Goal: Transaction & Acquisition: Purchase product/service

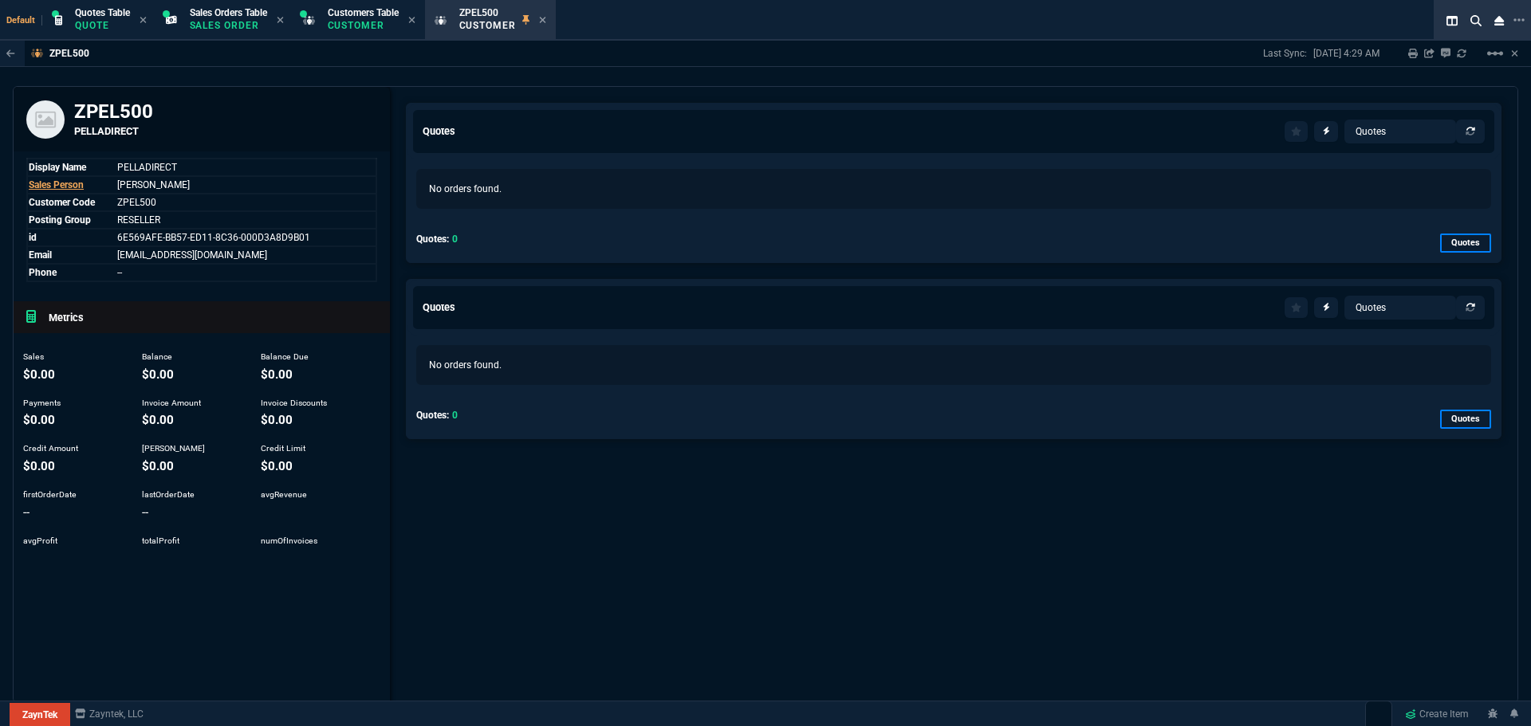
select select "4: SHAD"
click at [546, 18] on icon at bounding box center [542, 20] width 7 height 10
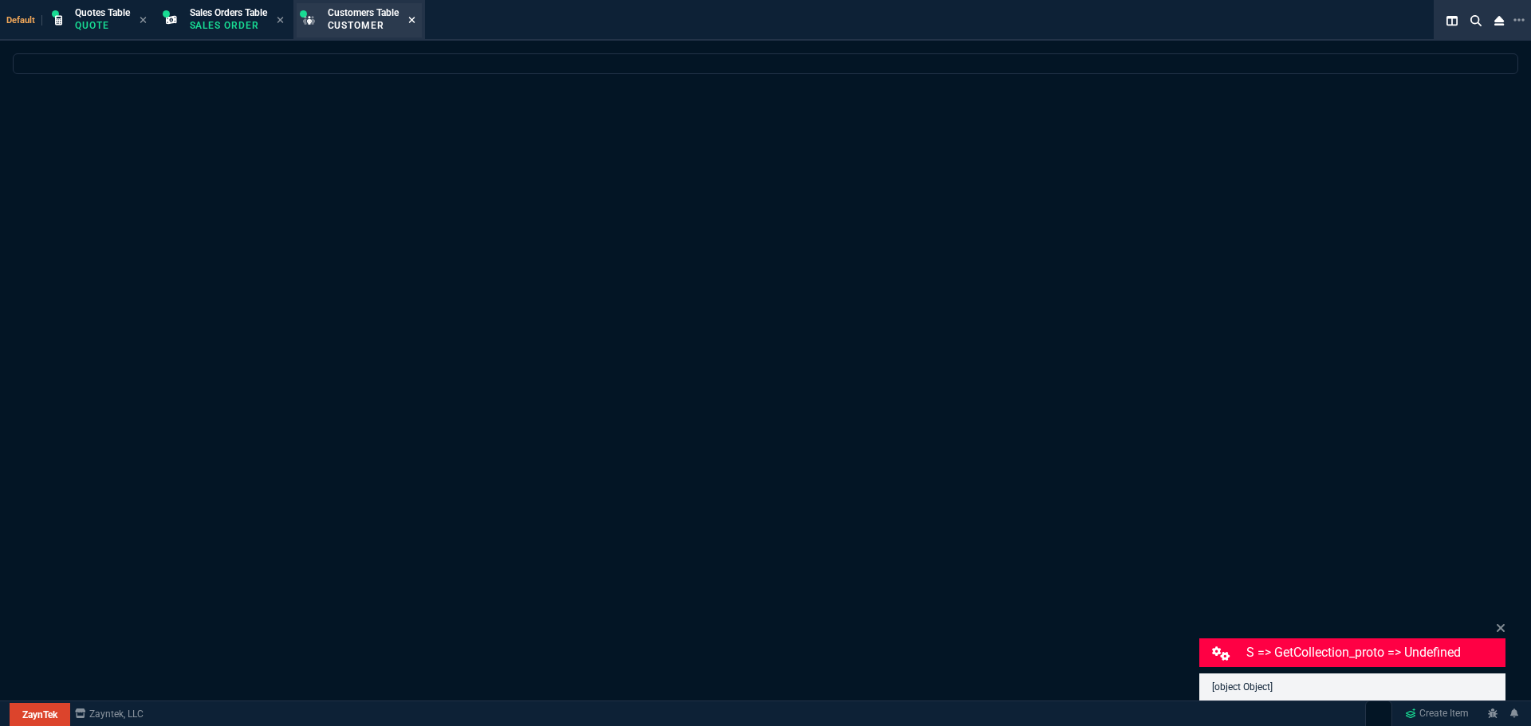
click at [415, 18] on icon at bounding box center [411, 20] width 6 height 6
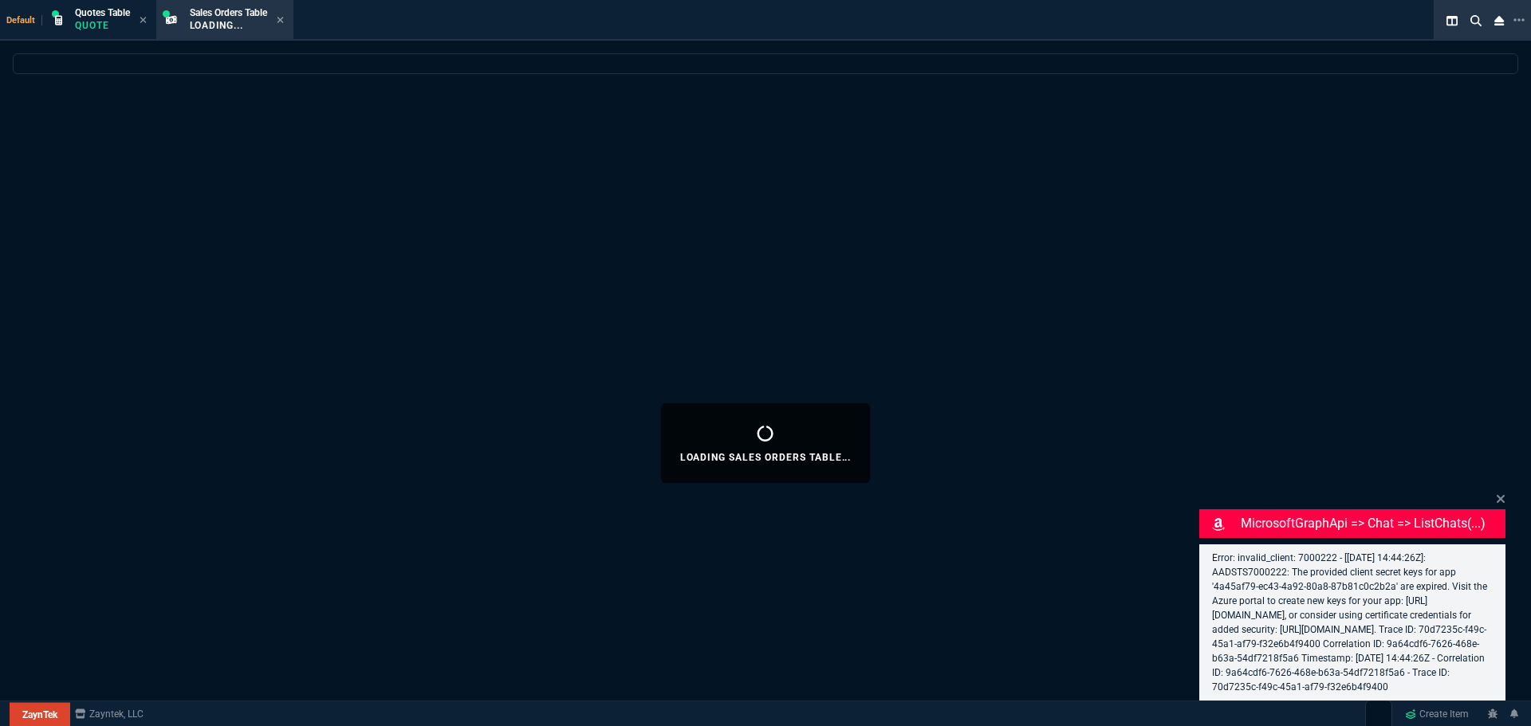
select select "4: SHAD"
select select
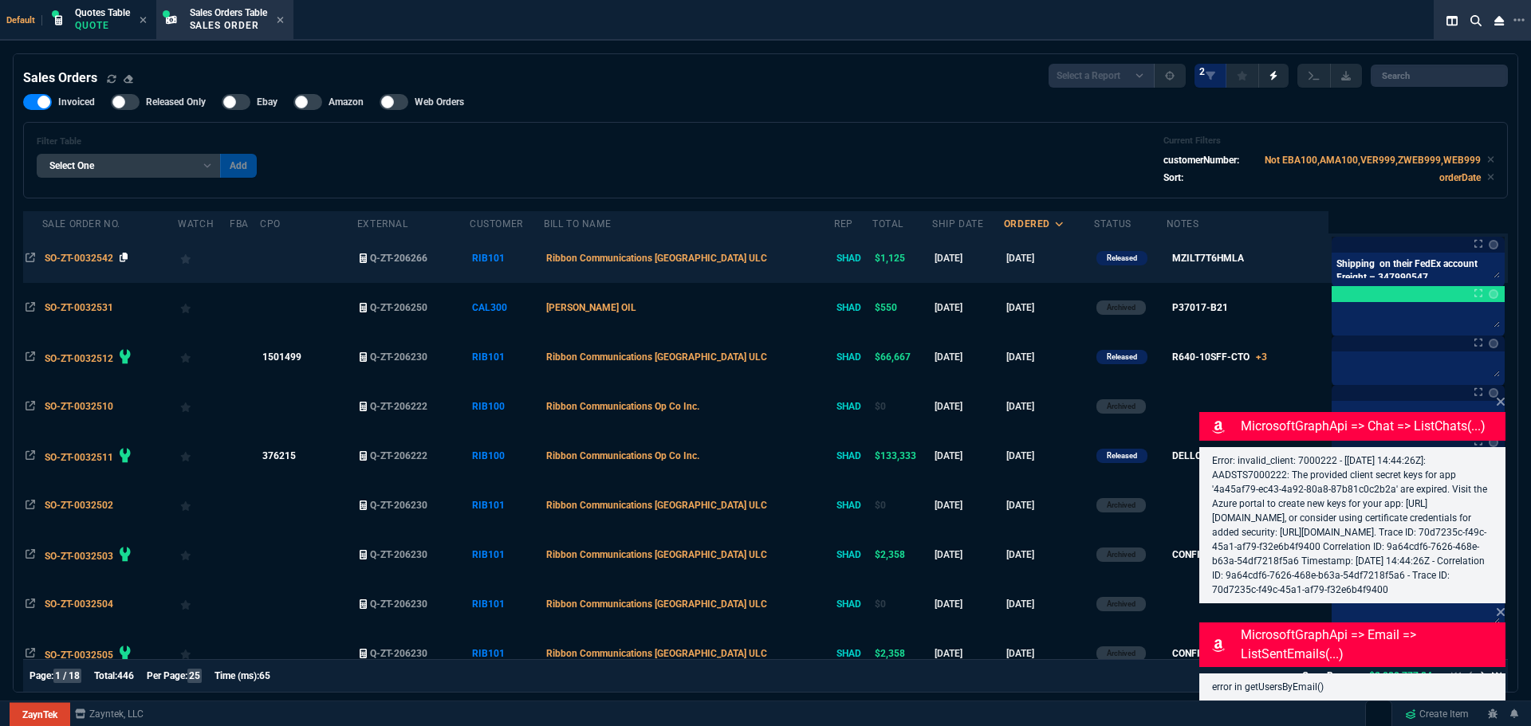
click at [126, 258] on icon at bounding box center [124, 258] width 9 height 10
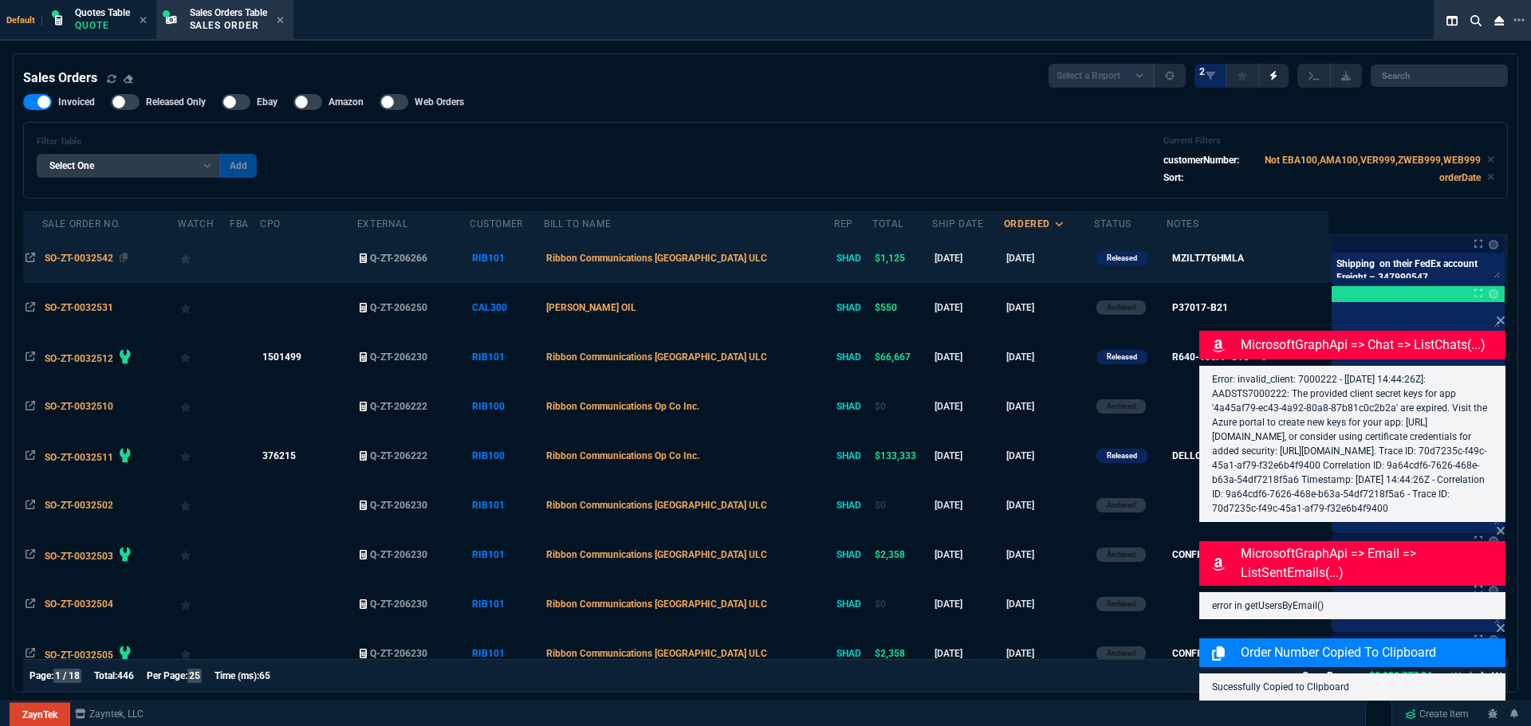
click at [100, 259] on span "SO-ZT-0032542" at bounding box center [79, 258] width 69 height 11
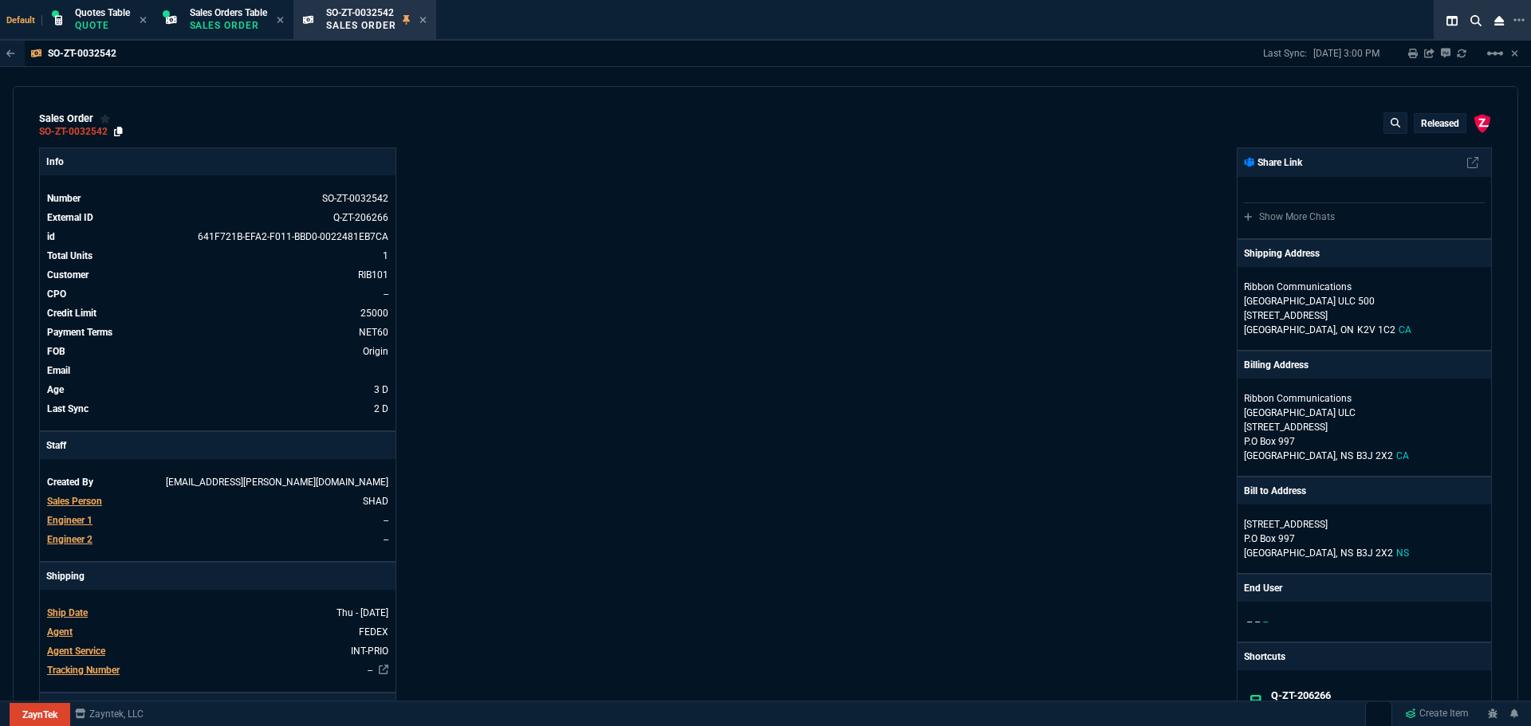
click at [120, 129] on icon at bounding box center [118, 132] width 9 height 10
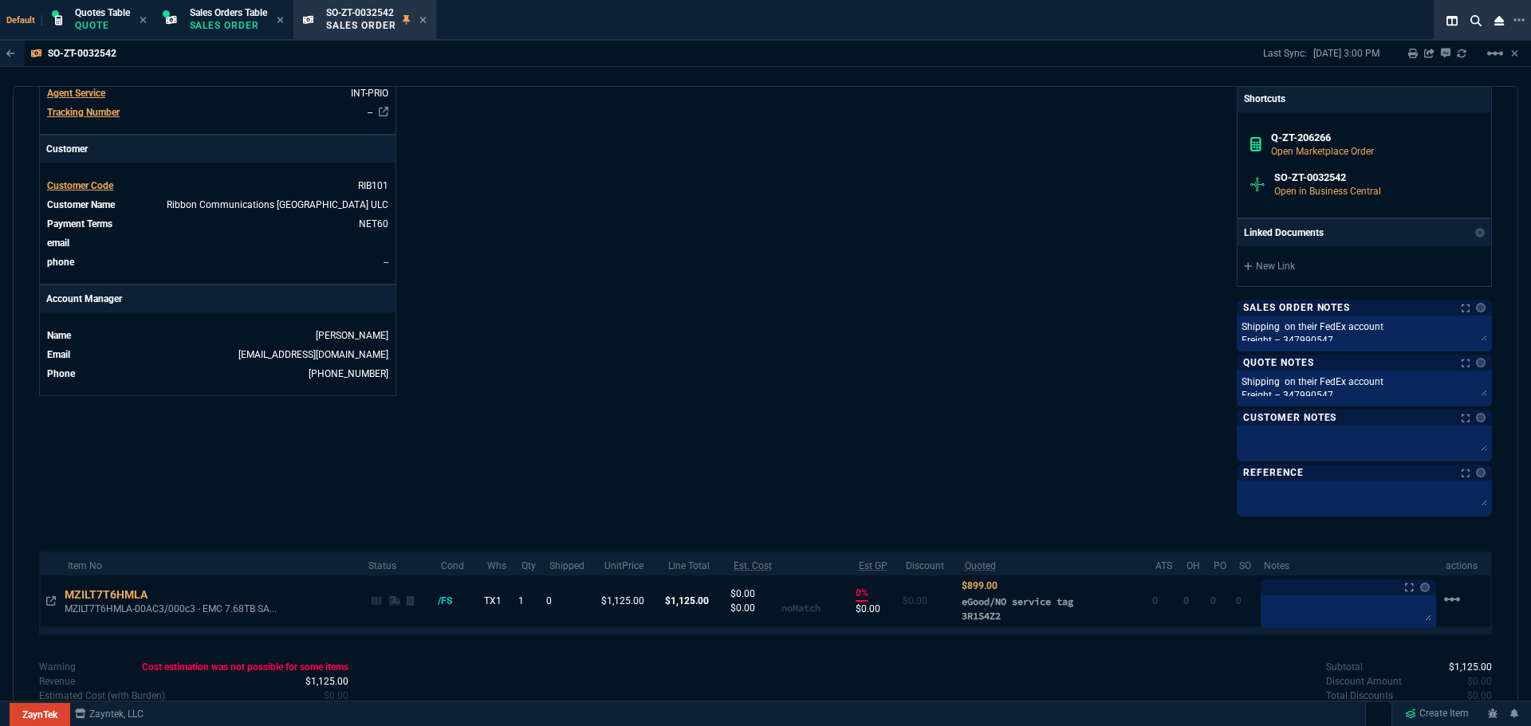
drag, startPoint x: 104, startPoint y: 21, endPoint x: 109, endPoint y: 41, distance: 20.5
click at [104, 21] on p "Quote" at bounding box center [102, 25] width 55 height 13
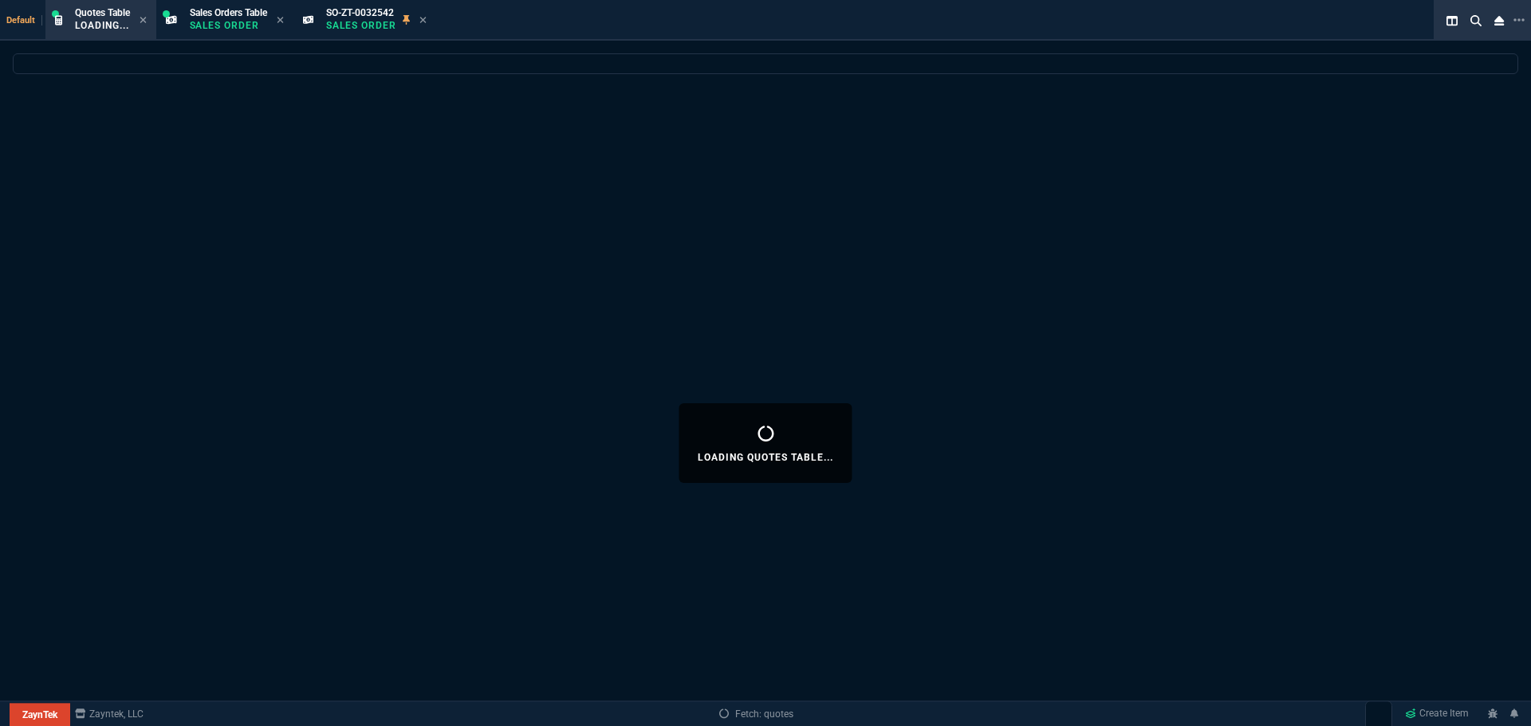
select select
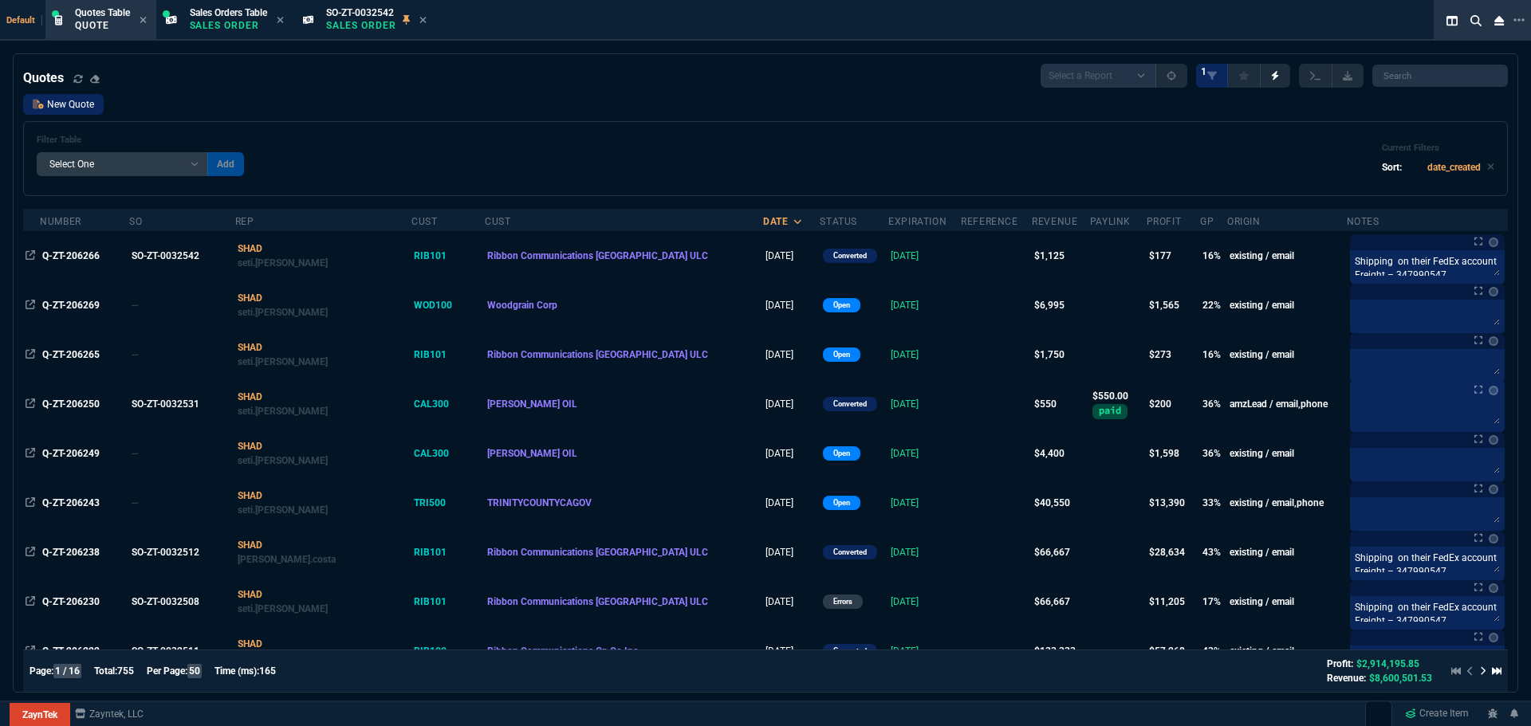
click at [77, 105] on link "New Quote" at bounding box center [63, 104] width 81 height 21
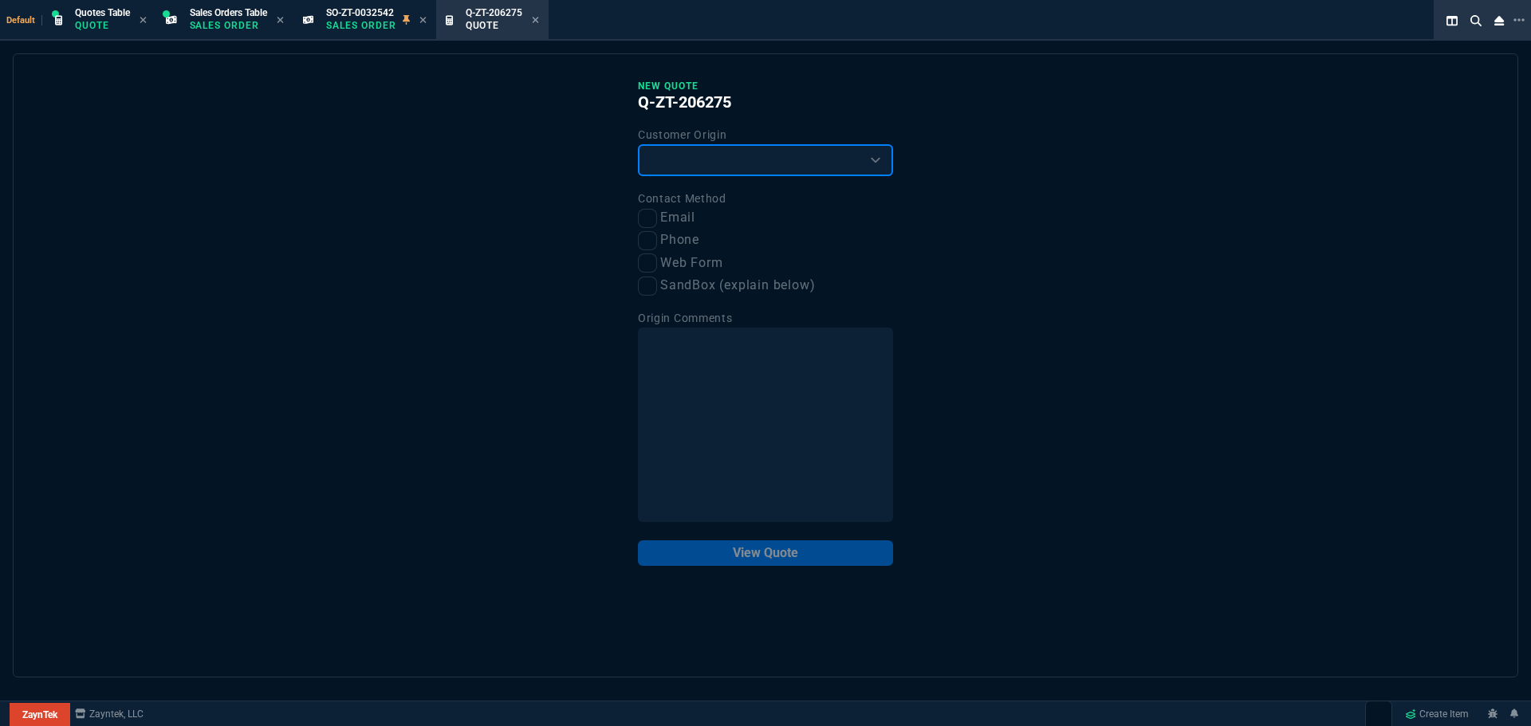
click at [773, 163] on select "Existing Customer Amazon Lead (first order) Website Lead (first order) Called (…" at bounding box center [765, 160] width 255 height 32
select select "existing"
click at [638, 145] on select "Existing Customer Amazon Lead (first order) Website Lead (first order) Called (…" at bounding box center [765, 160] width 255 height 32
click at [648, 215] on input "Email" at bounding box center [647, 218] width 19 height 19
checkbox input "true"
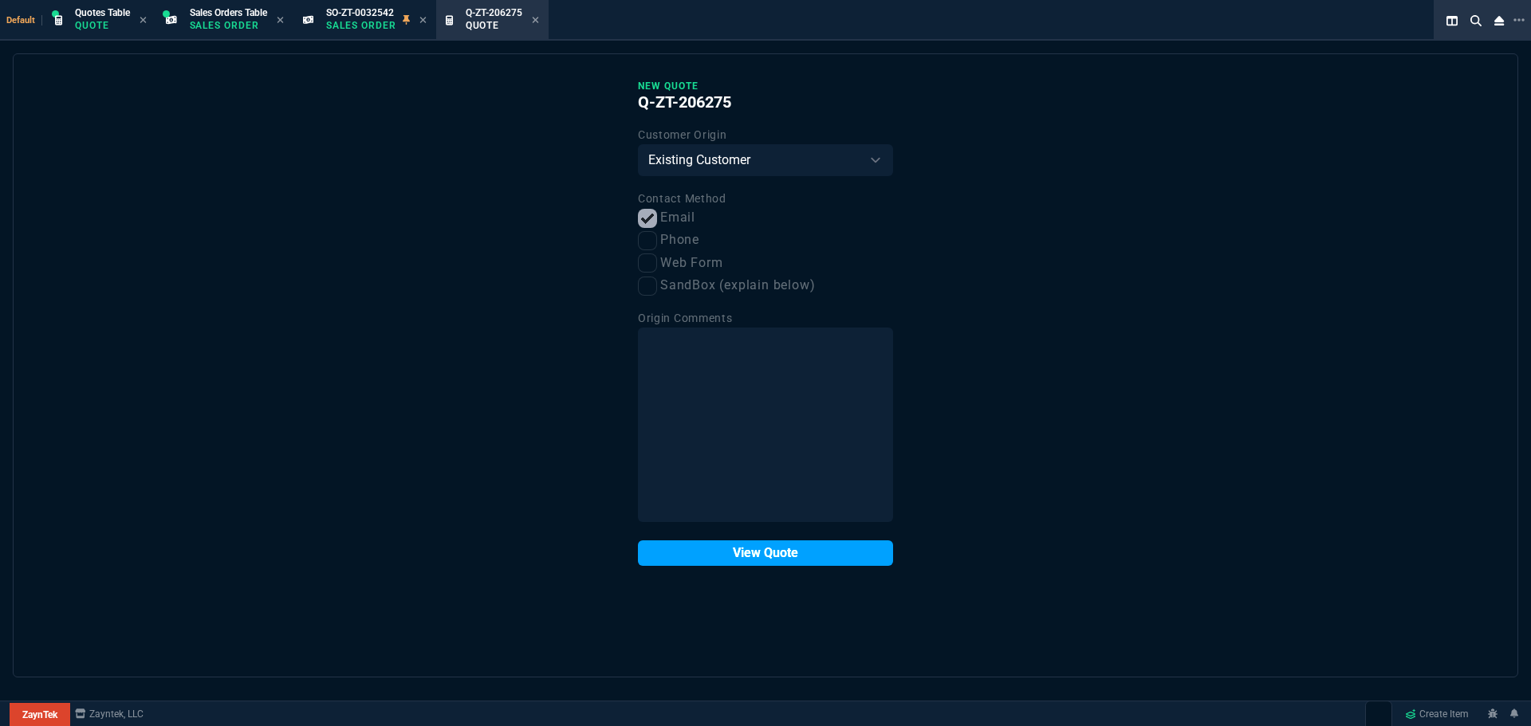
click at [742, 557] on button "View Quote" at bounding box center [765, 554] width 255 height 26
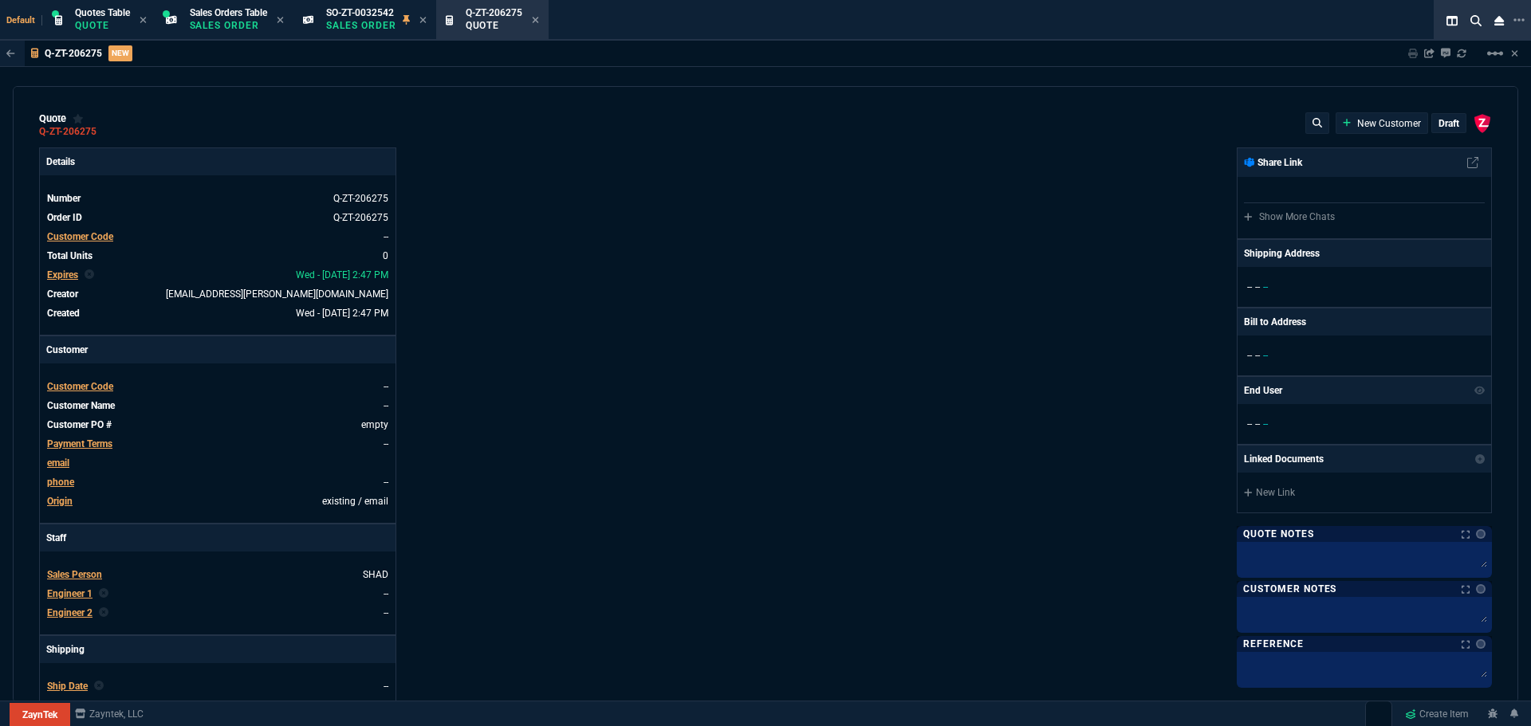
click at [92, 384] on span "Customer Code" at bounding box center [80, 386] width 66 height 11
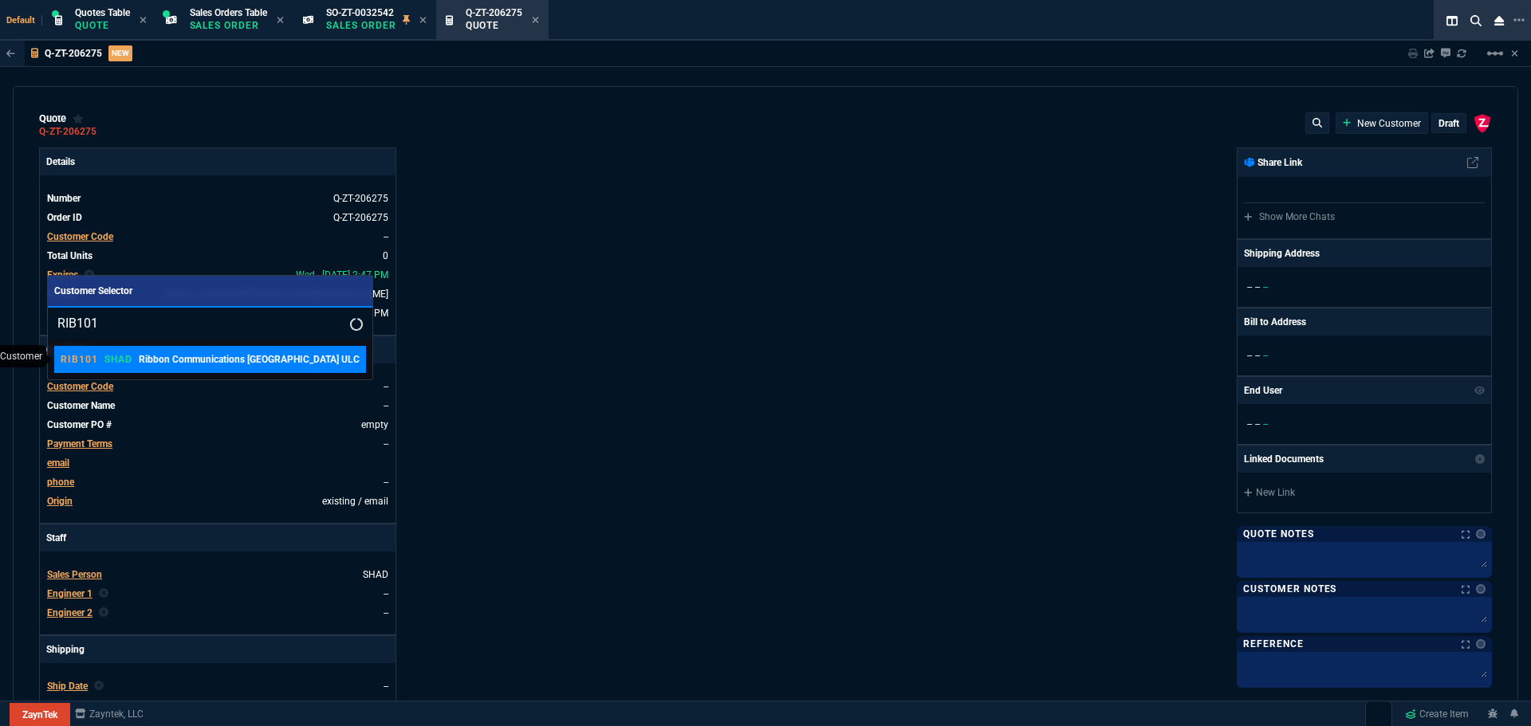
type input "RIB101"
click at [222, 361] on p "Ribbon Communications [GEOGRAPHIC_DATA] ULC" at bounding box center [249, 359] width 221 height 14
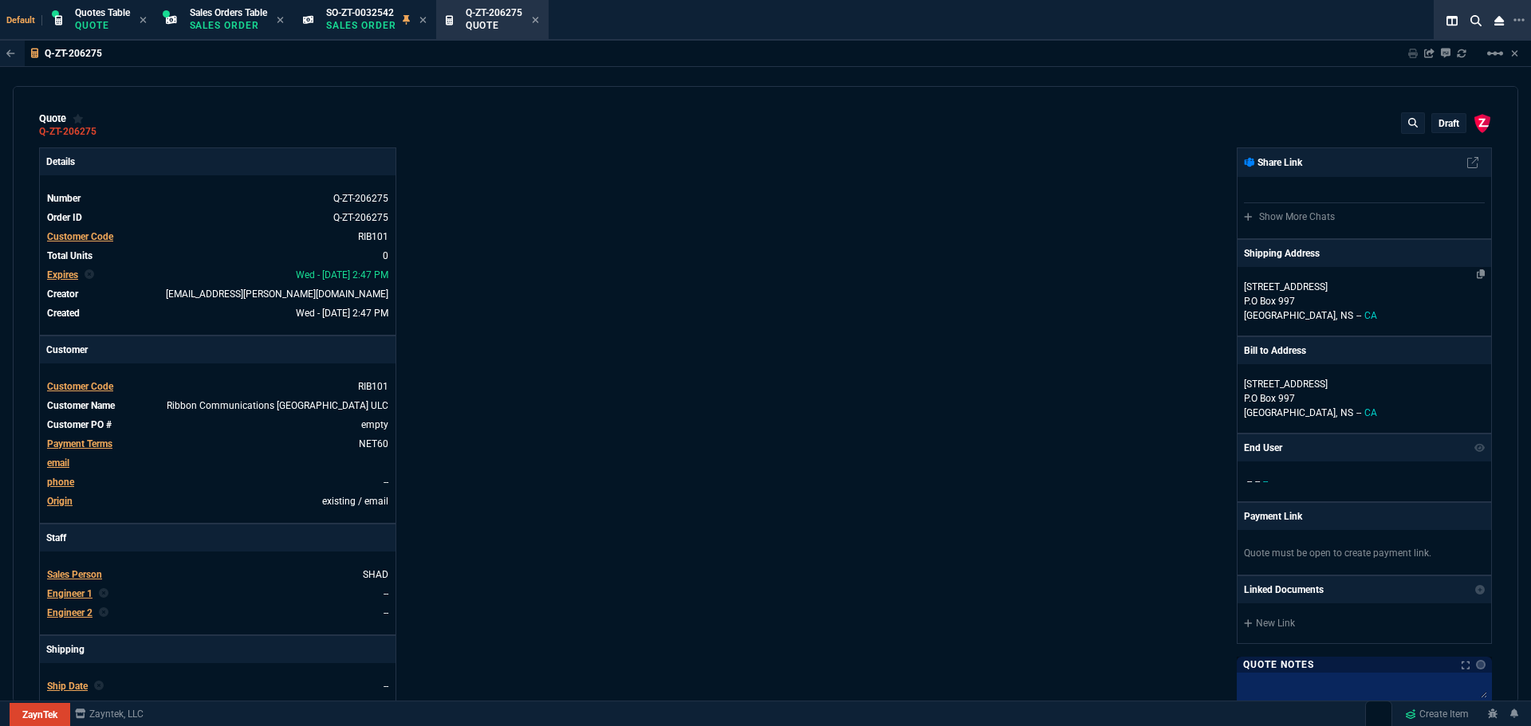
click at [1273, 287] on p "[STREET_ADDRESS]" at bounding box center [1364, 287] width 241 height 14
select select "CA"
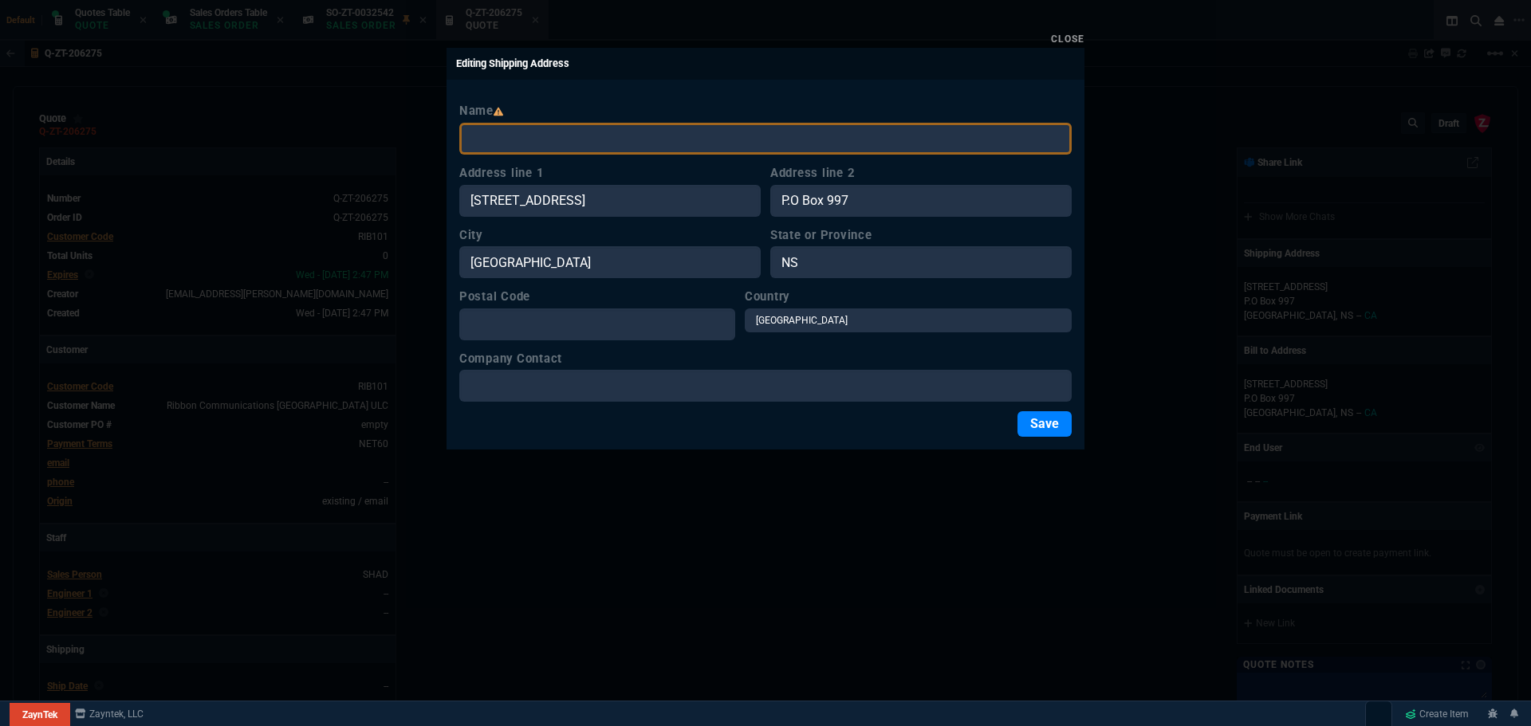
click at [1073, 33] on link "Close" at bounding box center [1067, 38] width 33 height 11
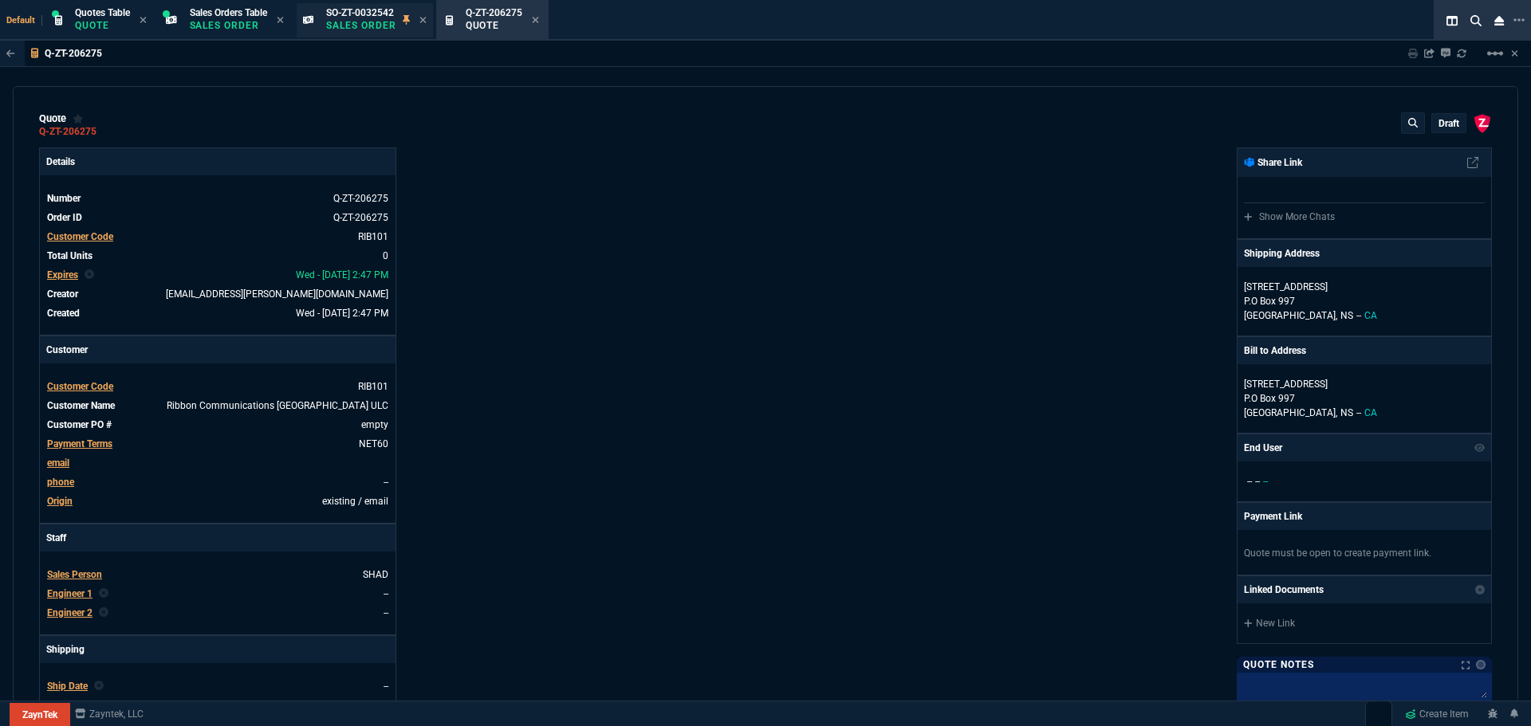
click at [344, 23] on p "Sales Order" at bounding box center [361, 25] width 70 height 13
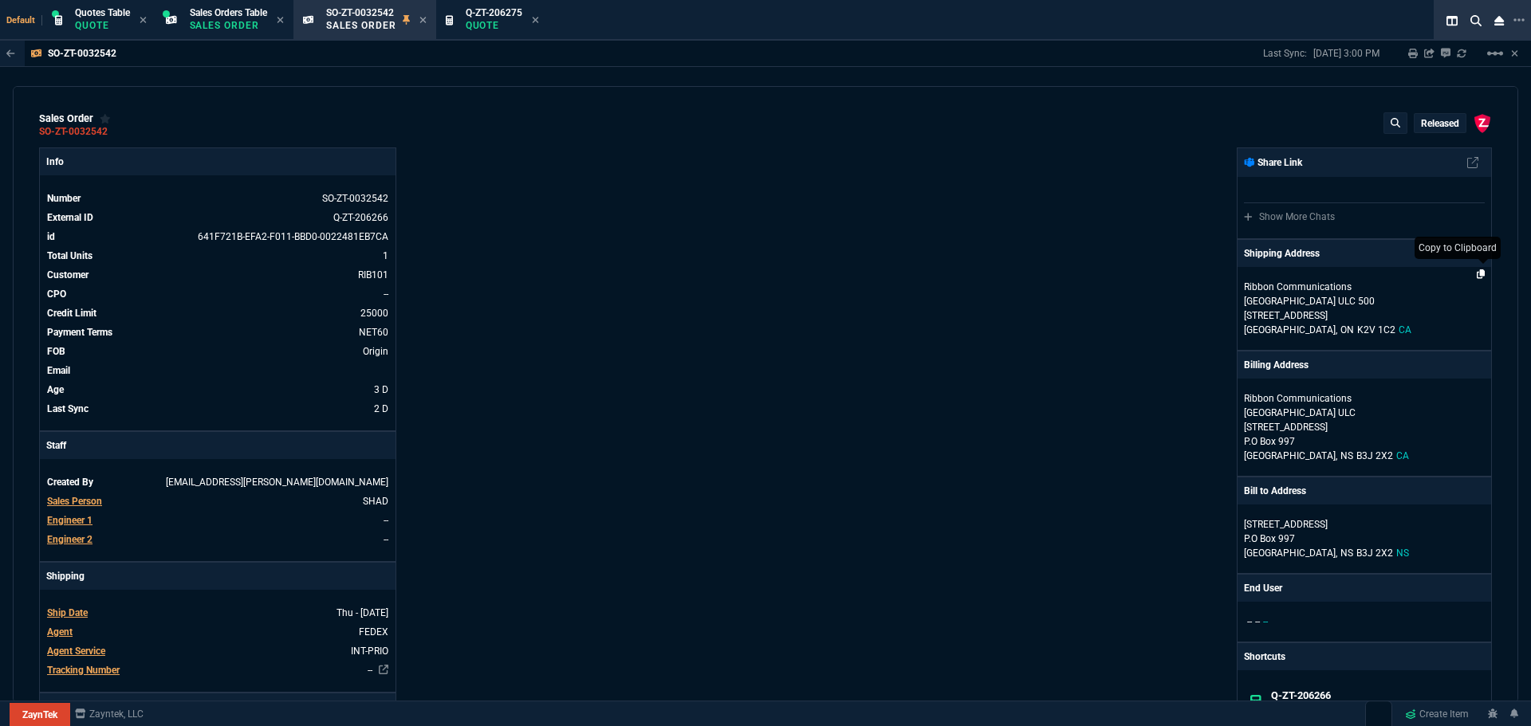
click at [1477, 274] on icon at bounding box center [1481, 275] width 9 height 10
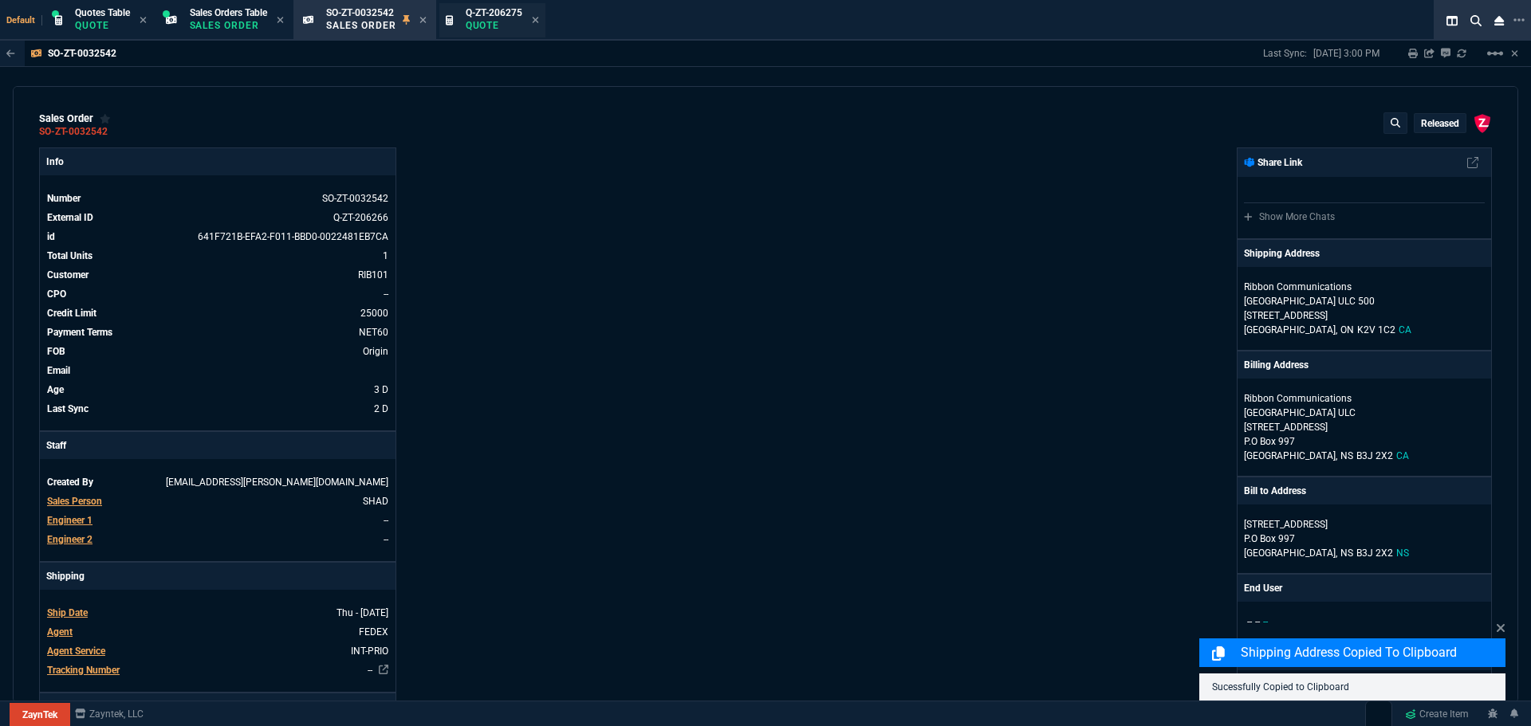
click at [503, 16] on span "Q-ZT-206275" at bounding box center [494, 12] width 57 height 11
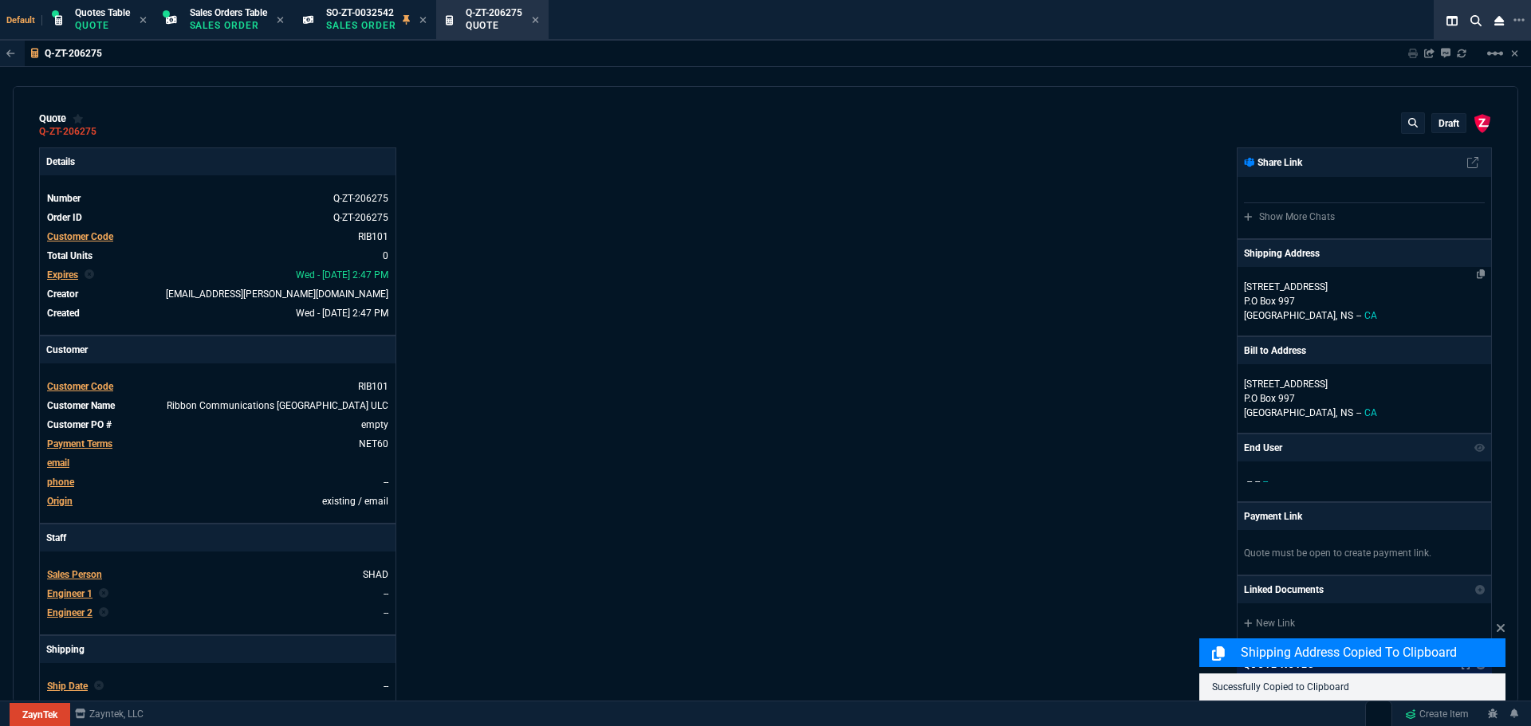
click at [1335, 298] on p "P.O Box 997" at bounding box center [1364, 301] width 241 height 14
select select "CA"
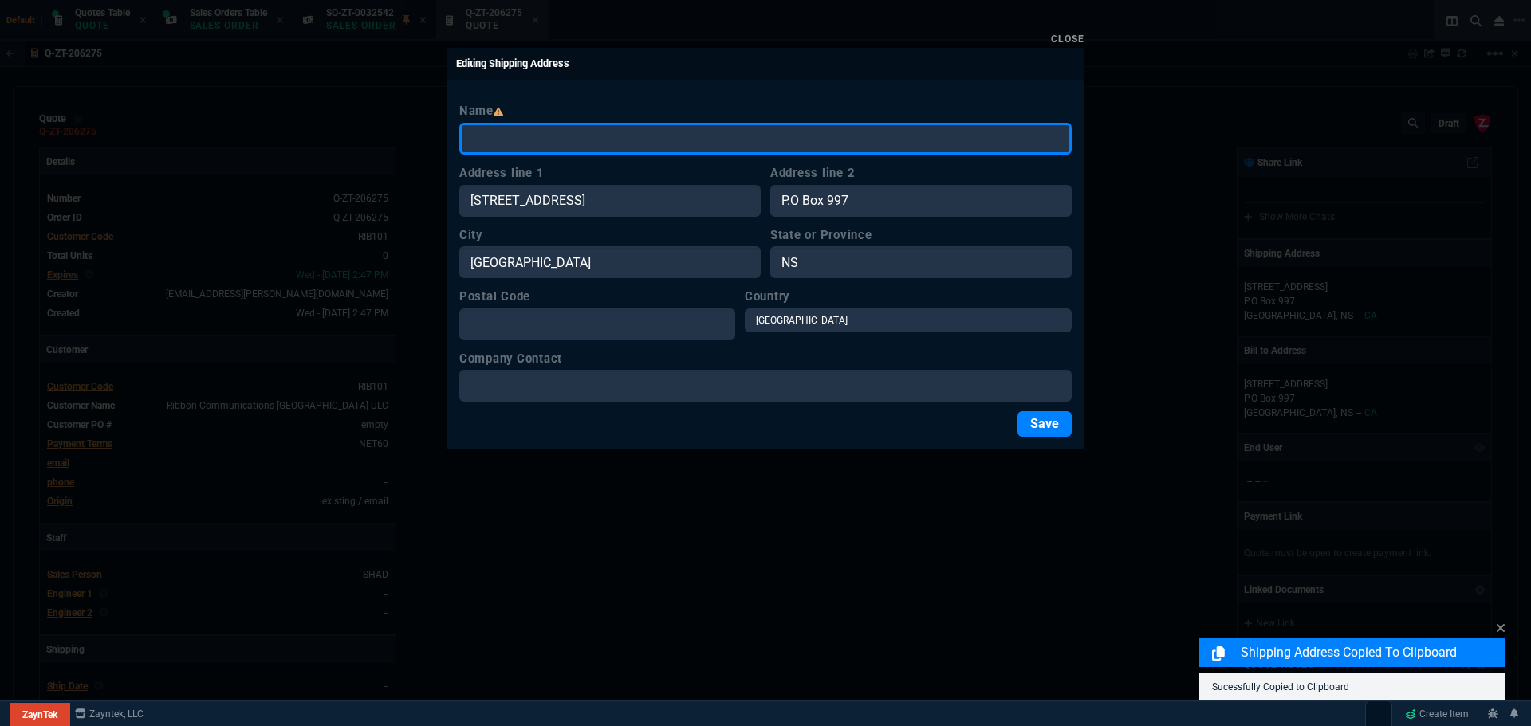
paste input "Ribbon Communications Canada ULC 500 500 Palladium Drive Suite 2100 Ottawa, ON …"
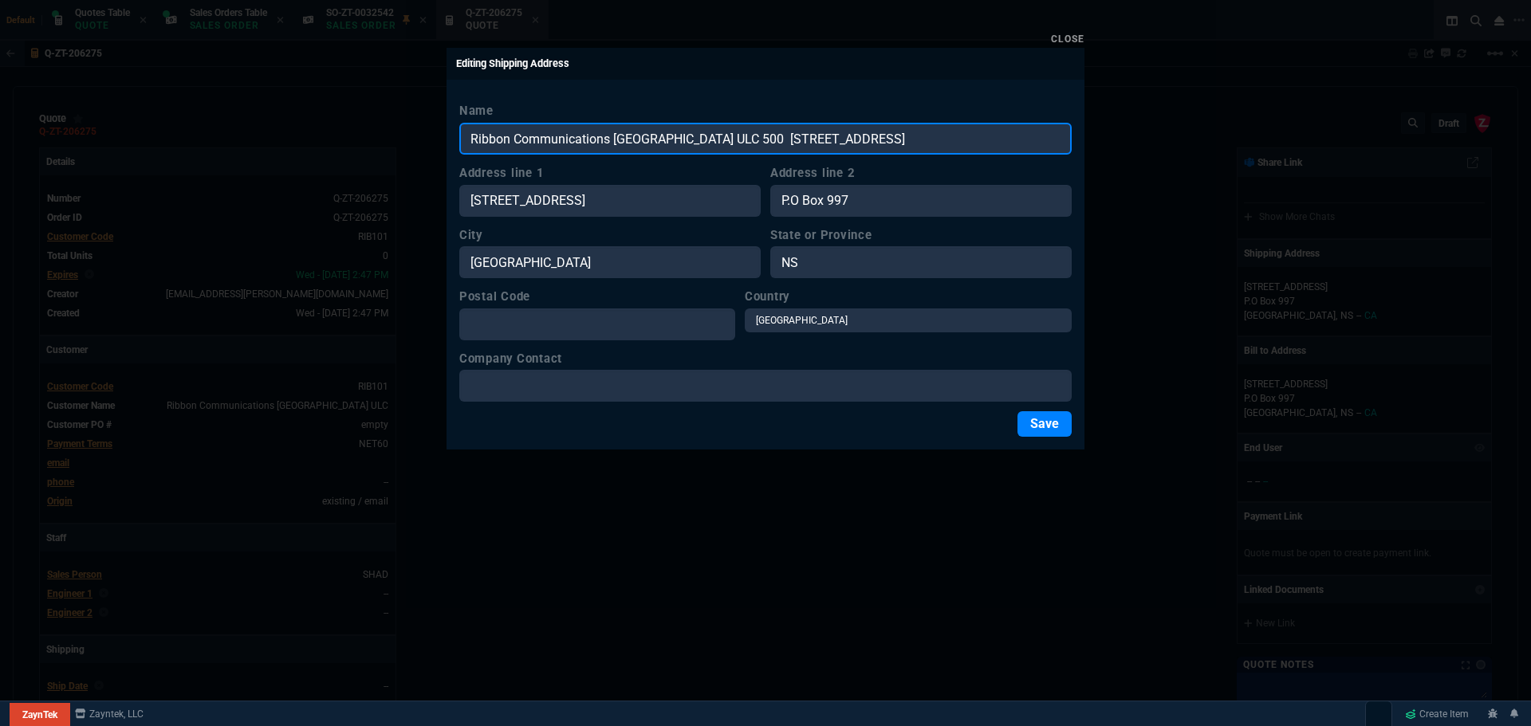
drag, startPoint x: 1011, startPoint y: 139, endPoint x: 966, endPoint y: 138, distance: 45.5
click at [966, 138] on input "Ribbon Communications Canada ULC 500 500 Palladium Drive Suite 2100 Ottawa, ON …" at bounding box center [765, 139] width 612 height 32
type input "Ribbon Communications Canada ULC 500 500 Palladium Drive Suite 2100 Ottawa, ON …"
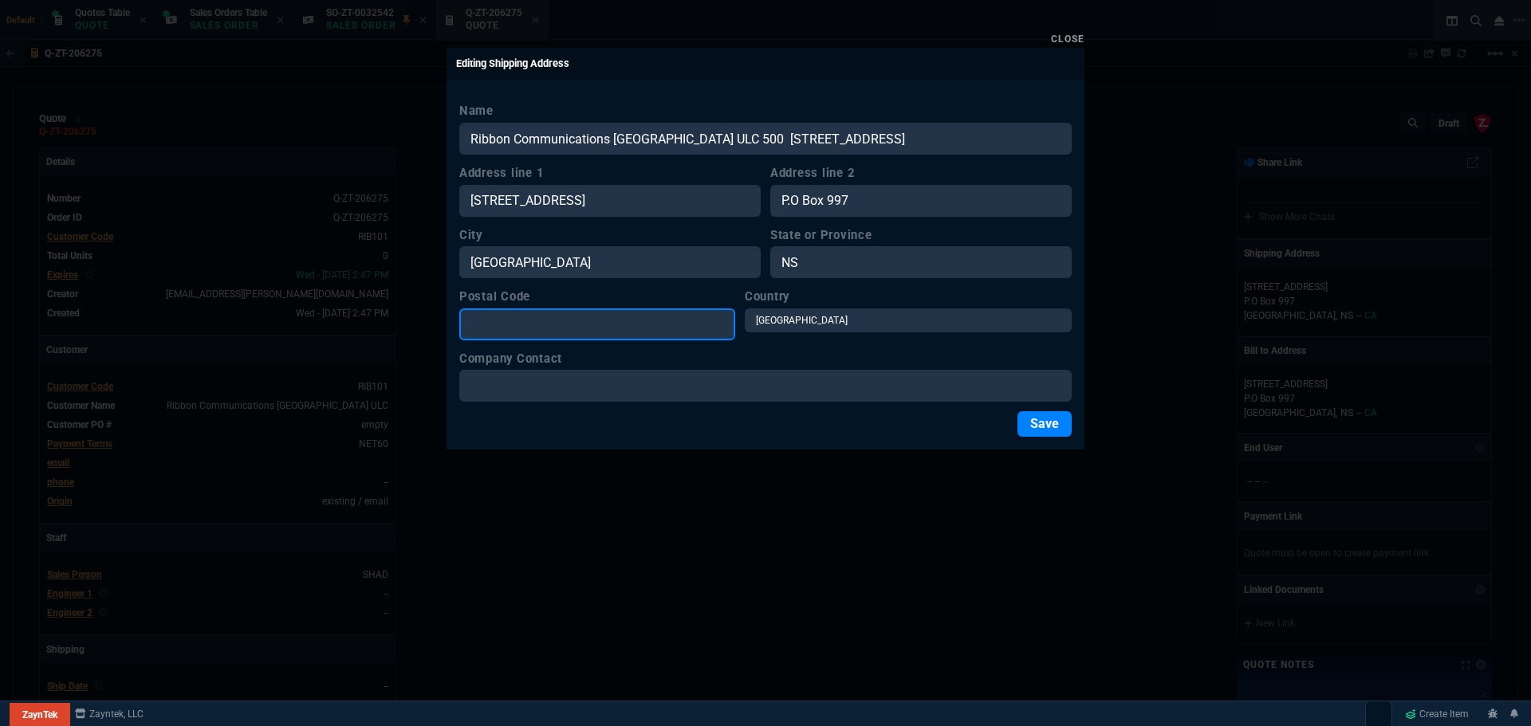
paste input "K2V 1C2"
type input "K2V 1C2"
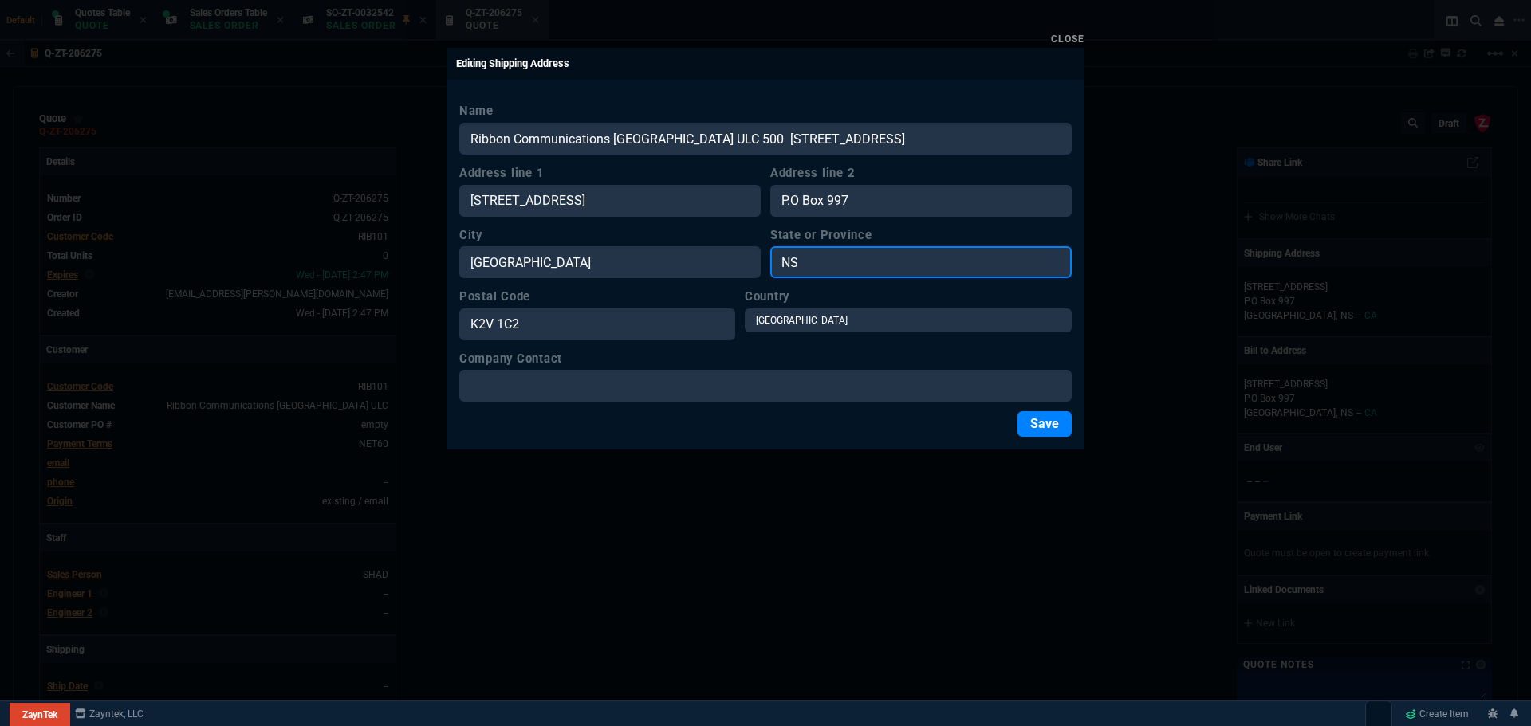
click at [813, 261] on input "NS" at bounding box center [920, 262] width 301 height 32
type input "ON"
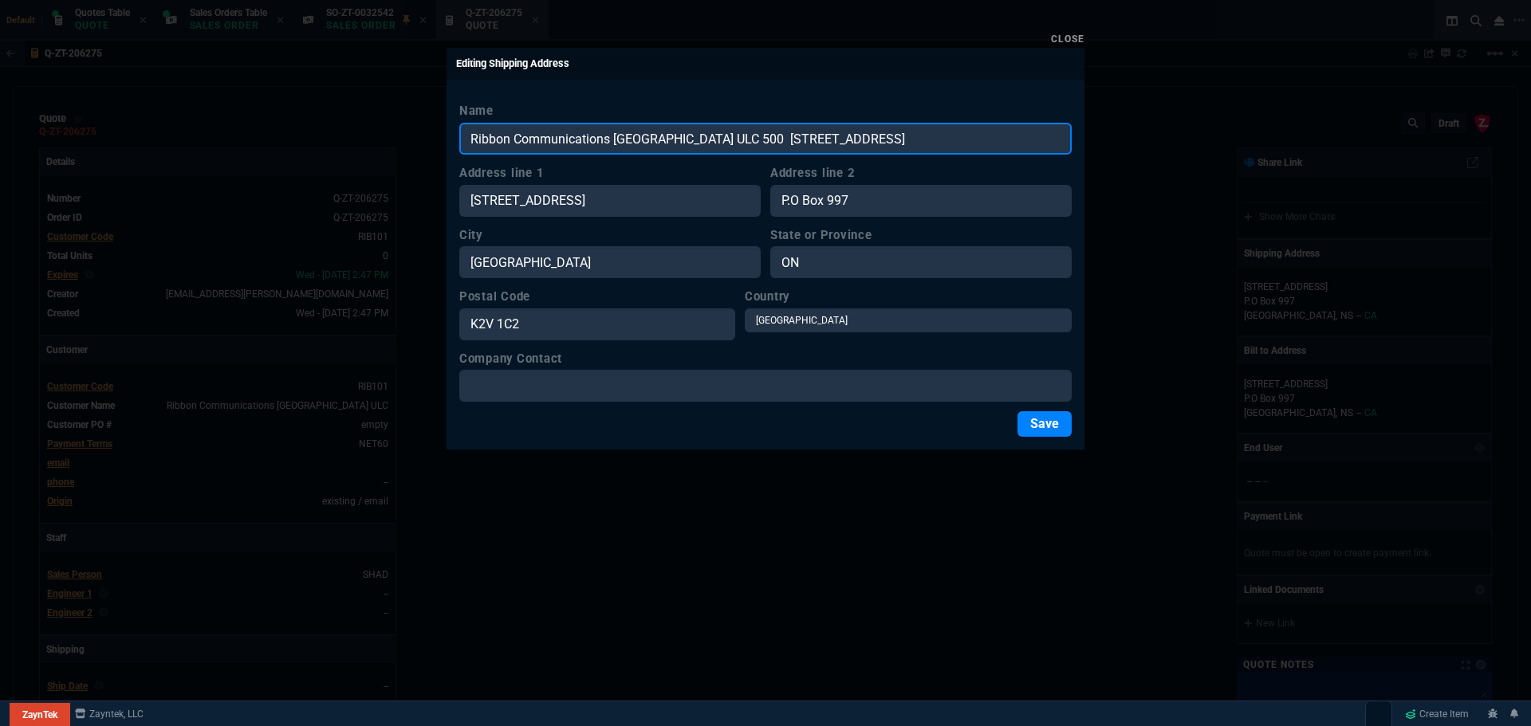
drag, startPoint x: 936, startPoint y: 138, endPoint x: 899, endPoint y: 137, distance: 37.5
click at [899, 137] on input "Ribbon Communications Canada ULC 500 500 Palladium Drive Suite 2100 Ottawa, ON …" at bounding box center [765, 139] width 612 height 32
type input "Ribbon Communications Canada ULC 500 500 Palladium Drive Suite 2100 , ON , CA"
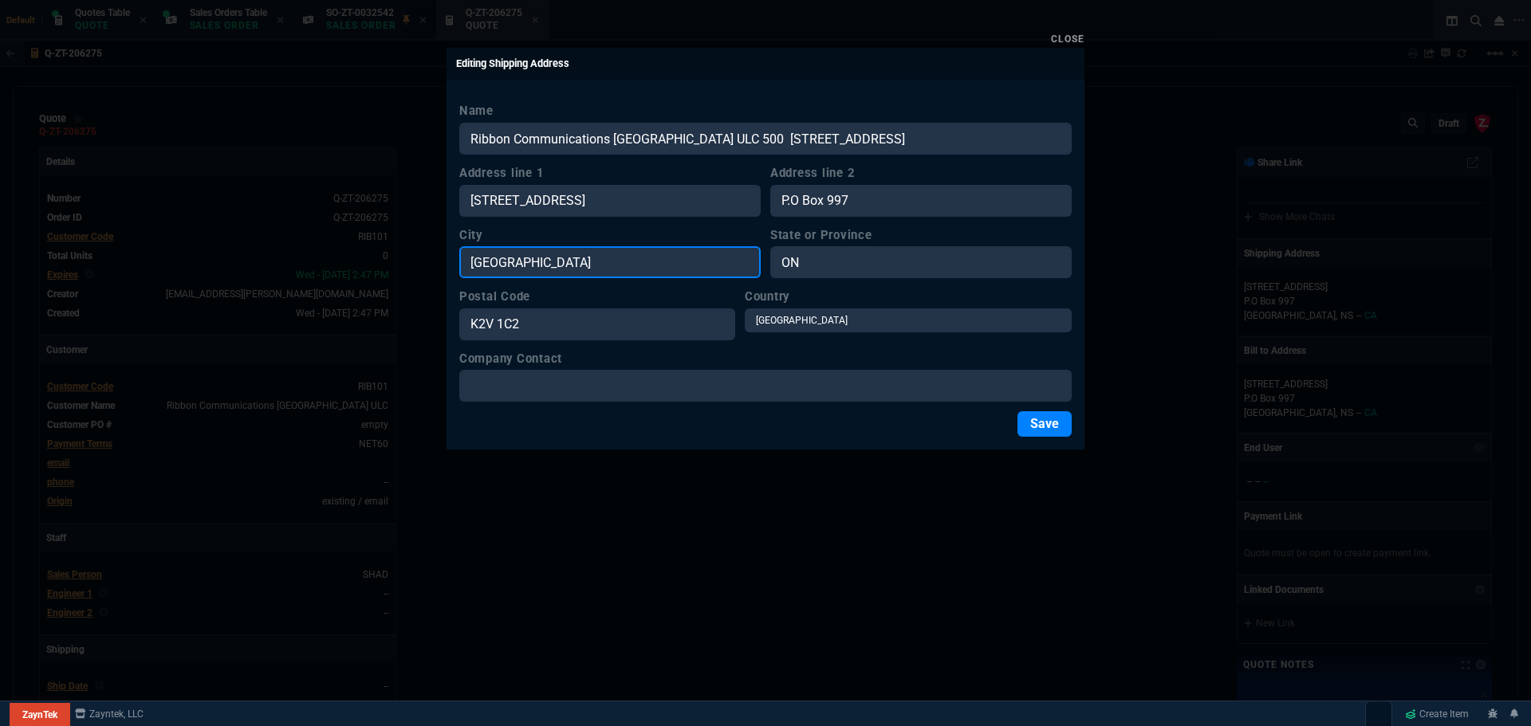
click at [555, 266] on input "Halifax" at bounding box center [609, 262] width 301 height 32
paste input "Ottawa"
type input "Ottawa"
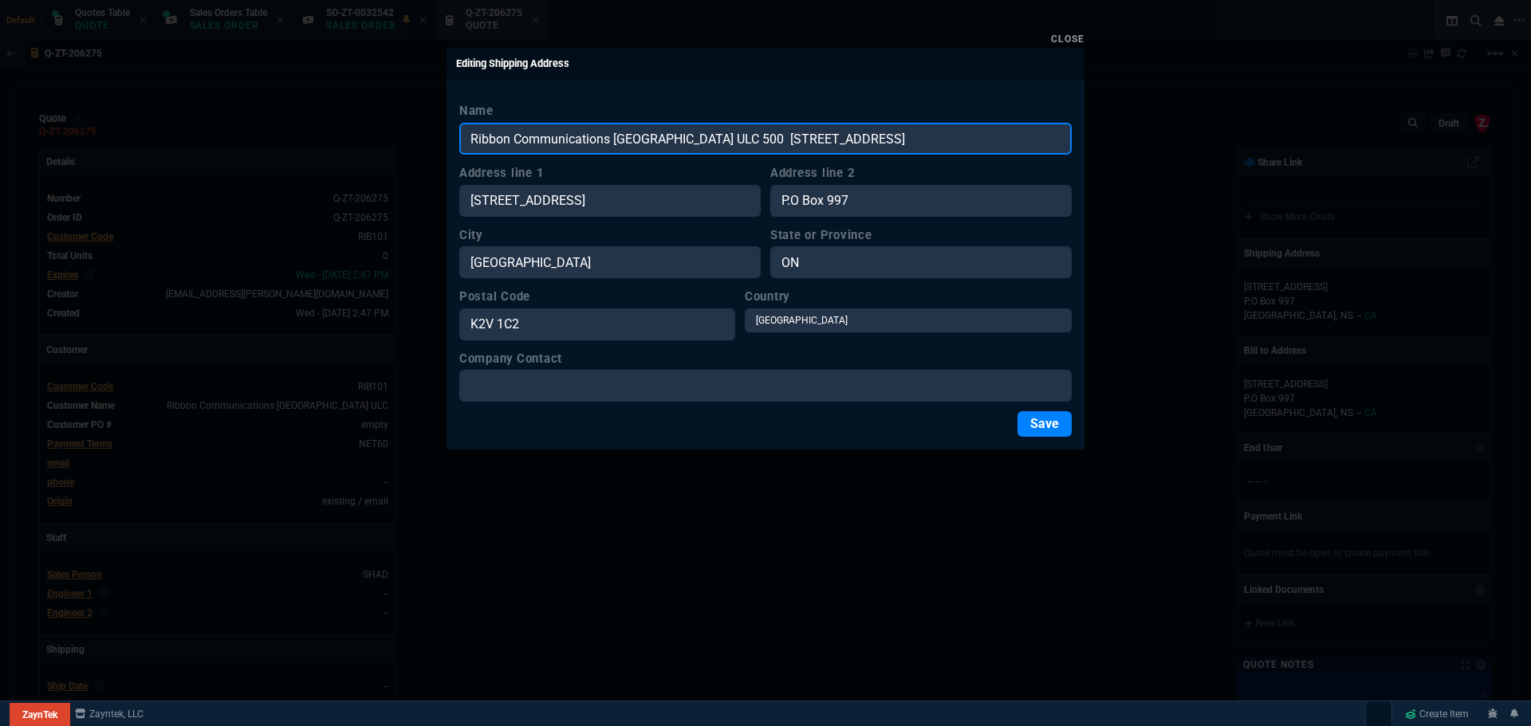
drag, startPoint x: 956, startPoint y: 138, endPoint x: 896, endPoint y: 132, distance: 60.9
click at [896, 132] on input "Ribbon Communications Canada ULC 500 500 Palladium Drive Suite 2100 , ON , CA" at bounding box center [765, 139] width 612 height 32
drag, startPoint x: 896, startPoint y: 139, endPoint x: 742, endPoint y: 140, distance: 153.9
click at [742, 140] on input "Ribbon Communications Canada ULC 500 500 Palladium Drive Suite 2100" at bounding box center [765, 139] width 612 height 32
click at [943, 143] on input "Ribbon Communications Canada ULC 500 500 Palladium Drive Suite 2100" at bounding box center [765, 139] width 612 height 32
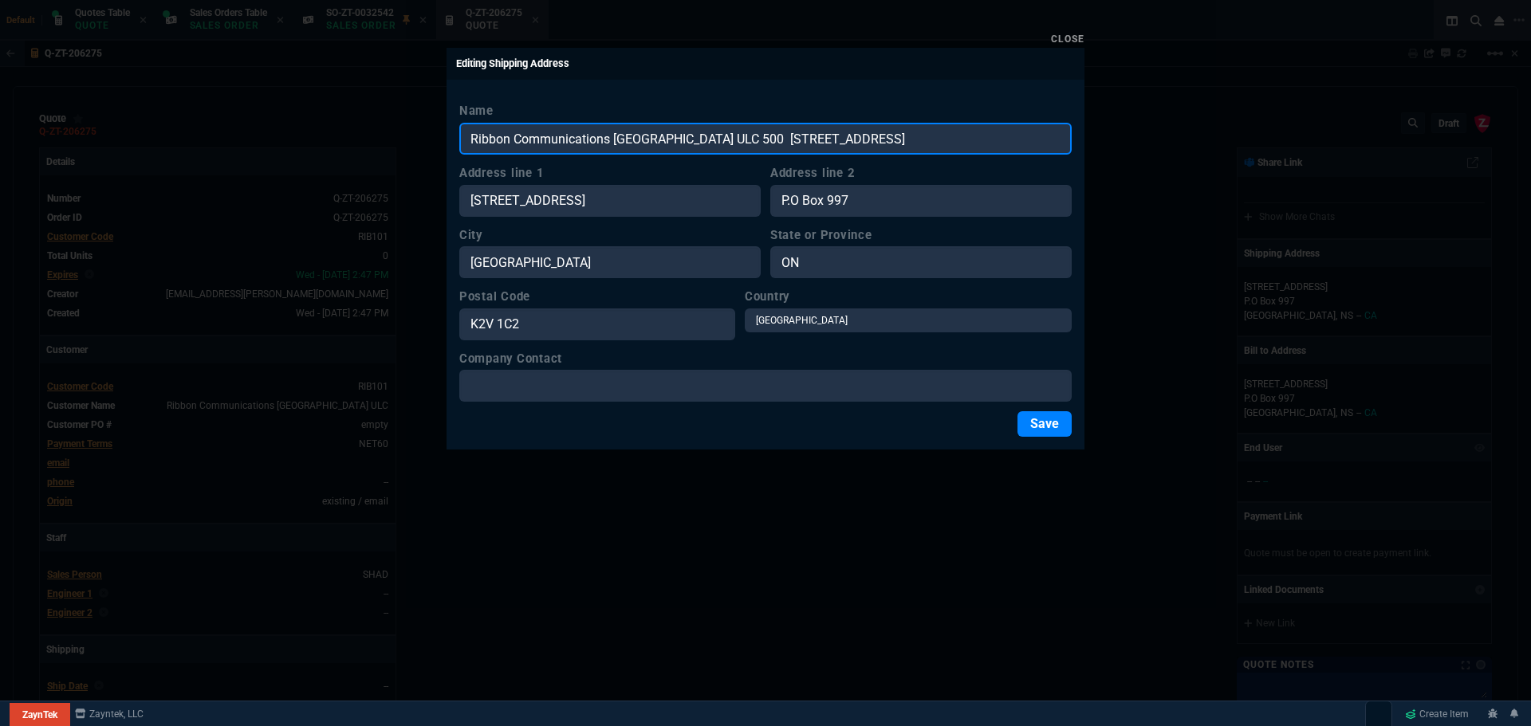
drag, startPoint x: 899, startPoint y: 136, endPoint x: 713, endPoint y: 138, distance: 186.6
click at [713, 138] on input "Ribbon Communications Canada ULC 500 500 Palladium Drive Suite 2100" at bounding box center [765, 139] width 612 height 32
type input "Ribbon Communications Canada ULC 500"
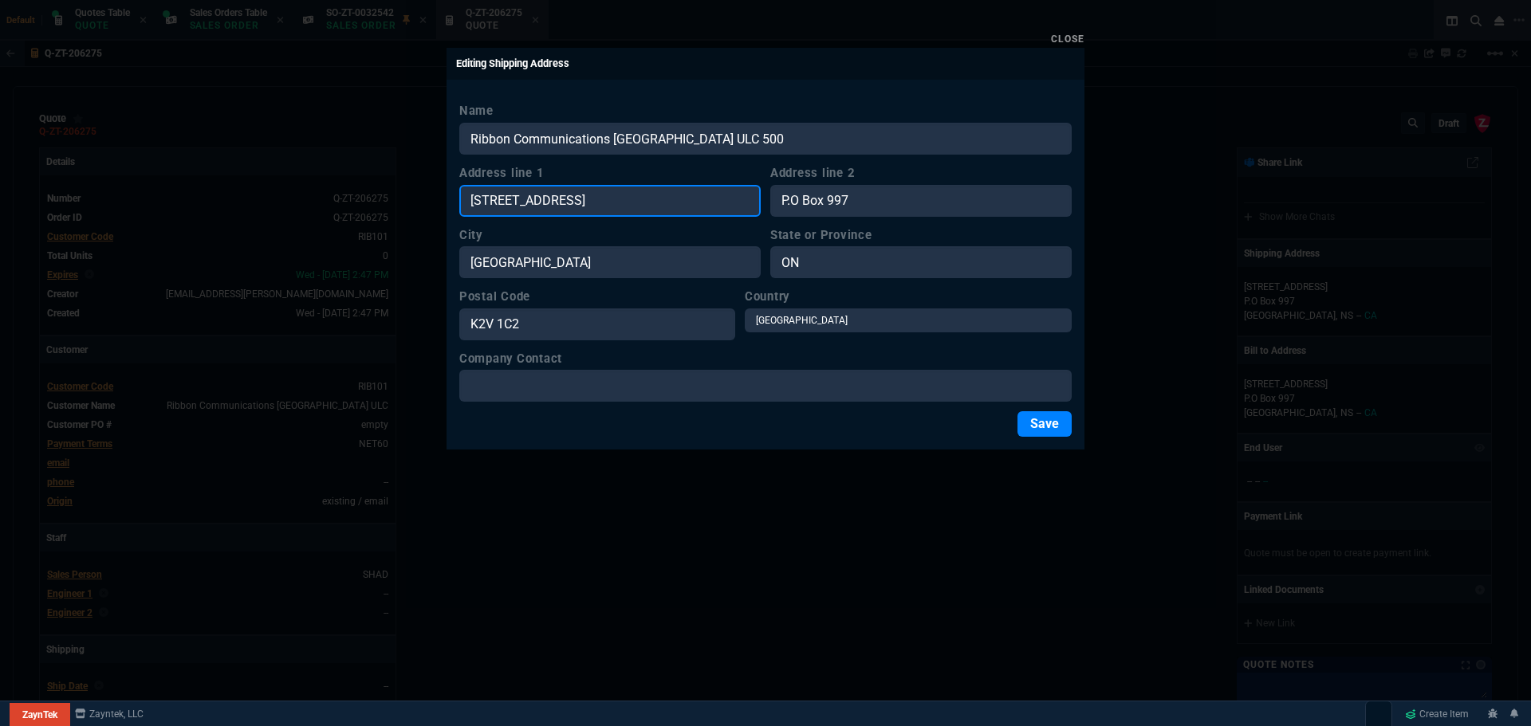
click at [627, 201] on input "1741 Lower Water Street" at bounding box center [609, 201] width 301 height 32
paste input "500 Palladium Drive Suite 2100"
type input "500 Palladium Drive Suite 2100"
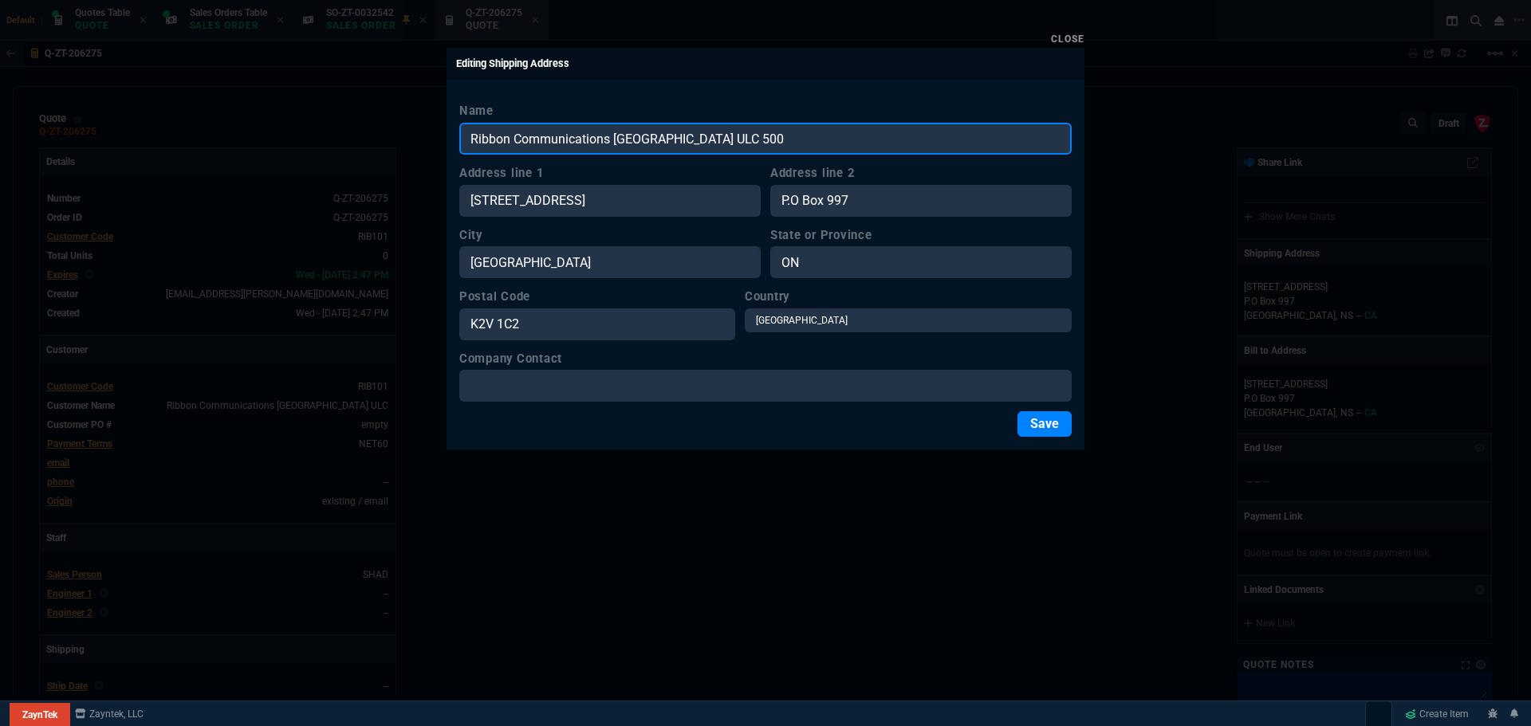
click at [733, 139] on input "Ribbon Communications Canada ULC 500" at bounding box center [765, 139] width 612 height 32
type input "Ribbon Communications Canada ULC"
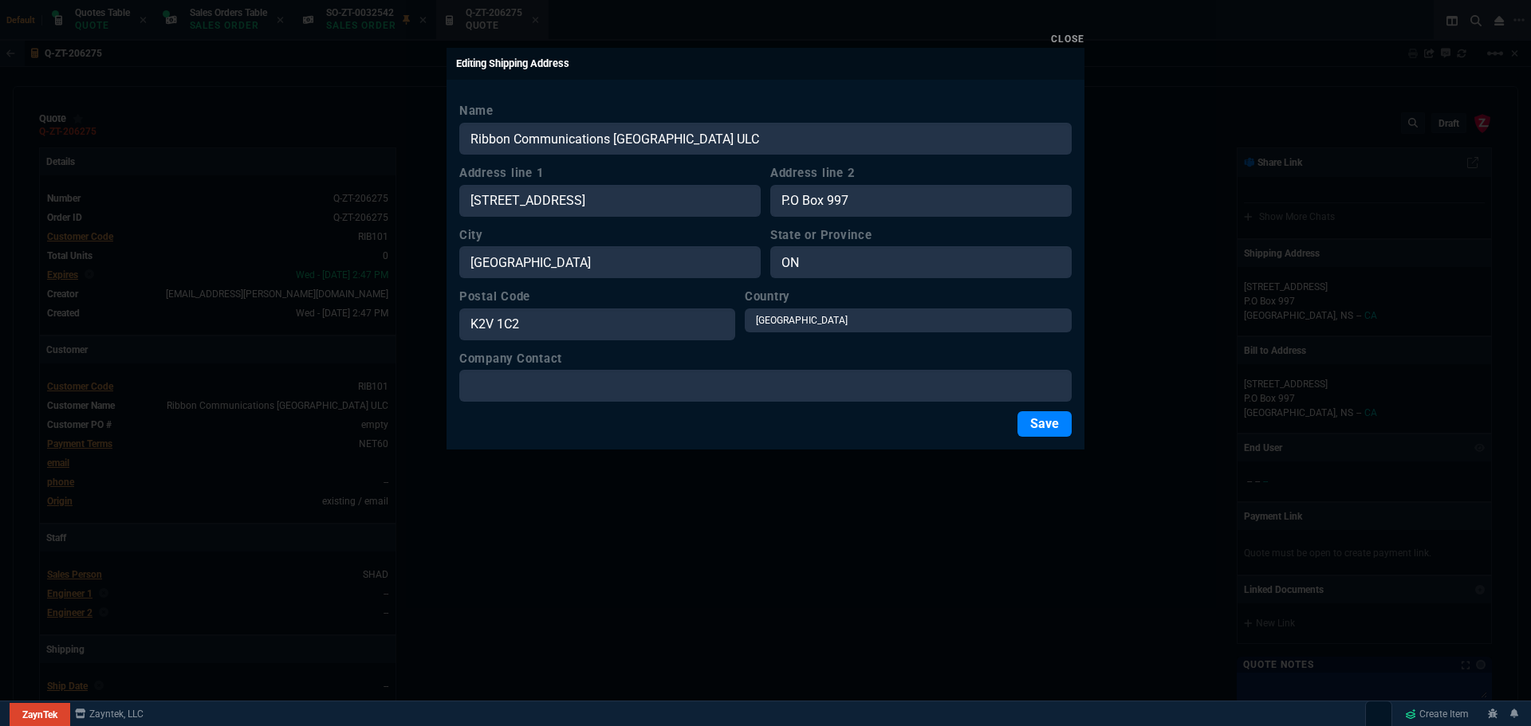
click at [586, 432] on div "Save" at bounding box center [765, 424] width 612 height 26
drag, startPoint x: 866, startPoint y: 201, endPoint x: 770, endPoint y: 190, distance: 97.1
click at [770, 190] on div "Address line 1 500 Palladium Drive Suite 2100 Address line 2 P.O Box 997" at bounding box center [765, 190] width 612 height 53
click at [1033, 429] on button "Save" at bounding box center [1045, 424] width 54 height 26
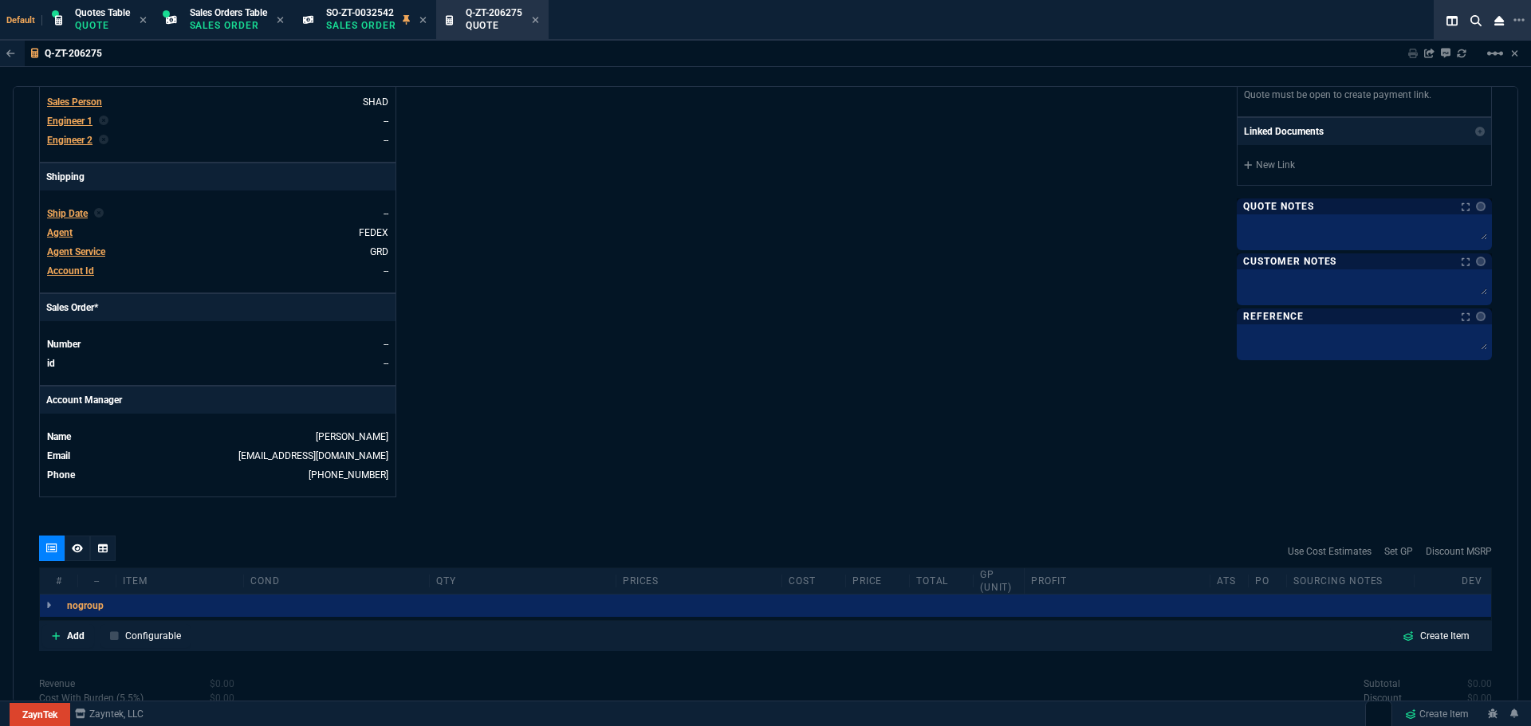
scroll to position [478, 0]
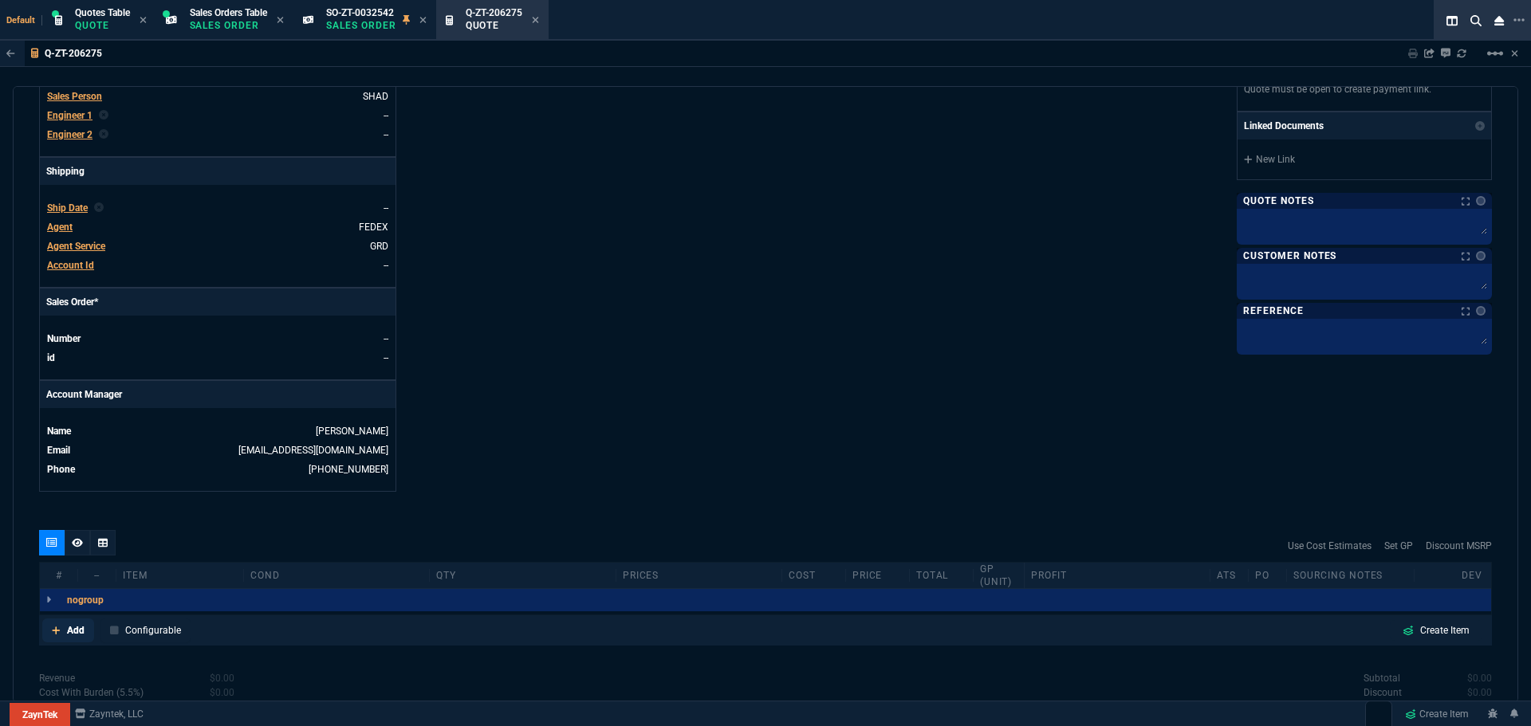
click at [76, 632] on p "Add" at bounding box center [76, 631] width 18 height 14
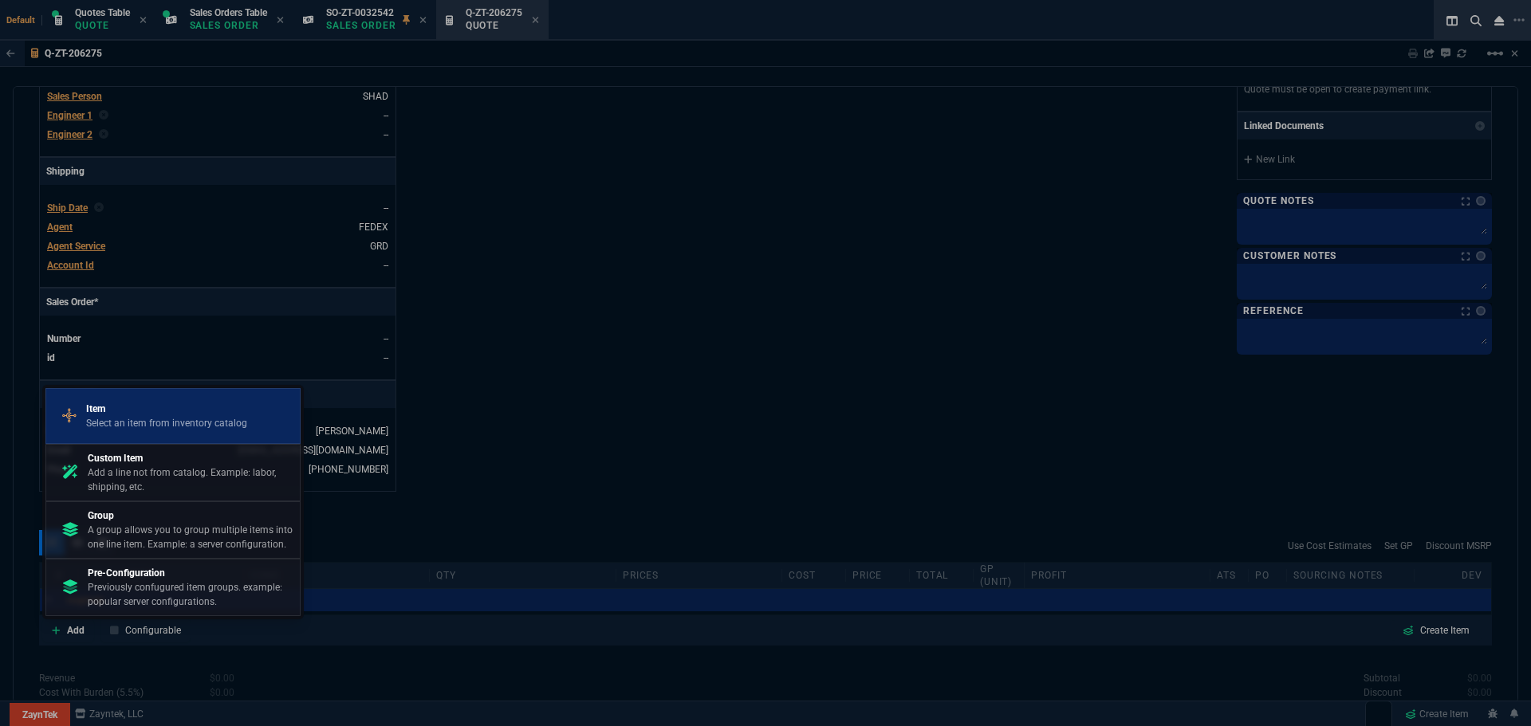
click at [125, 420] on p "Select an item from inventory catalog" at bounding box center [166, 423] width 161 height 14
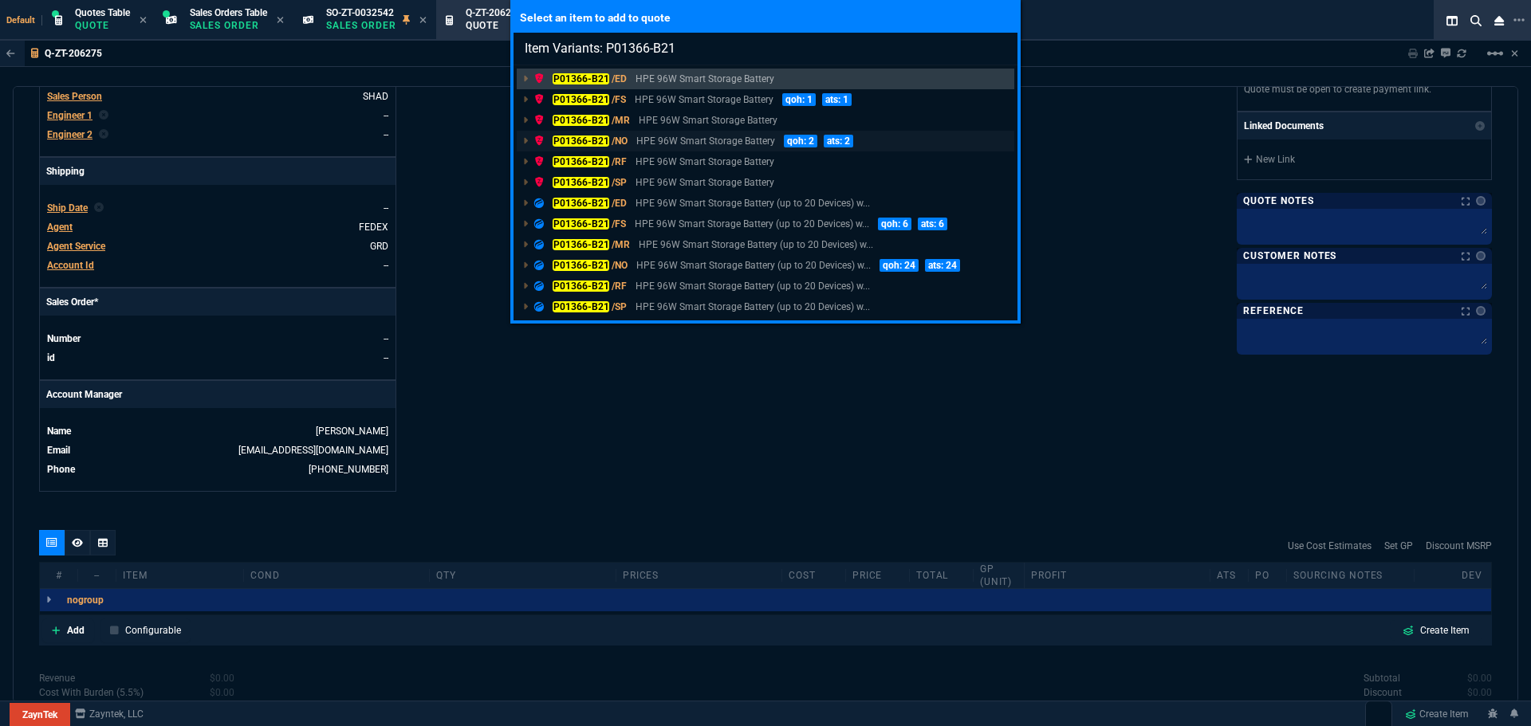
type input "Item Variants: P01366-B21"
click at [575, 137] on mark "P01366-B21" at bounding box center [581, 141] width 57 height 11
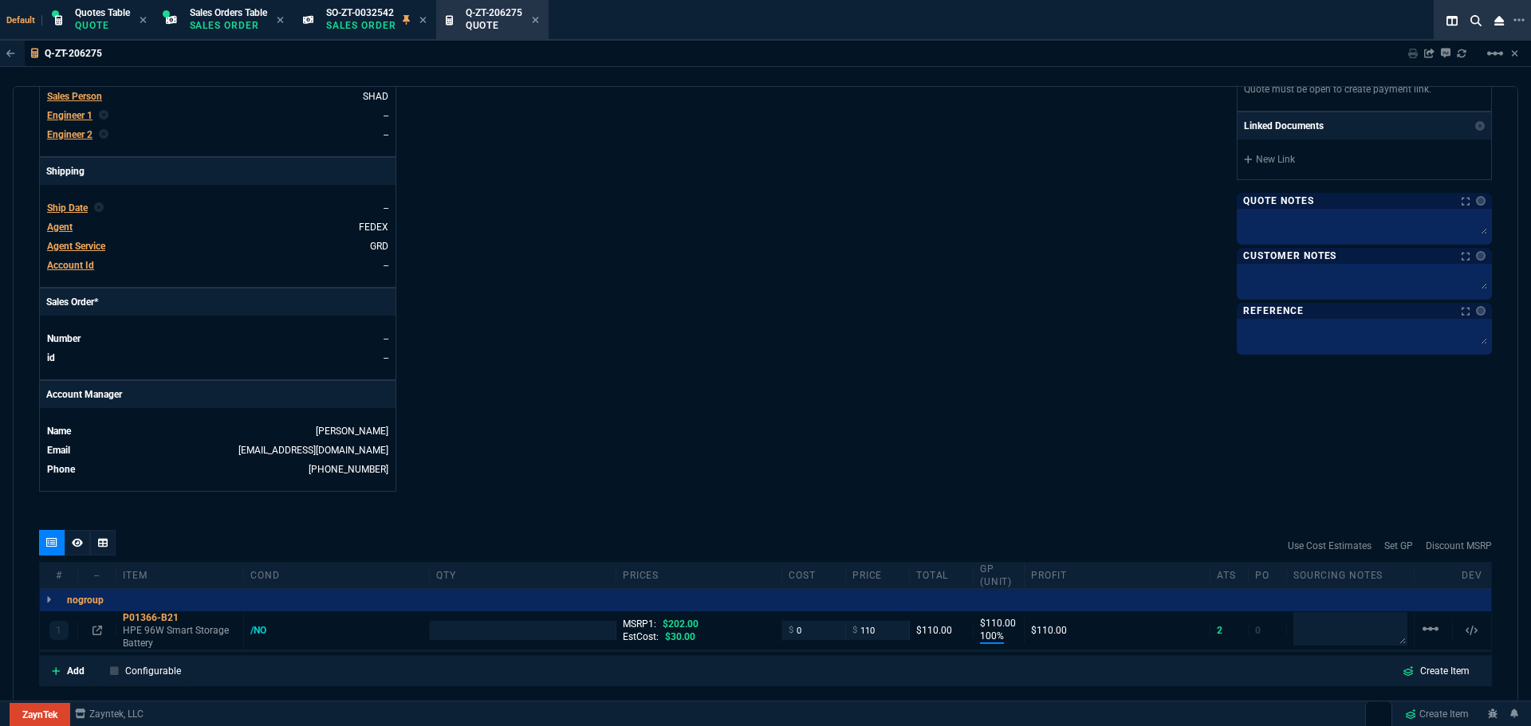
type input "100"
type input "110"
type input "46"
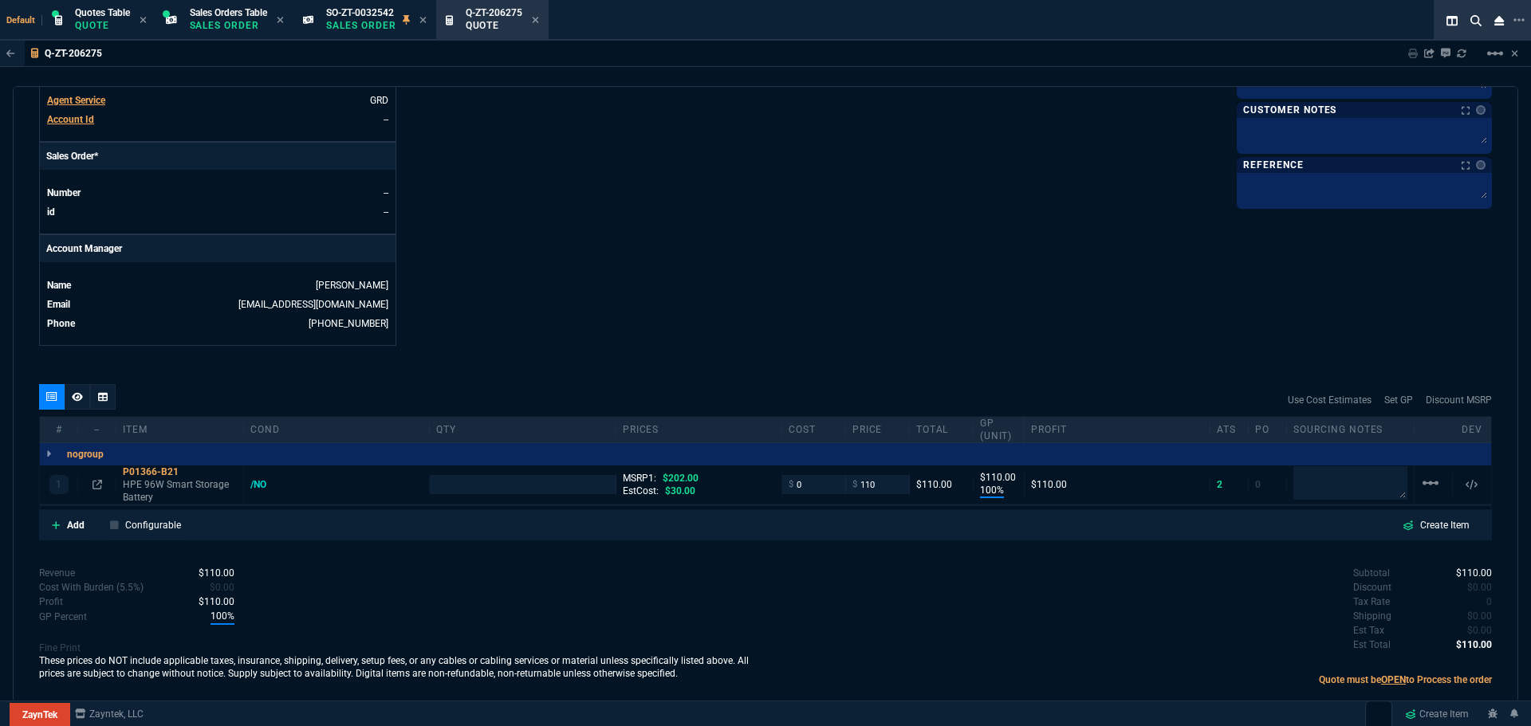
scroll to position [638, 0]
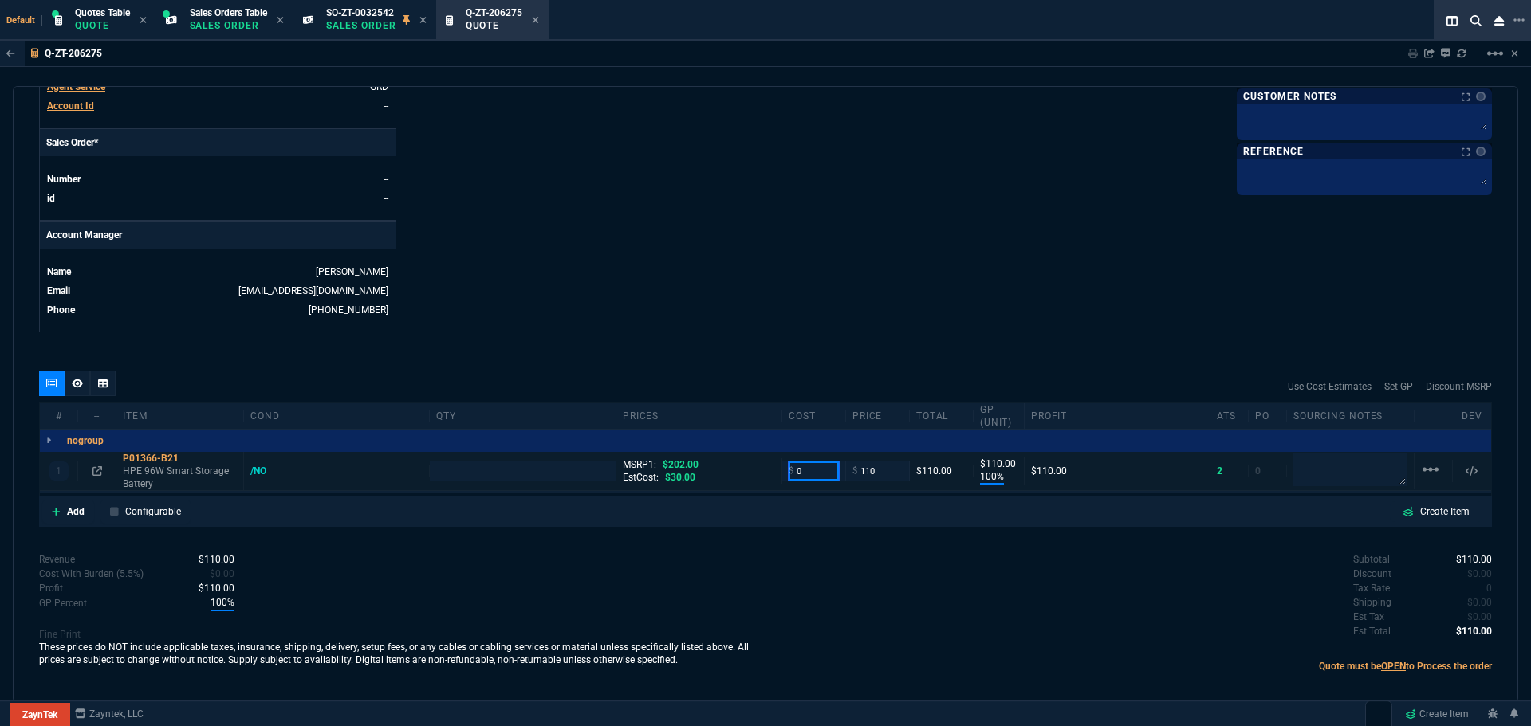
click at [812, 472] on input "0" at bounding box center [814, 471] width 50 height 18
type input "2"
click at [499, 471] on input "number" at bounding box center [522, 471] width 172 height 18
type input "1"
type input "2"
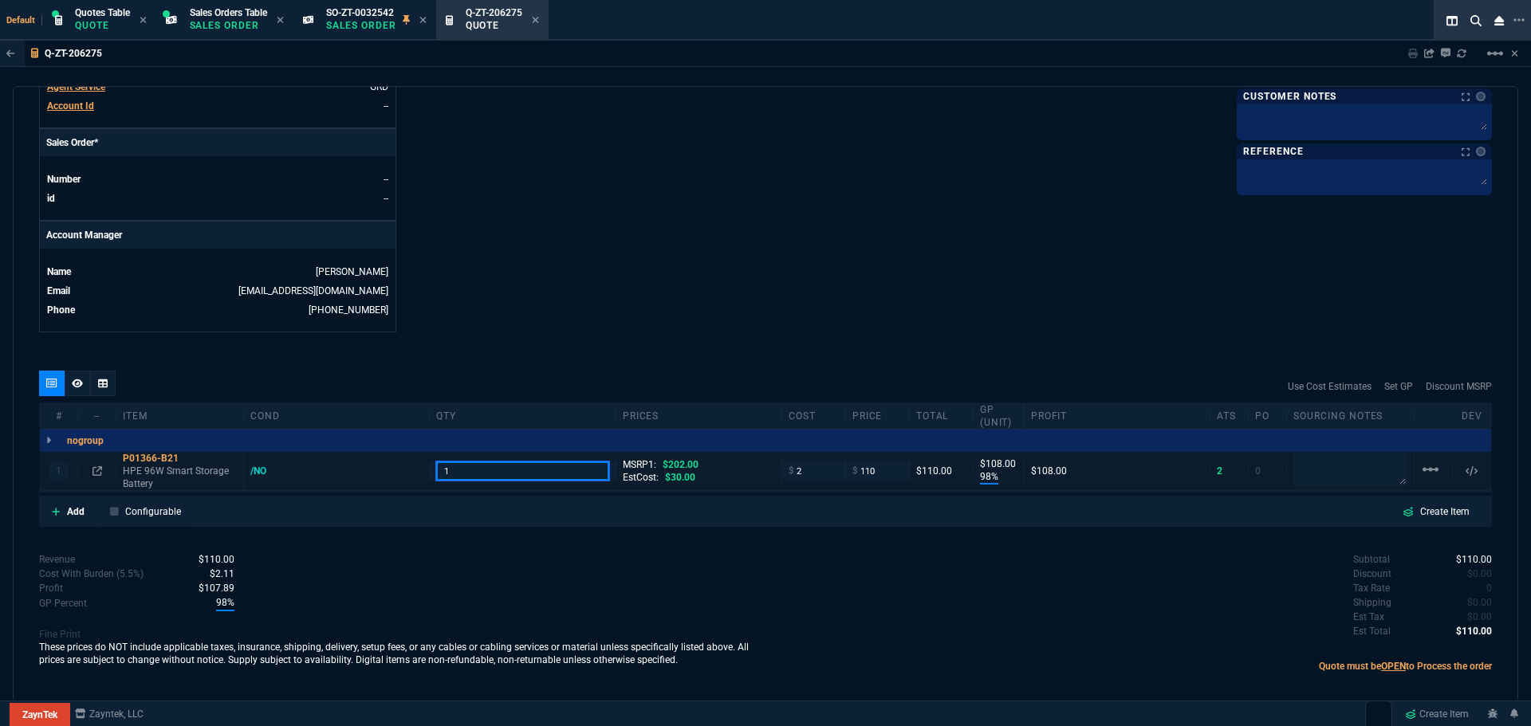
type input "98"
type input "108"
type input "2"
click at [100, 471] on icon at bounding box center [98, 471] width 10 height 10
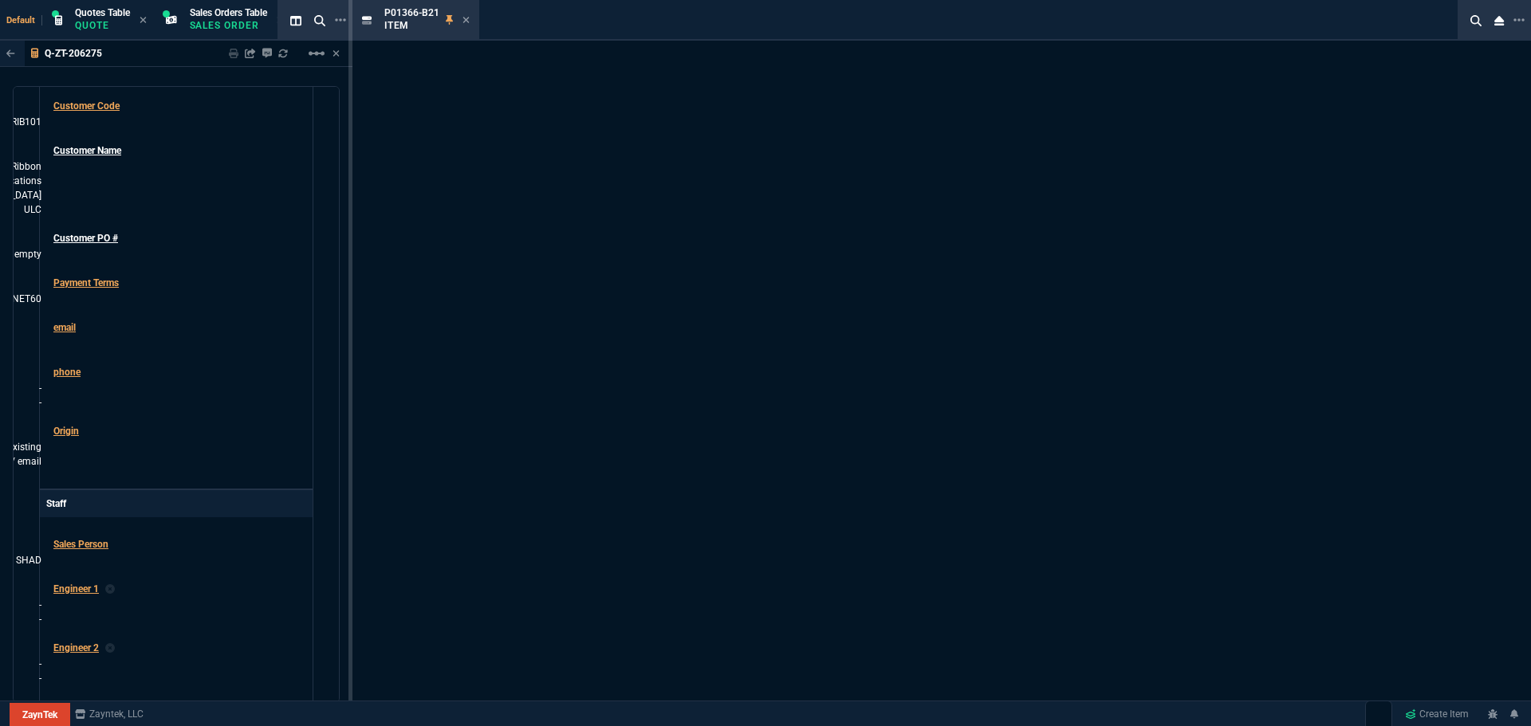
scroll to position [659, 0]
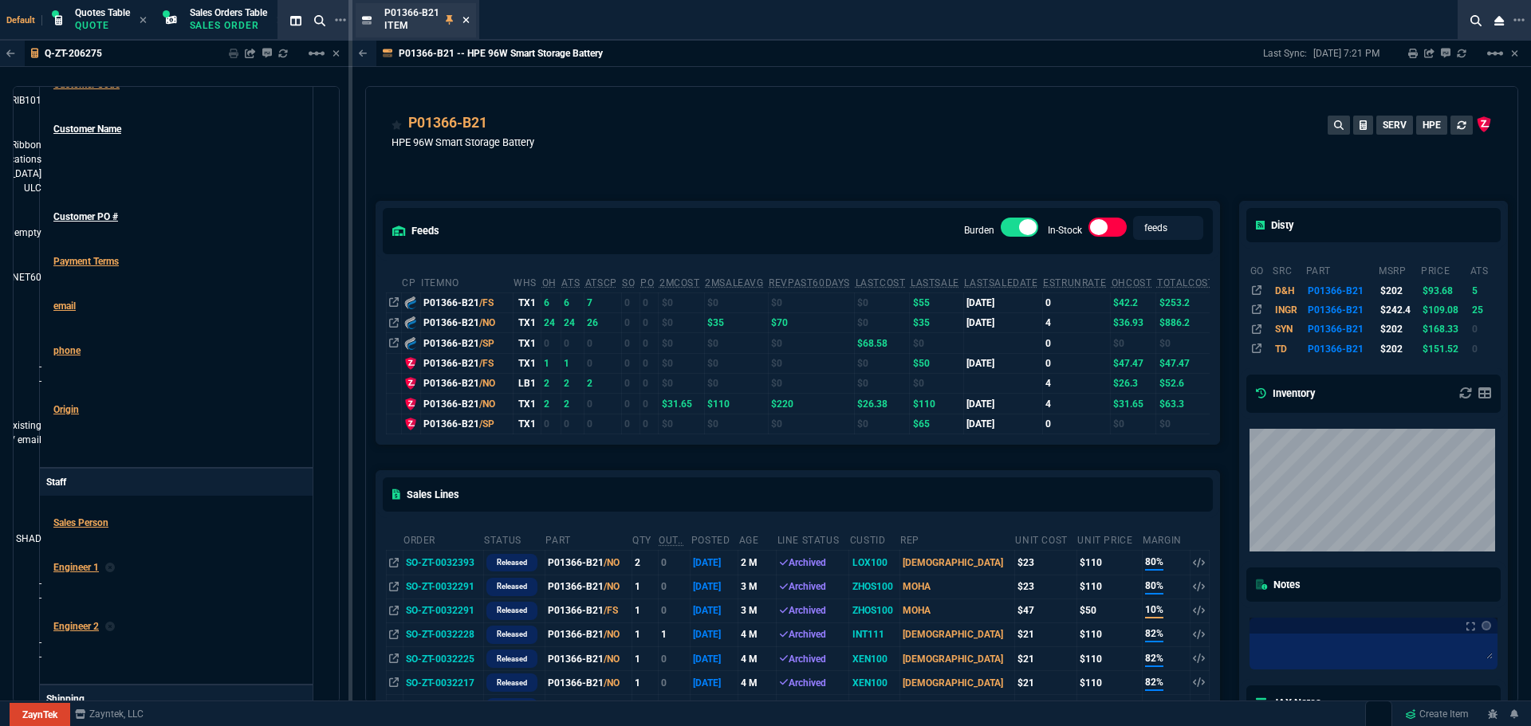
click at [466, 22] on icon at bounding box center [466, 20] width 6 height 6
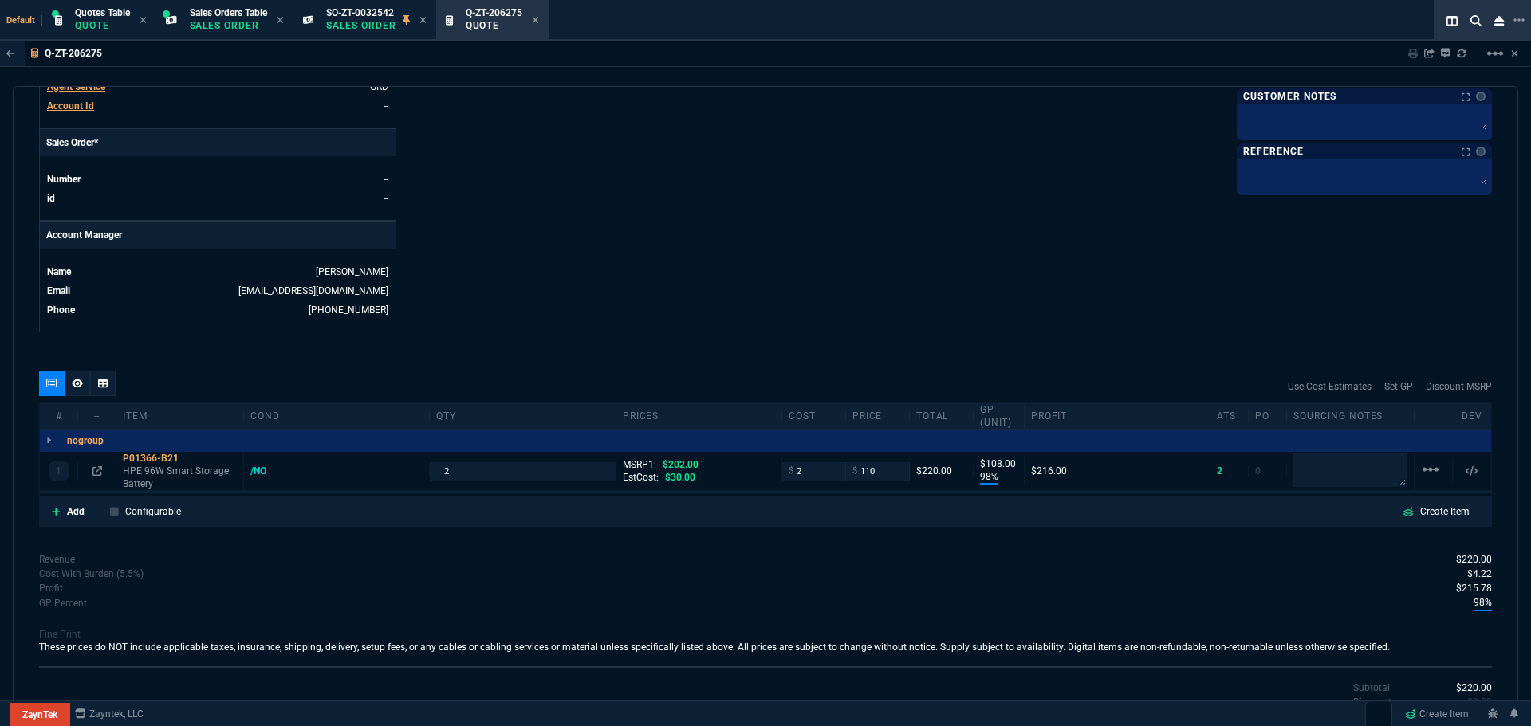
scroll to position [638, 0]
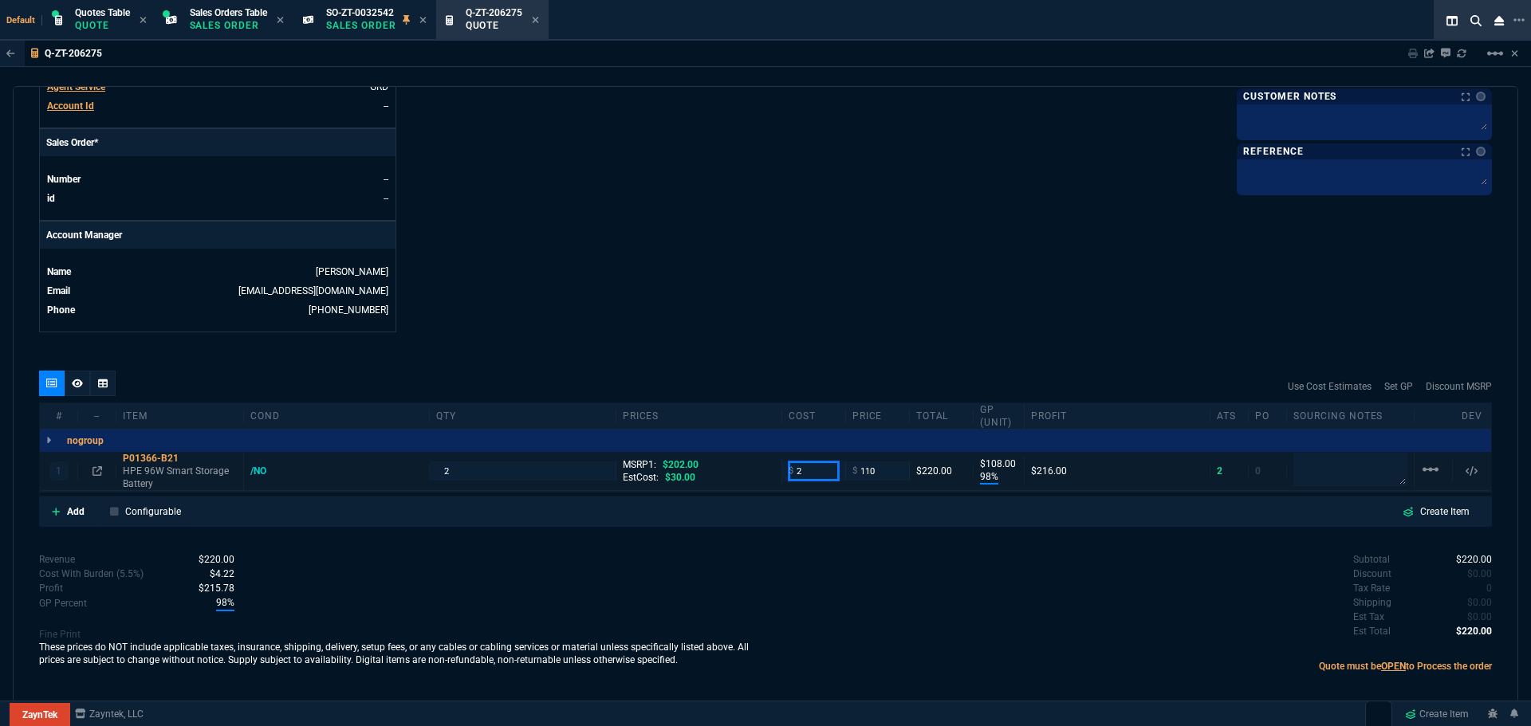
click at [823, 470] on input "2" at bounding box center [814, 471] width 50 height 18
type input "35"
type input "68"
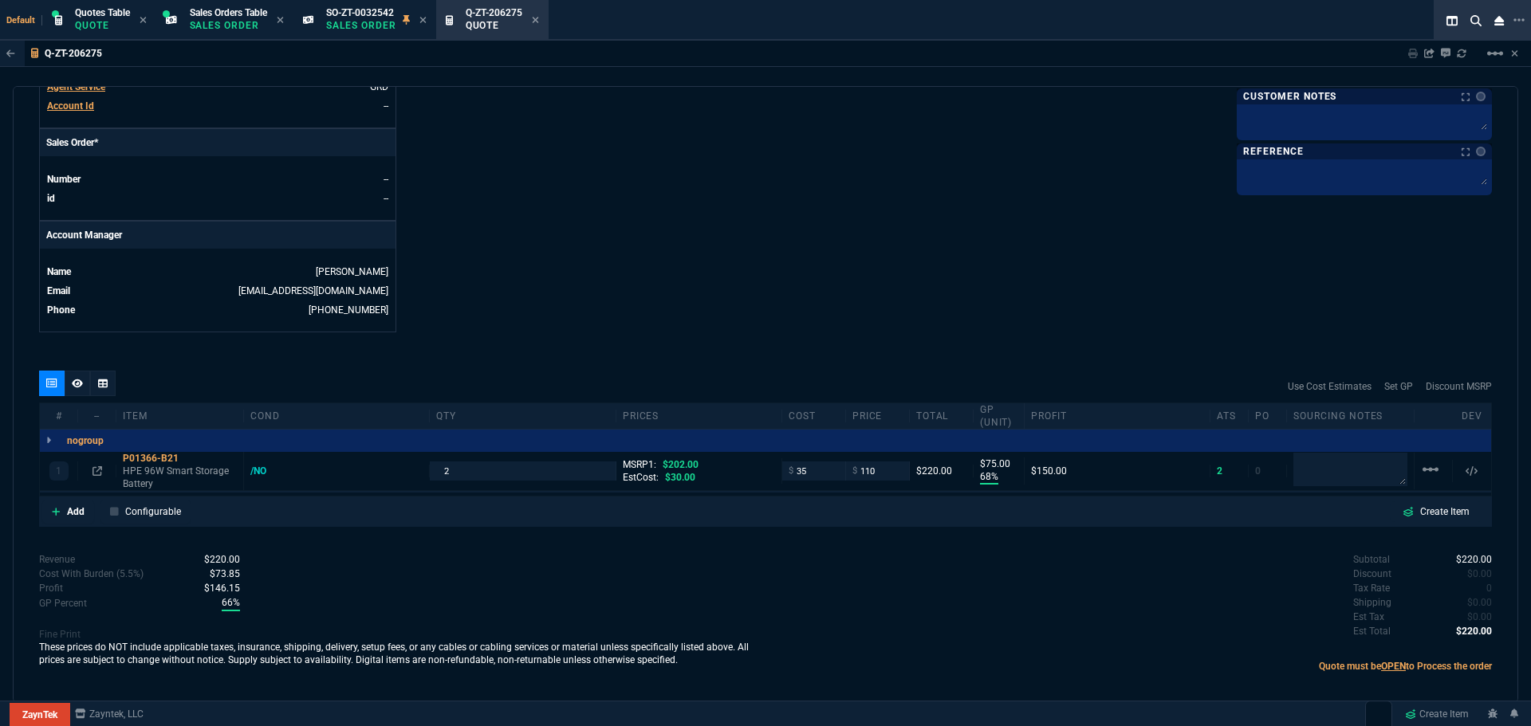
type input "75"
click at [189, 459] on icon at bounding box center [189, 459] width 9 height 10
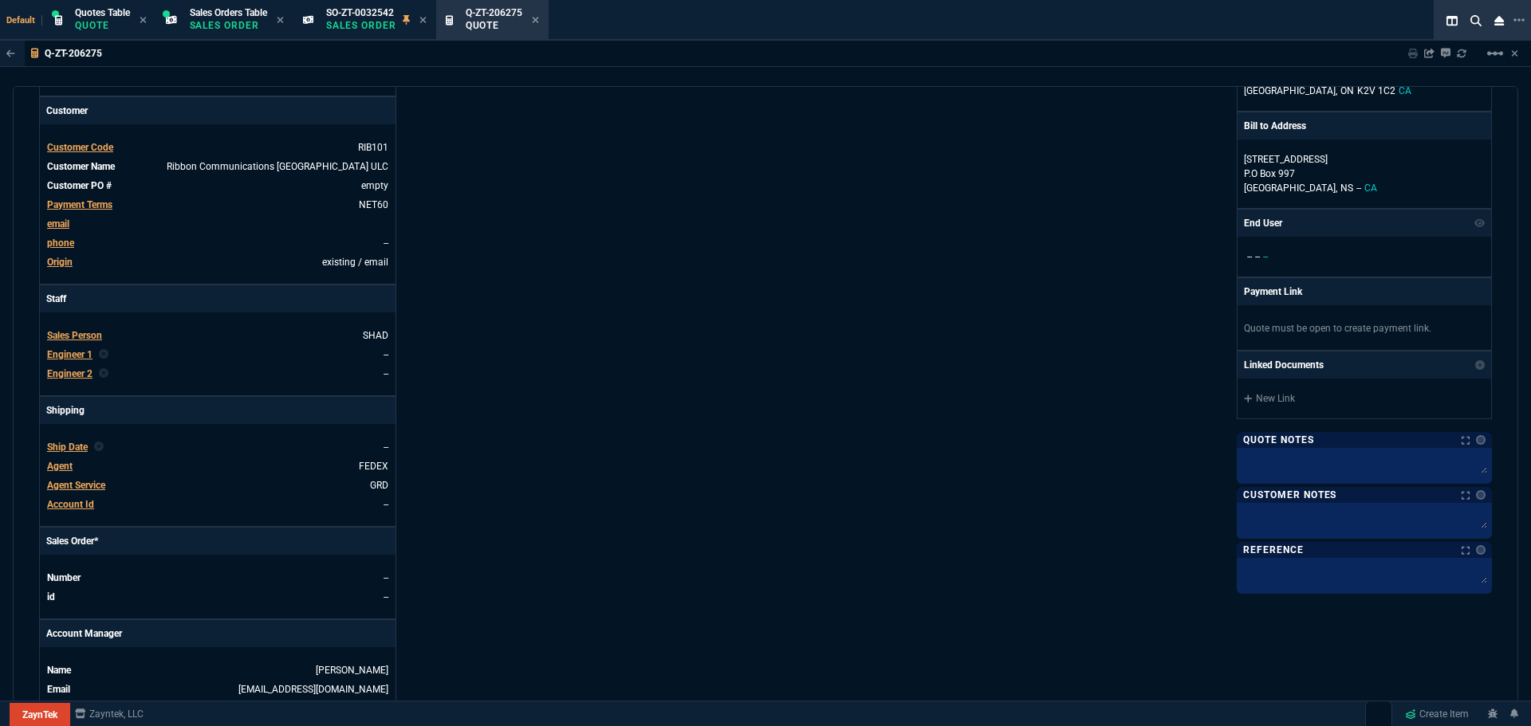
scroll to position [0, 0]
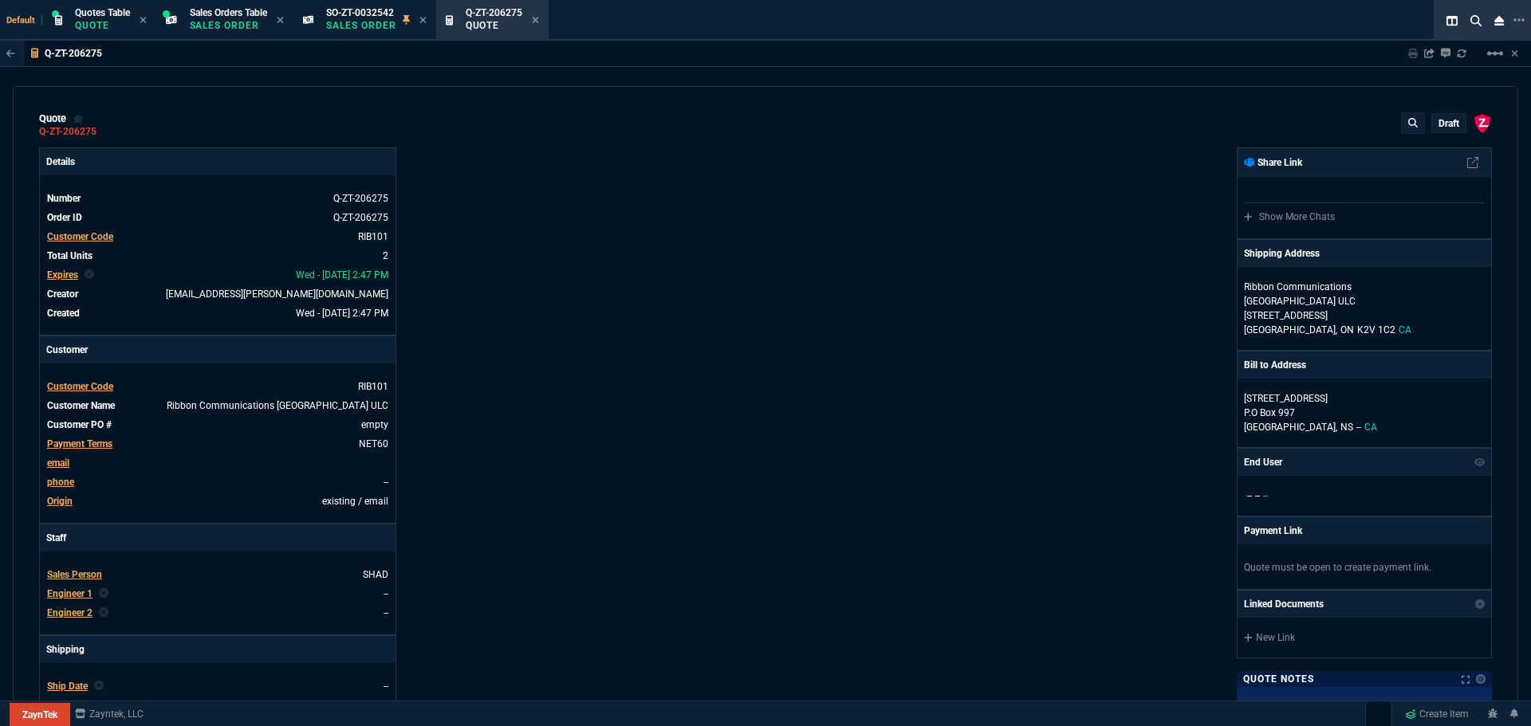
click at [1440, 123] on p "draft" at bounding box center [1449, 123] width 21 height 13
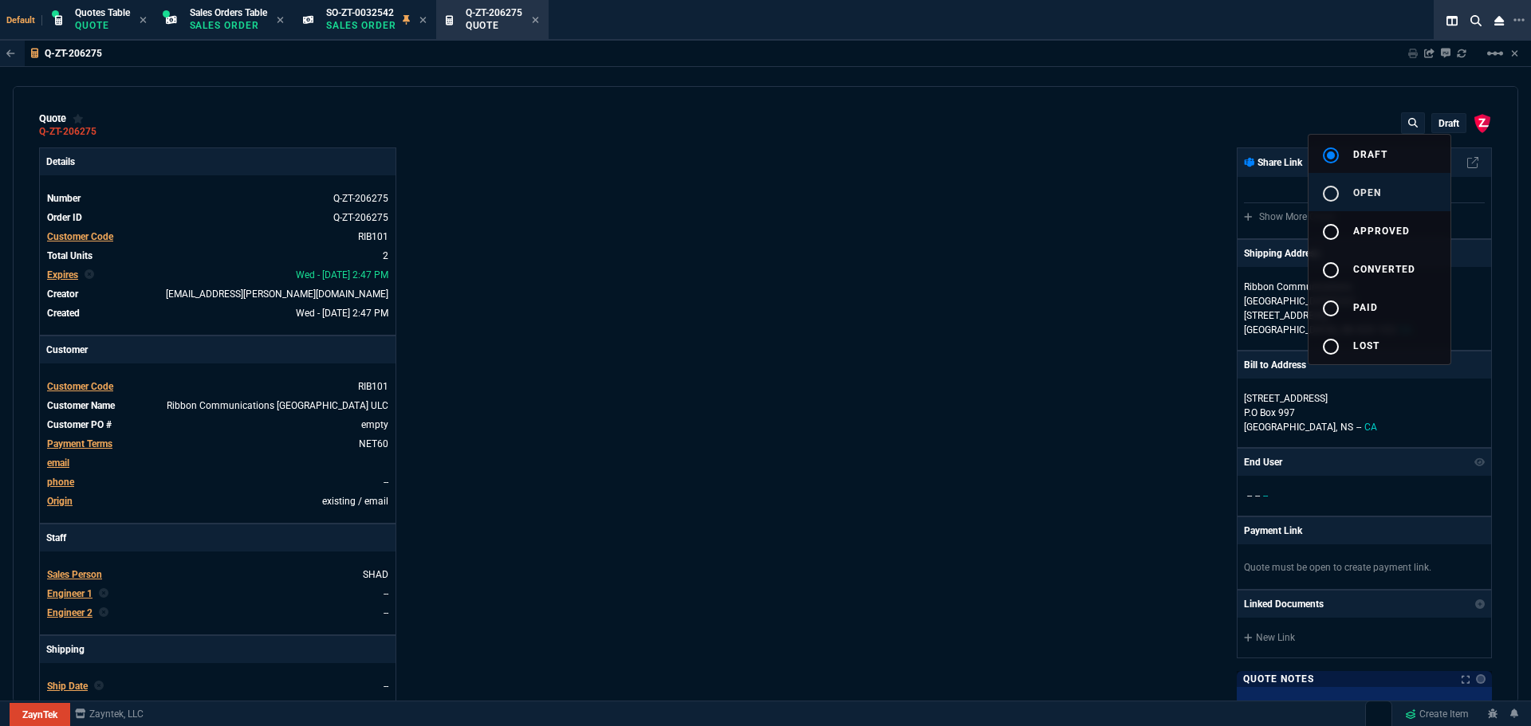
click at [1380, 188] on span "open" at bounding box center [1367, 192] width 28 height 11
type input "202"
type input "68"
type input "75"
type input "46"
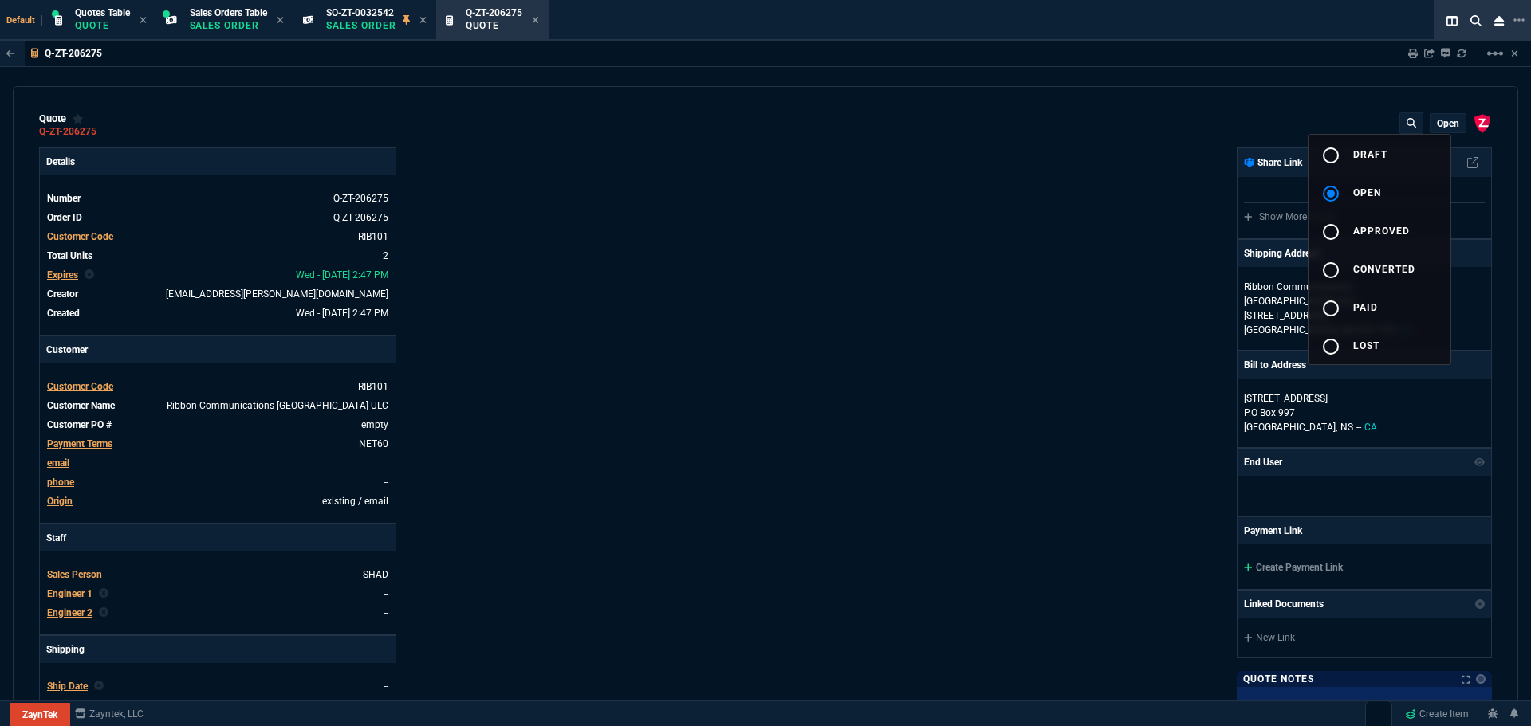
click at [955, 299] on div at bounding box center [765, 363] width 1531 height 726
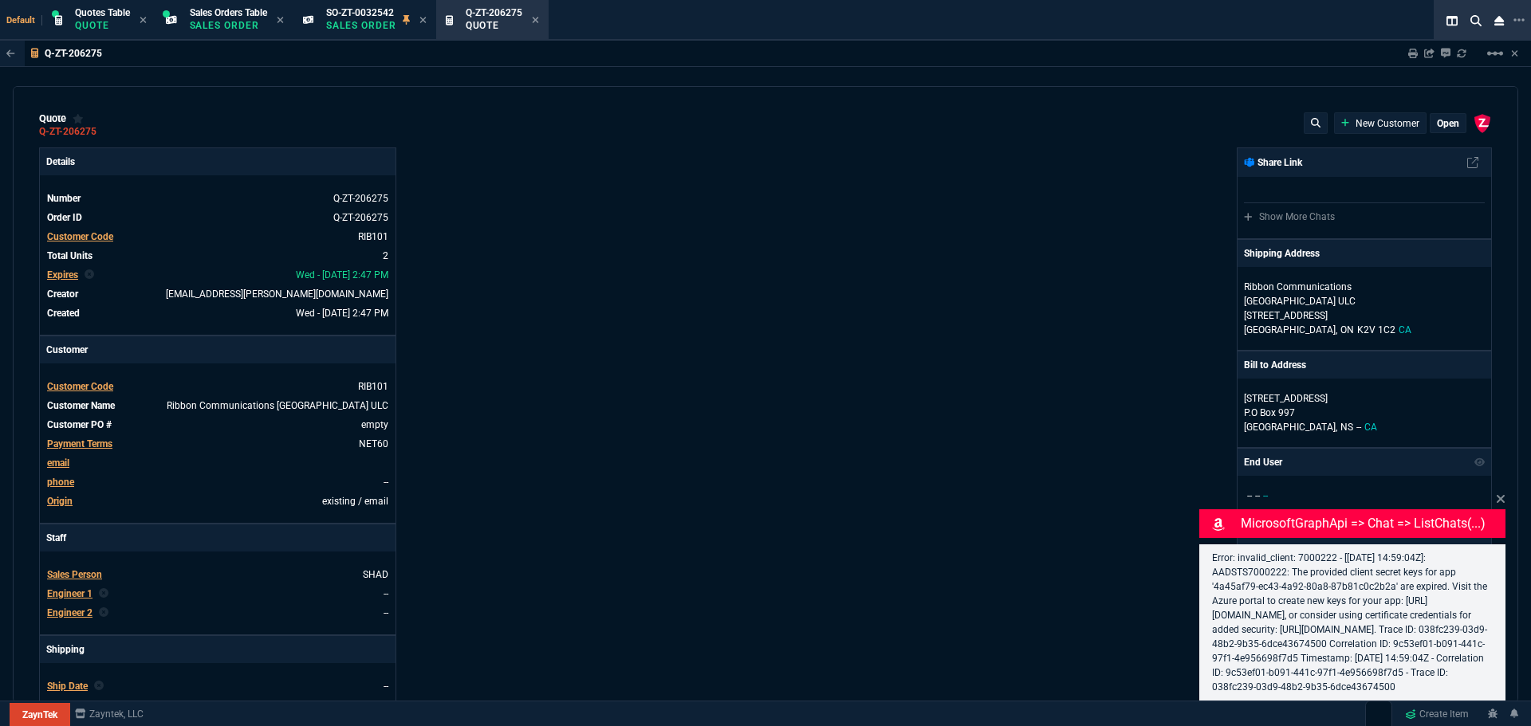
type input "68"
type input "75"
type input "202"
select select "4: SHAD"
type input "46"
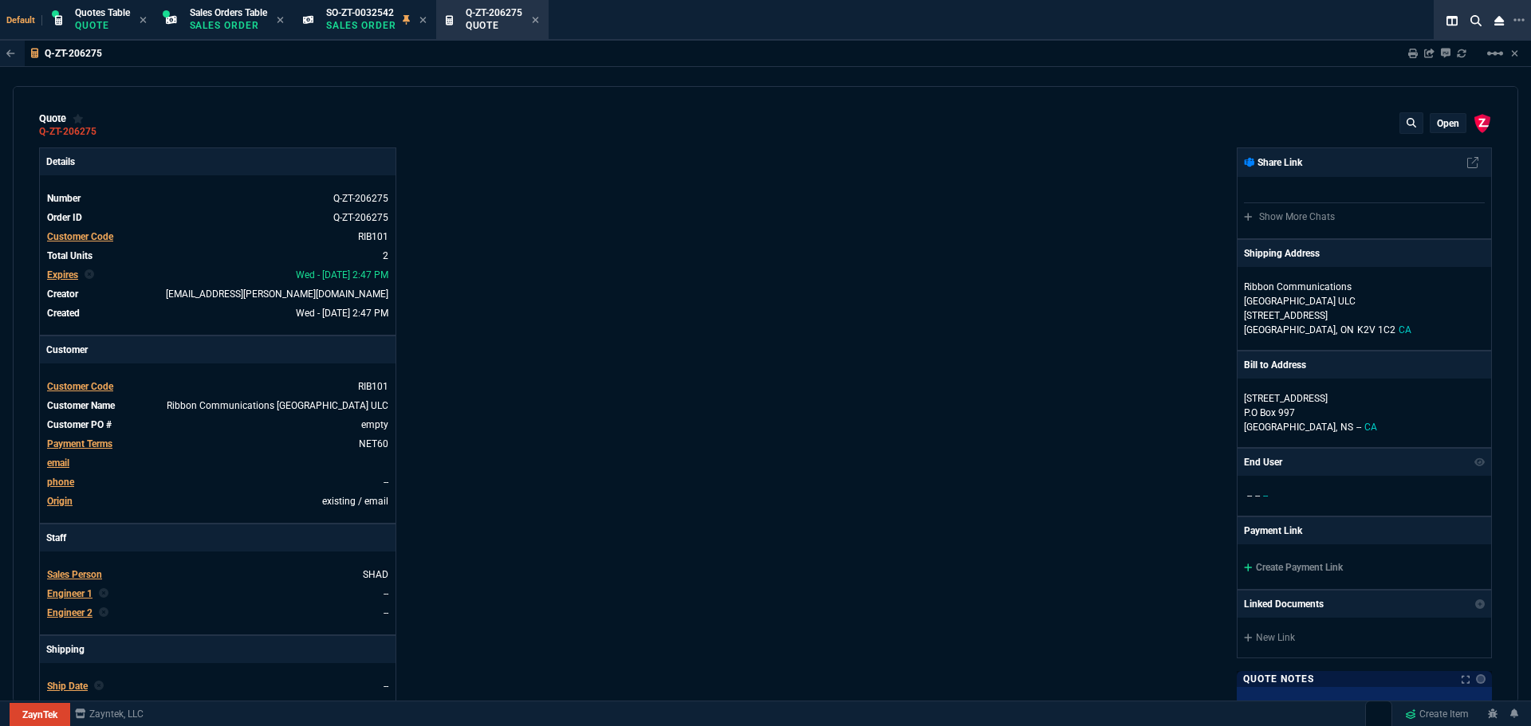
click at [978, 337] on div "ZaynTek, LLC 2609 Technology Dr Suite 200 Plano, TX 75074 Share Link Show More …" at bounding box center [1129, 559] width 726 height 823
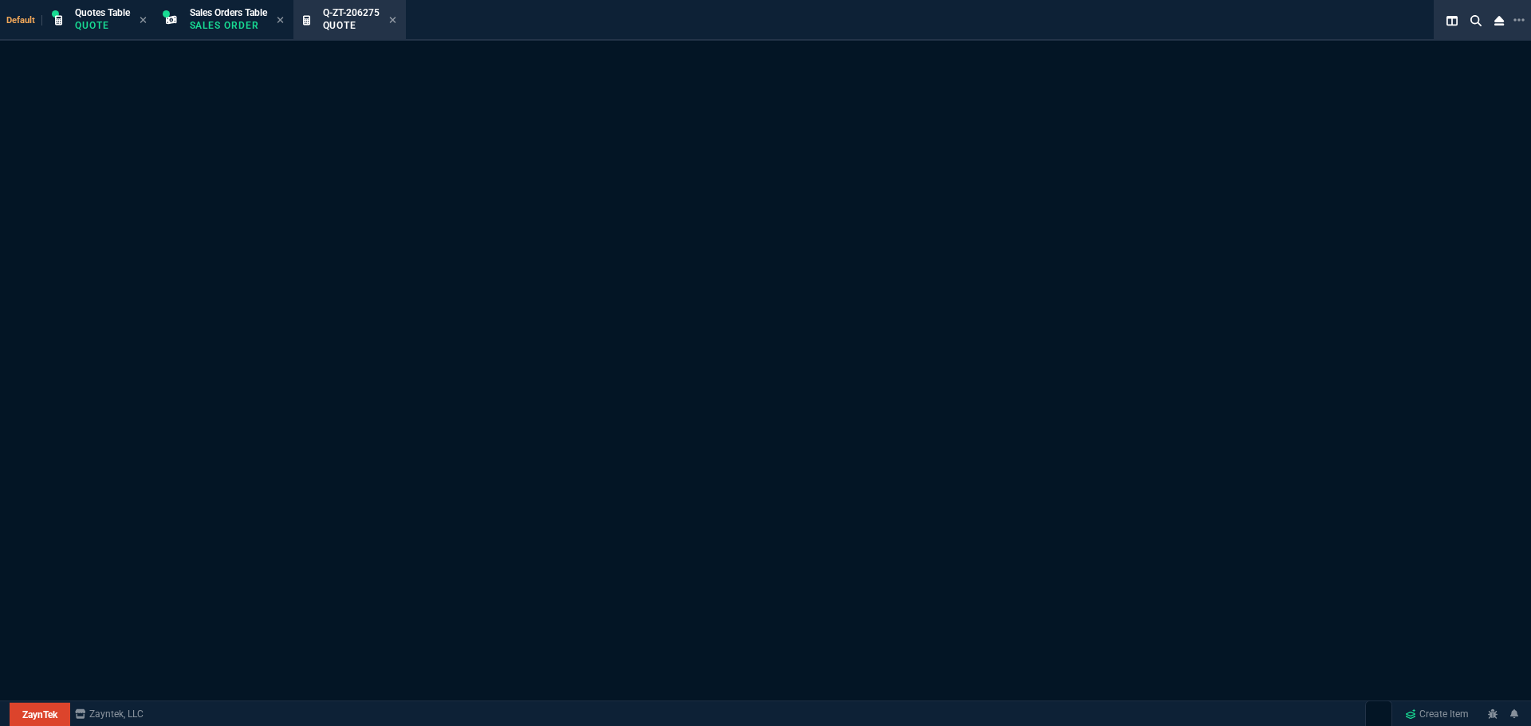
select select "4: SHAD"
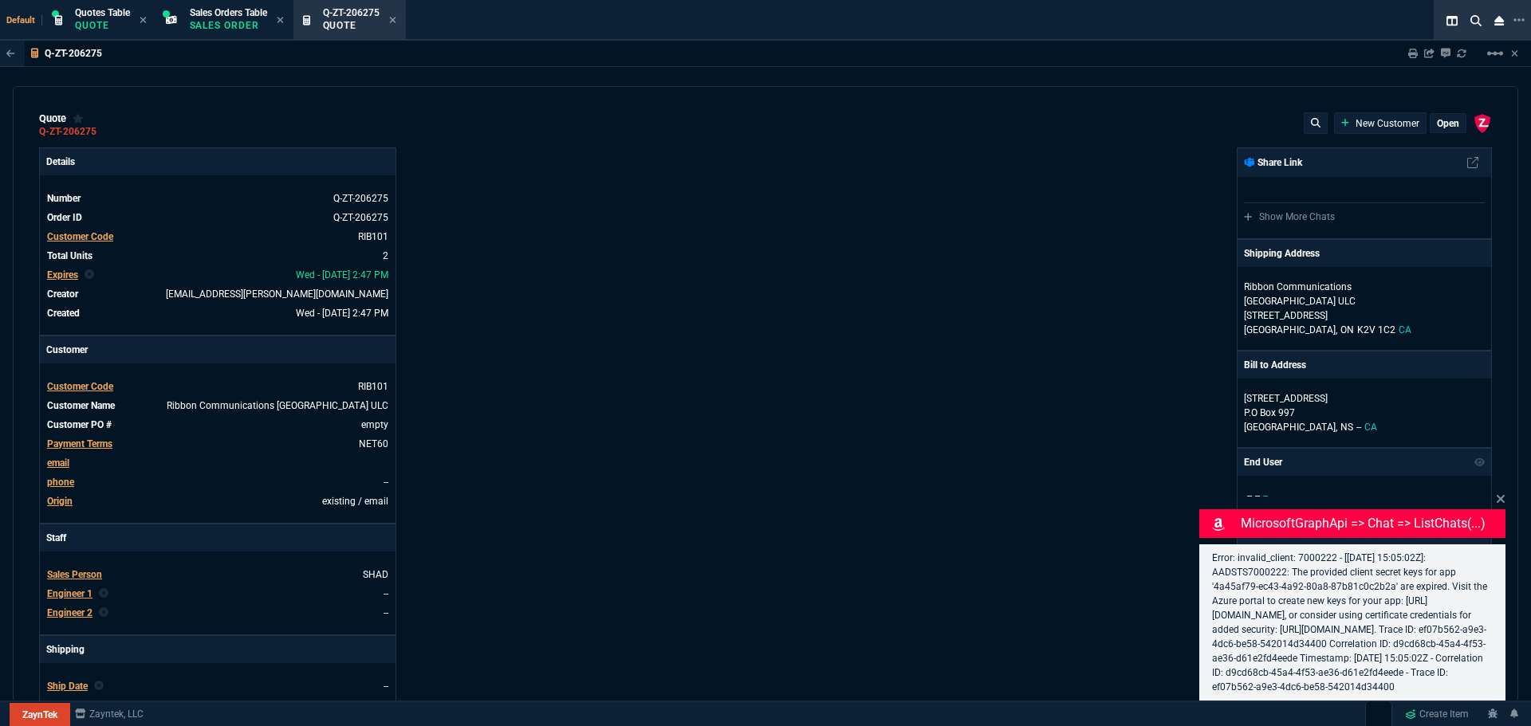
type input "68"
type input "75"
type input "202"
type input "46"
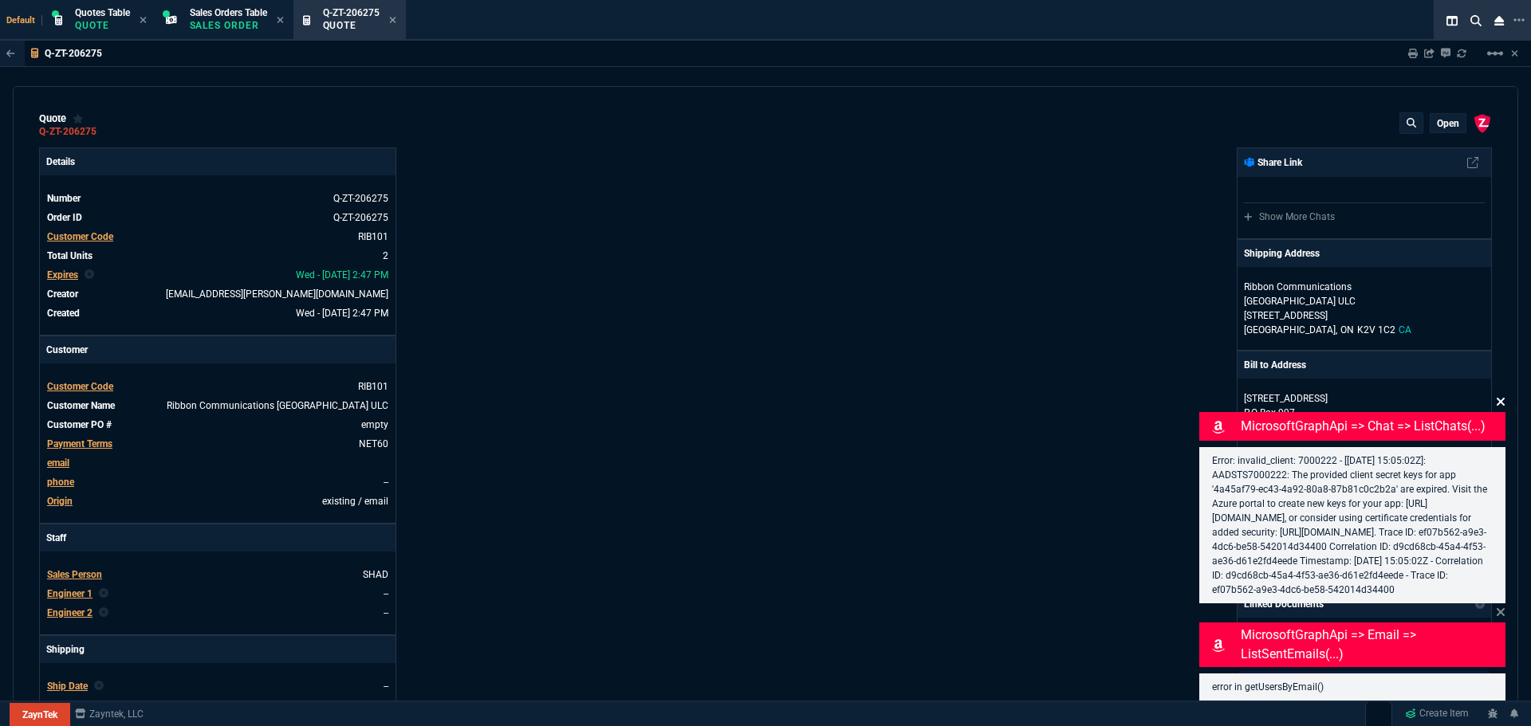
click at [1498, 398] on icon at bounding box center [1501, 402] width 8 height 8
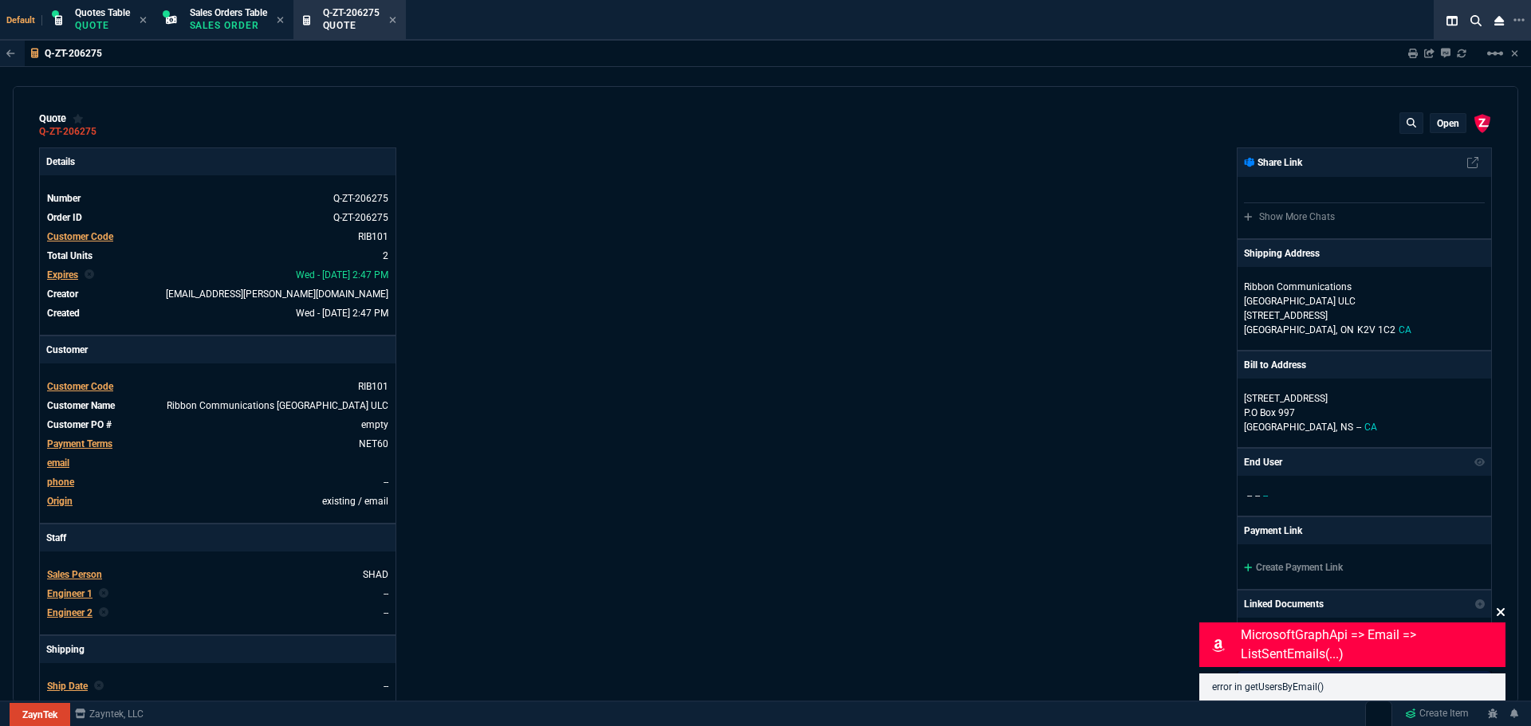
click at [1501, 610] on icon at bounding box center [1501, 612] width 10 height 13
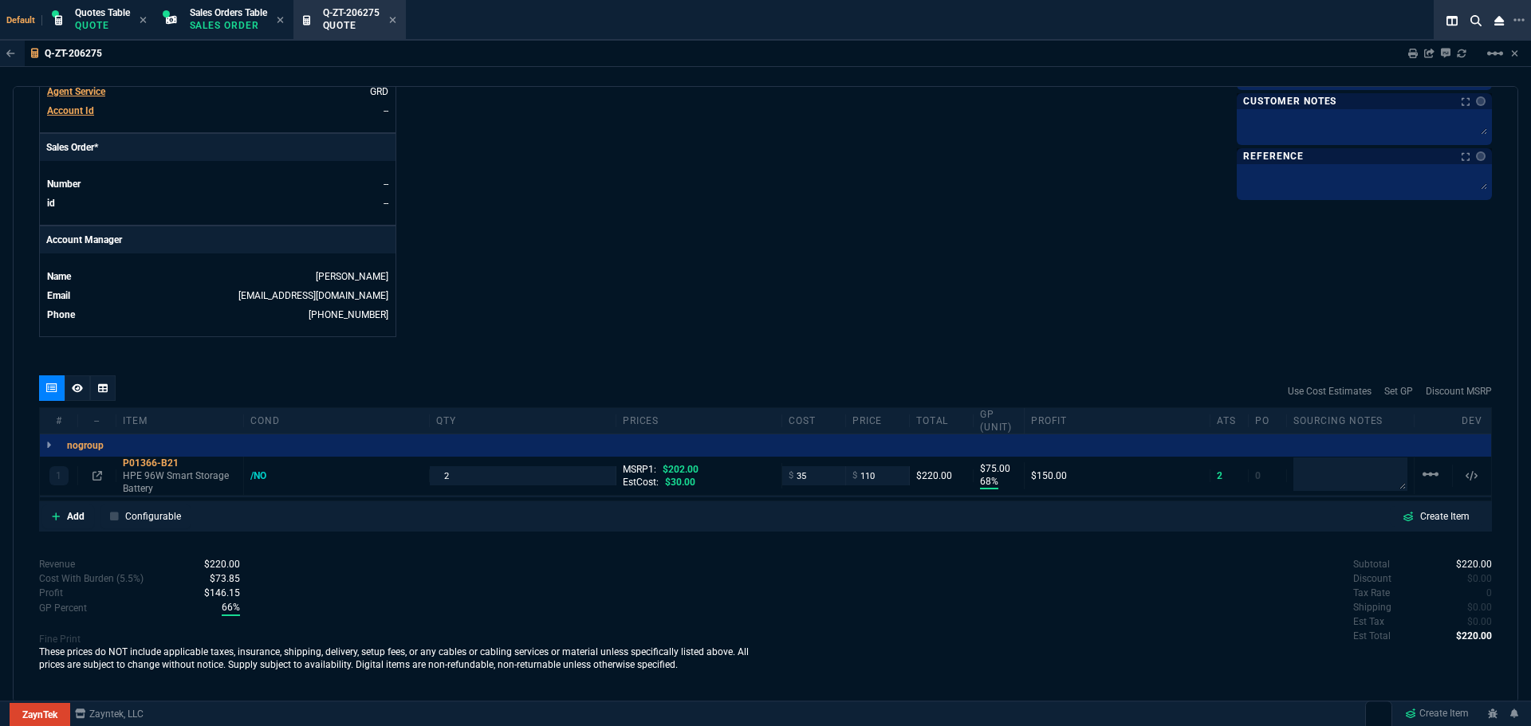
scroll to position [634, 0]
click at [78, 388] on icon at bounding box center [77, 387] width 11 height 9
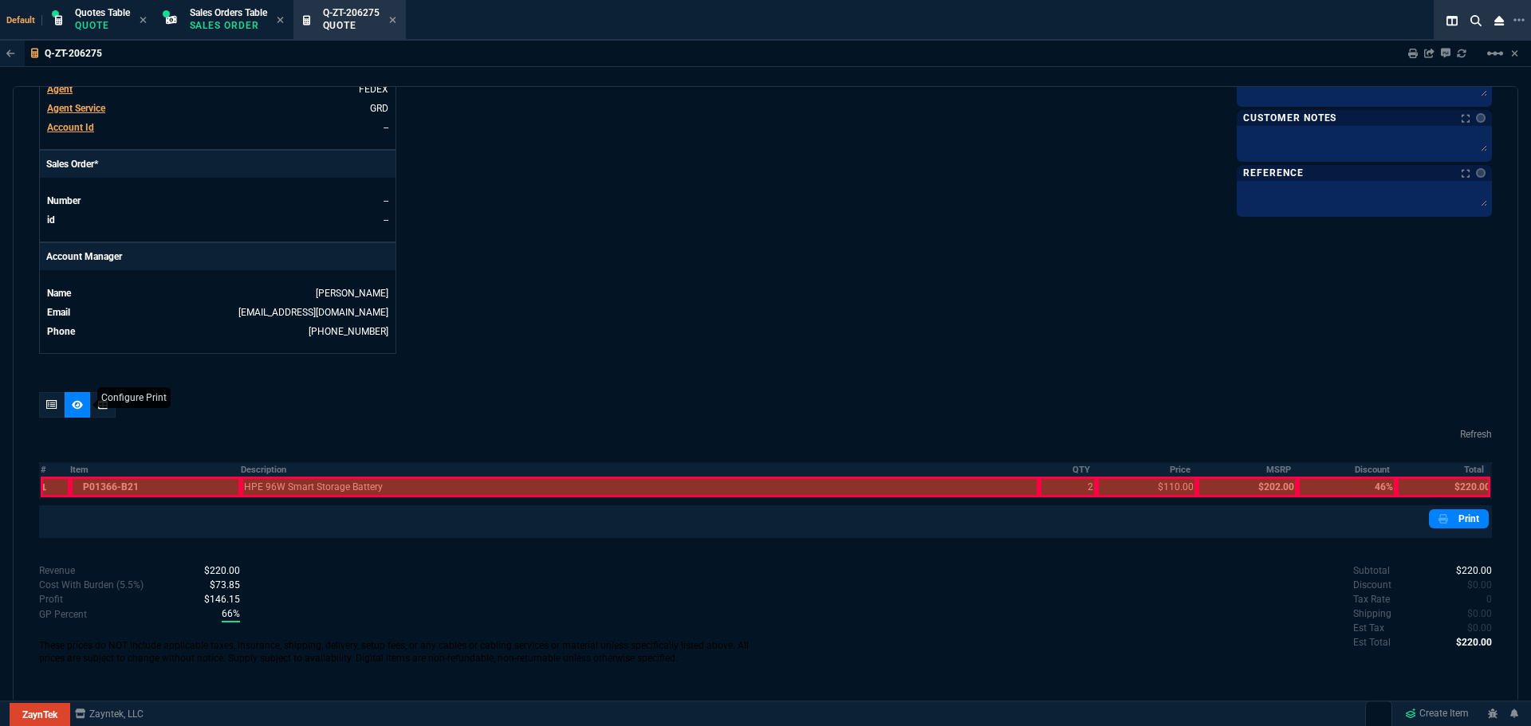
scroll to position [616, 0]
click at [41, 470] on th "#" at bounding box center [55, 470] width 30 height 14
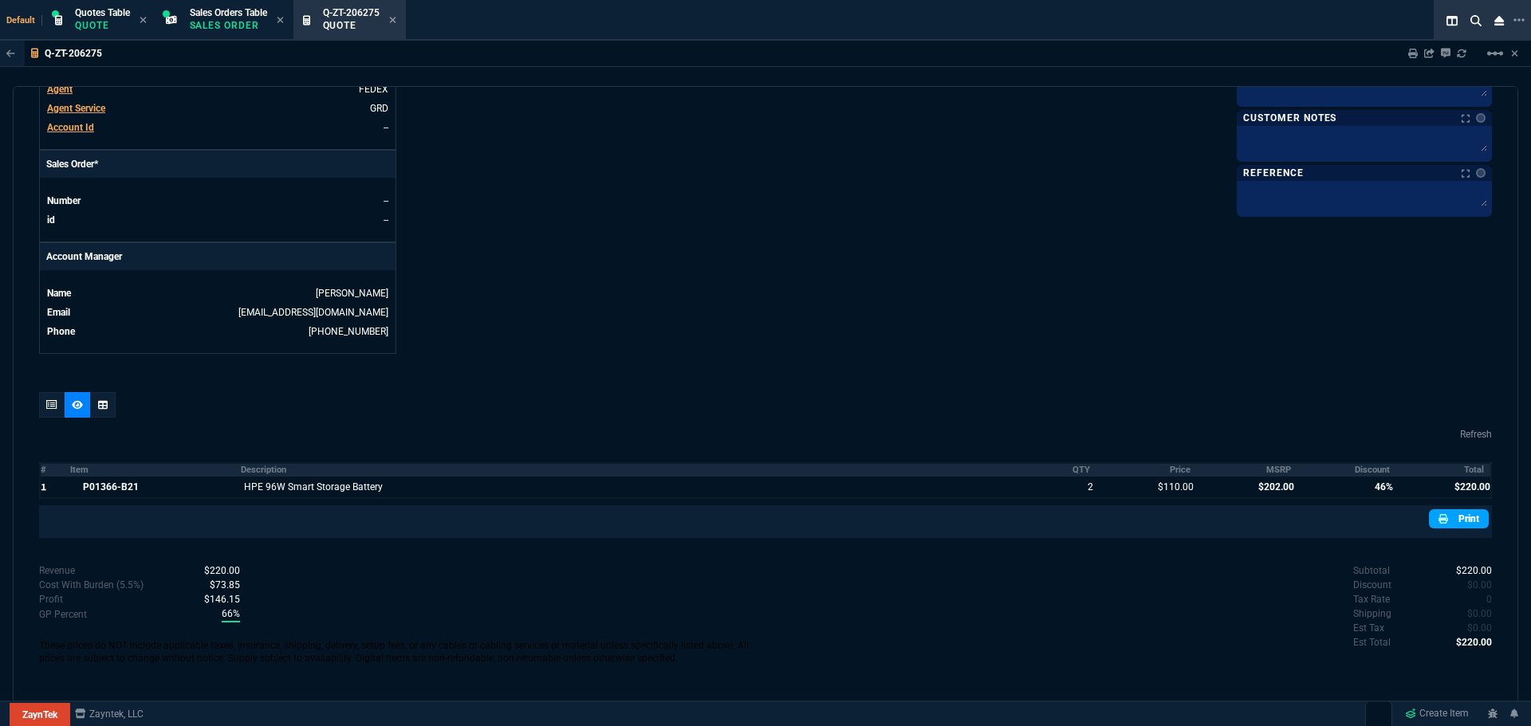
click at [1454, 524] on link "Print" at bounding box center [1459, 519] width 60 height 19
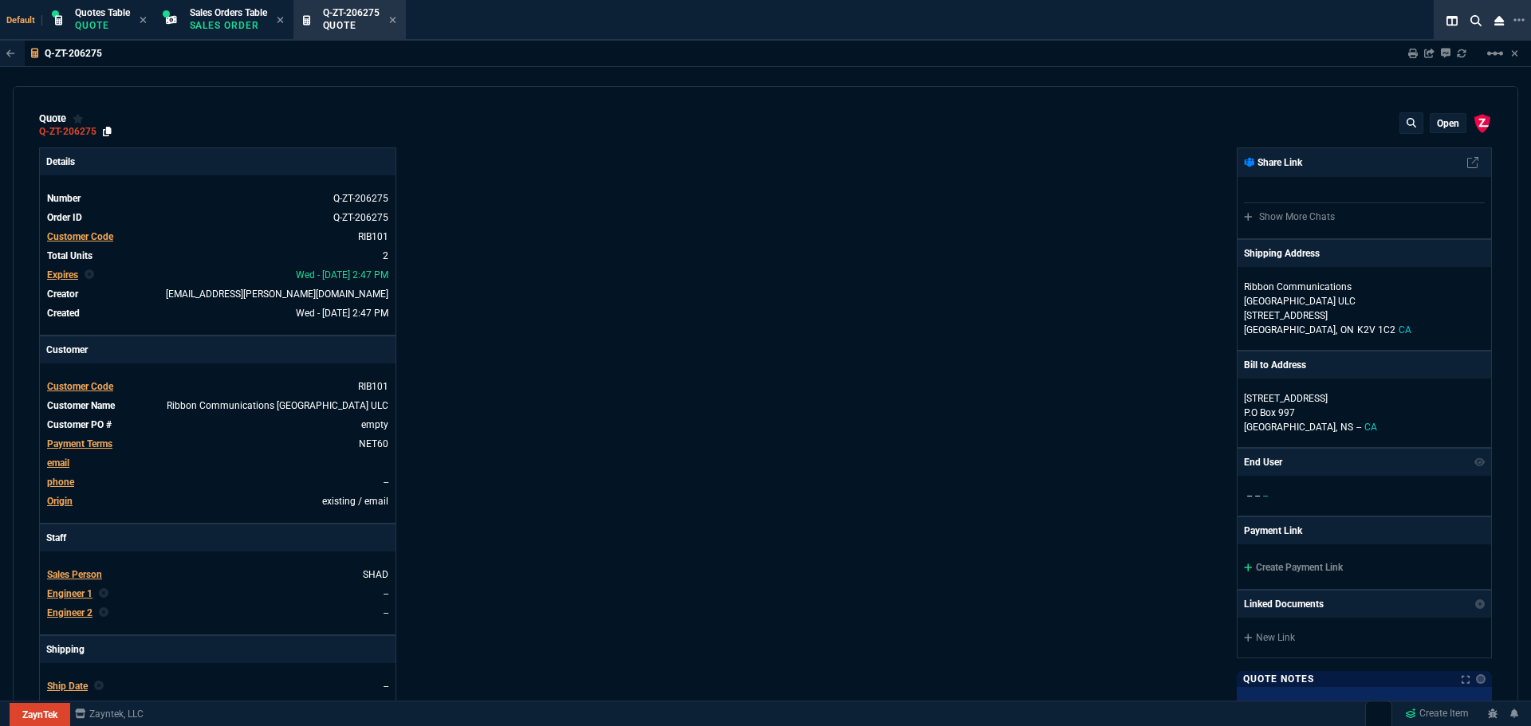
click at [108, 132] on icon at bounding box center [107, 132] width 9 height 10
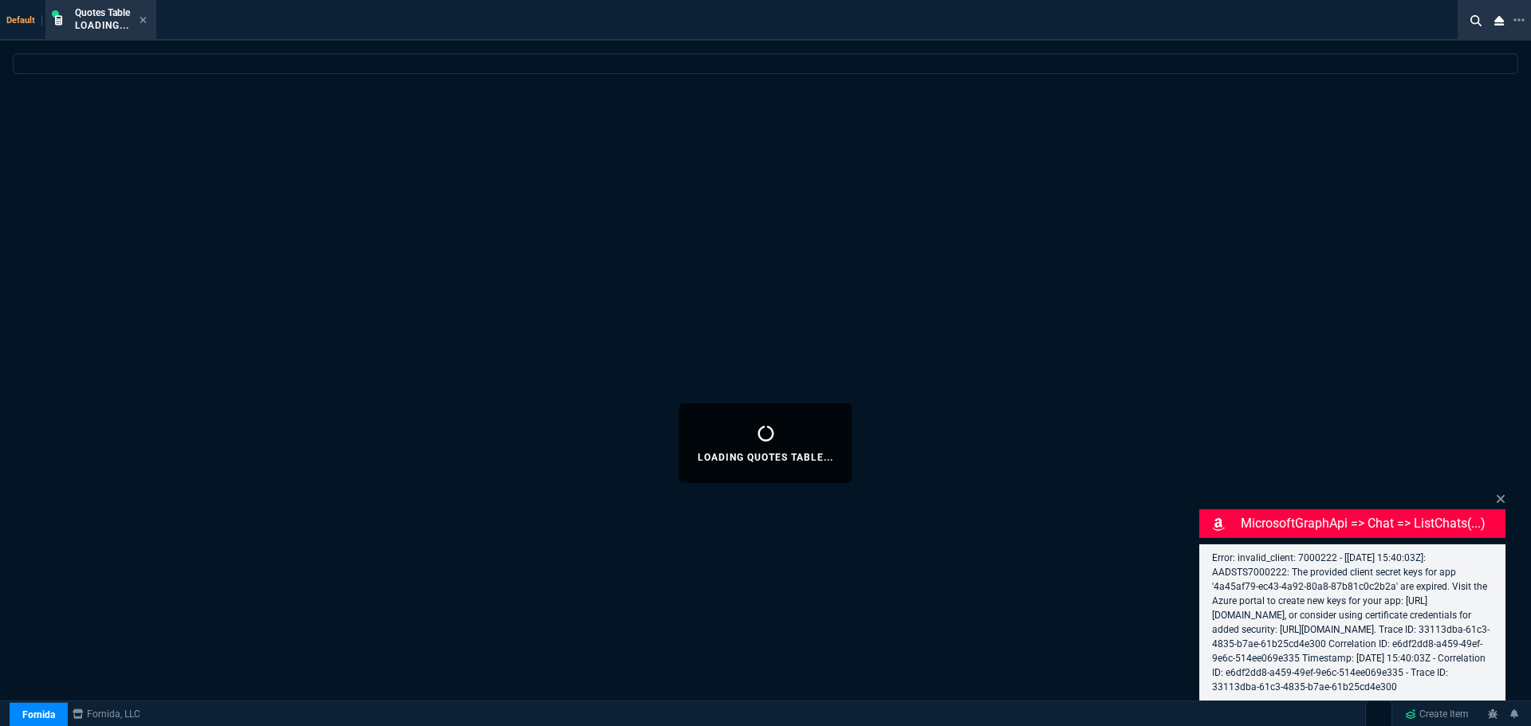
select select "4: SHAD"
select select
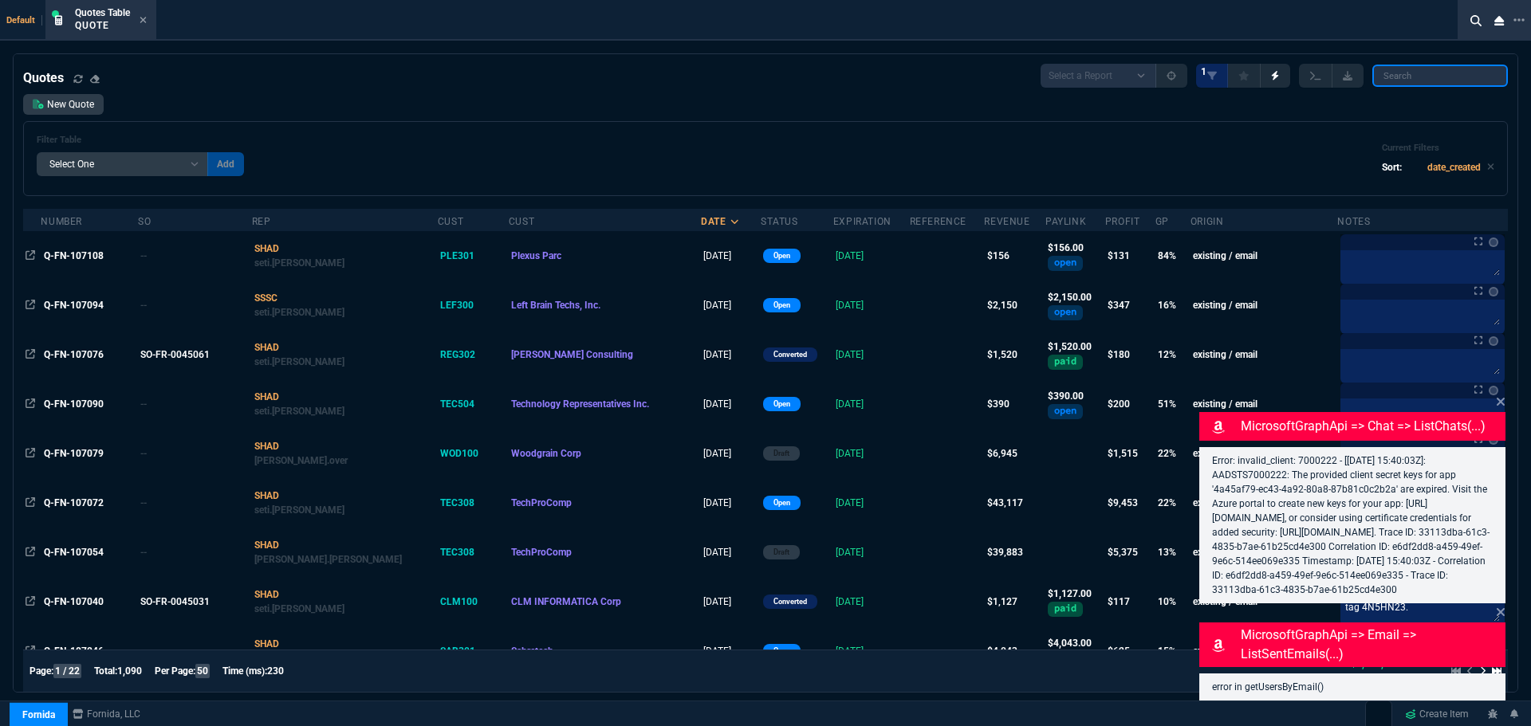
click at [1414, 73] on input "search" at bounding box center [1440, 76] width 136 height 22
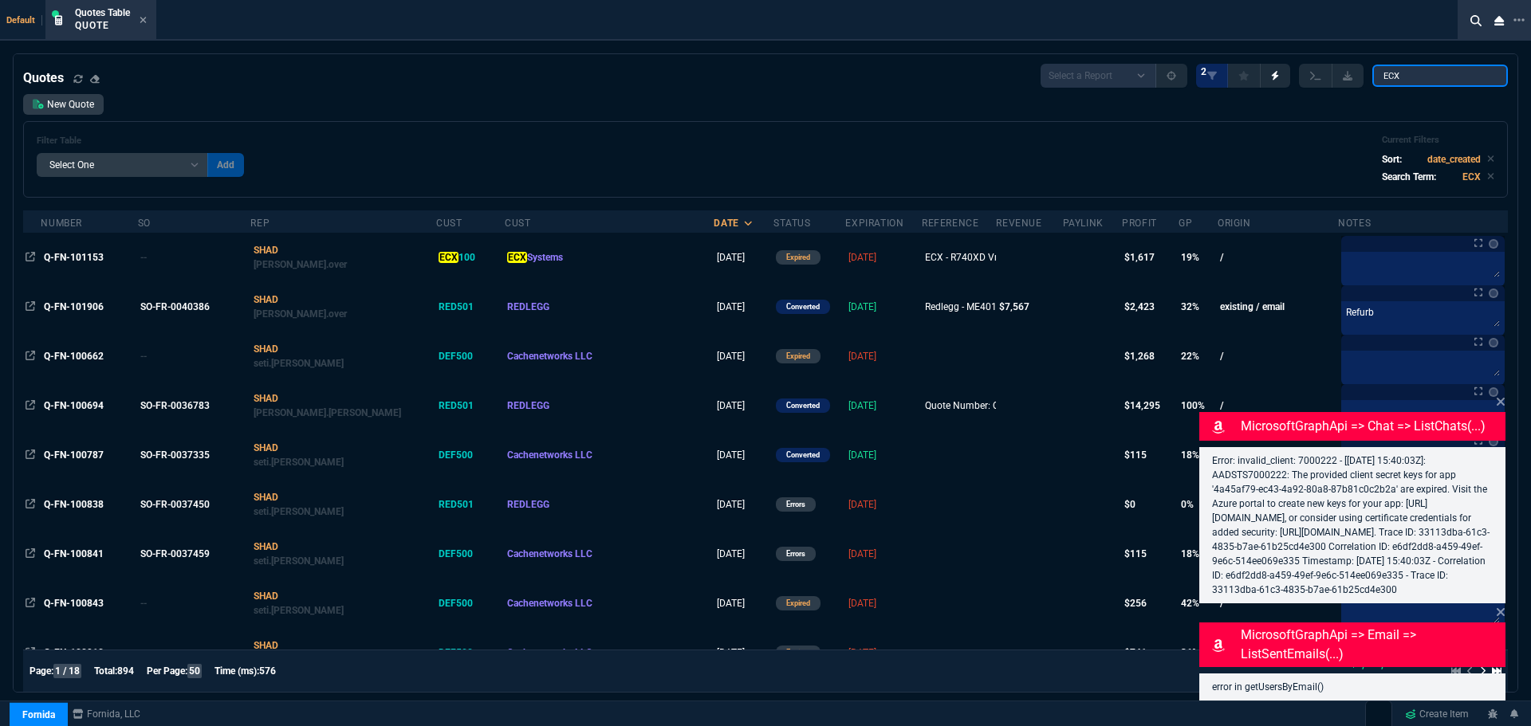
type input "ECX100"
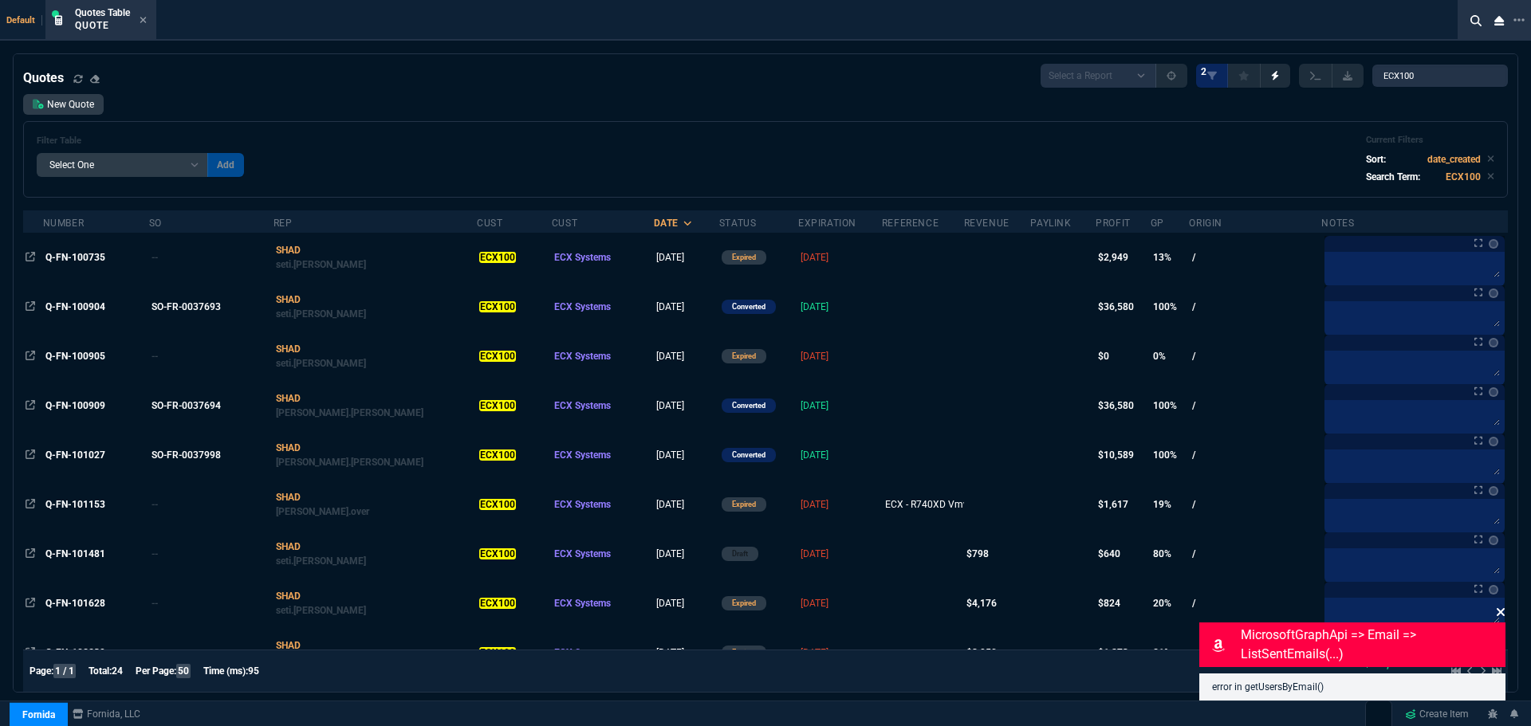
click at [1501, 613] on icon at bounding box center [1501, 612] width 8 height 8
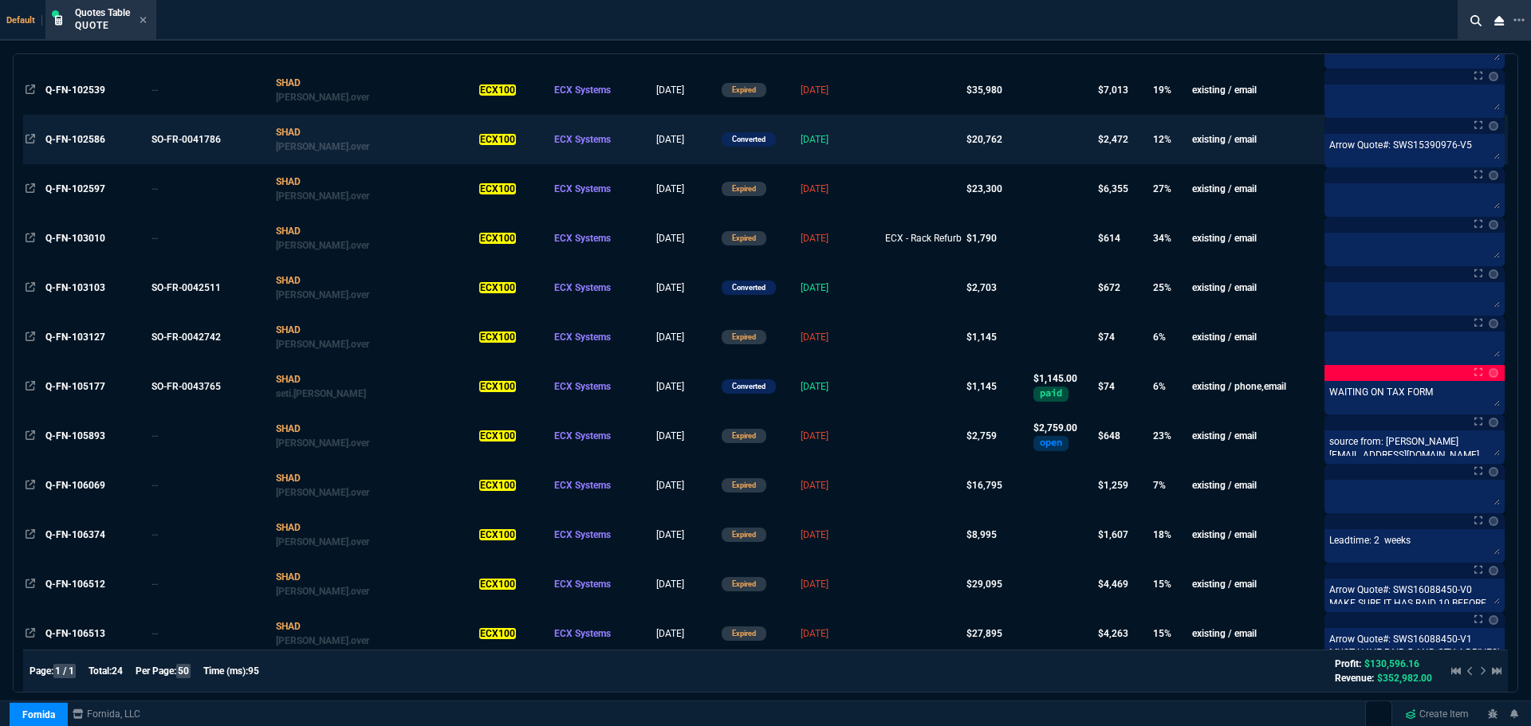
scroll to position [786, 0]
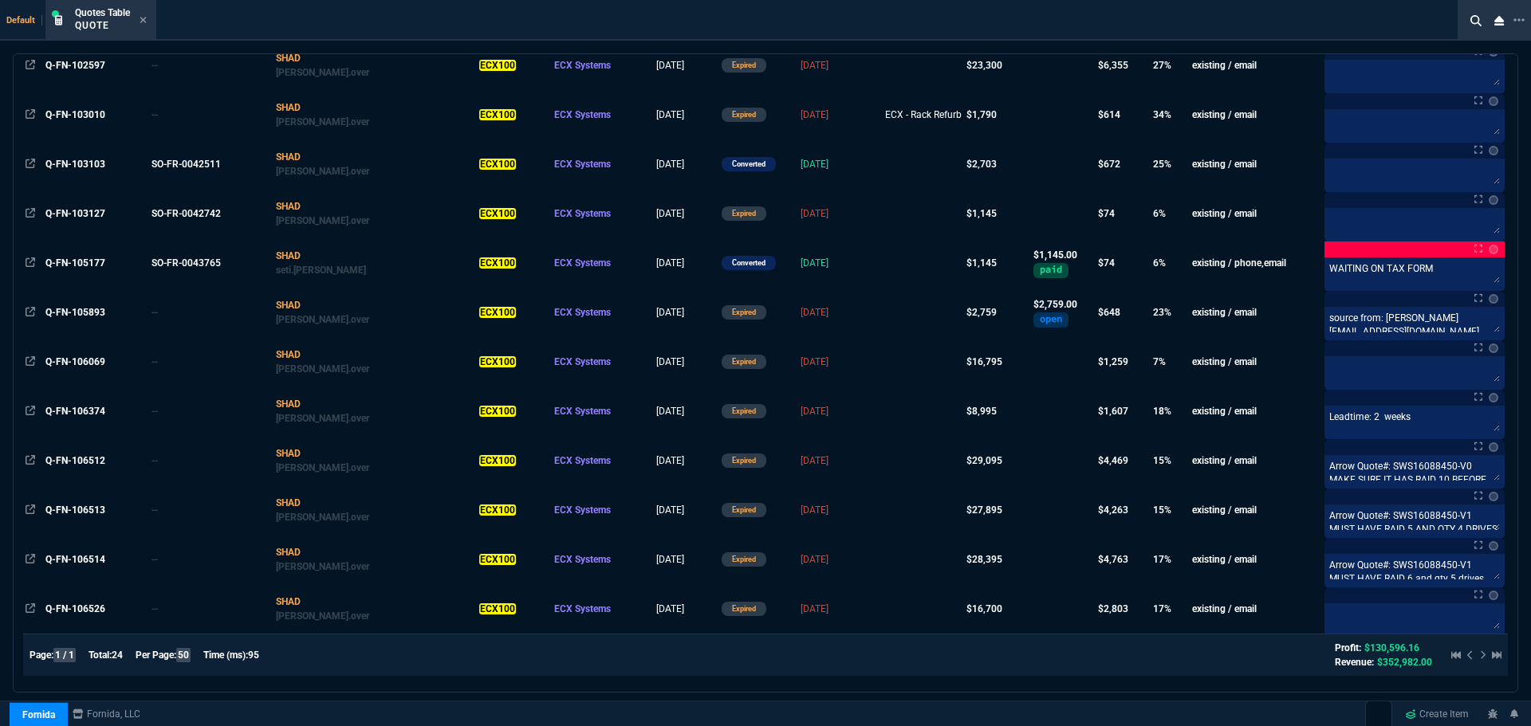
click at [1474, 659] on div at bounding box center [1473, 655] width 57 height 19
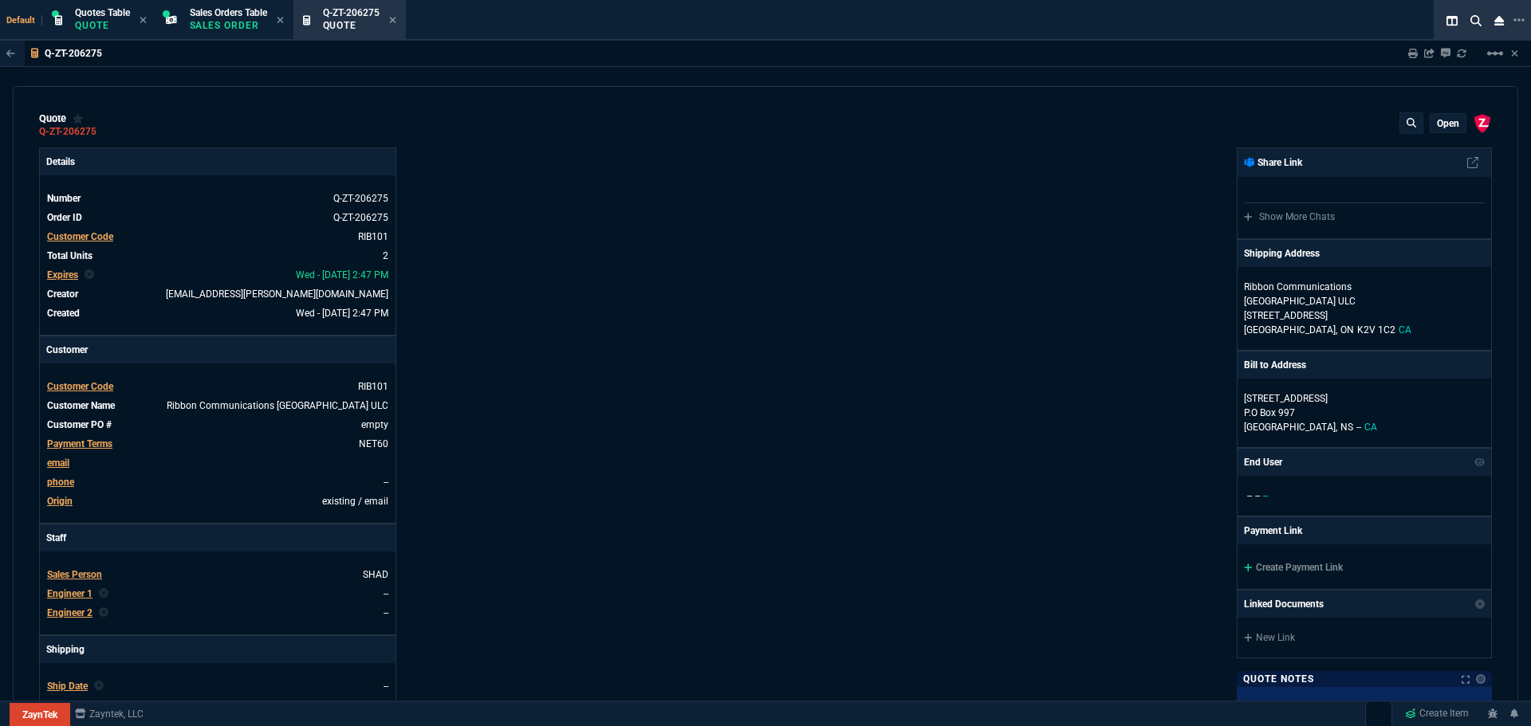
select select "4: SHAD"
click at [89, 28] on p "Quote" at bounding box center [102, 25] width 55 height 13
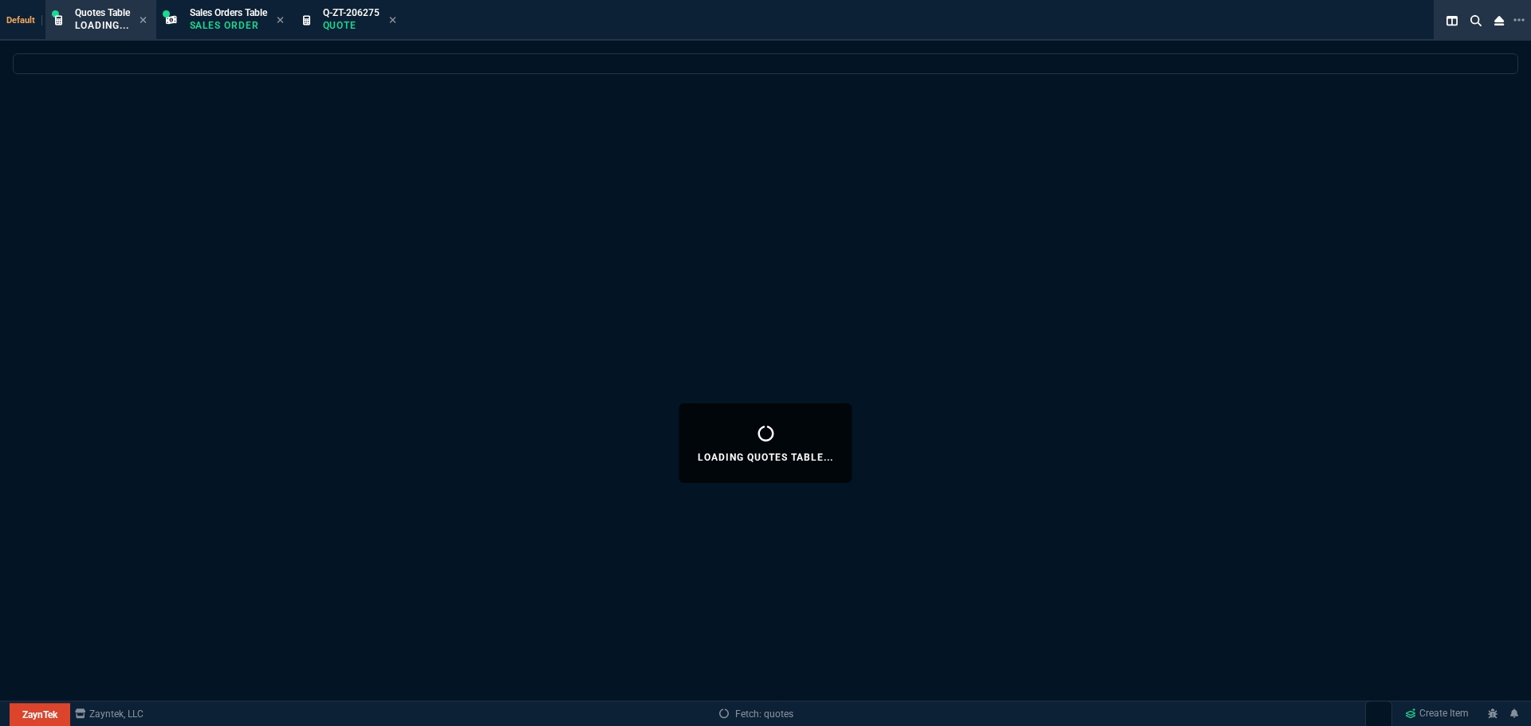
select select
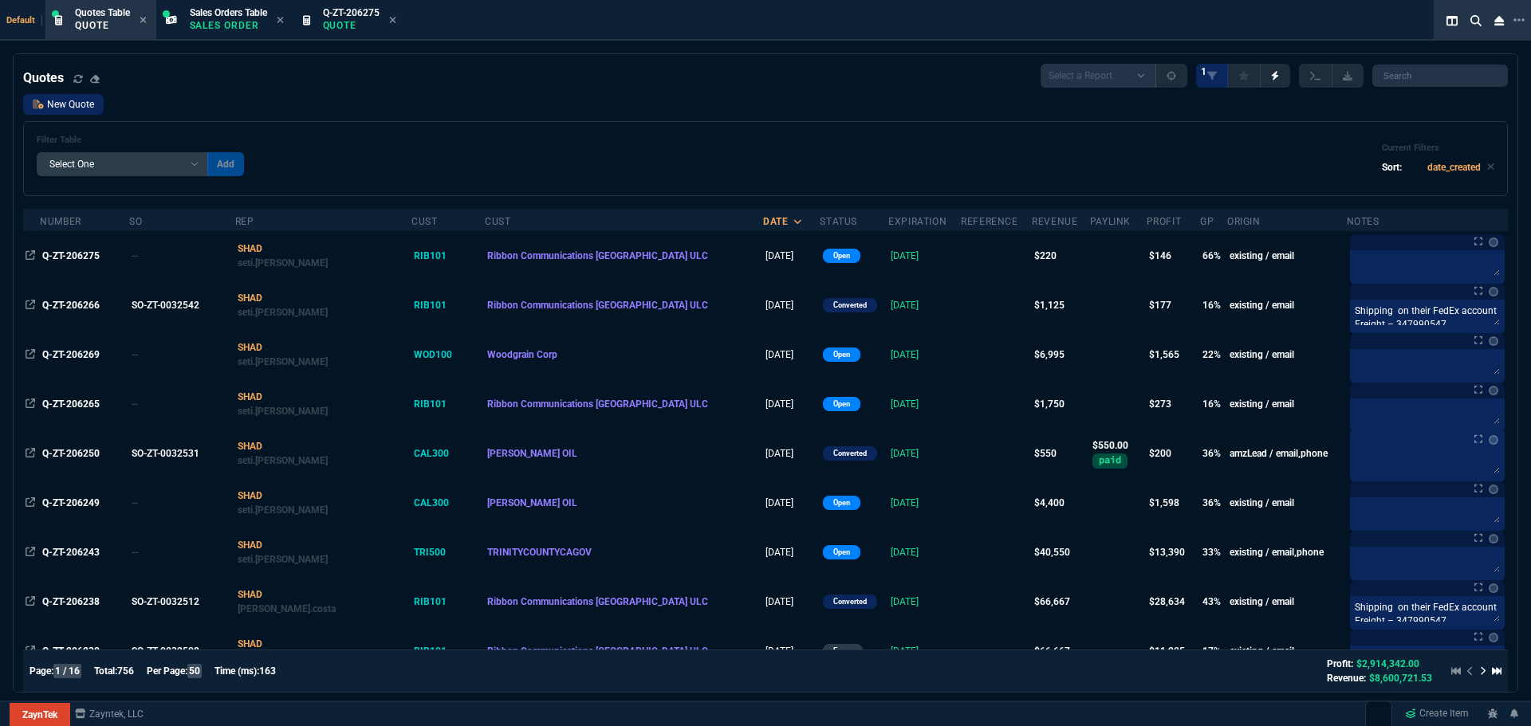
click at [69, 106] on link "New Quote" at bounding box center [63, 104] width 81 height 21
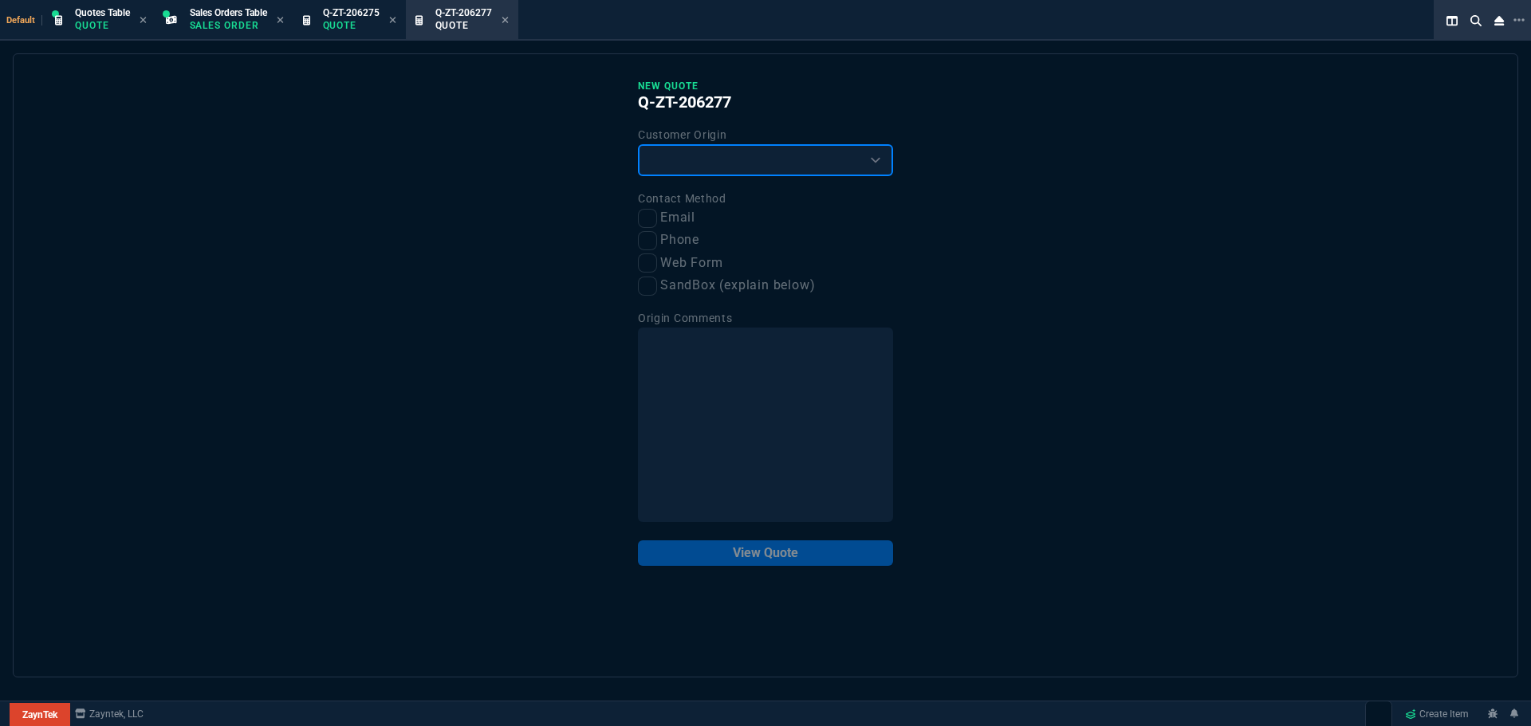
click at [670, 149] on select "Existing Customer Amazon Lead (first order) Website Lead (first order) Called (…" at bounding box center [765, 160] width 255 height 32
select select "existing"
click at [638, 145] on select "Existing Customer Amazon Lead (first order) Website Lead (first order) Called (…" at bounding box center [765, 160] width 255 height 32
click at [644, 219] on input "Email" at bounding box center [647, 218] width 19 height 19
checkbox input "true"
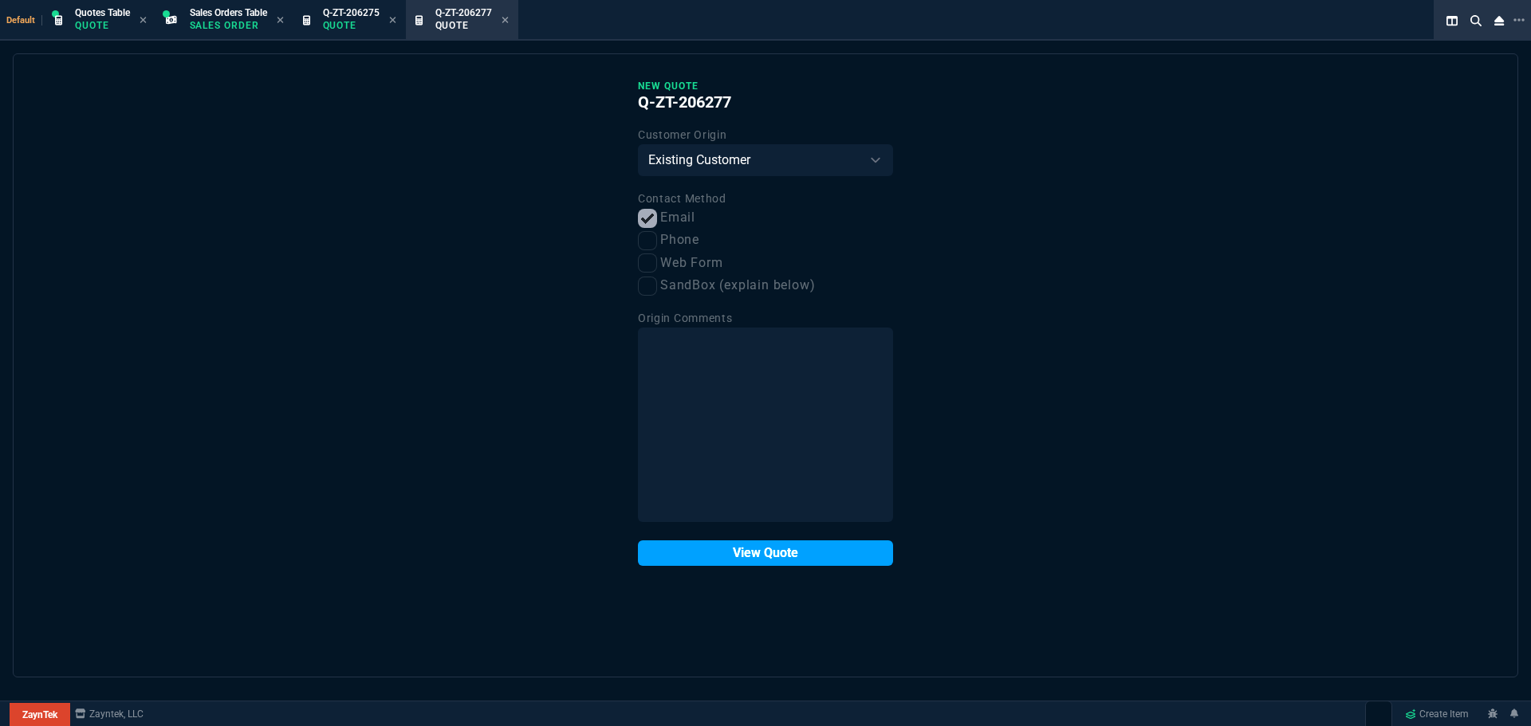
click at [715, 545] on button "View Quote" at bounding box center [765, 554] width 255 height 26
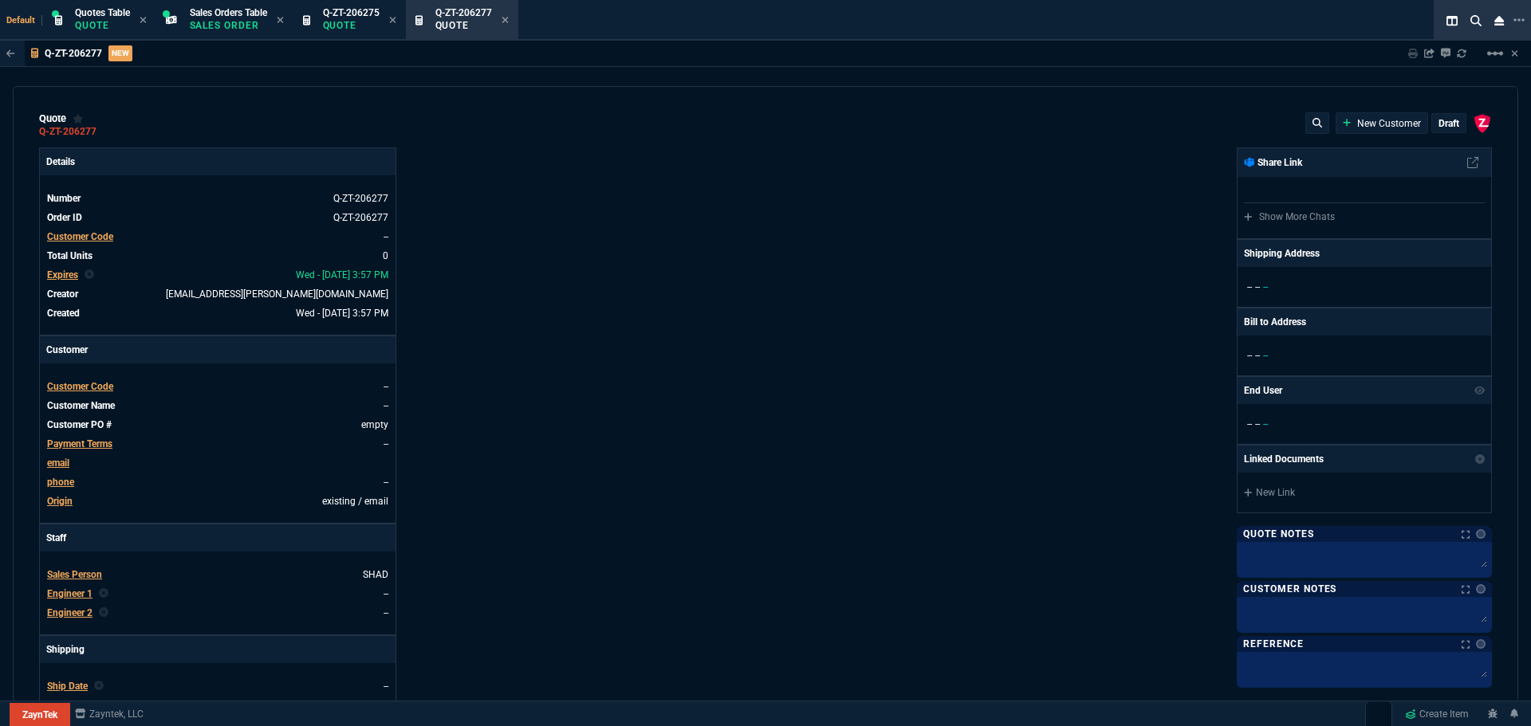
click at [85, 385] on span "Customer Code" at bounding box center [80, 386] width 66 height 11
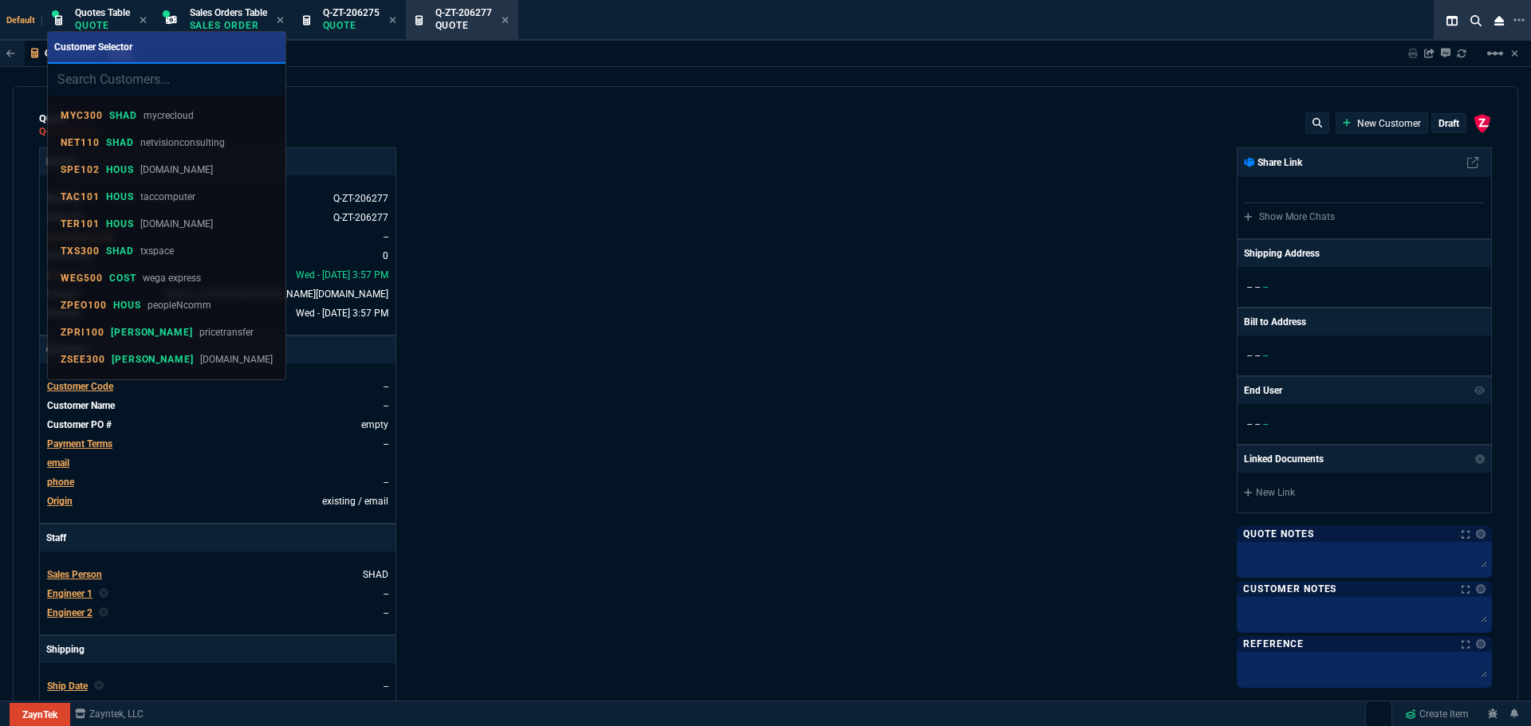
click at [135, 85] on input "search" at bounding box center [167, 80] width 238 height 32
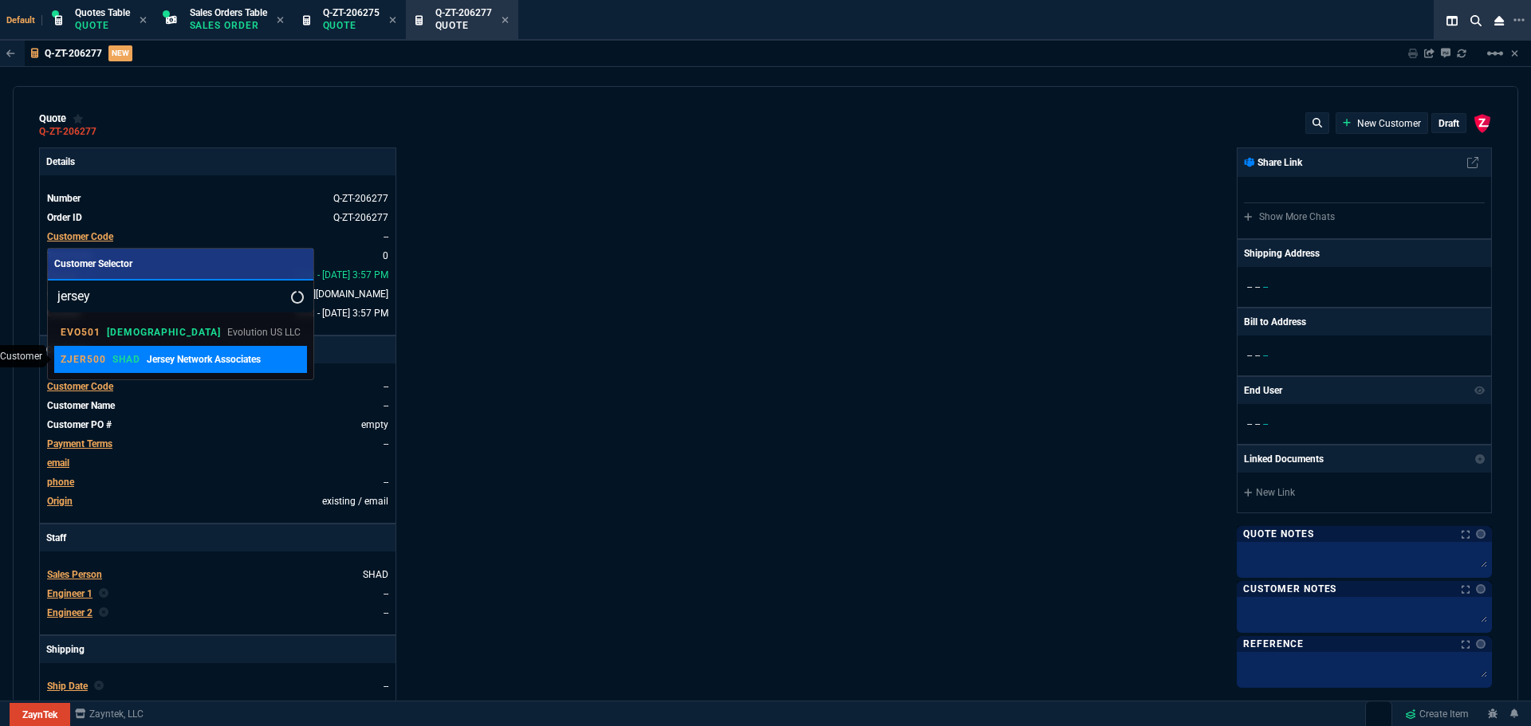
type input "jersey"
click at [81, 364] on p "ZJER500" at bounding box center [83, 359] width 45 height 13
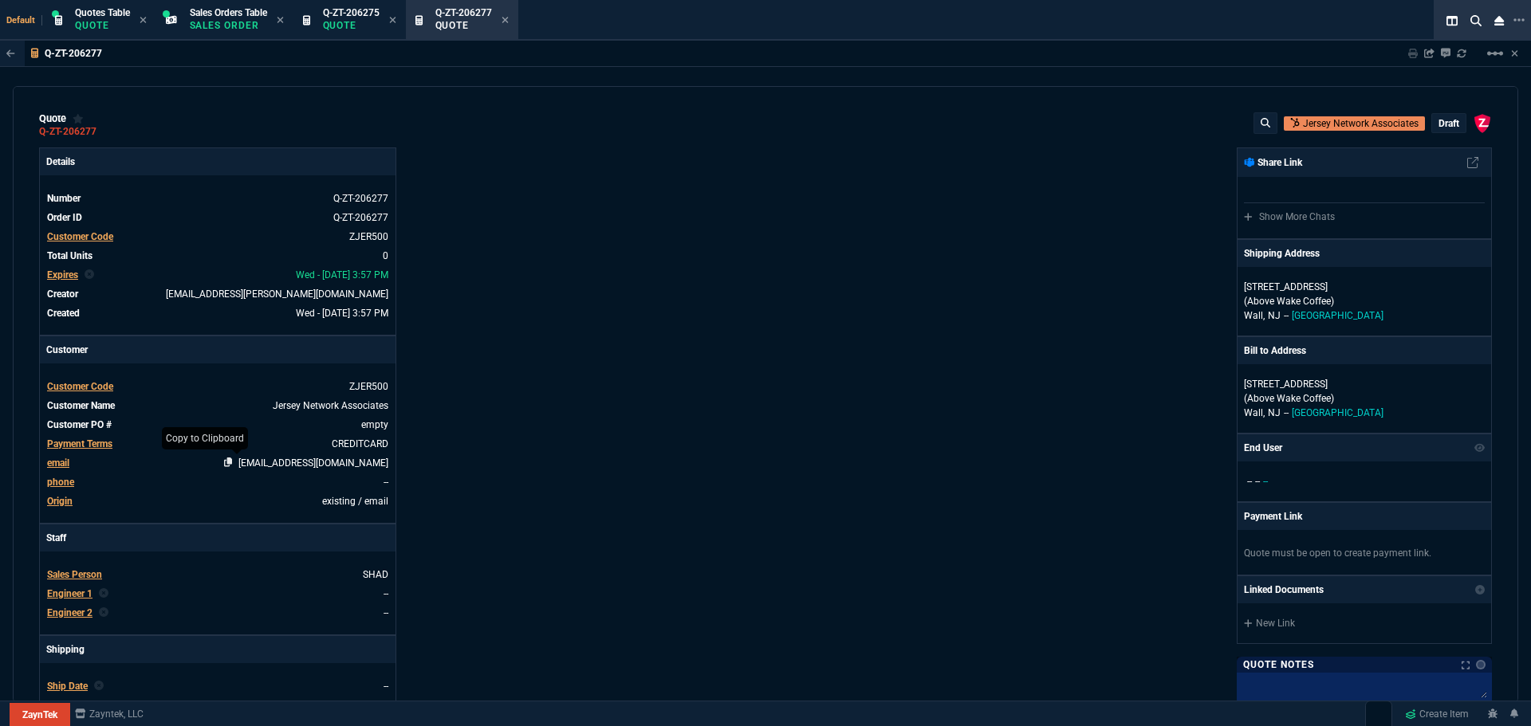
click at [224, 461] on icon at bounding box center [228, 463] width 9 height 10
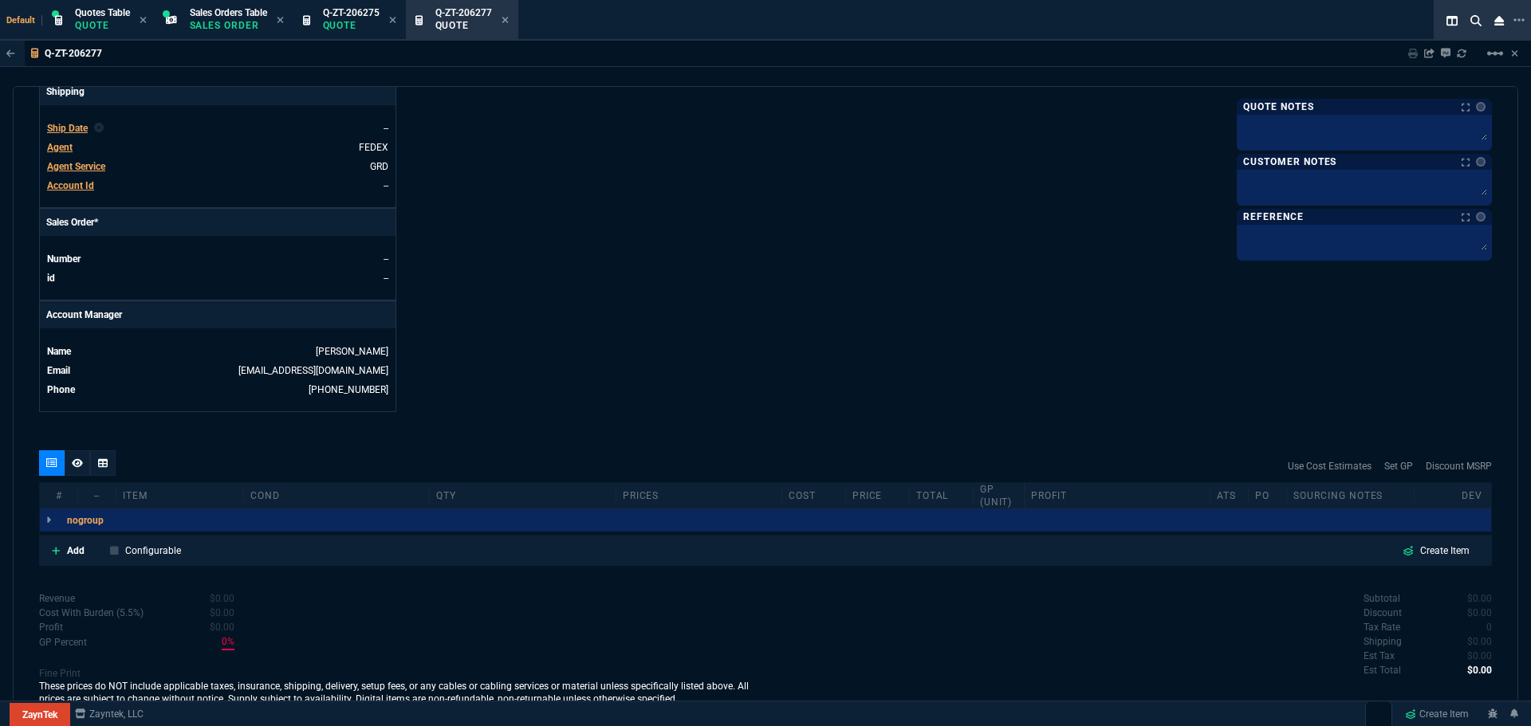
scroll to position [610, 0]
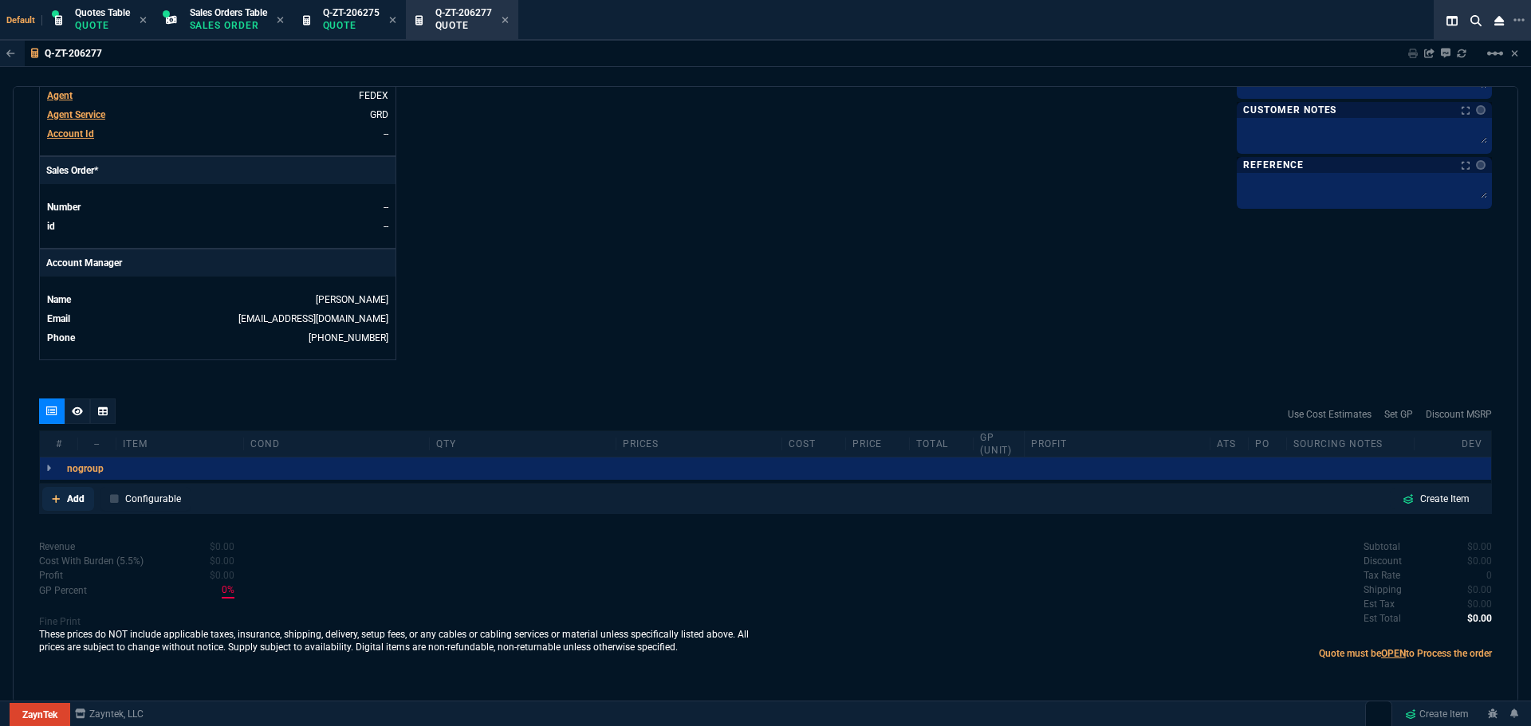
click at [70, 496] on p "Add" at bounding box center [76, 499] width 18 height 14
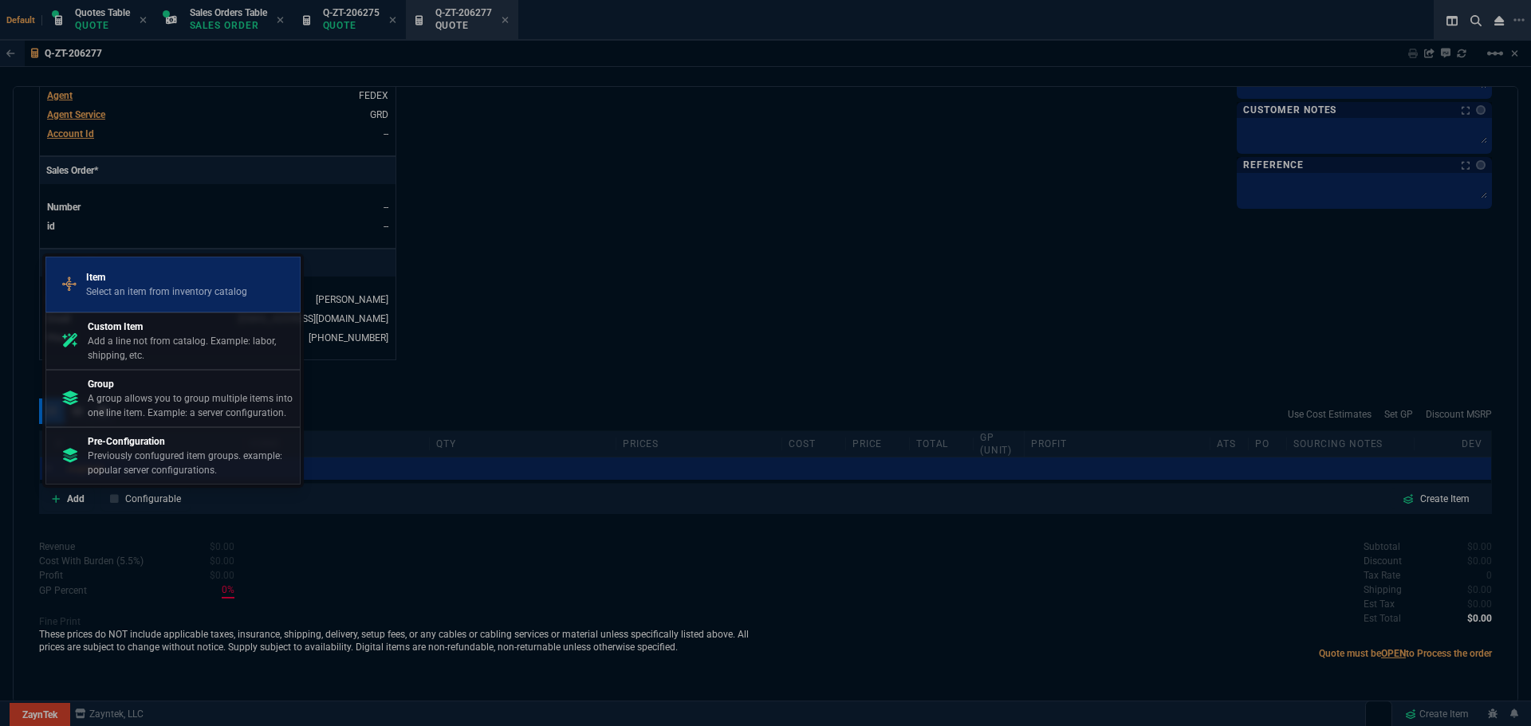
click at [120, 284] on p "Item" at bounding box center [166, 277] width 161 height 14
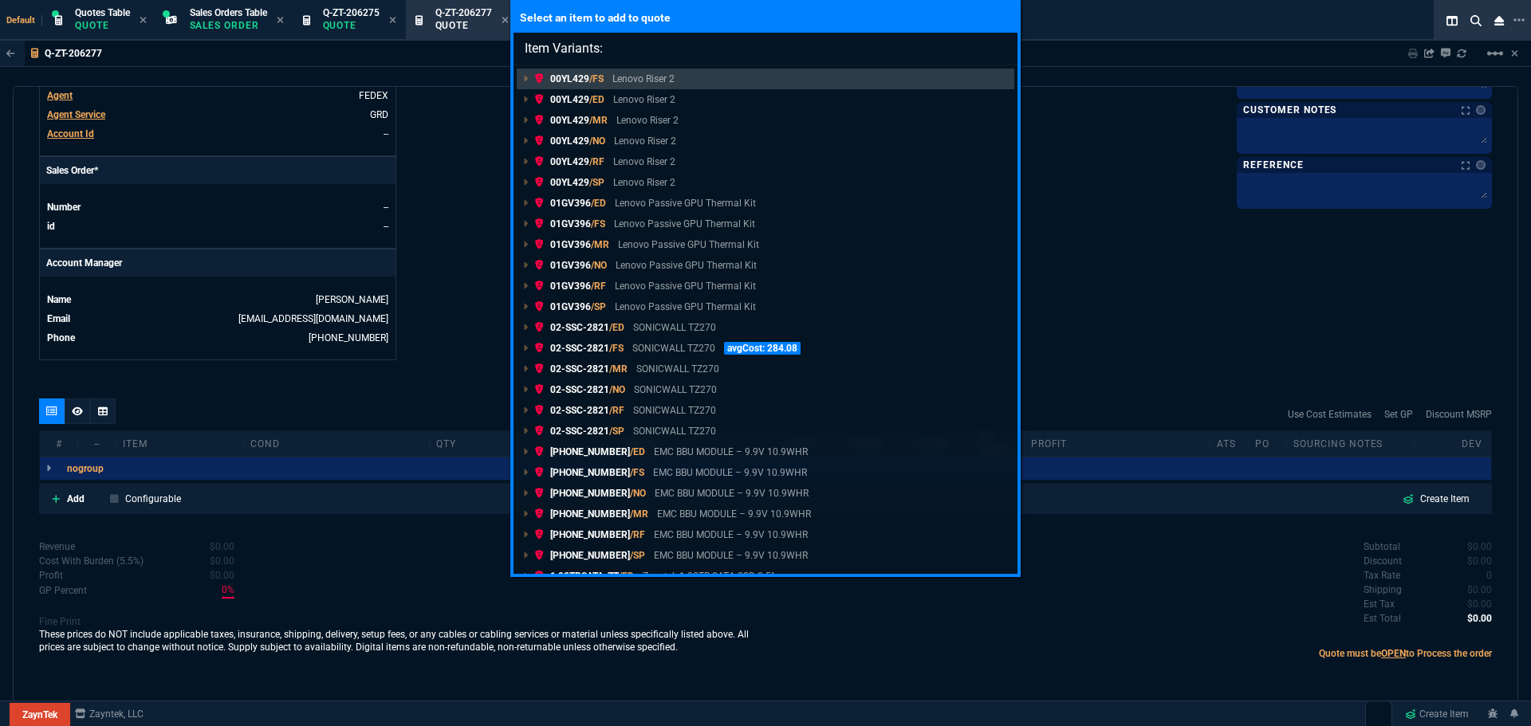
click at [646, 42] on input "Item Variants:" at bounding box center [766, 49] width 504 height 32
paste input "P55537-001"
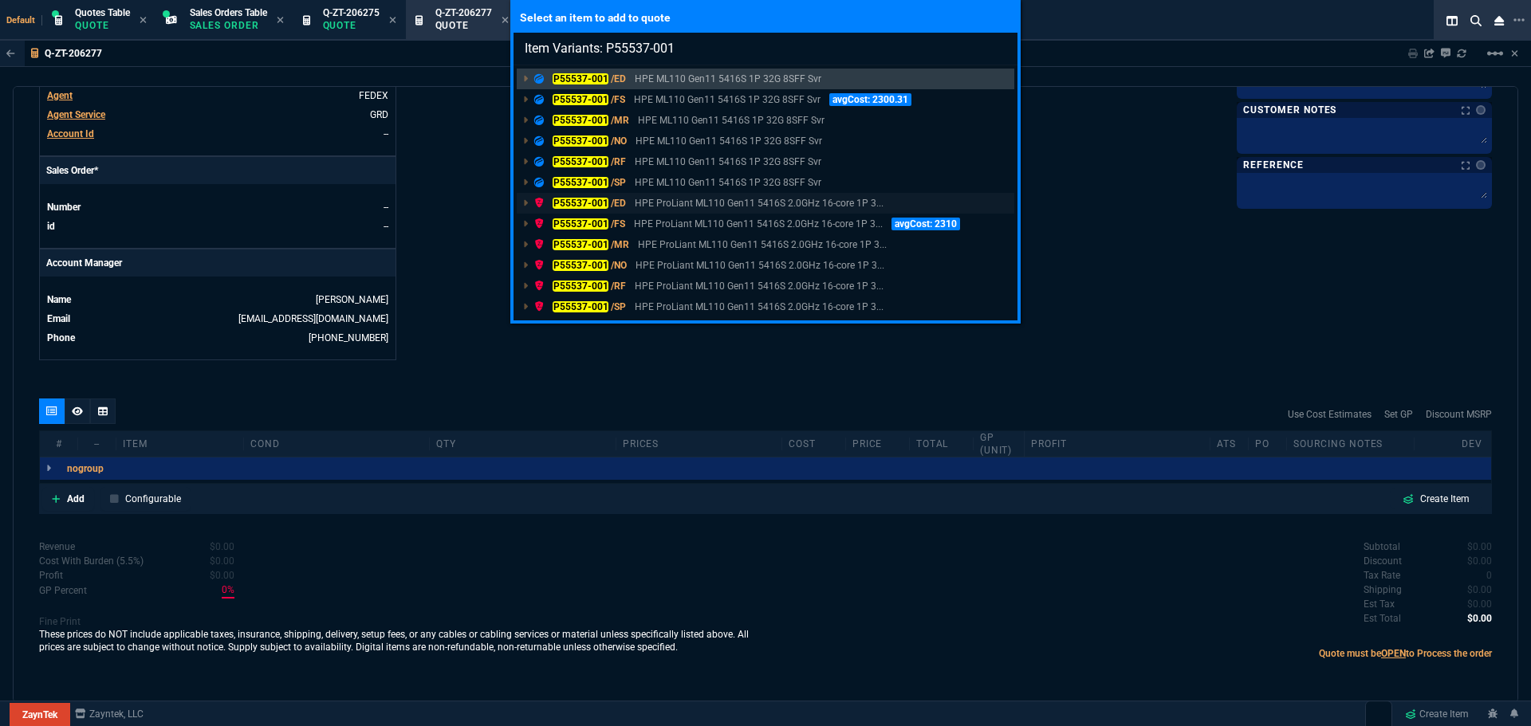
type input "Item Variants: P55537-001"
click at [561, 202] on mark "P55537-001" at bounding box center [581, 203] width 56 height 11
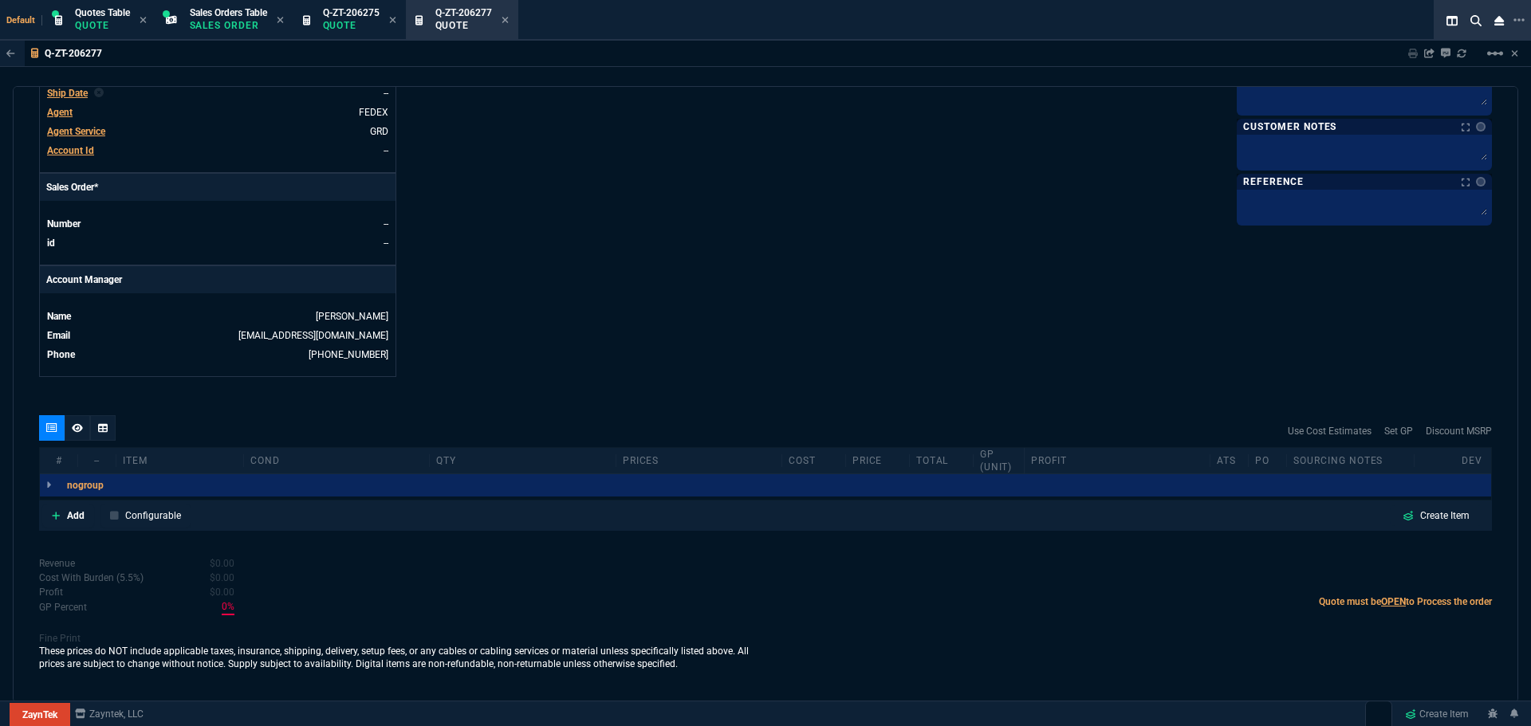
scroll to position [593, 0]
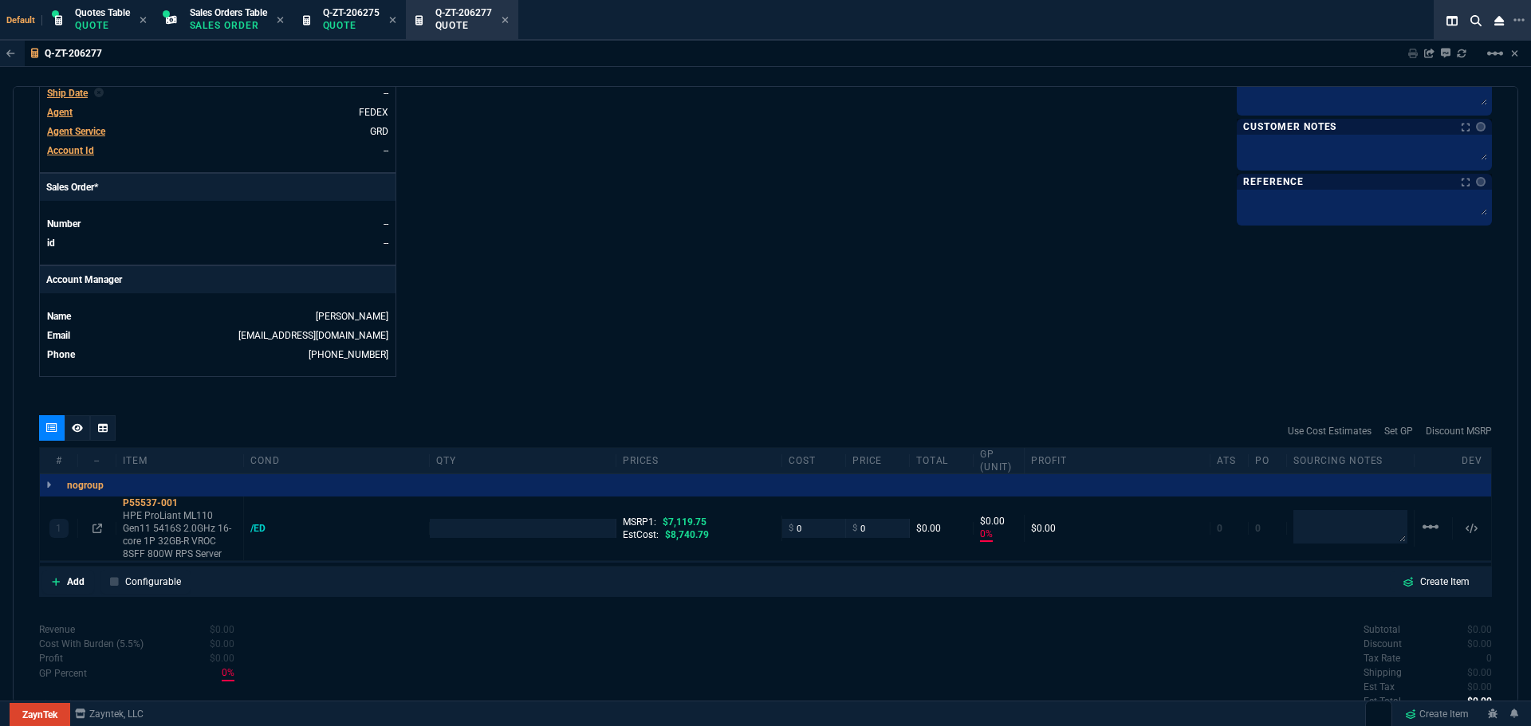
type input "0"
type input "100"
click at [1422, 530] on mat-icon "linear_scale" at bounding box center [1430, 527] width 19 height 19
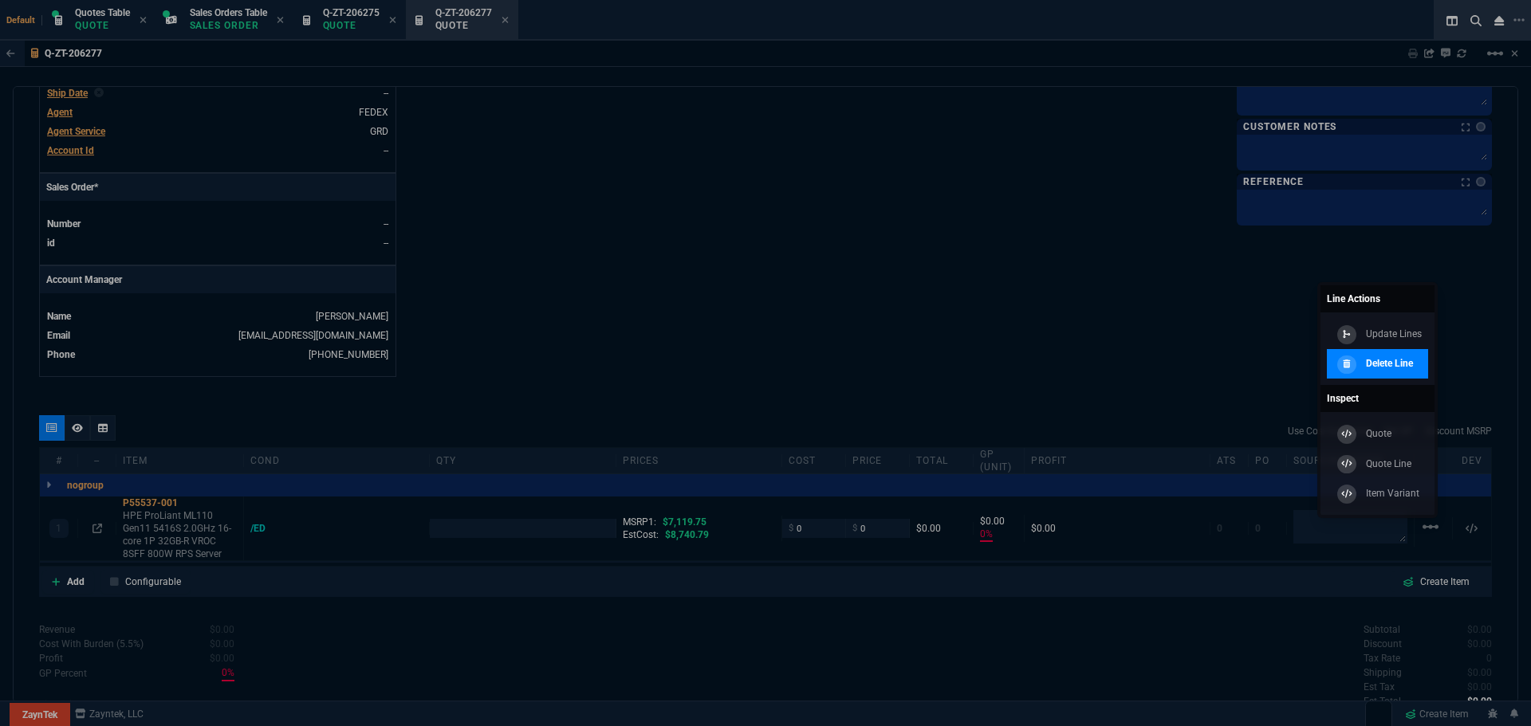
click at [1410, 360] on p "Delete Line" at bounding box center [1389, 363] width 47 height 14
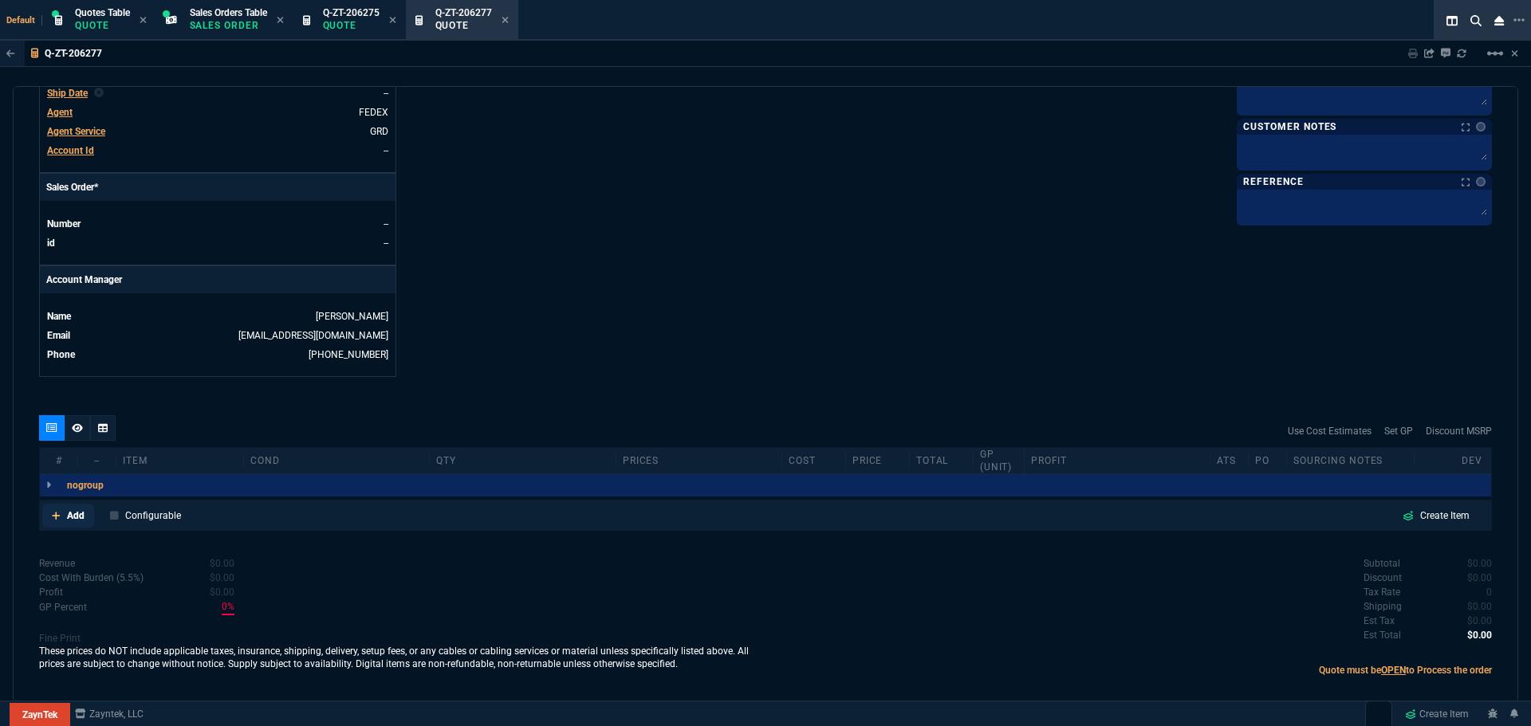
click at [76, 516] on p "Add" at bounding box center [76, 516] width 18 height 14
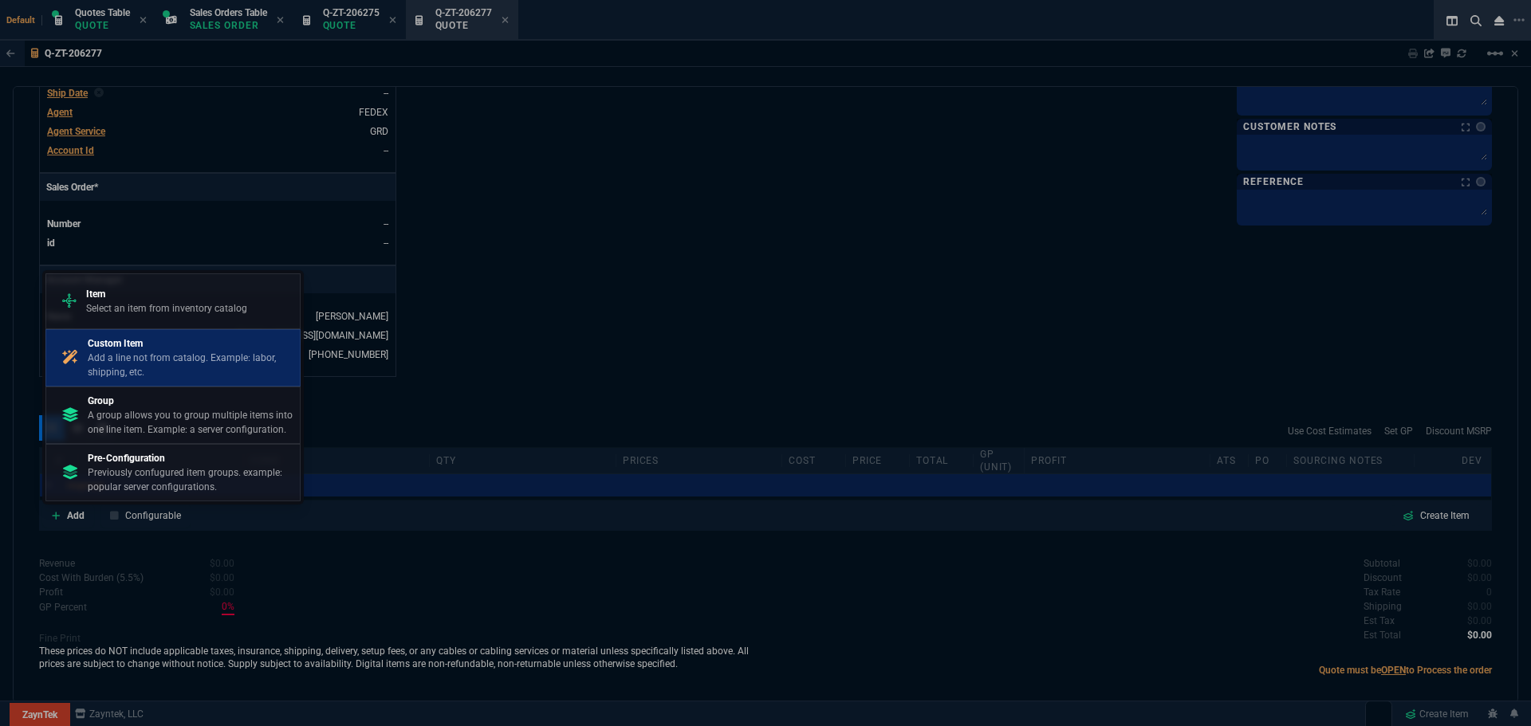
click at [160, 352] on p "Add a line not from catalog. Example: labor, shipping, etc." at bounding box center [191, 365] width 206 height 29
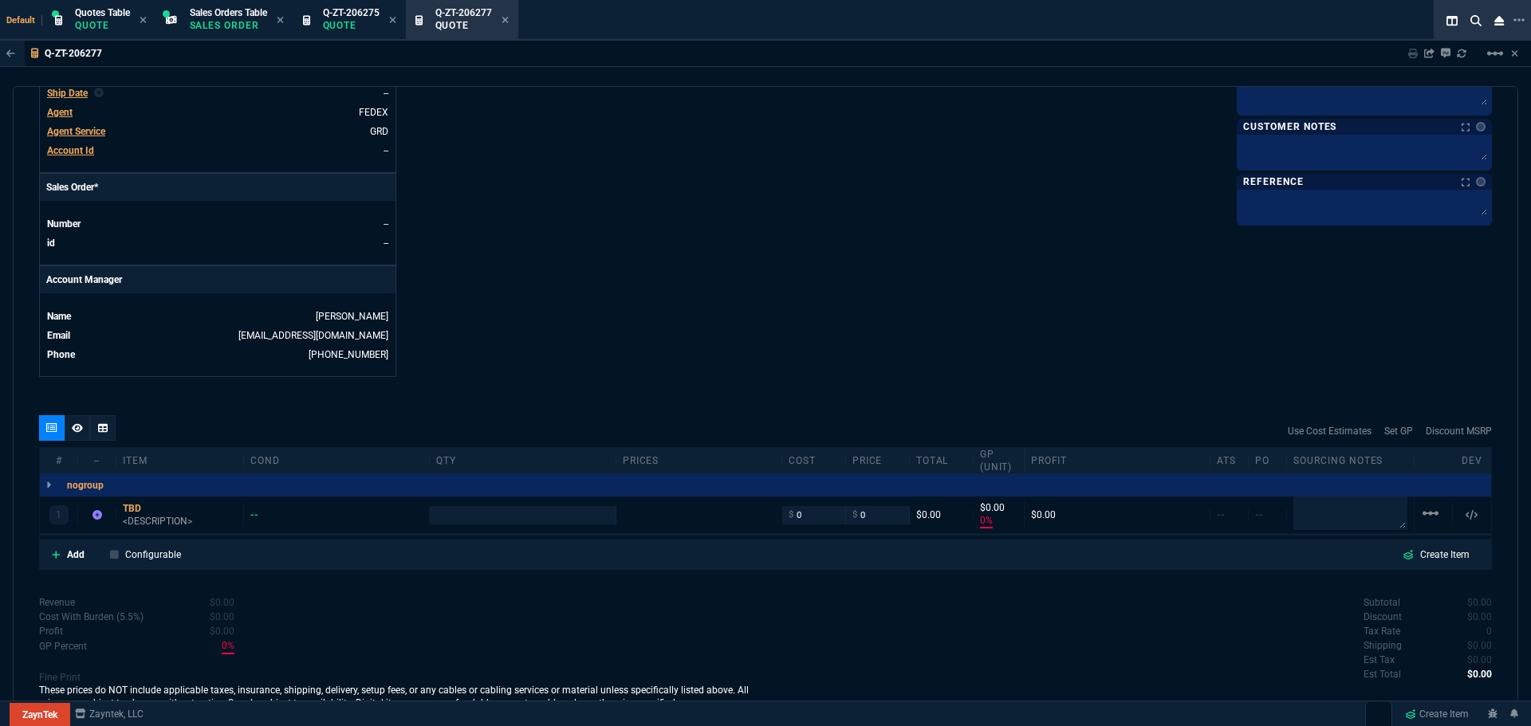
type input "0"
click at [154, 519] on p "<DESCRIPTION>" at bounding box center [180, 521] width 114 height 13
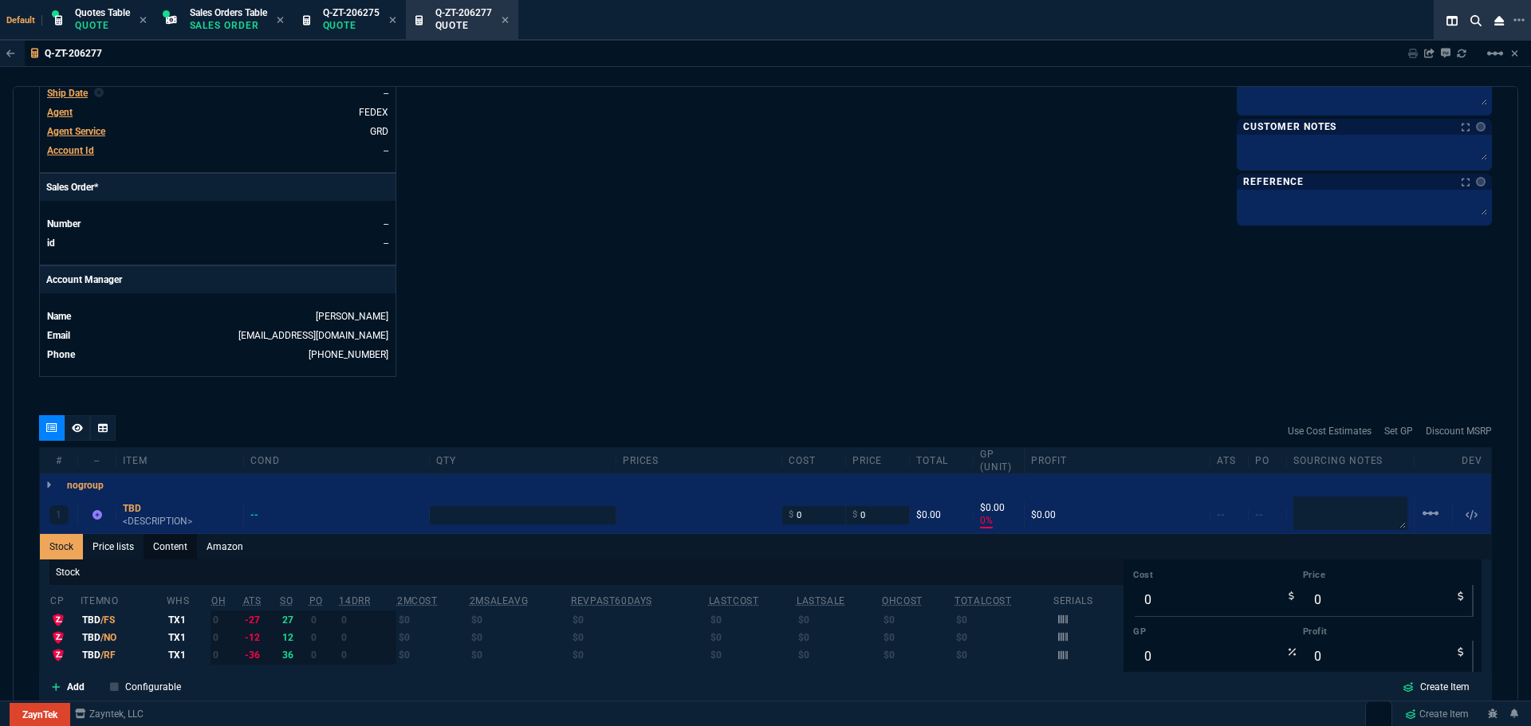
click at [166, 548] on link "Content" at bounding box center [170, 547] width 53 height 26
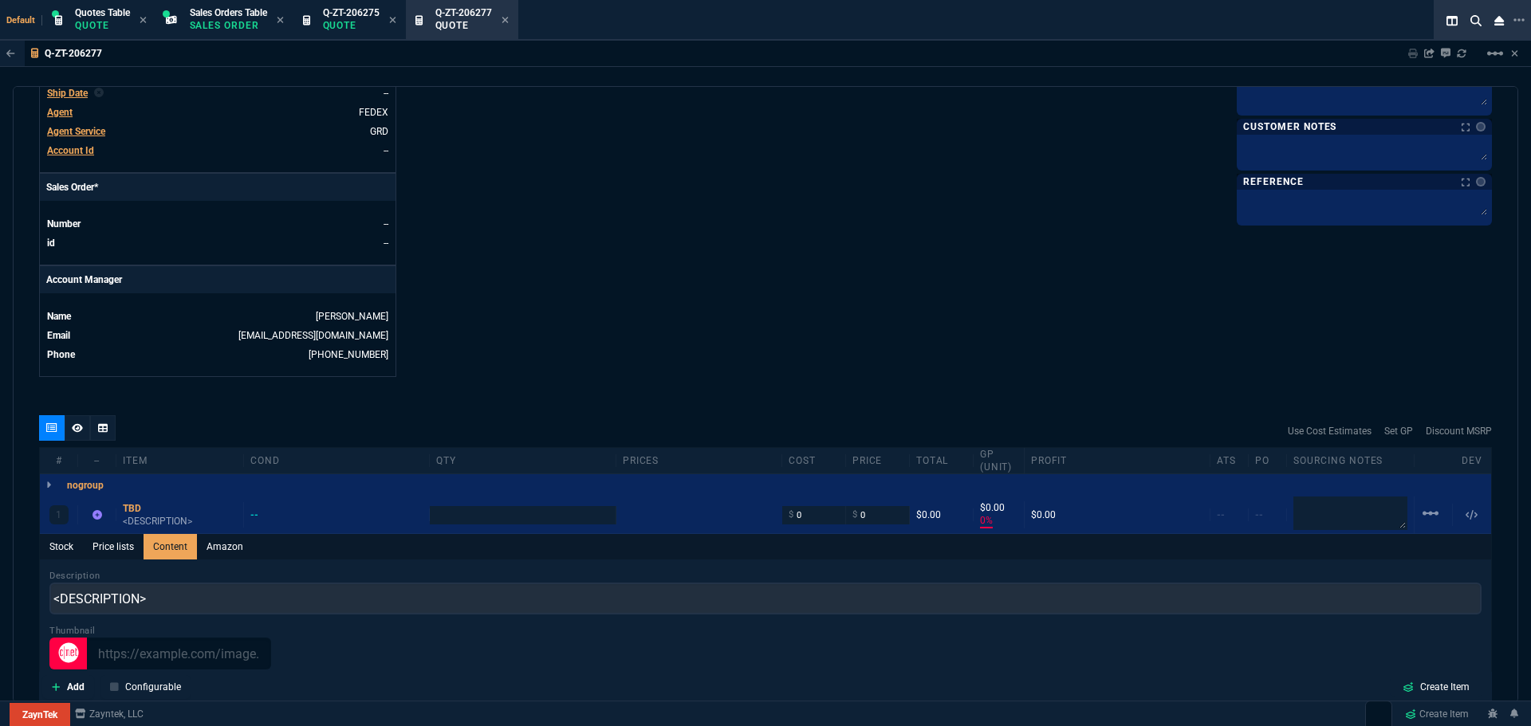
scroll to position [0, 0]
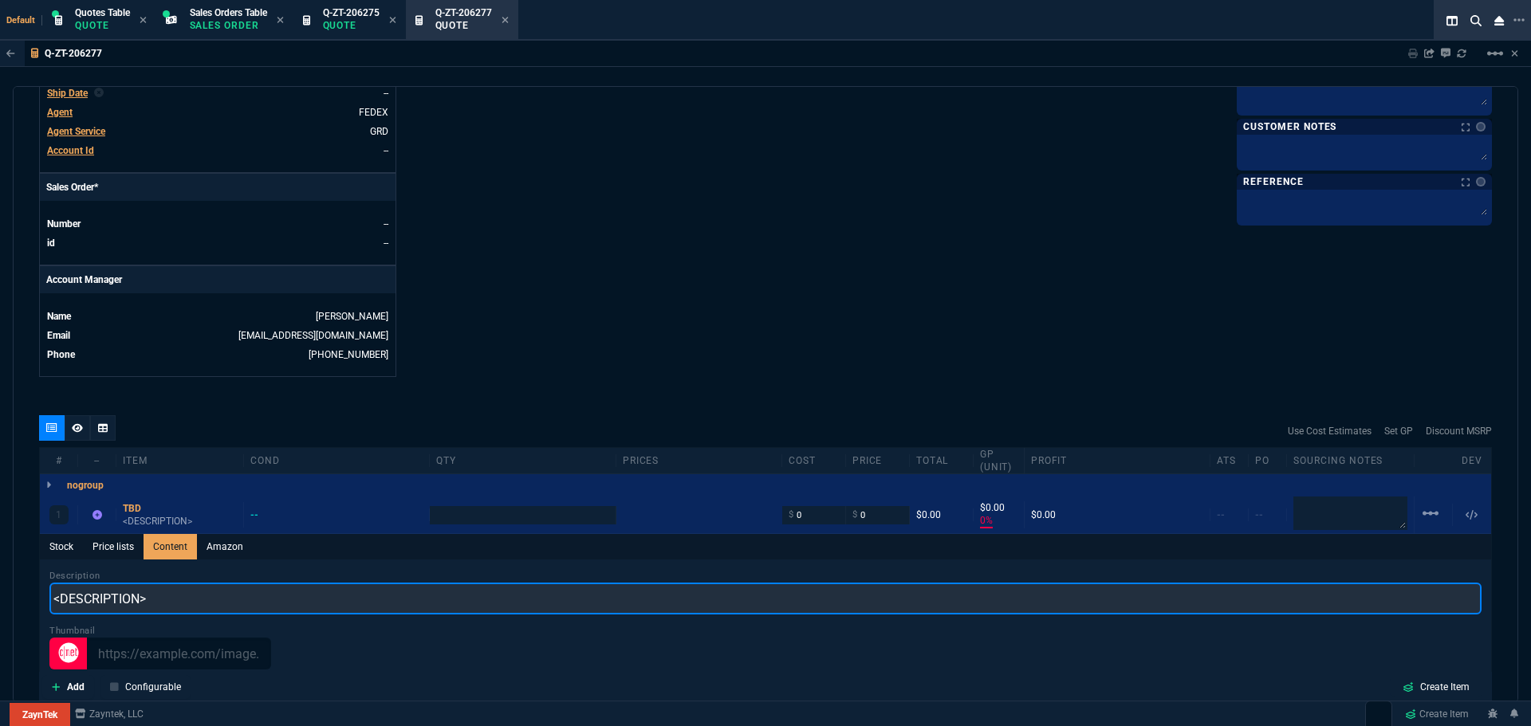
click at [156, 598] on input "<DESCRIPTION>" at bounding box center [765, 599] width 1432 height 32
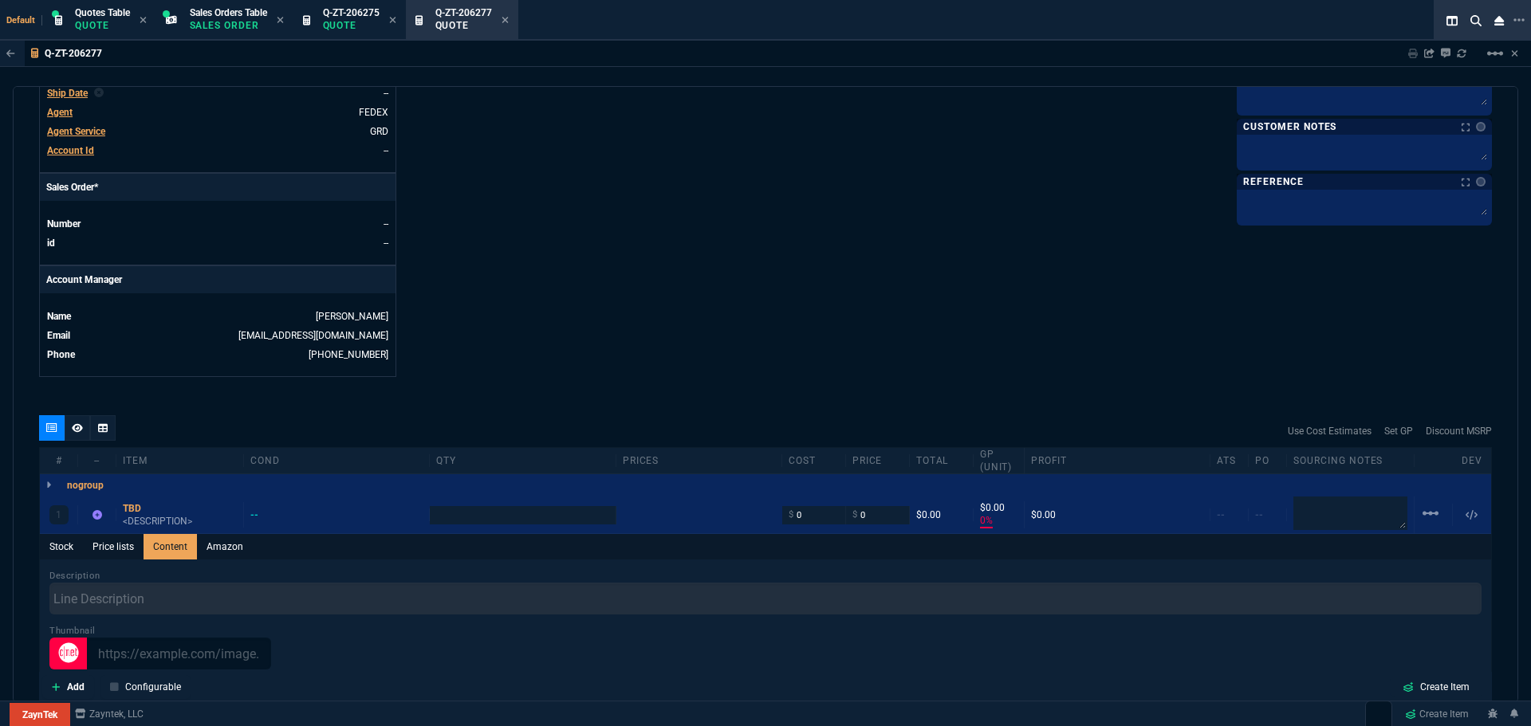
type input "1"
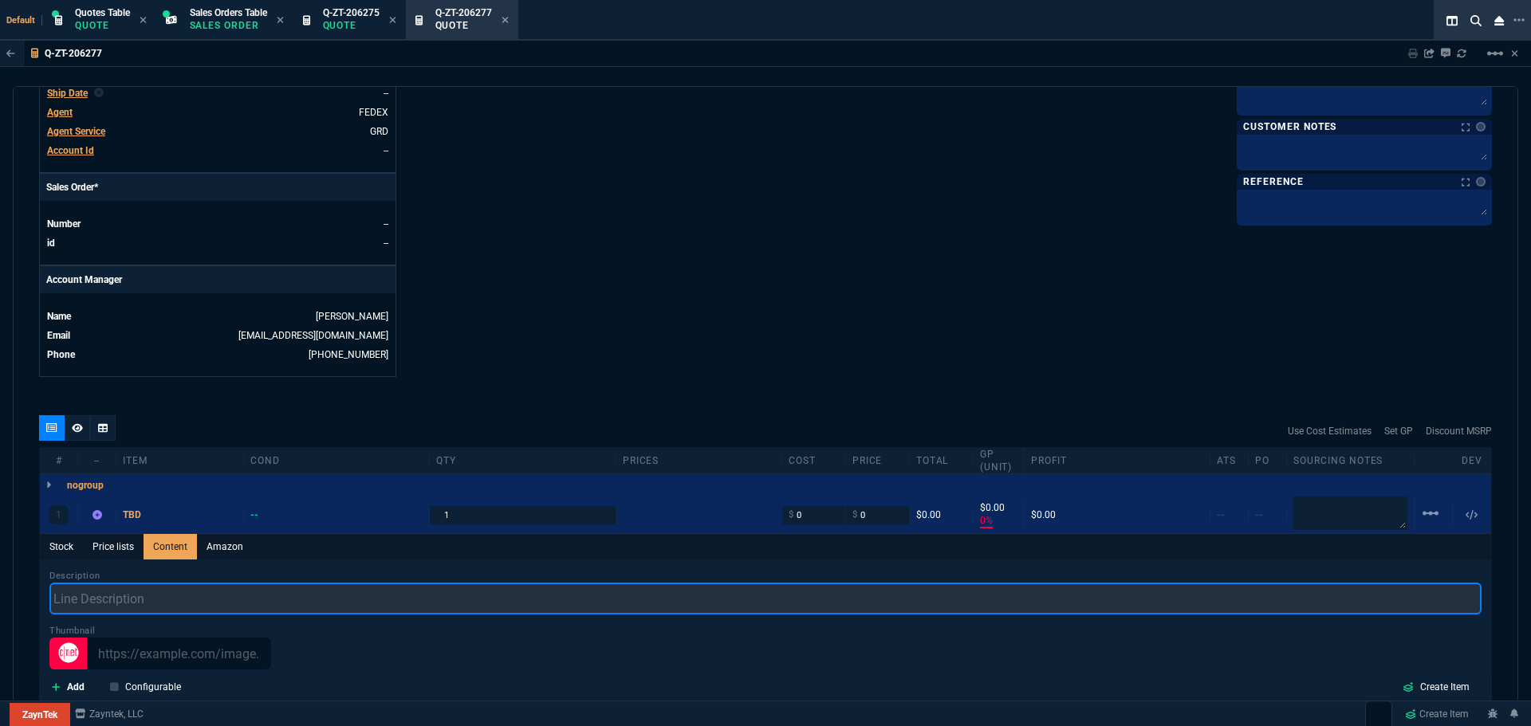
click at [165, 598] on input "text" at bounding box center [765, 599] width 1432 height 32
paste input "(Warranty)HPE Hardware Tech Support"
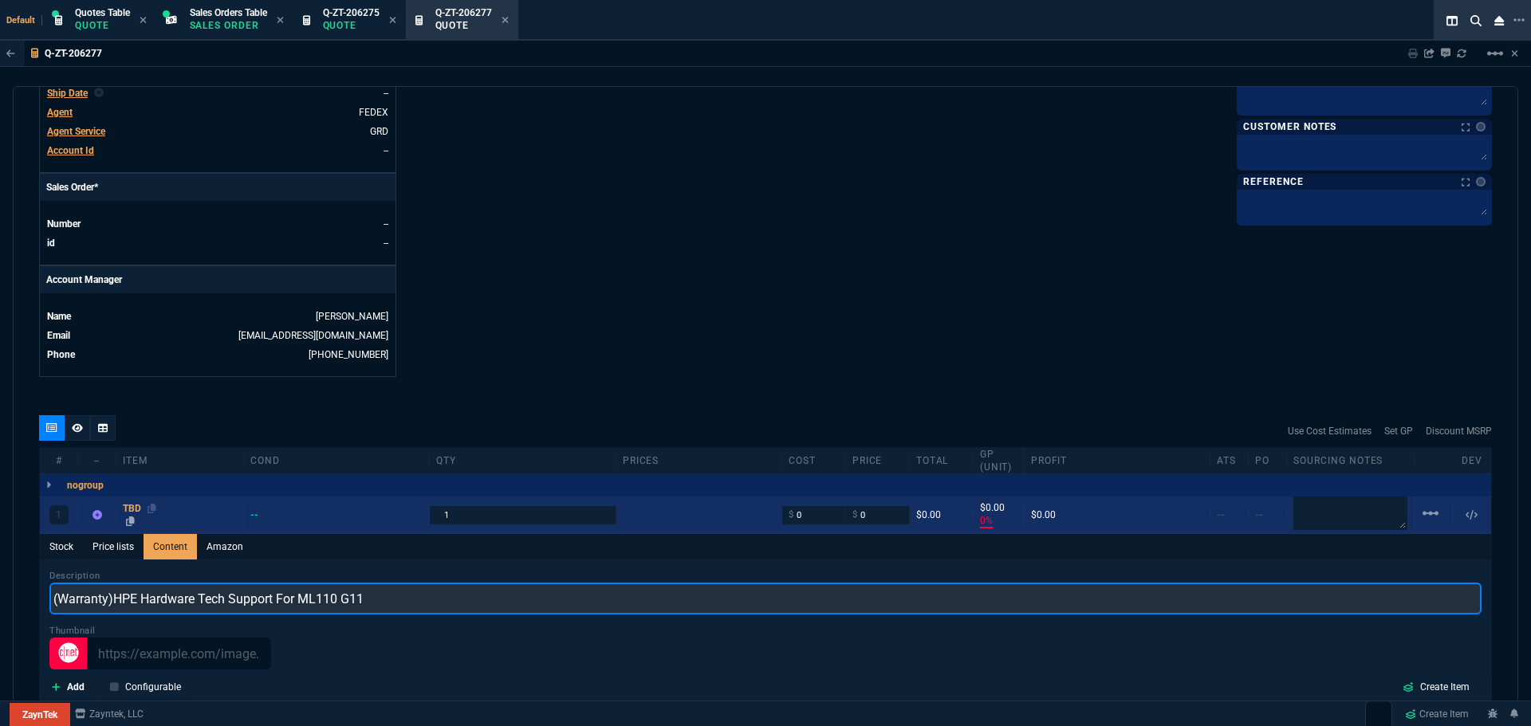
type input "(Warranty)HPE Hardware Tech Support For ML110 G11"
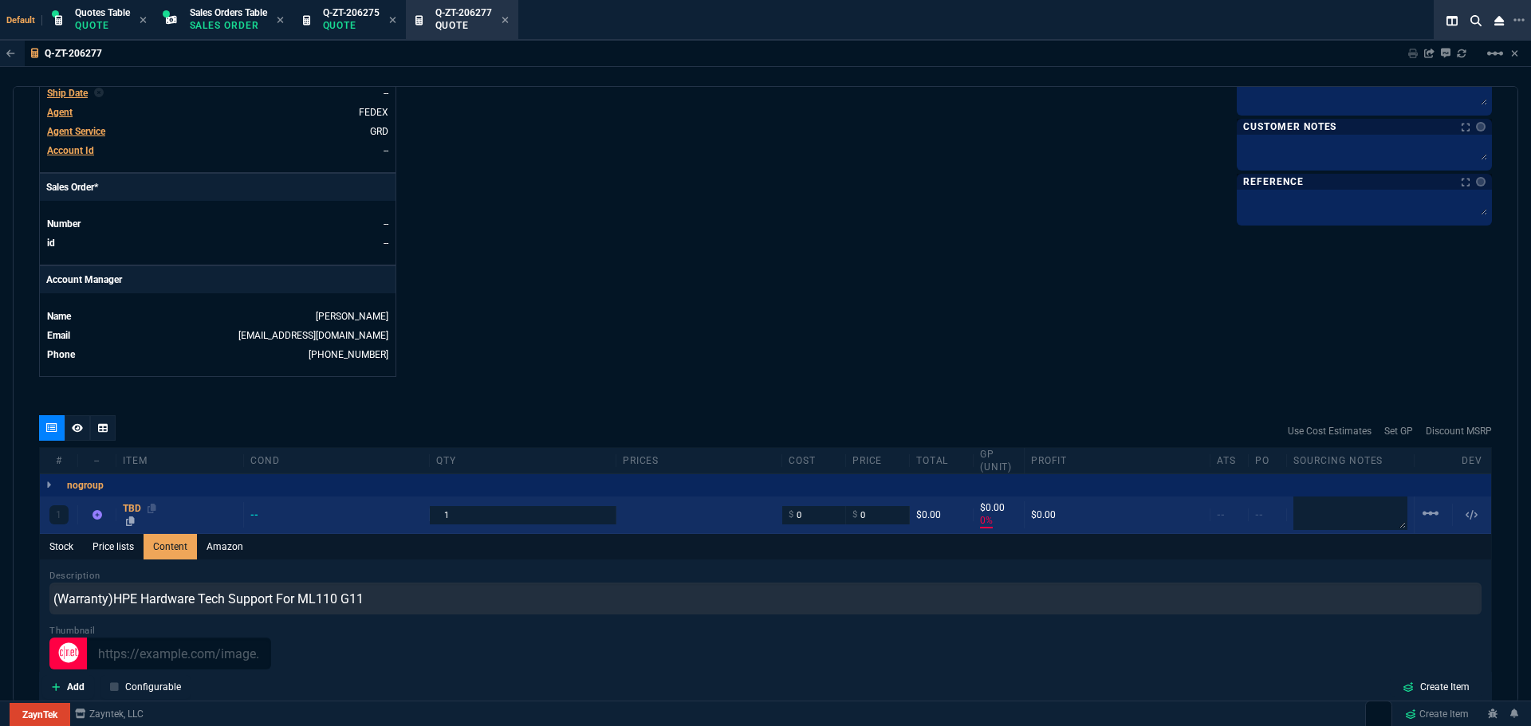
click at [128, 512] on link "TBD" at bounding box center [180, 515] width 114 height 26
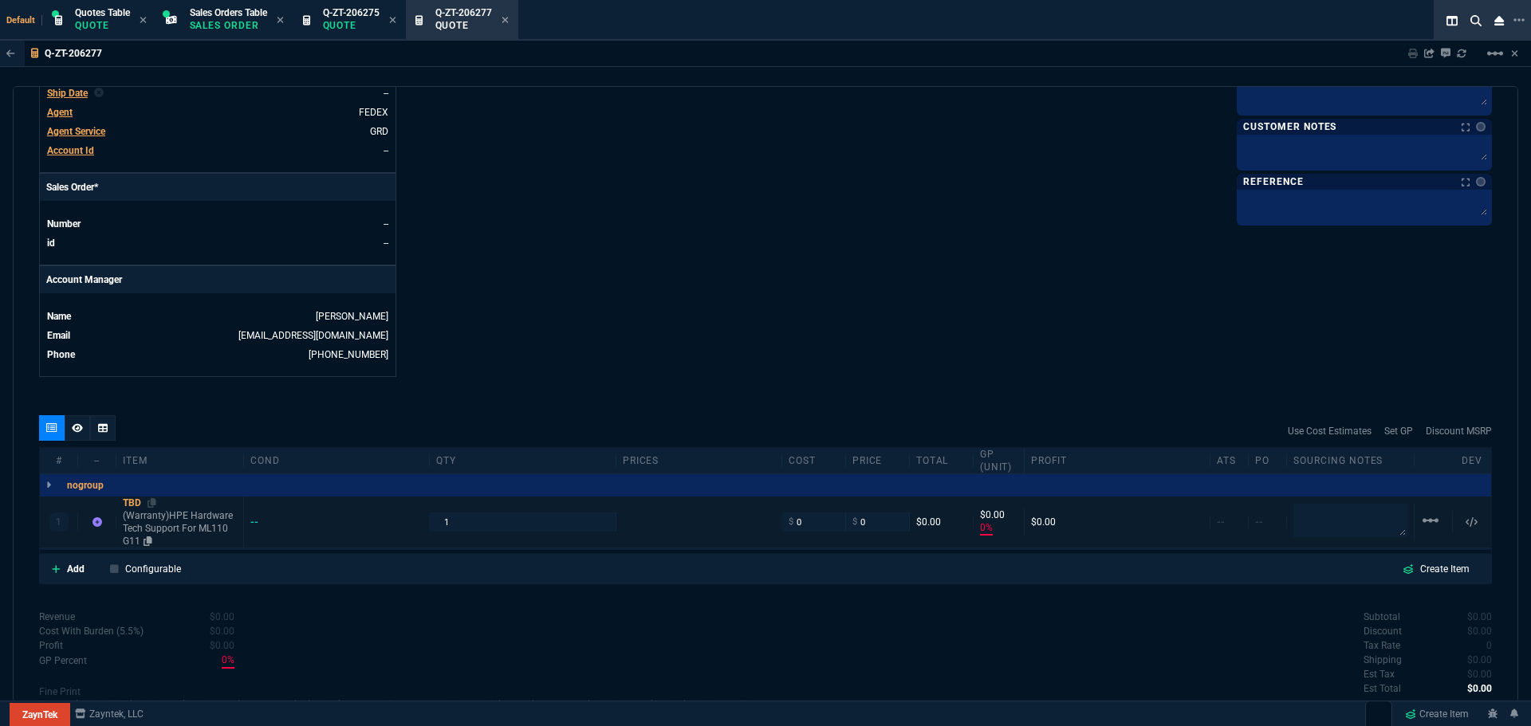
type input "0"
click at [131, 501] on div "TBD" at bounding box center [180, 503] width 114 height 13
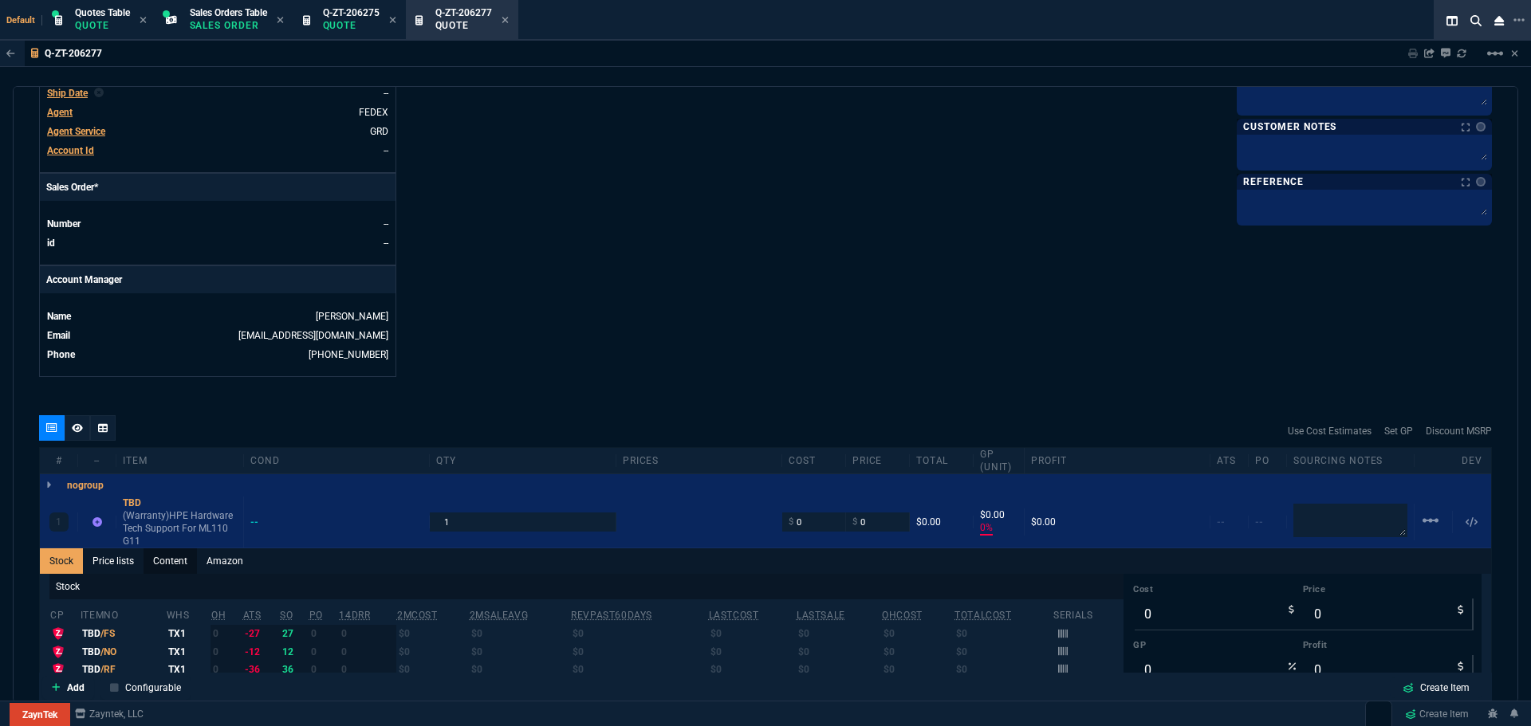
click at [176, 564] on link "Content" at bounding box center [170, 562] width 53 height 26
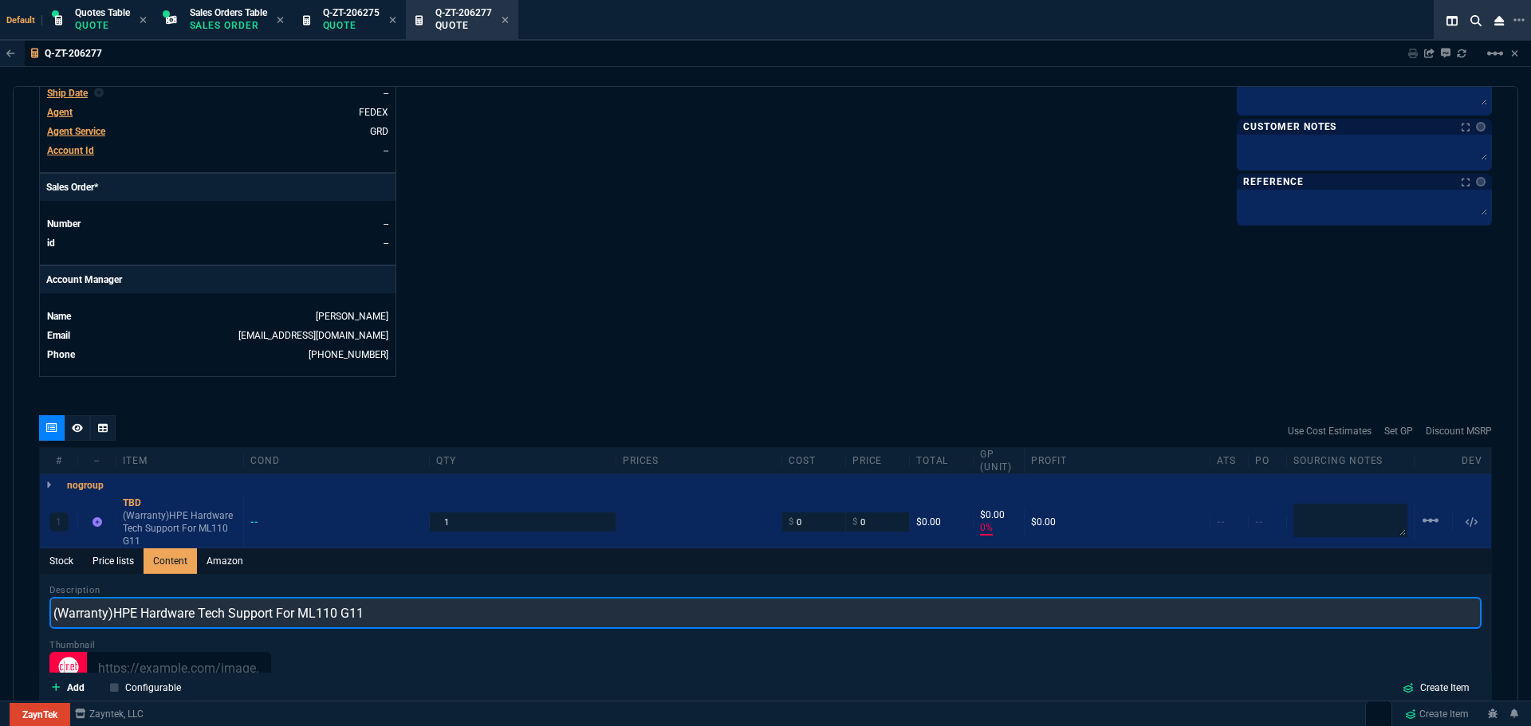
click at [114, 611] on input "(Warranty)HPE Hardware Tech Support For ML110 G11" at bounding box center [765, 613] width 1432 height 32
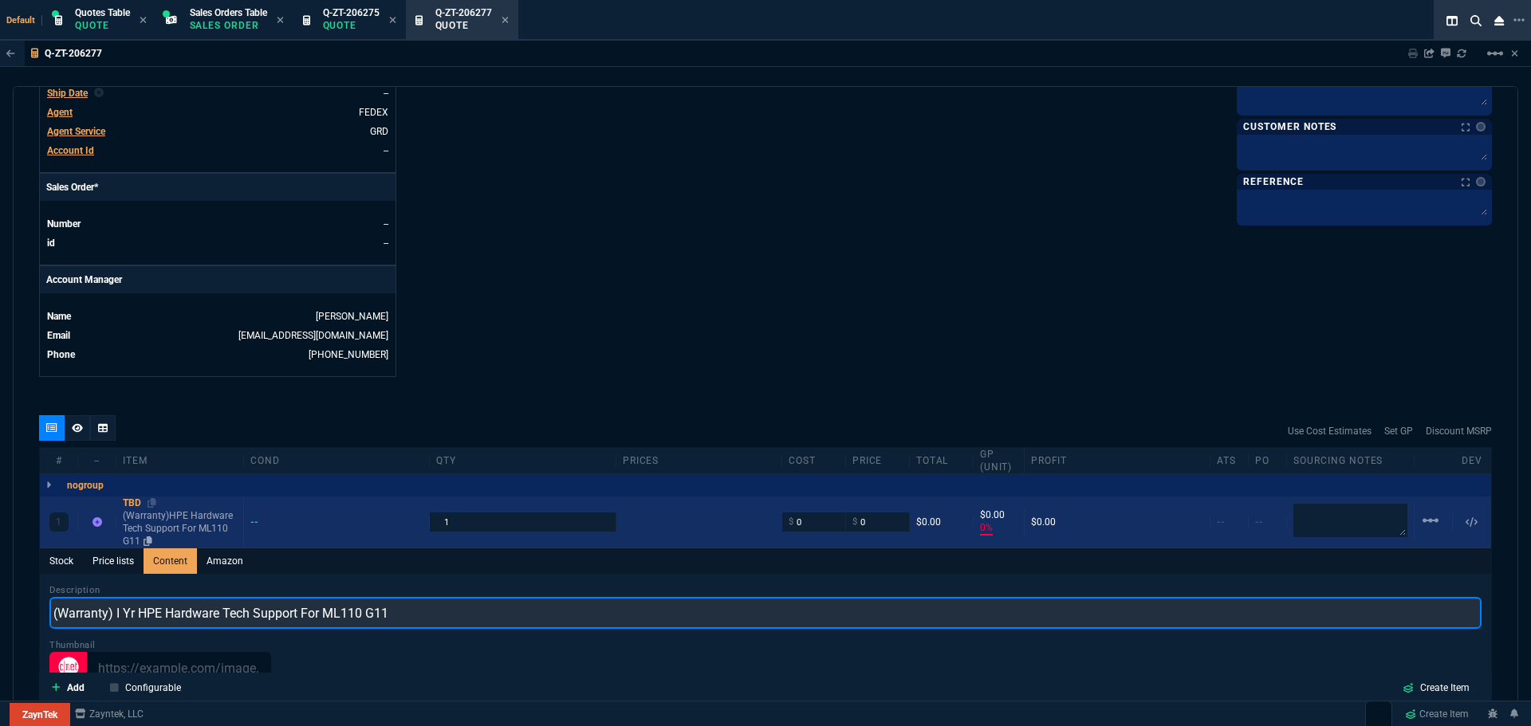
type input "(Warranty) I Yr HPE Hardware Tech Support For ML110 G11"
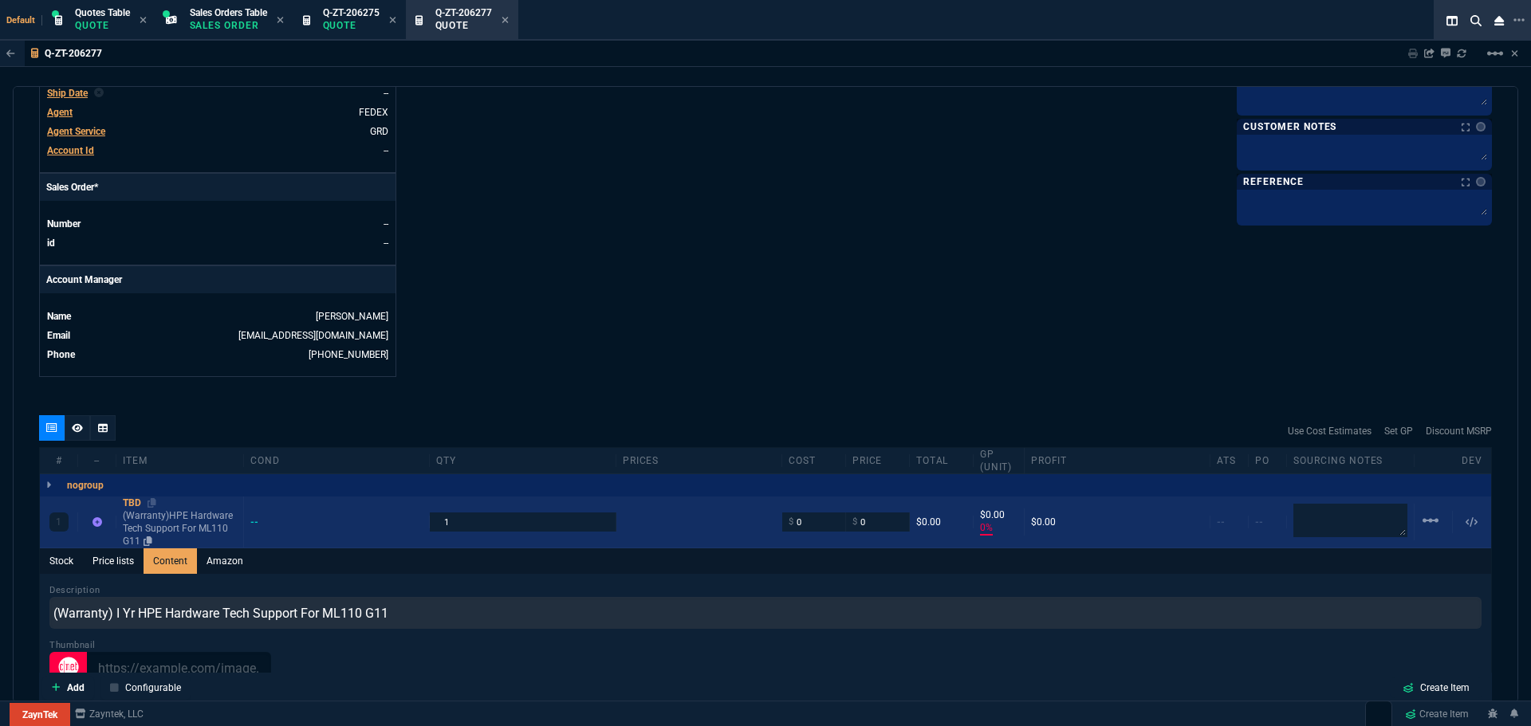
click at [133, 500] on div "TBD" at bounding box center [180, 503] width 114 height 13
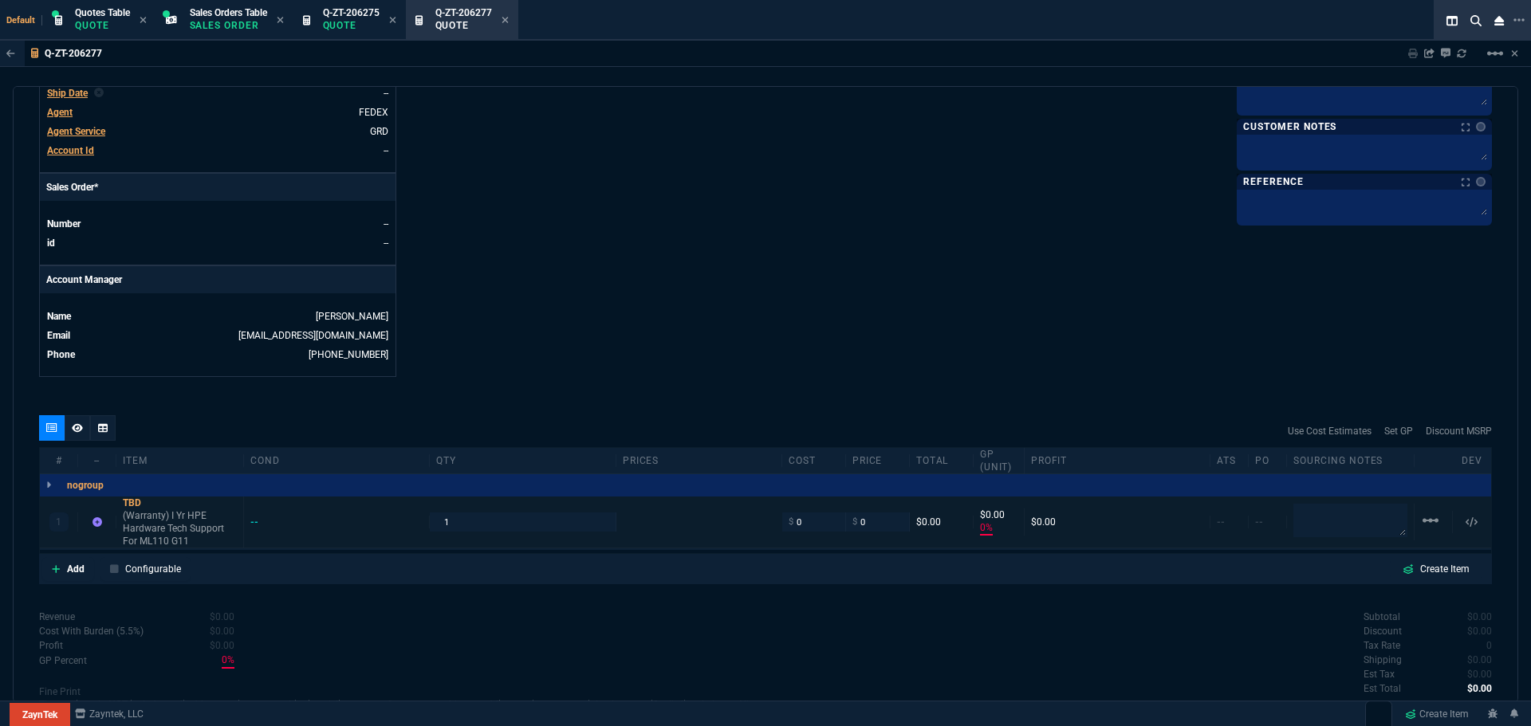
type input "0"
click at [807, 526] on input "0" at bounding box center [814, 522] width 50 height 18
type input "191.44"
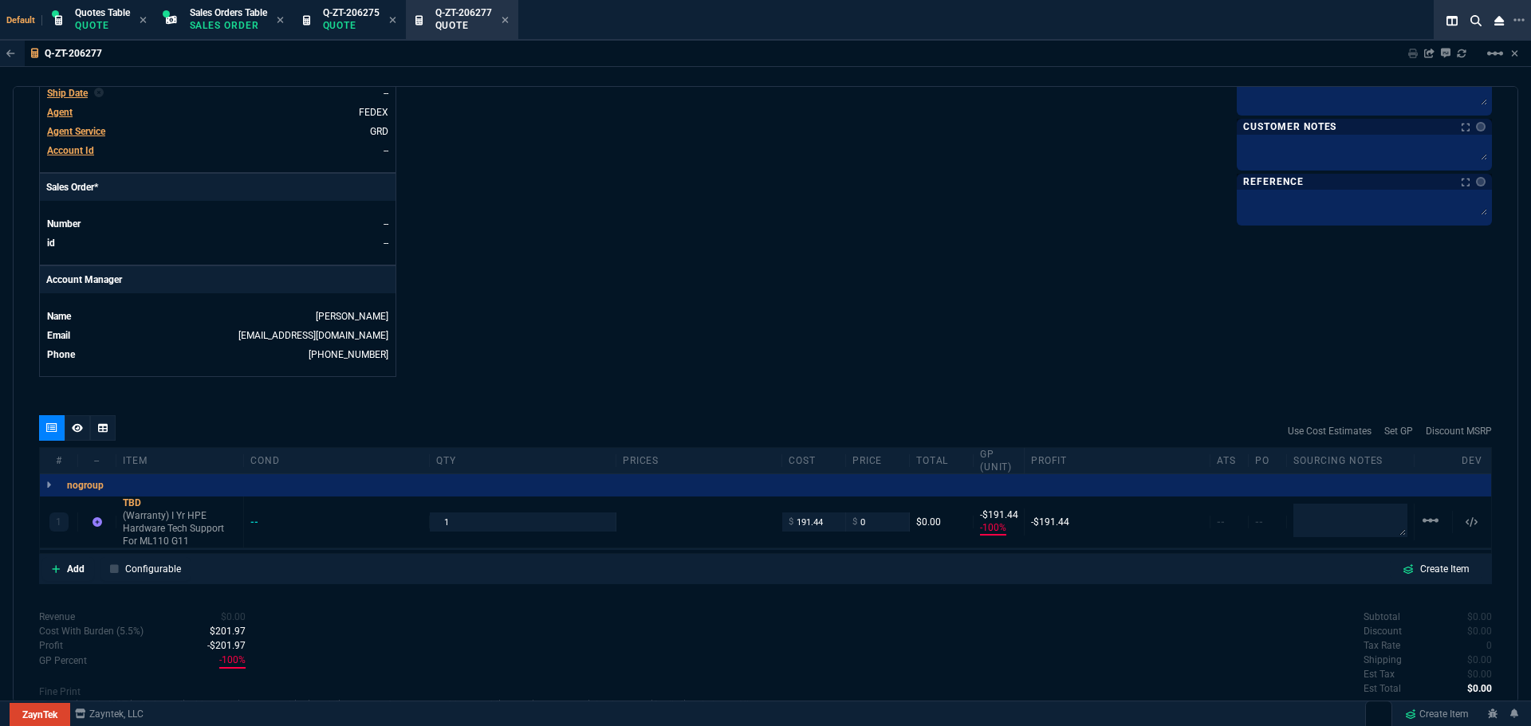
type input "-100"
type input "-191"
click at [138, 502] on div "TBD" at bounding box center [180, 503] width 114 height 13
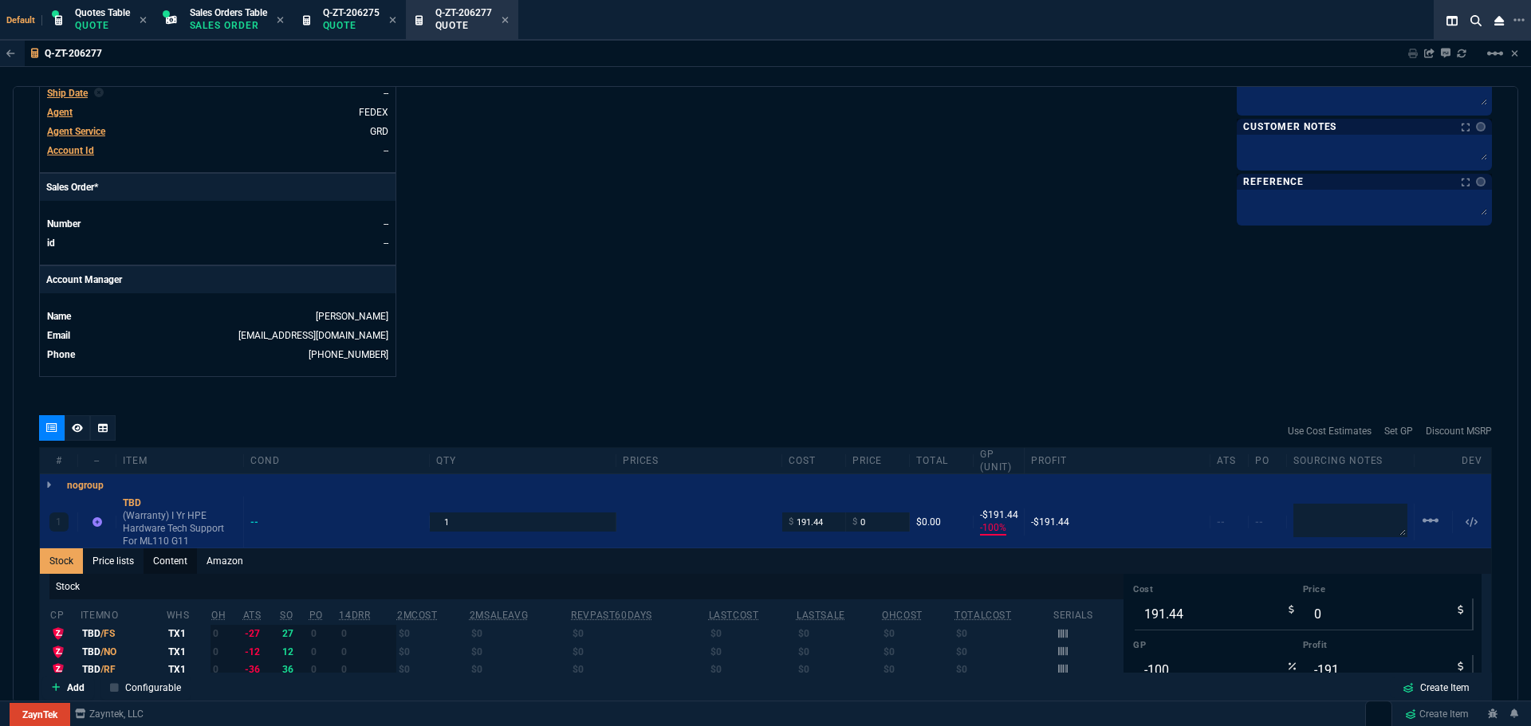
click at [163, 561] on link "Content" at bounding box center [170, 562] width 53 height 26
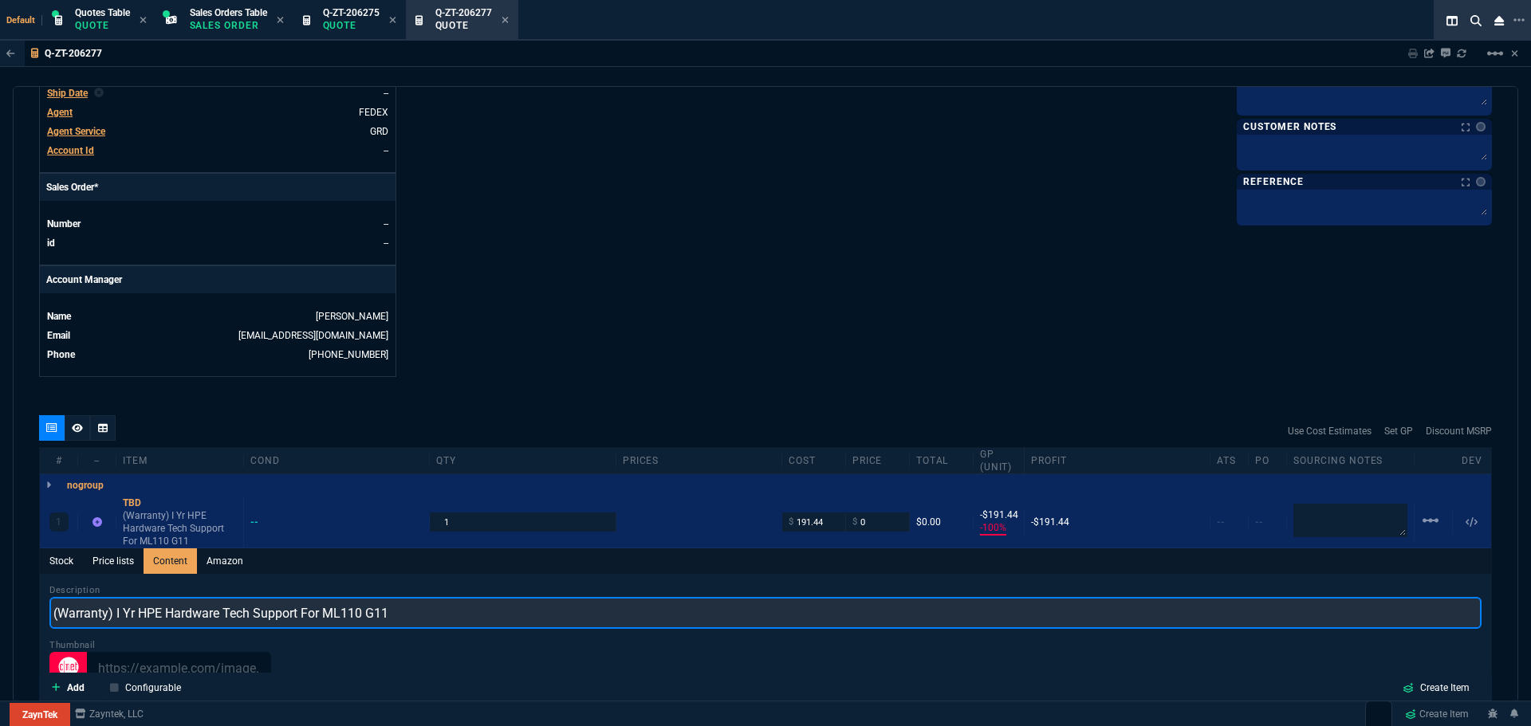
click at [443, 609] on input "(Warranty) I Yr HPE Hardware Tech Support For ML110 G11" at bounding box center [765, 613] width 1432 height 32
paste input "(Warranty)HPE Remote Tech Support"
drag, startPoint x: 622, startPoint y: 616, endPoint x: 402, endPoint y: 608, distance: 220.2
click at [402, 608] on input "(Warranty) I Yr HPE Hardware Tech Support For ML110 G11 (Warranty)HPE Remote Te…" at bounding box center [765, 613] width 1432 height 32
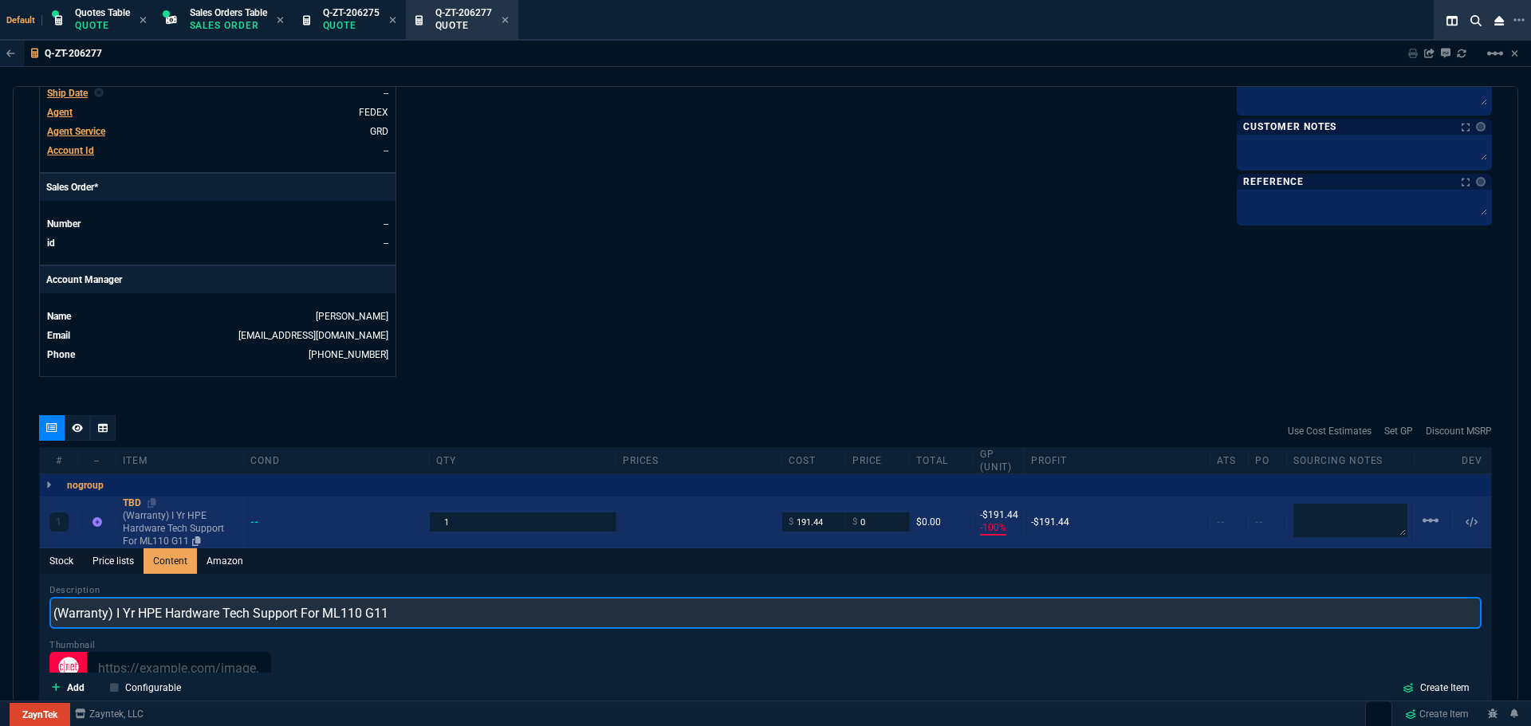
type input "(Warranty) I Yr HPE Hardware Tech Support For ML110 G11"
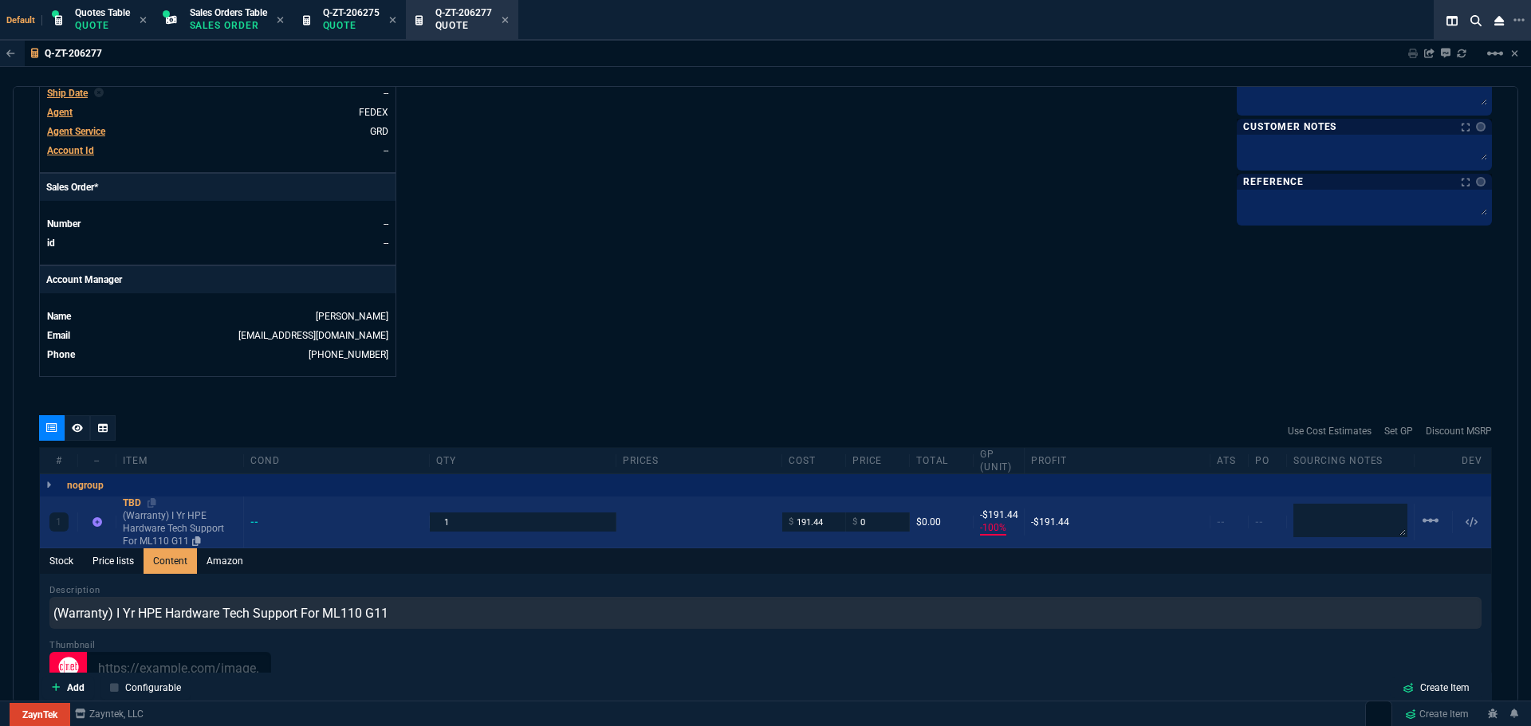
click at [133, 500] on div "TBD" at bounding box center [180, 503] width 114 height 13
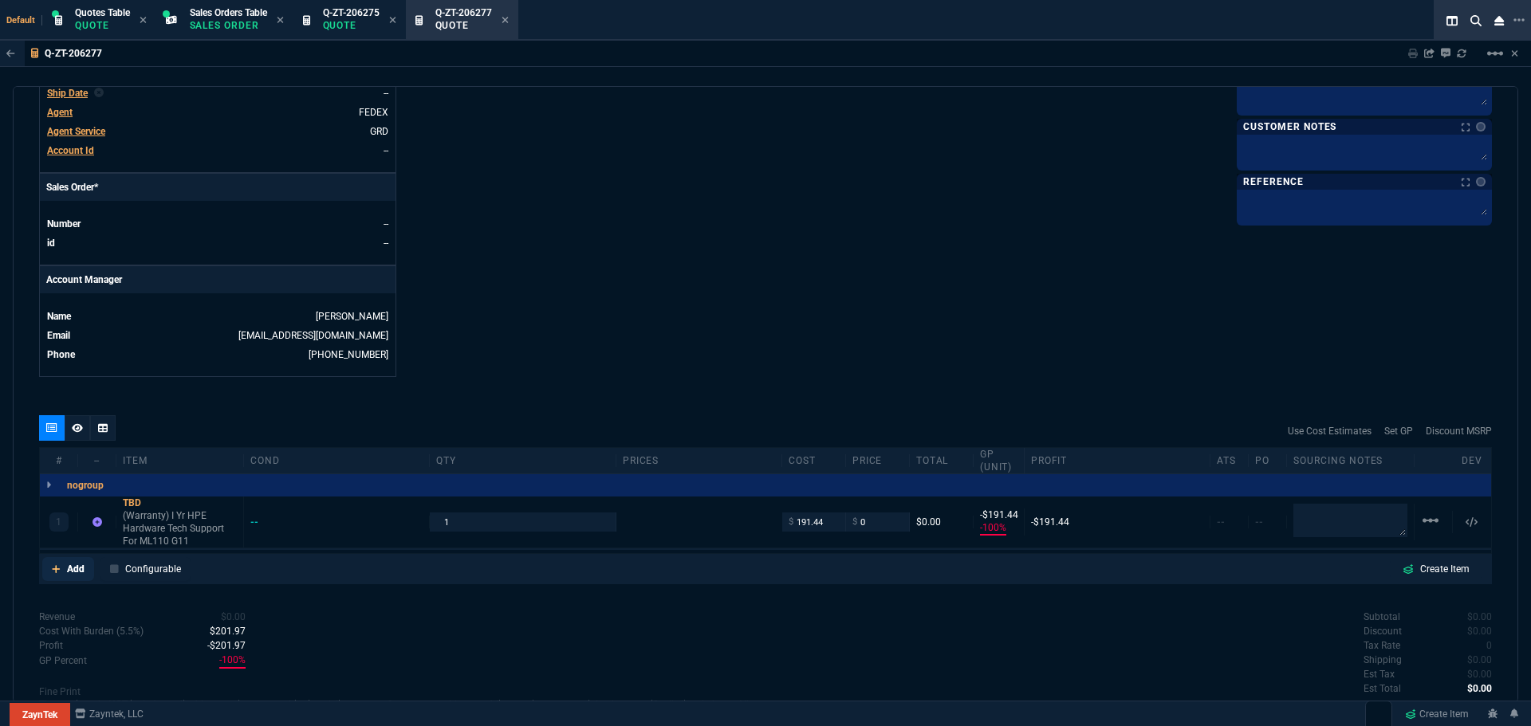
click at [74, 573] on p "Add" at bounding box center [76, 569] width 18 height 14
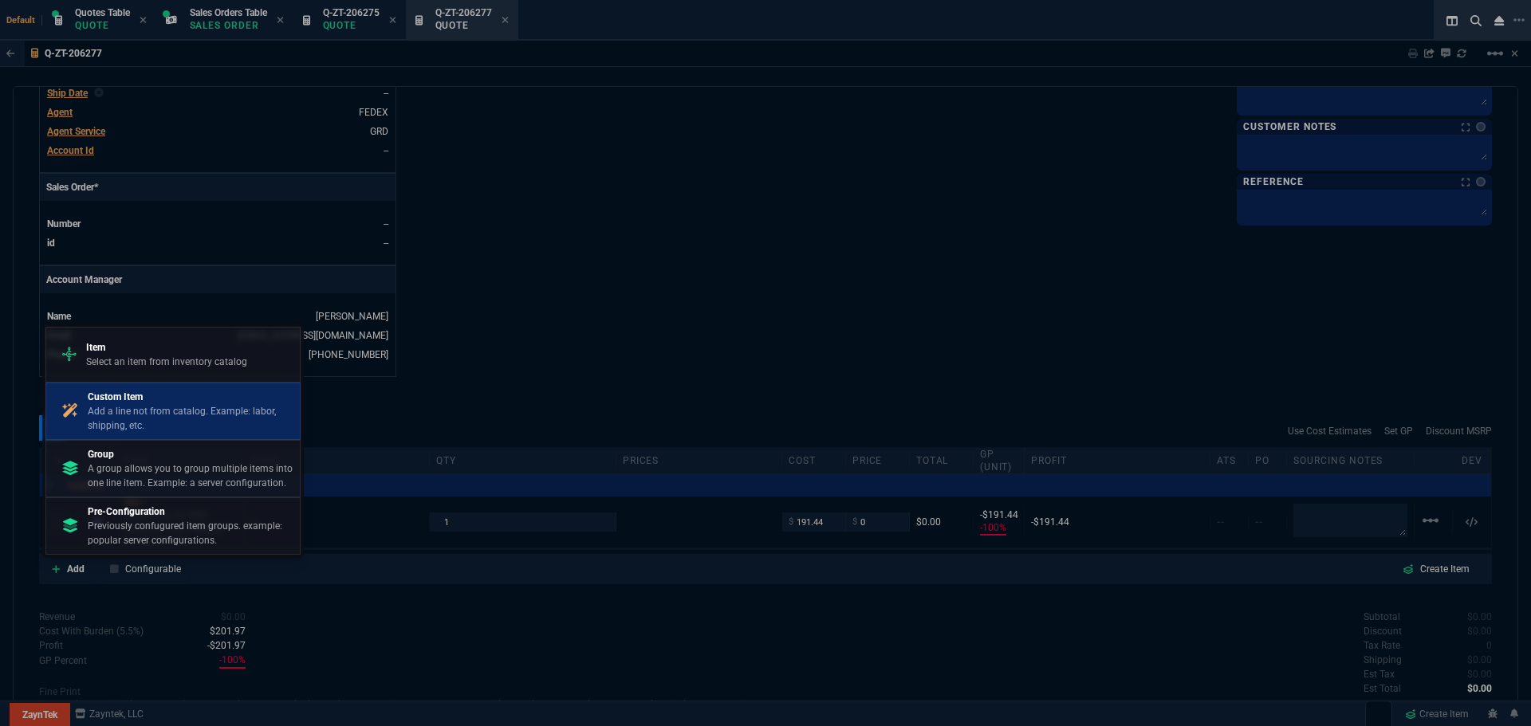
click at [136, 399] on p "Custom Item" at bounding box center [191, 397] width 206 height 14
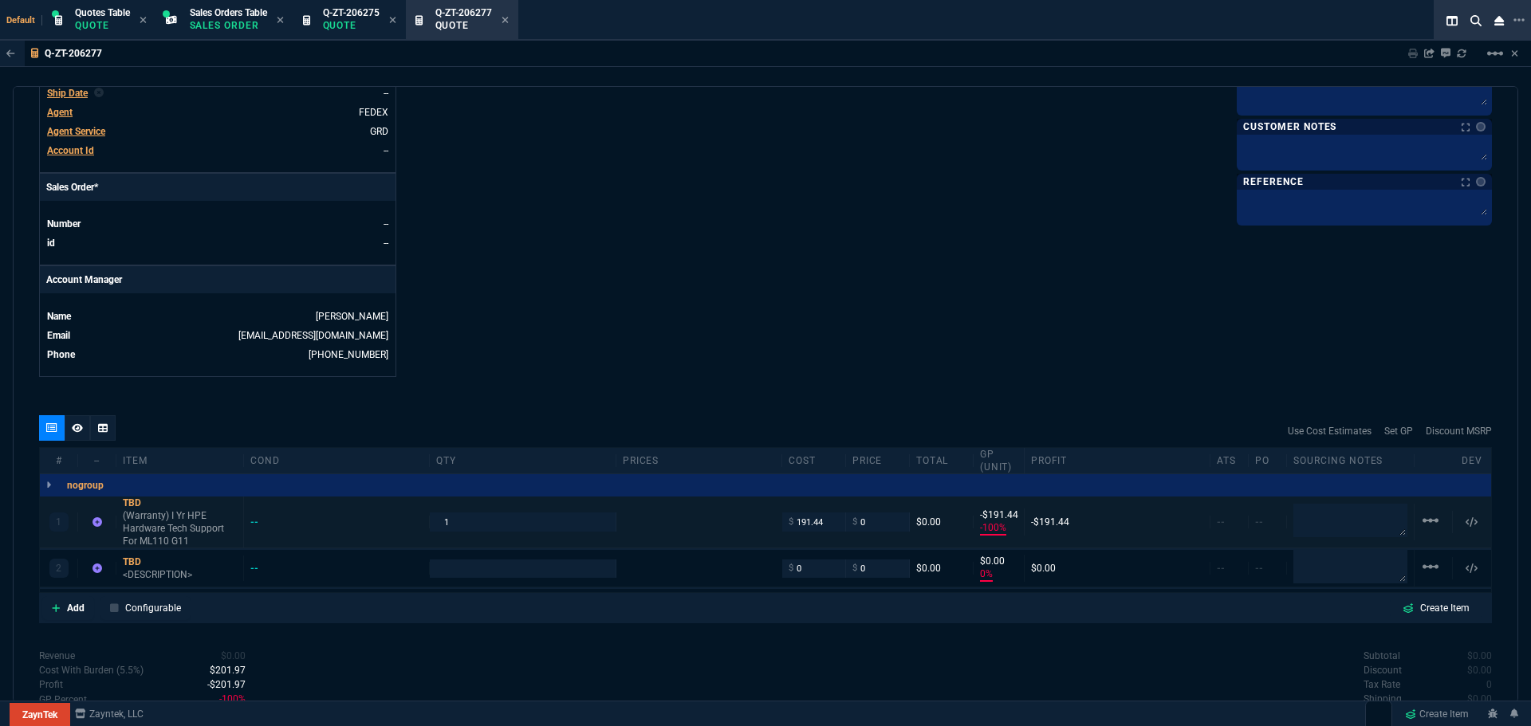
type input "-100"
type input "-191"
type input "0"
click at [128, 558] on div "TBD" at bounding box center [180, 562] width 114 height 13
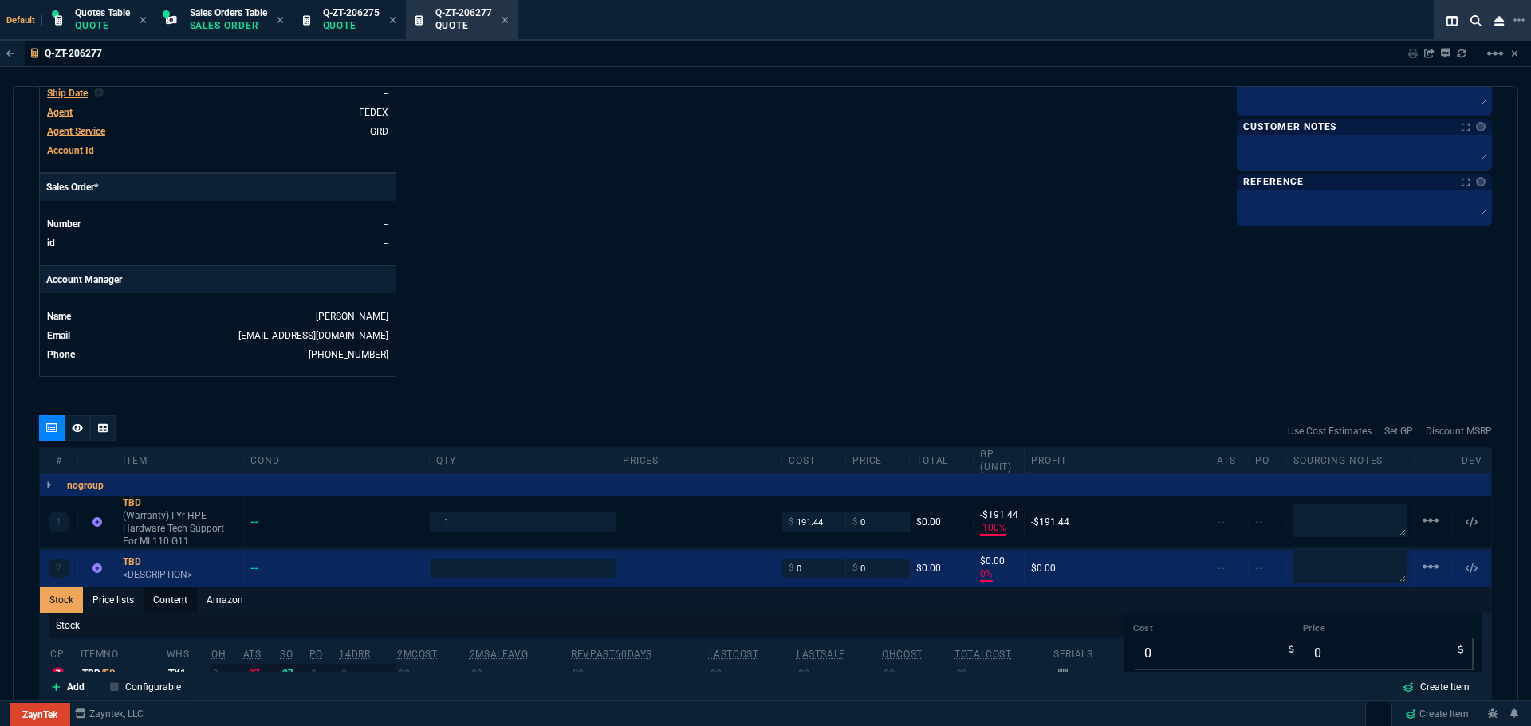
click at [163, 600] on link "Content" at bounding box center [170, 601] width 53 height 26
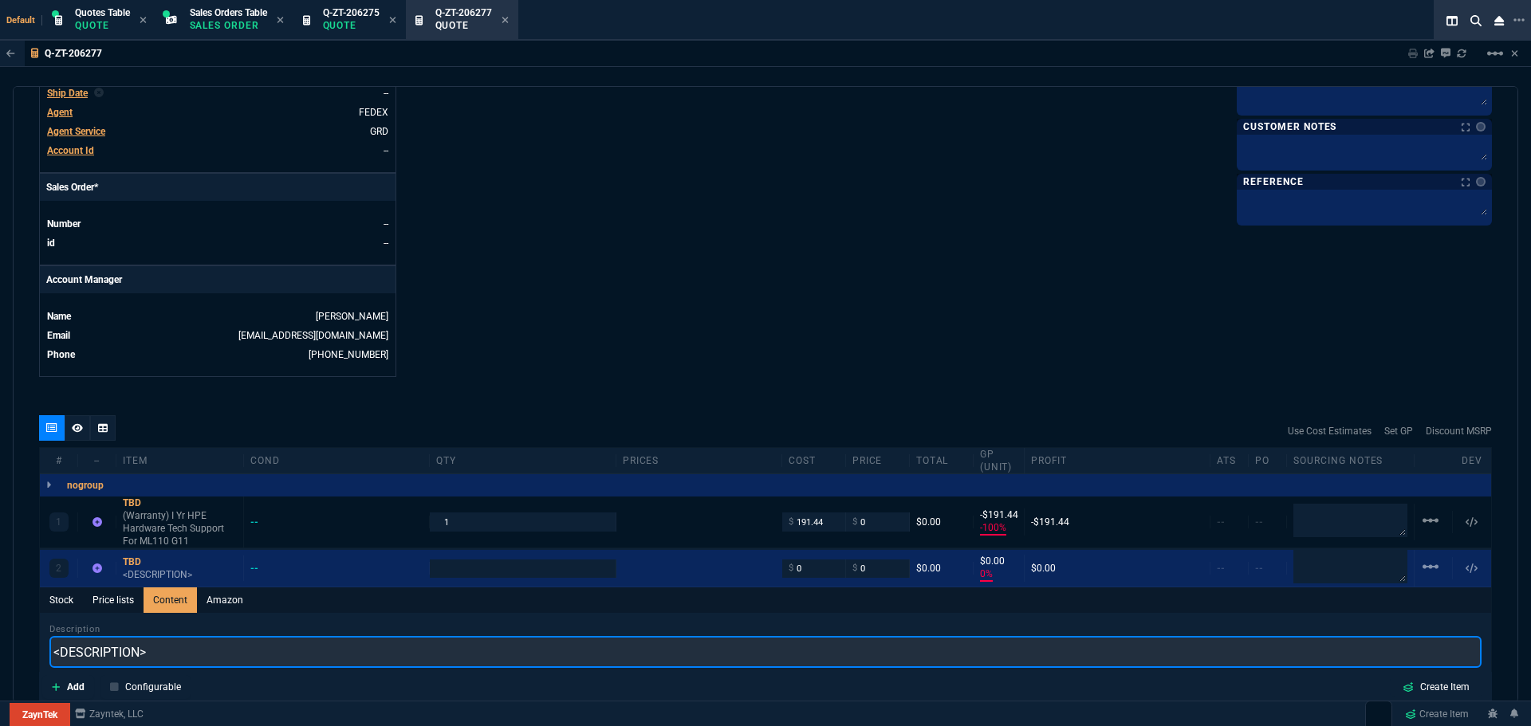
click at [175, 659] on input "<DESCRIPTION>" at bounding box center [765, 652] width 1432 height 32
paste input "(Warranty)HPE Remote Tech Support"
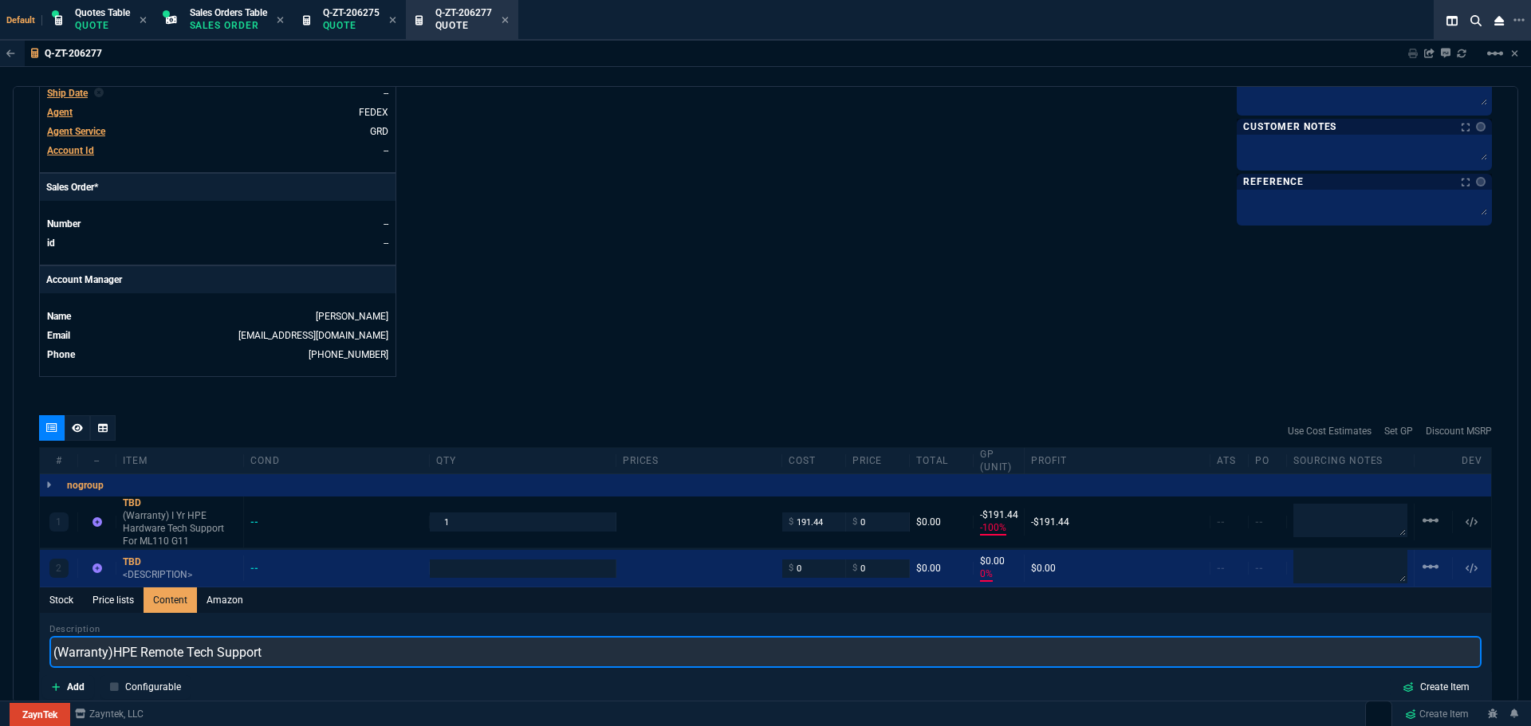
click at [112, 651] on input "(Warranty)HPE Remote Tech Support" at bounding box center [765, 652] width 1432 height 32
type input "(Warranty) I Yr HPE Remote Tech Support"
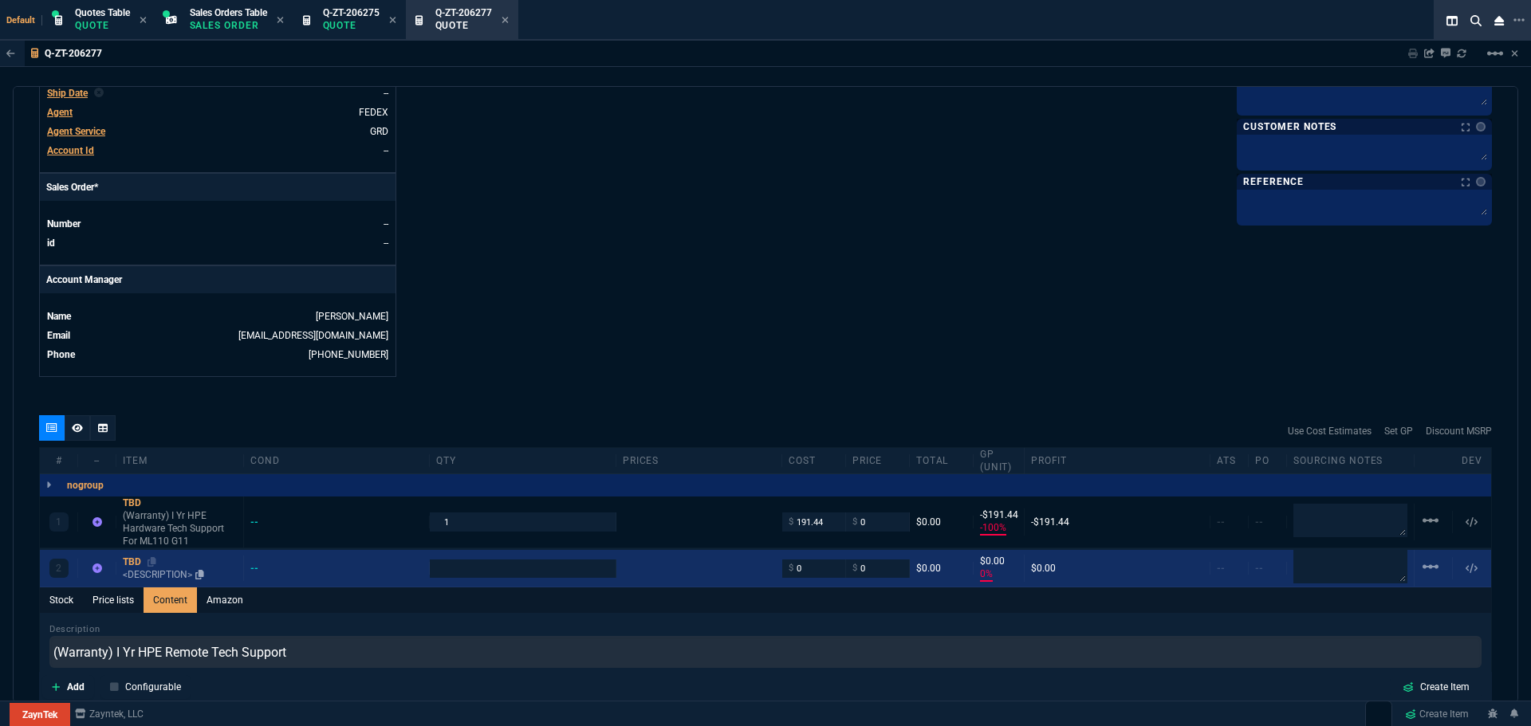
click at [128, 558] on div "TBD" at bounding box center [180, 562] width 114 height 13
type input "1"
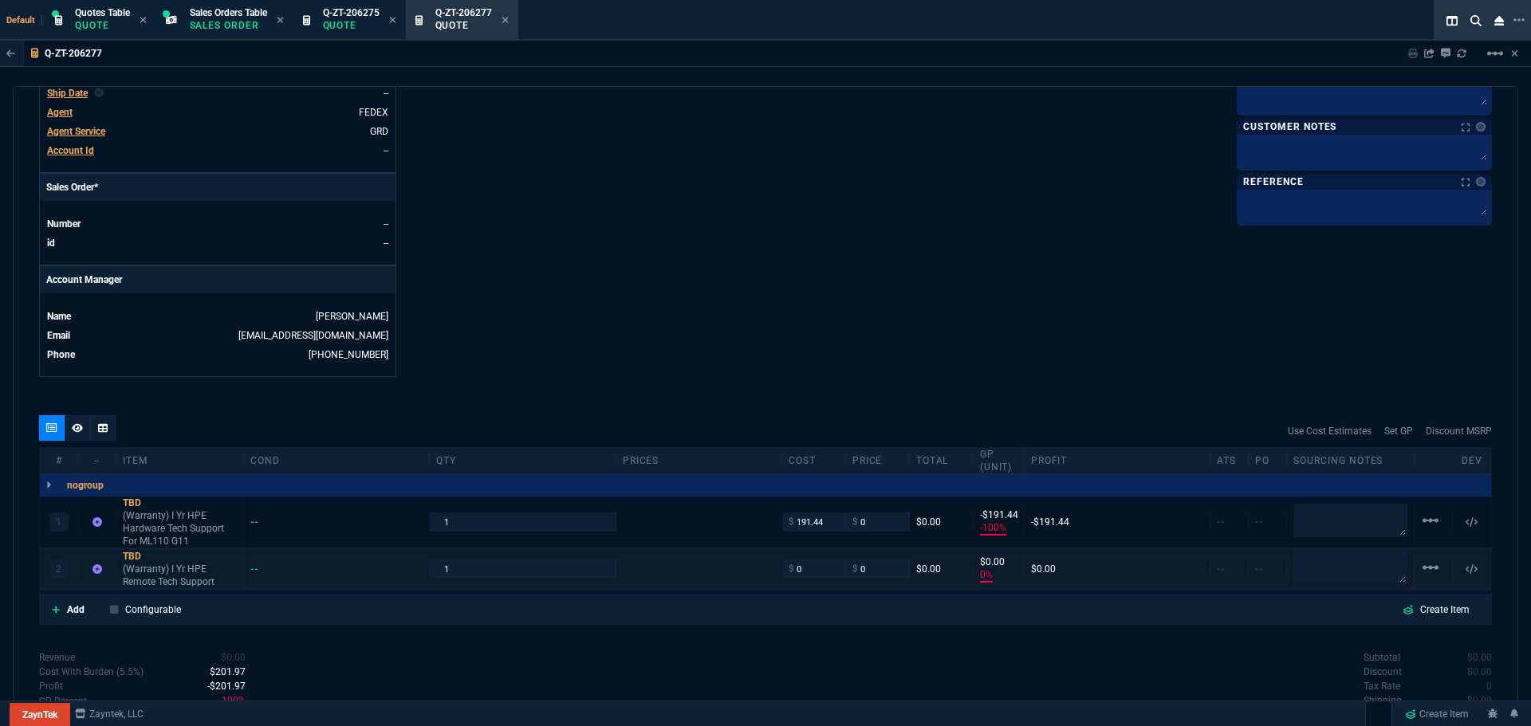
type input "0"
click at [796, 573] on input "0" at bounding box center [814, 569] width 50 height 18
type input "67.03"
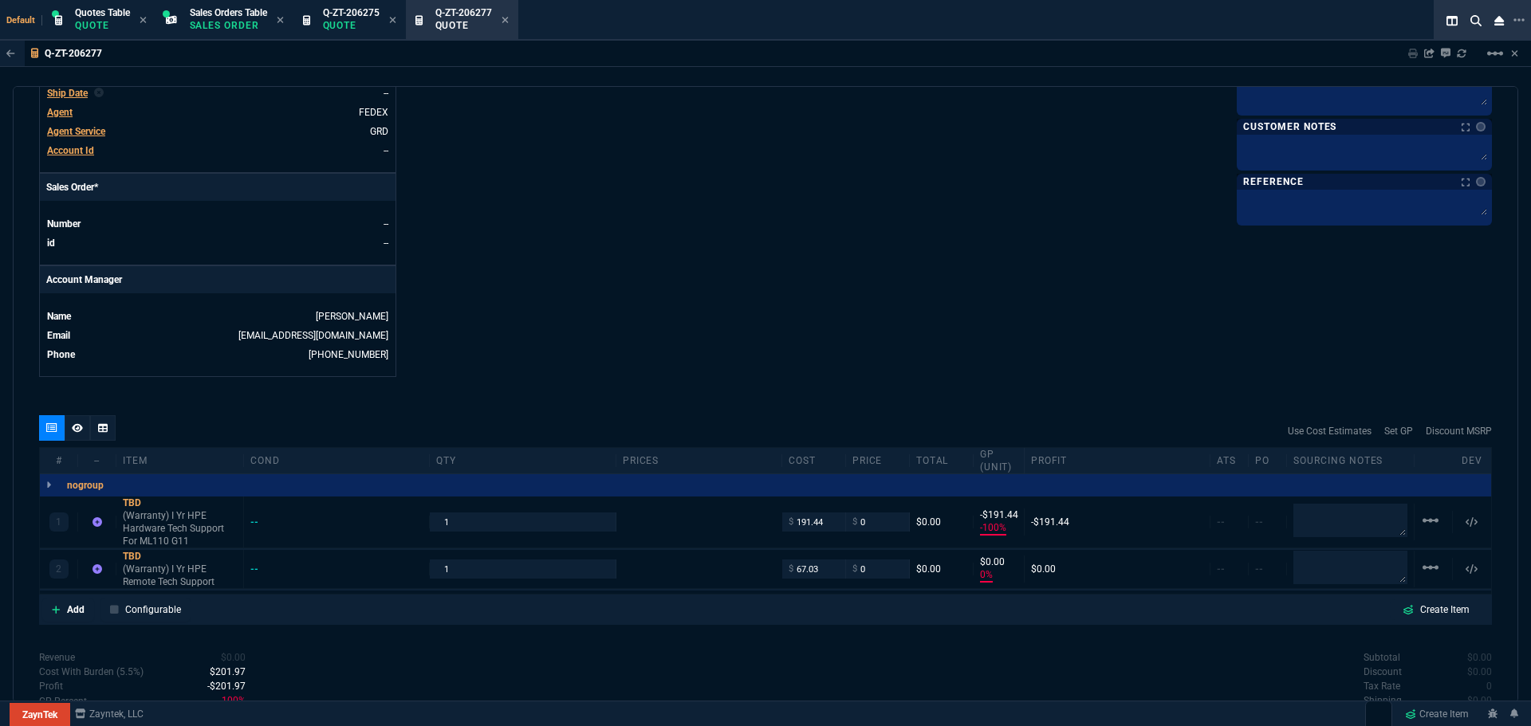
type input "67.03"
type input "-100"
type input "-67"
click at [133, 503] on div "TBD" at bounding box center [180, 503] width 114 height 13
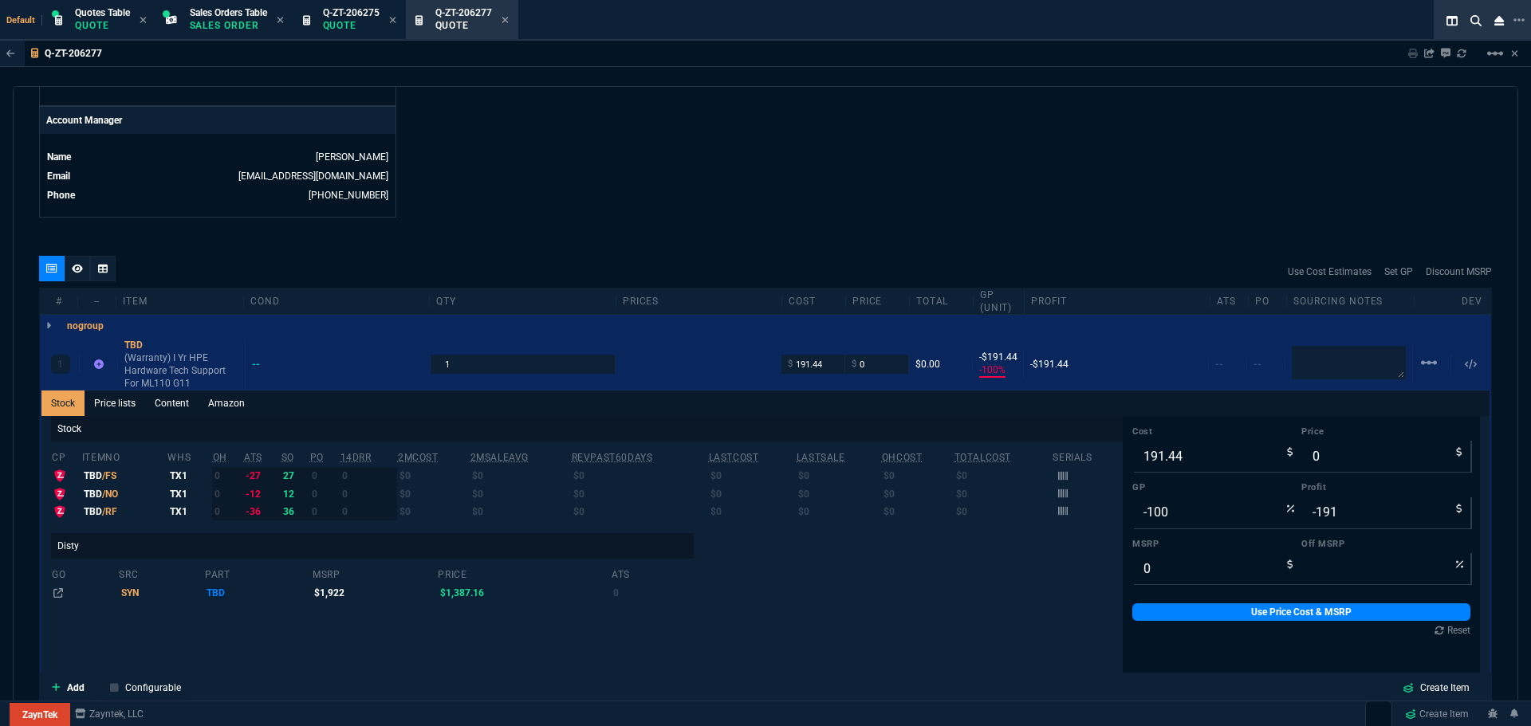
scroll to position [833, 0]
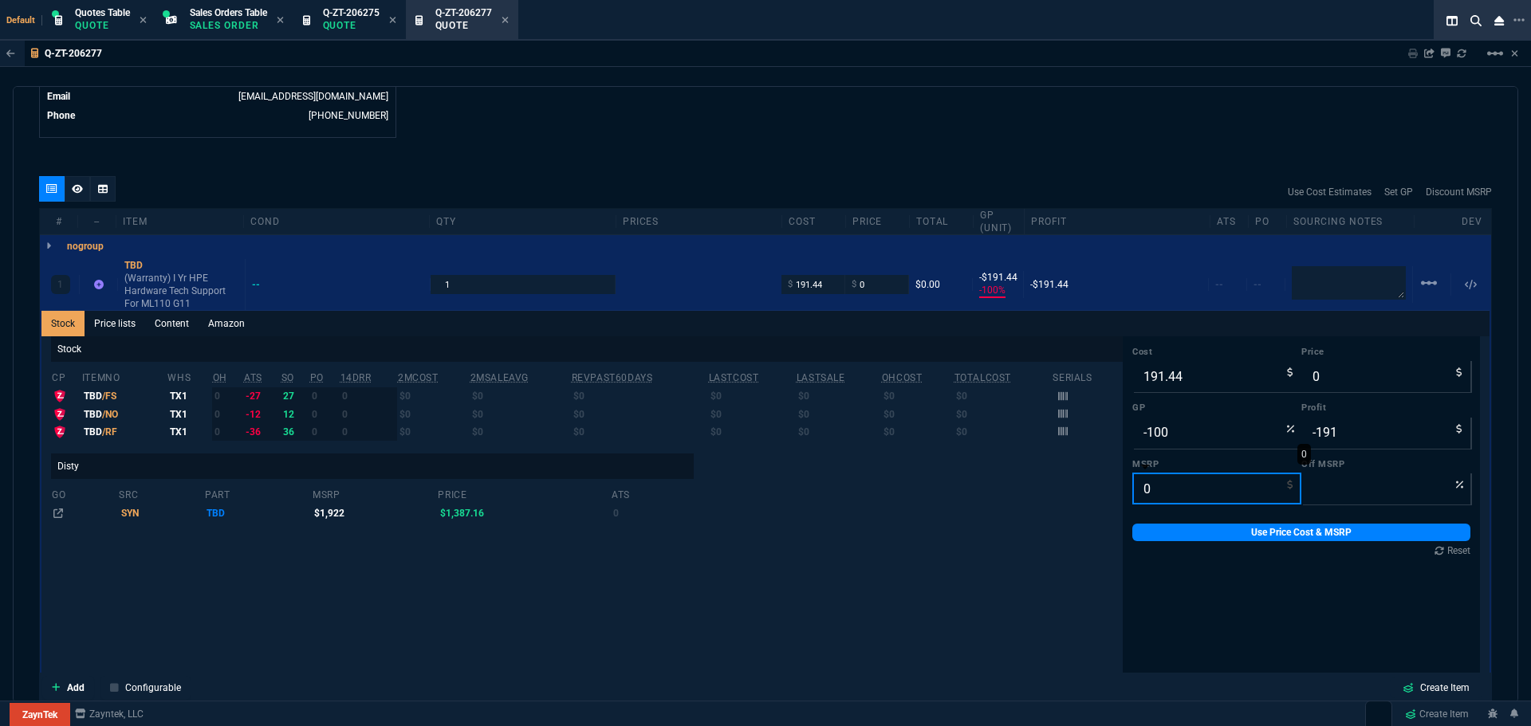
click at [1180, 487] on input "0" at bounding box center [1216, 489] width 169 height 32
type input "2"
type input "100"
type input "240"
click at [1188, 439] on input "-100" at bounding box center [1216, 433] width 169 height 32
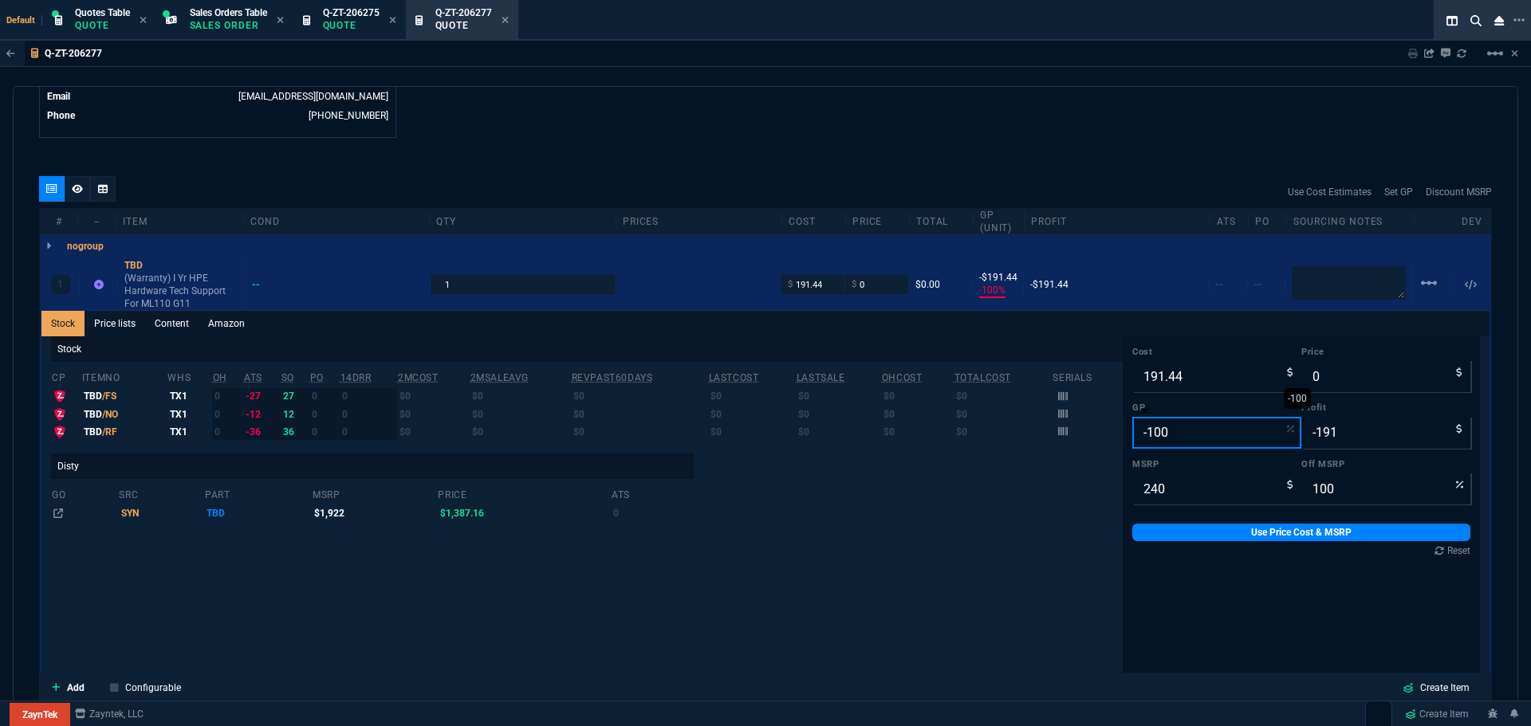
type input "1"
type input "193"
type input "2"
type input "20"
type input "15"
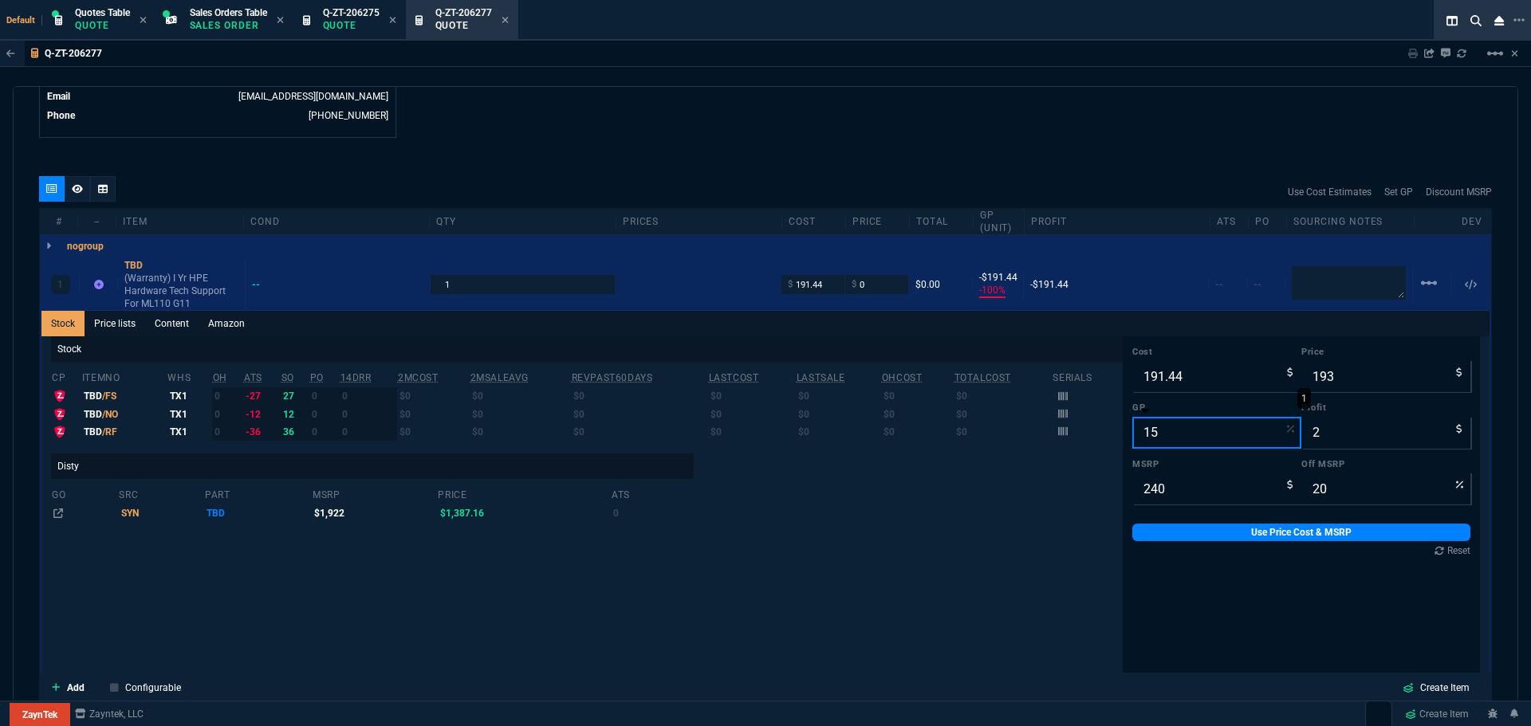
type input "225"
type input "34"
type input "6"
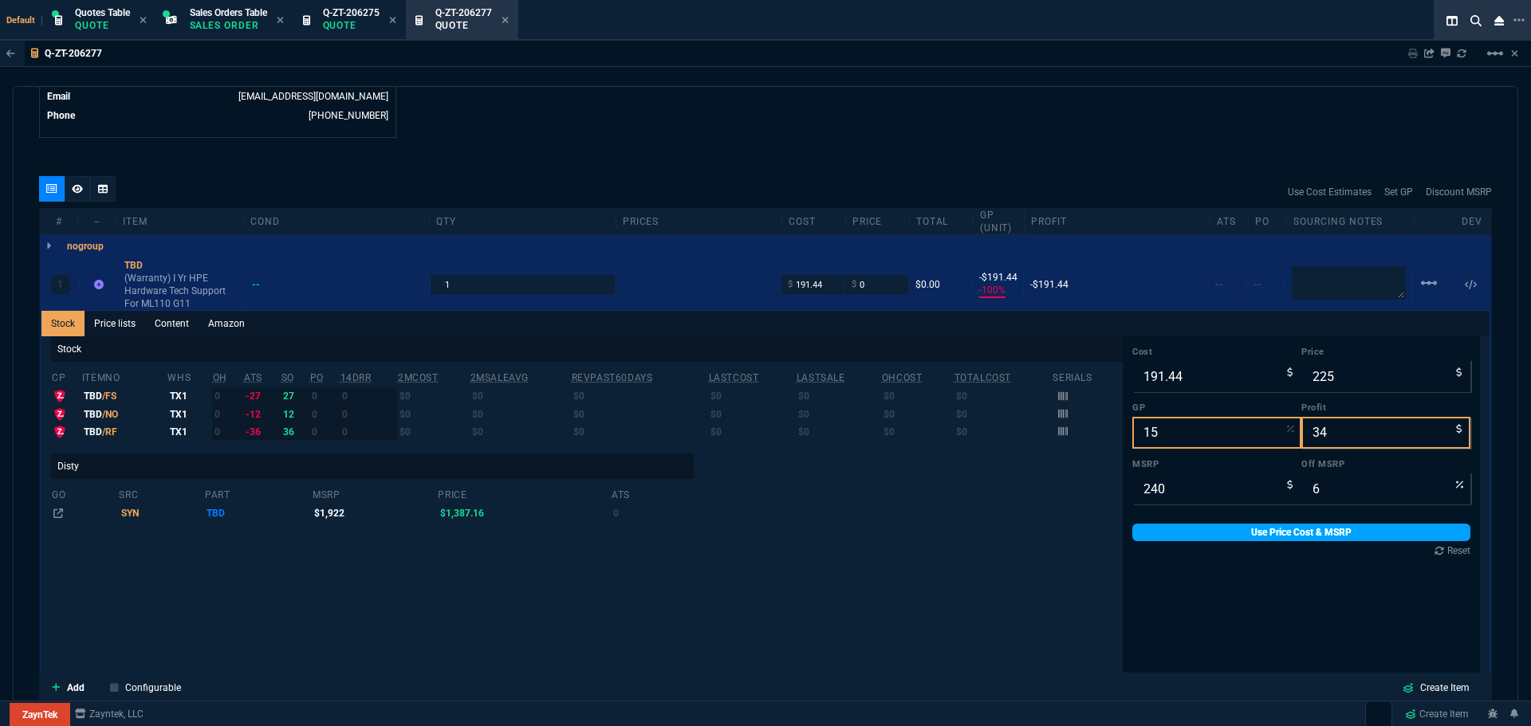
type input "15"
click at [1273, 534] on link "Use Price Cost & MSRP" at bounding box center [1301, 533] width 338 height 18
type input "225"
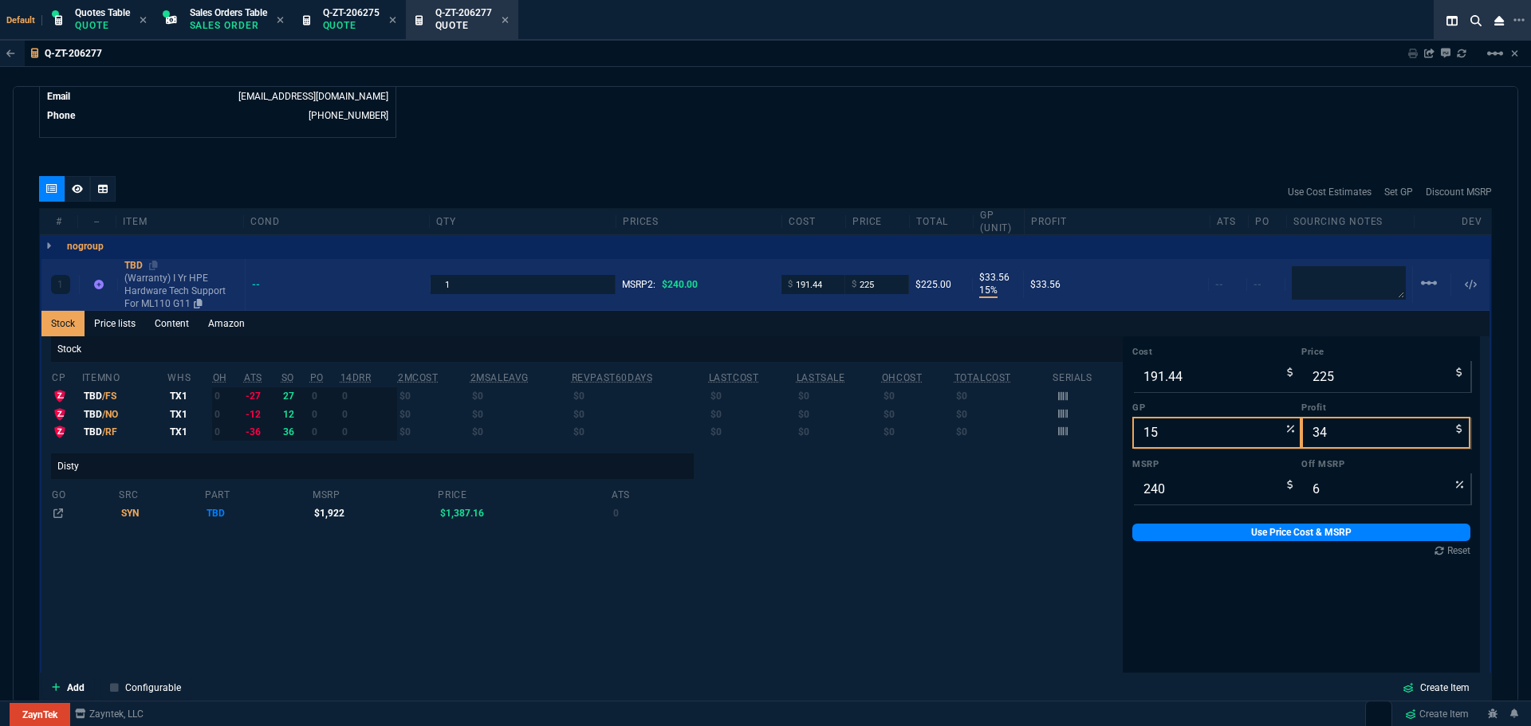
click at [136, 266] on div "TBD" at bounding box center [181, 265] width 114 height 13
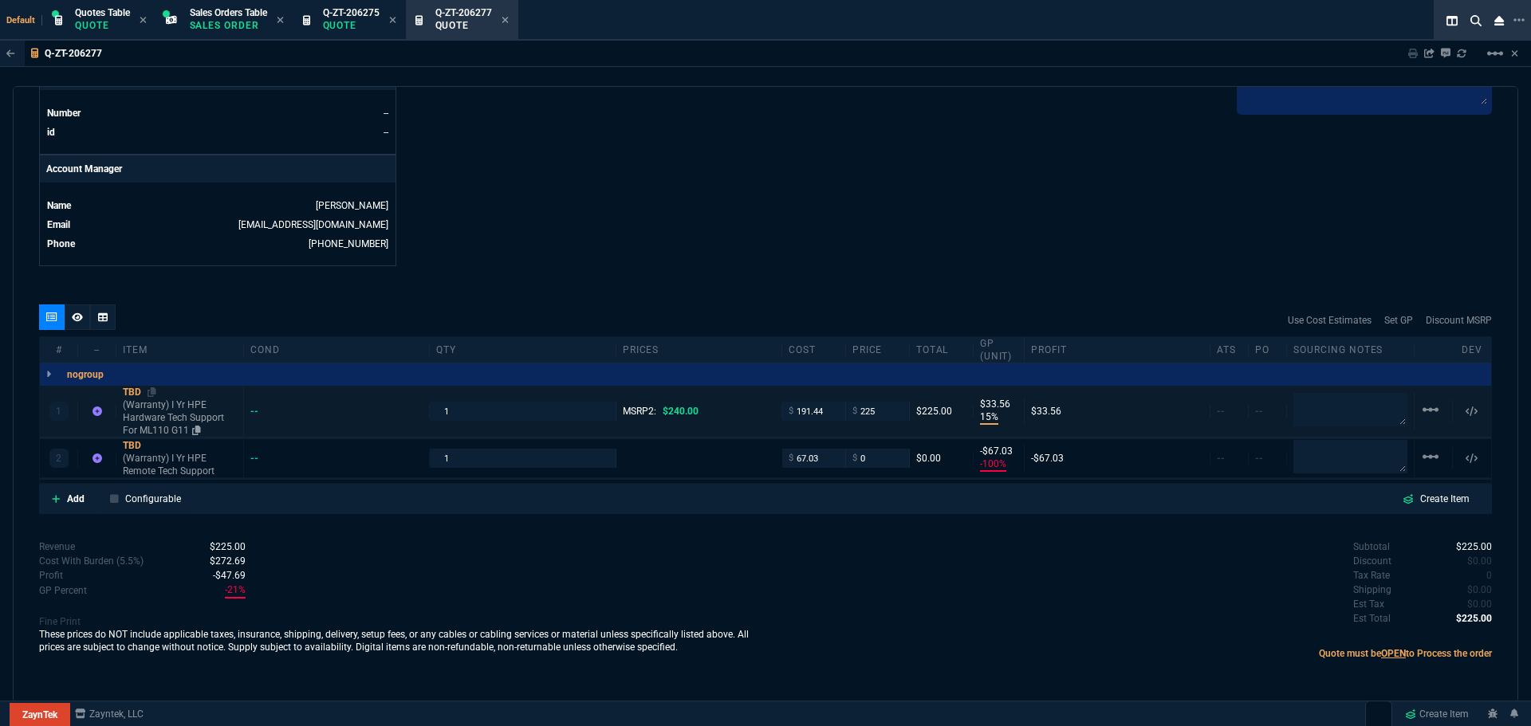
scroll to position [704, 0]
click at [128, 443] on div "TBD" at bounding box center [180, 445] width 114 height 13
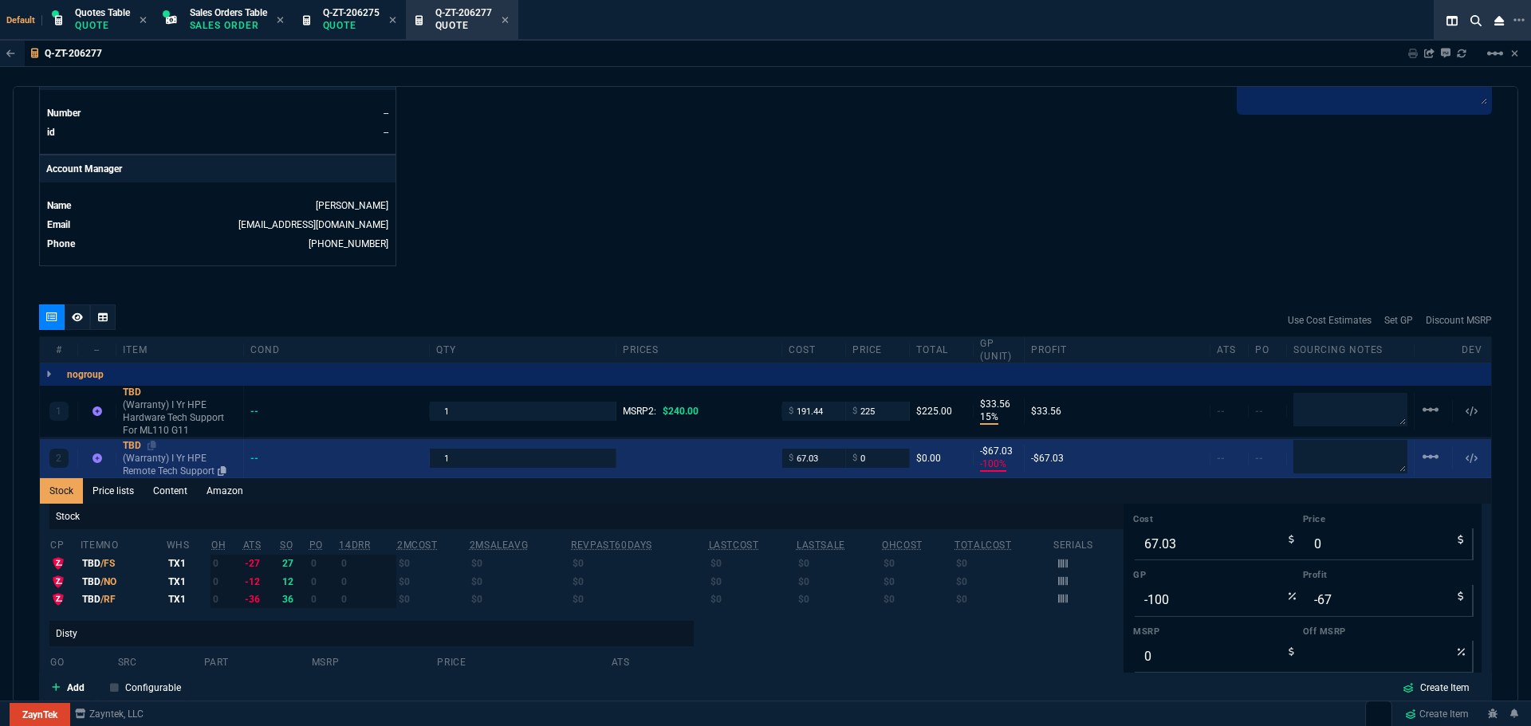
scroll to position [833, 0]
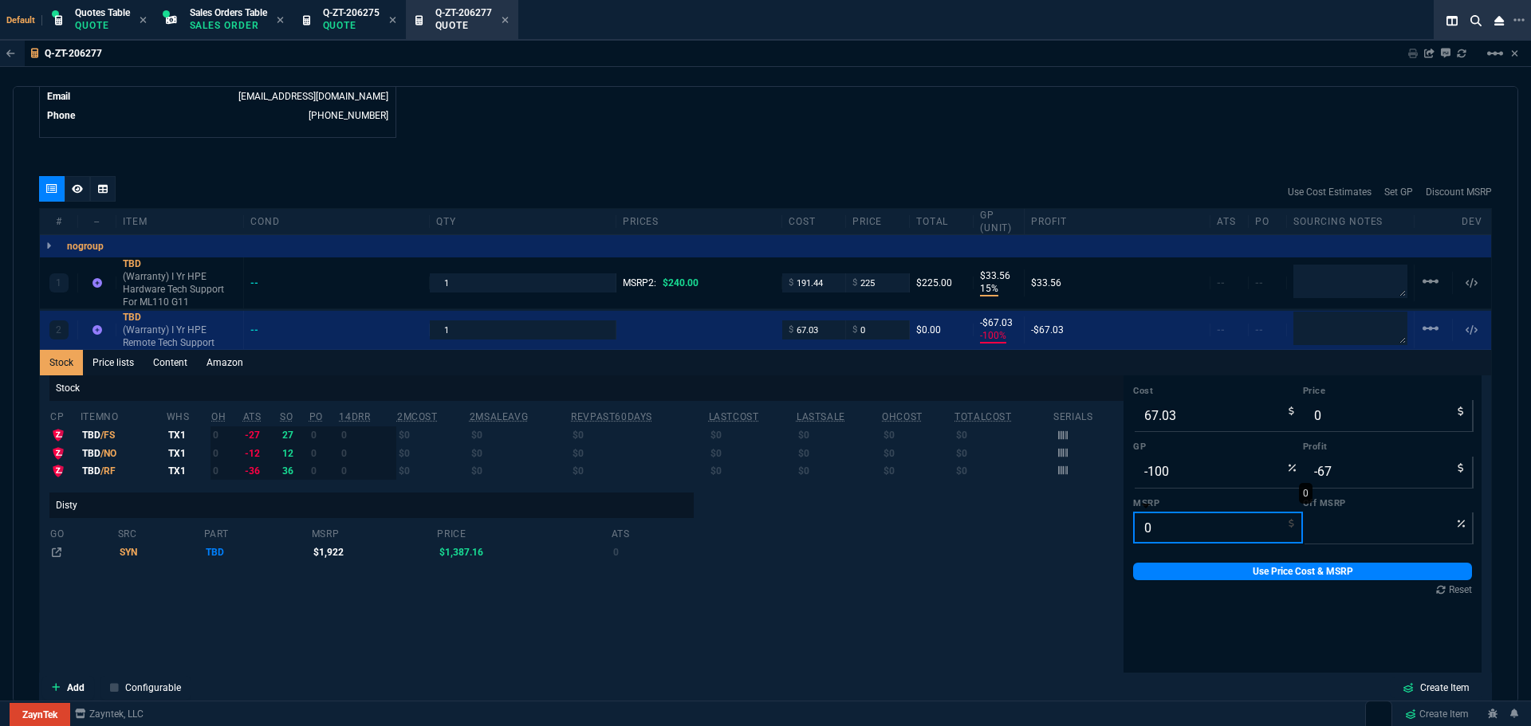
click at [1150, 529] on input "0" at bounding box center [1218, 528] width 170 height 32
type input "8"
type input "100"
type input "84"
click at [1192, 470] on input "-100" at bounding box center [1218, 472] width 170 height 32
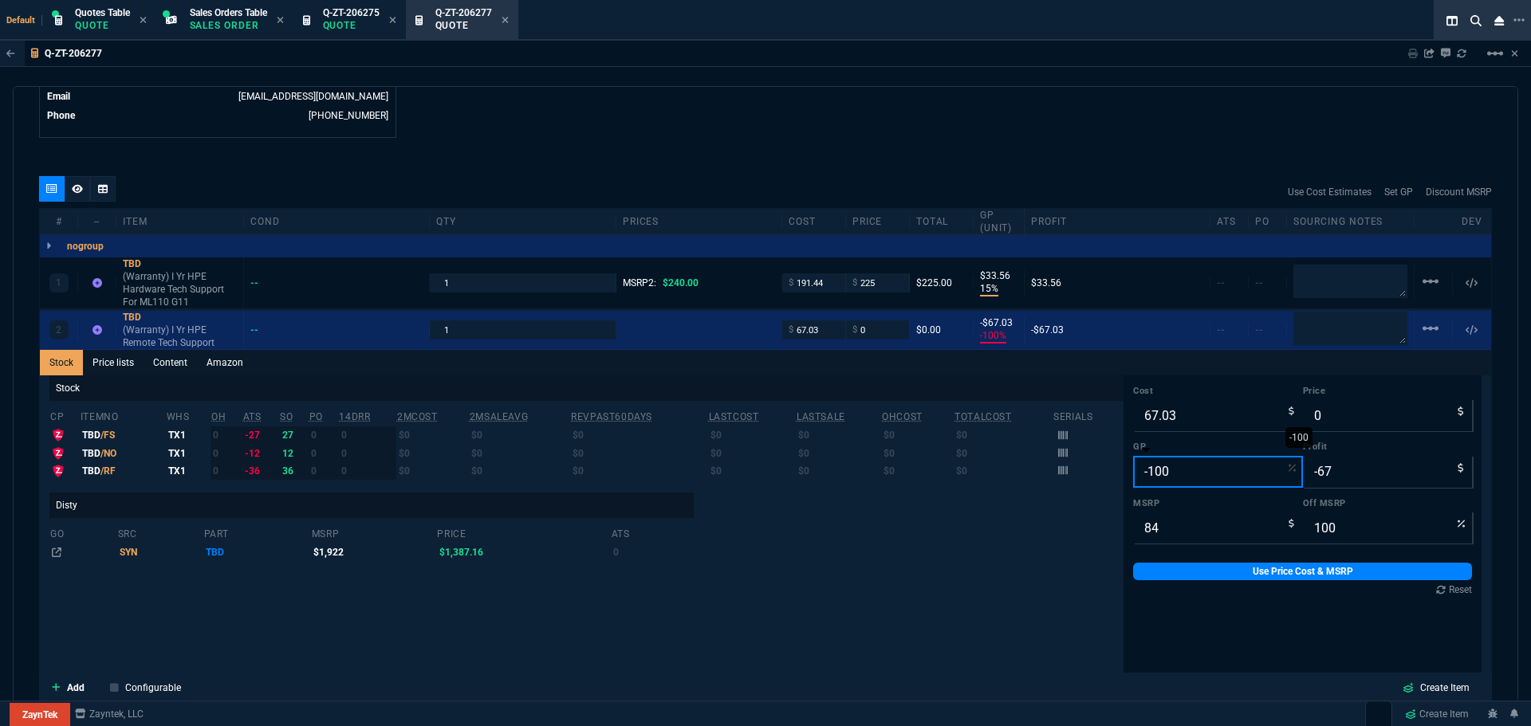
type input "1"
type input "68"
type input "1"
type input "19"
type input "15"
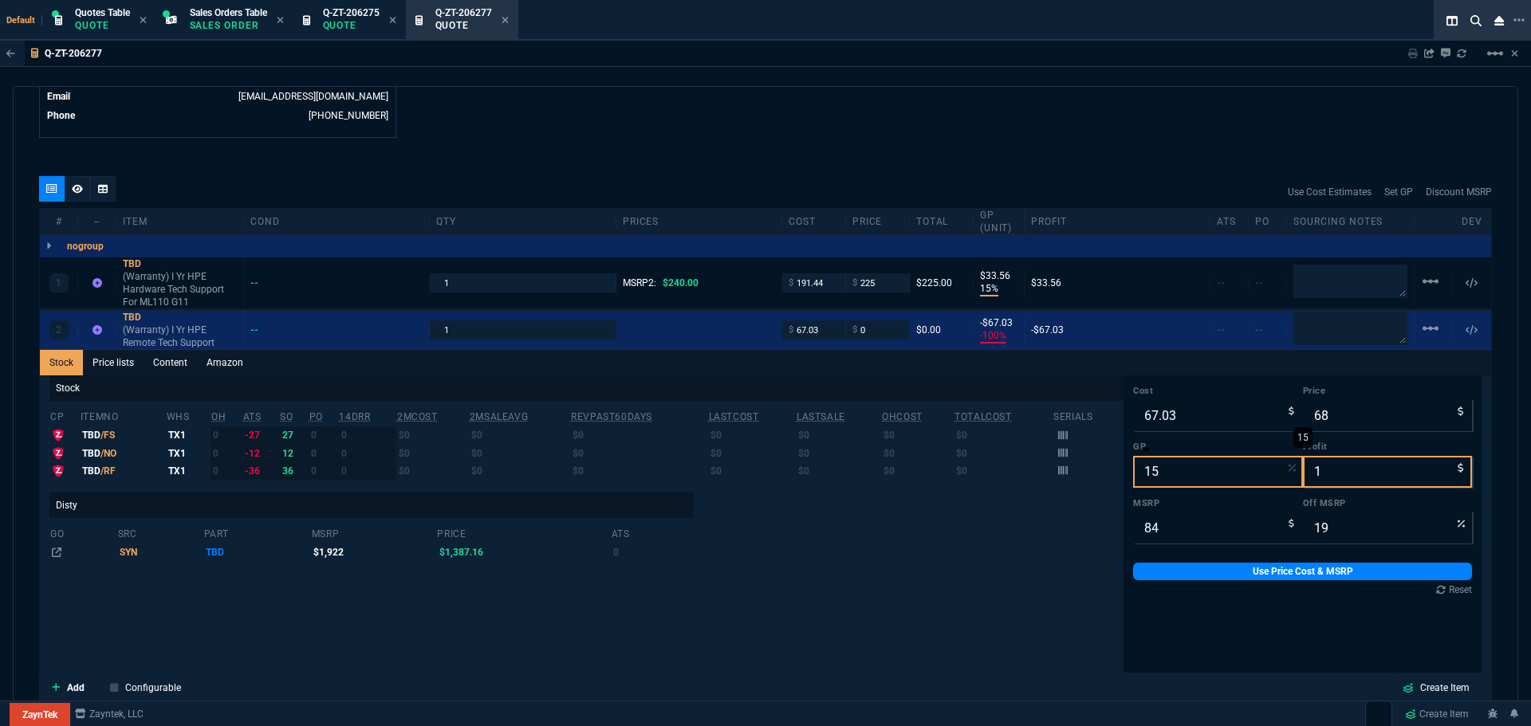
type input "79"
type input "12"
type input "6"
type input "15"
click at [1242, 572] on link "Use Price Cost & MSRP" at bounding box center [1302, 572] width 339 height 18
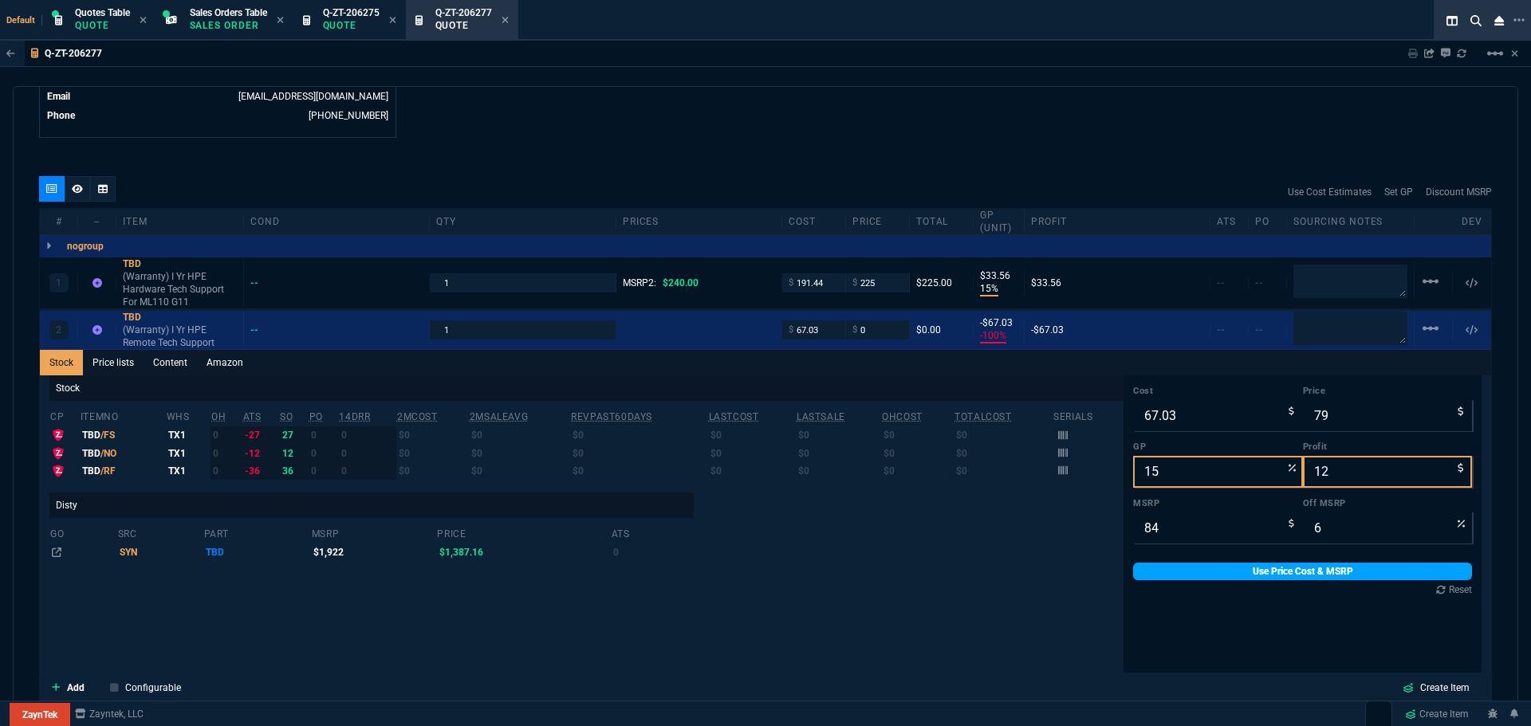
type input "79"
click at [503, 151] on div "quote Q-ZT-206277 Jersey Network Associates draft ZaynTek, LLC 2609 Technology …" at bounding box center [766, 394] width 1506 height 617
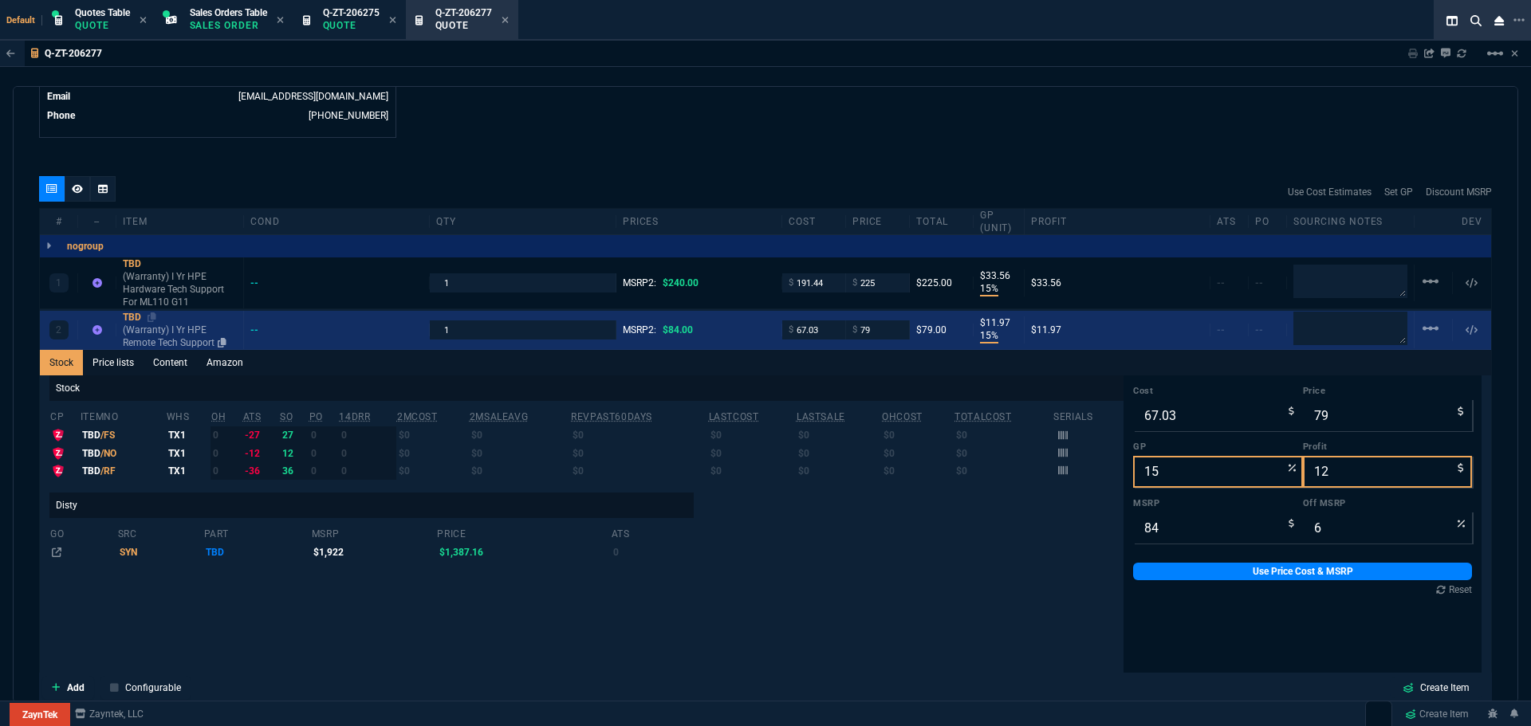
click at [132, 317] on div "TBD" at bounding box center [180, 317] width 114 height 13
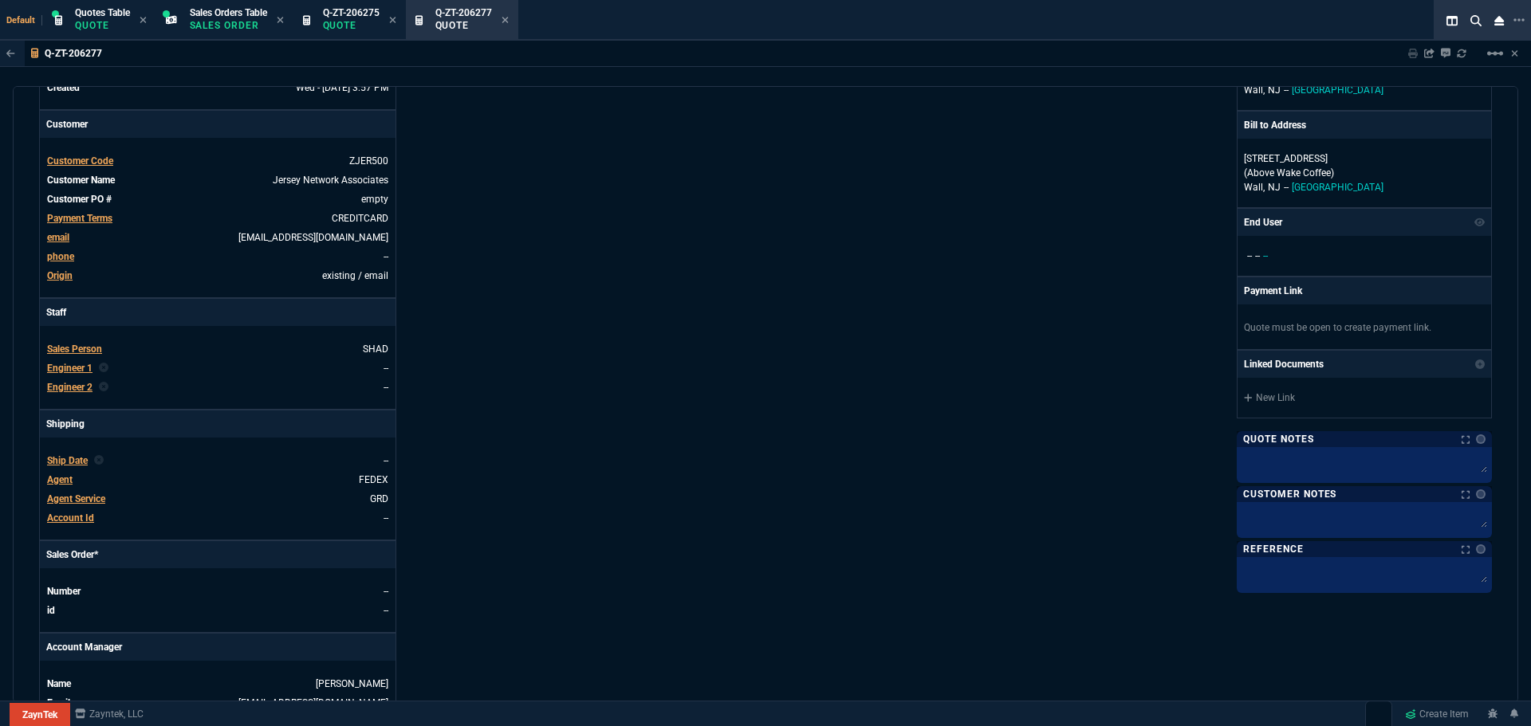
scroll to position [0, 0]
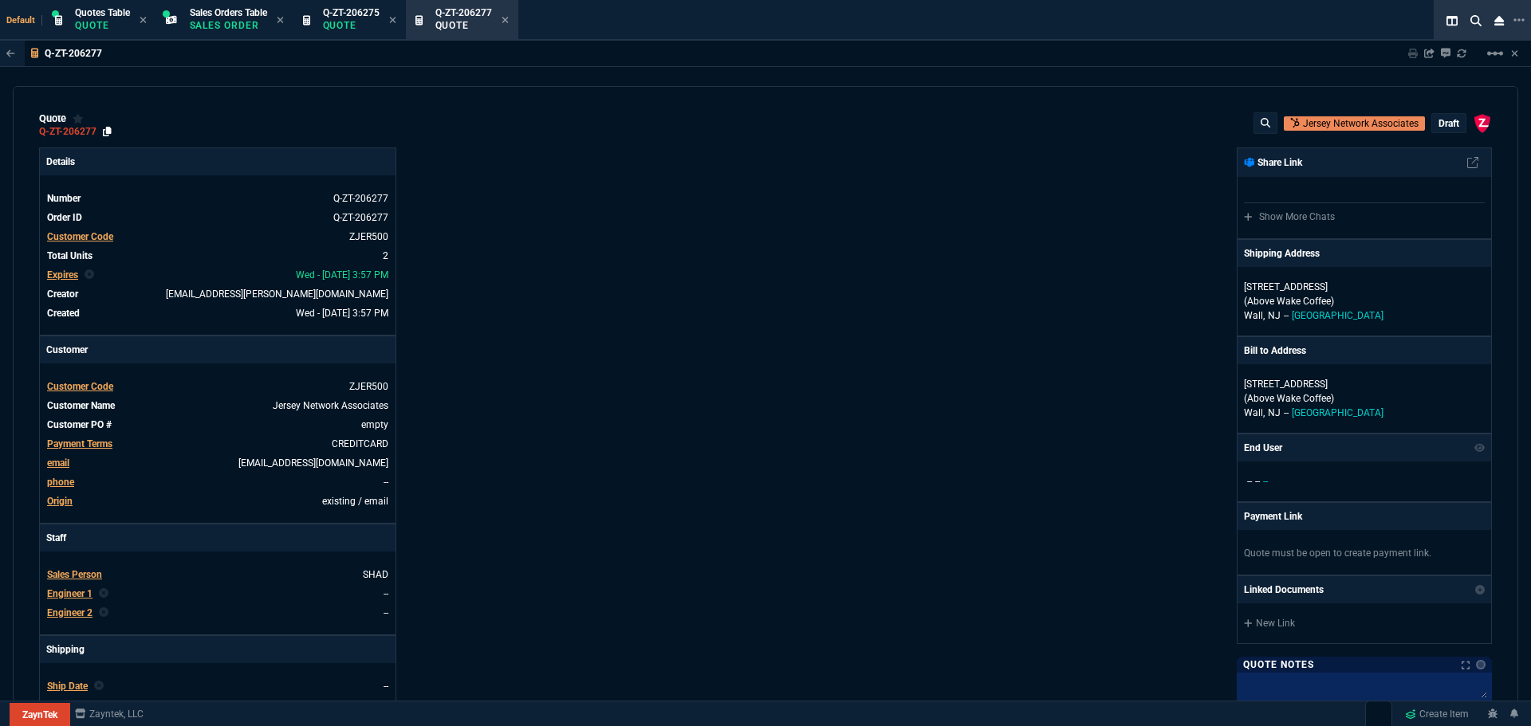
click at [108, 130] on icon at bounding box center [107, 132] width 9 height 10
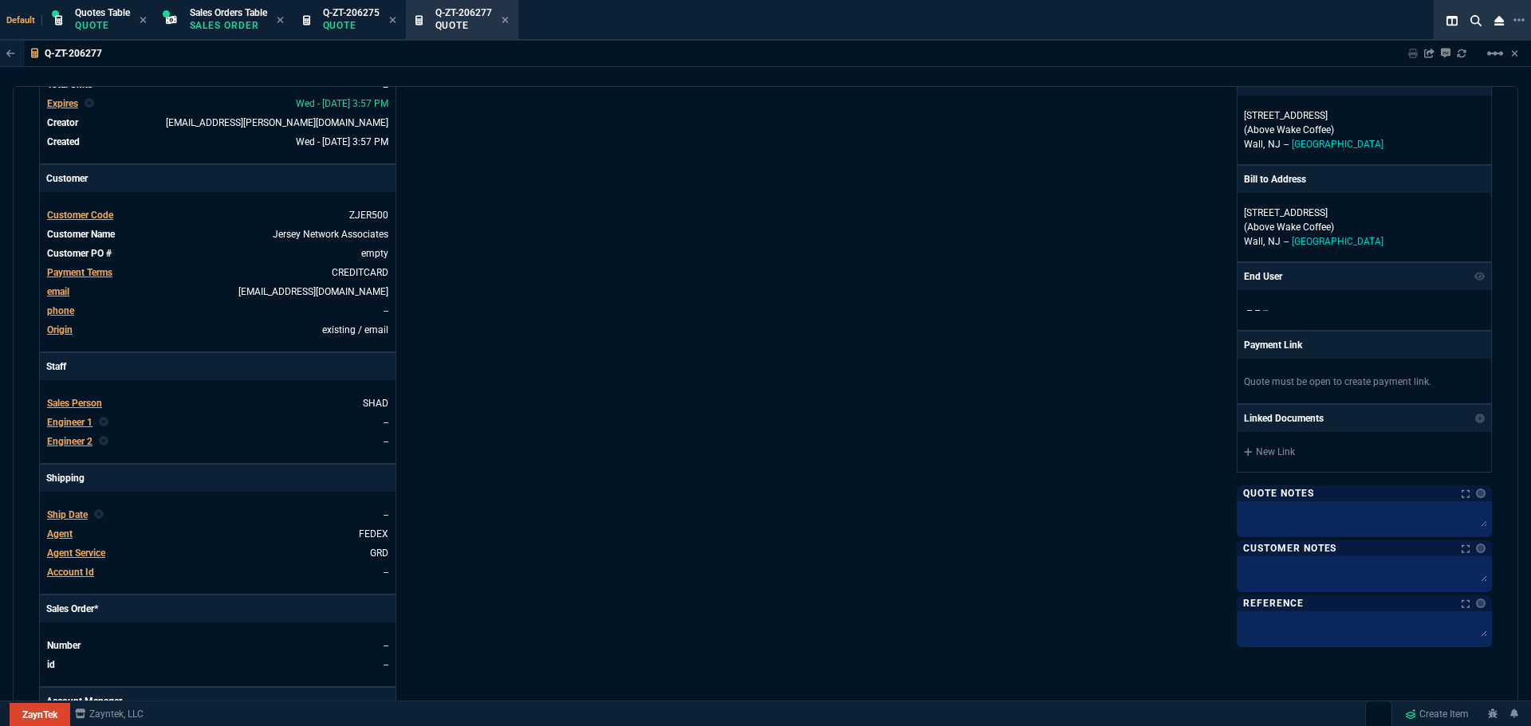
scroll to position [399, 0]
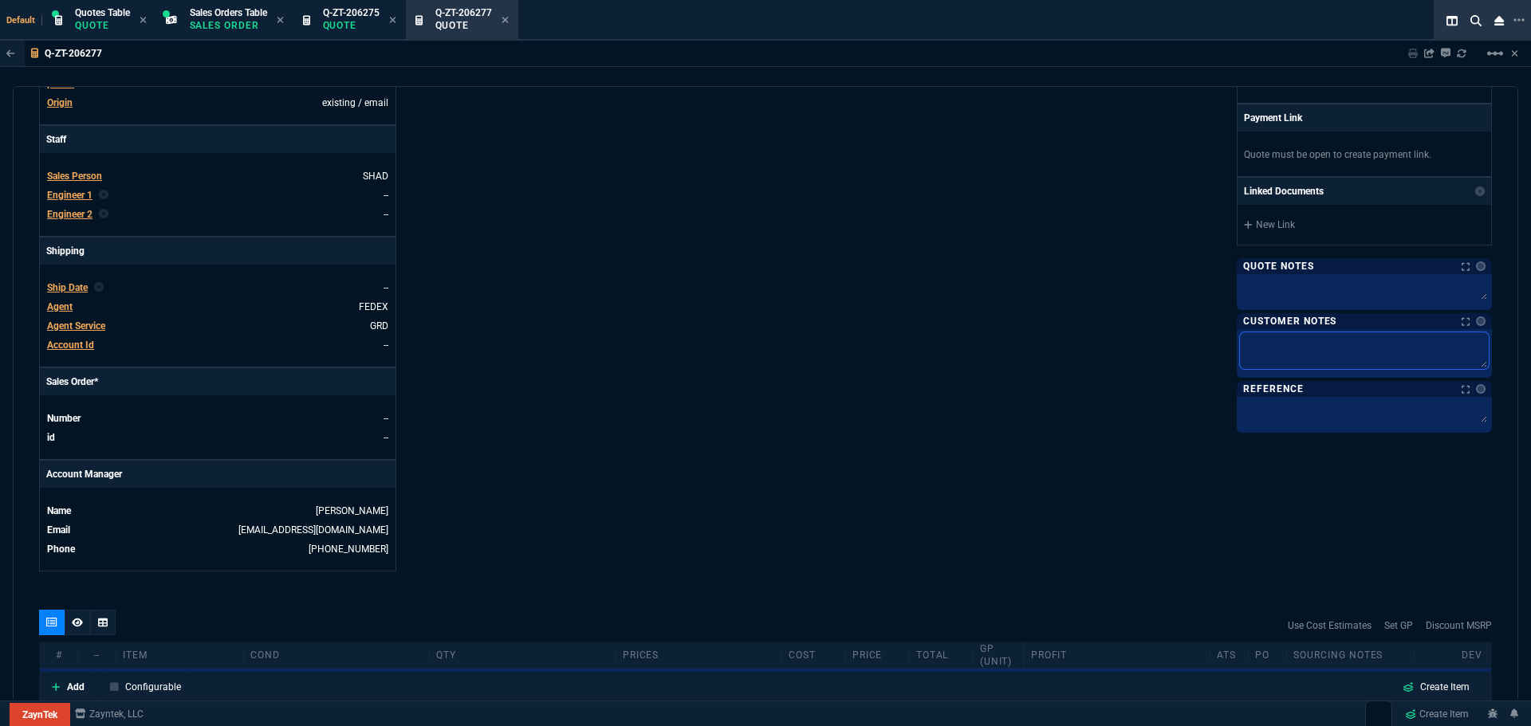
click at [1258, 349] on textarea at bounding box center [1364, 351] width 249 height 37
type textarea "S"
type textarea "St"
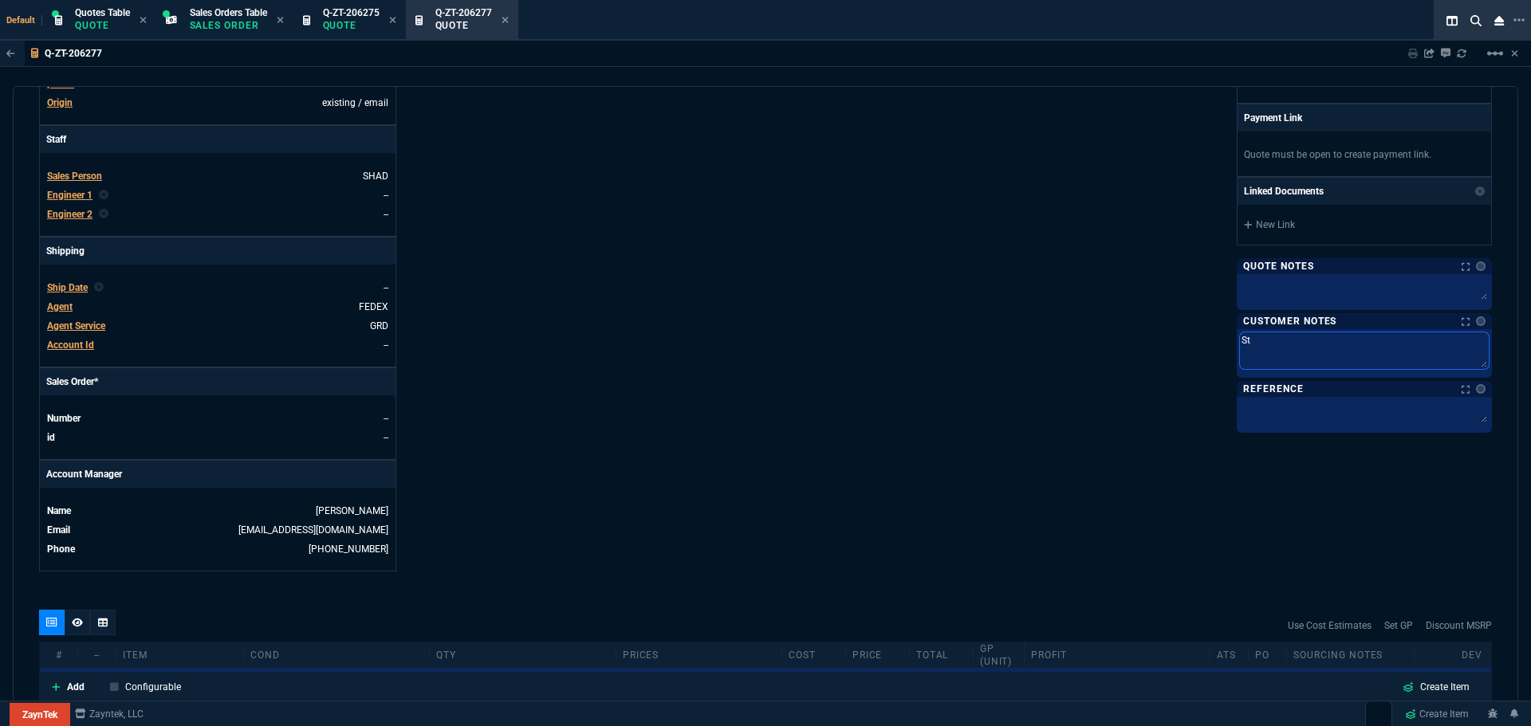
type textarea "Sta"
type textarea "Star"
type textarea "Start"
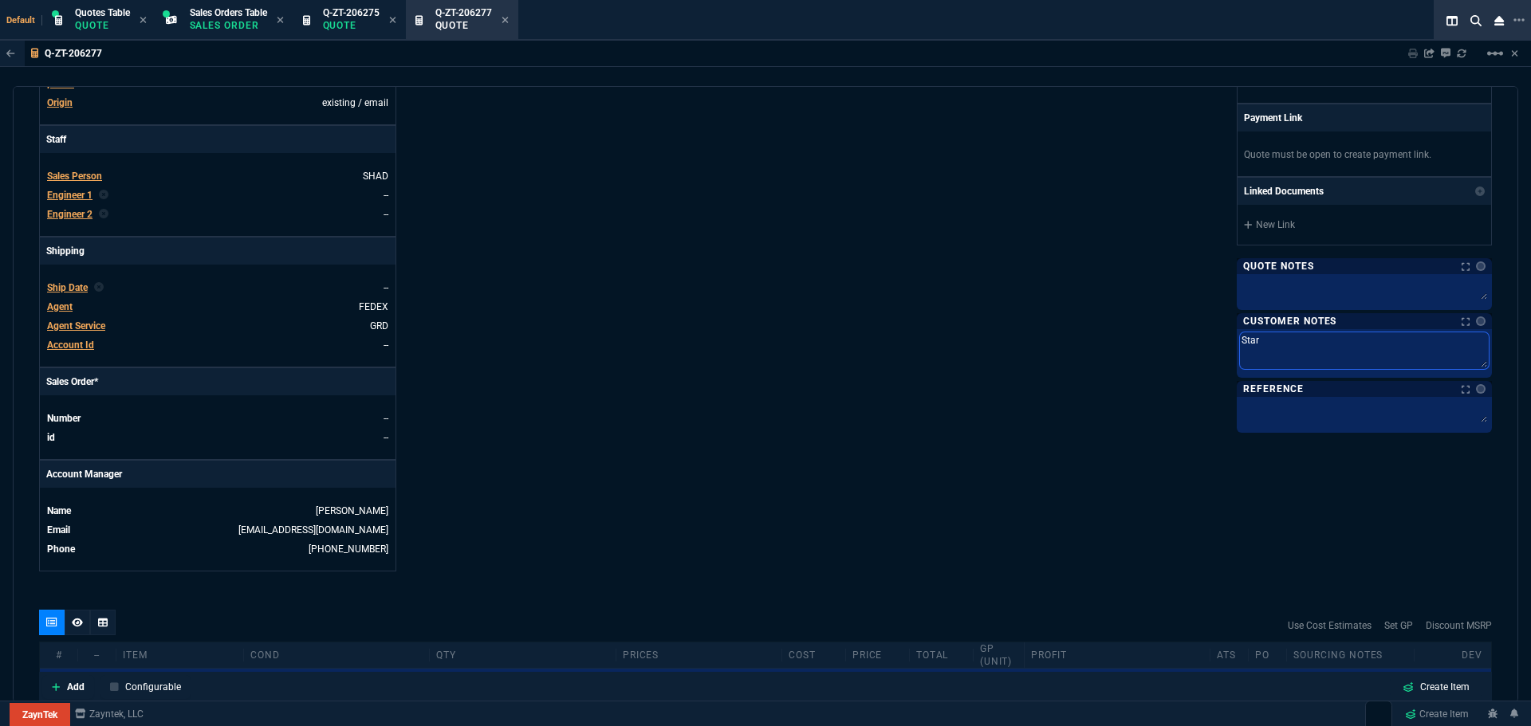
type textarea "Start"
type textarea "Start D"
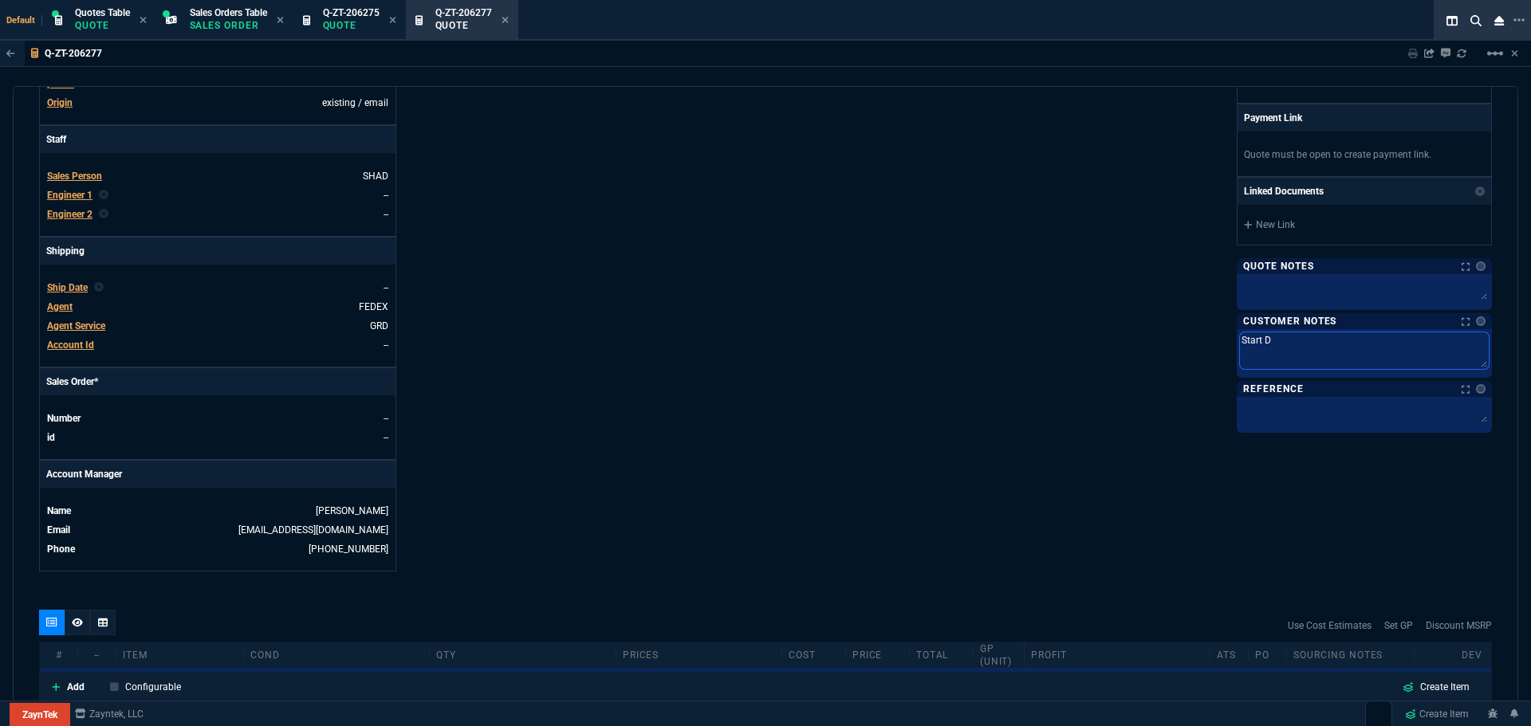
type textarea "Start Da"
type textarea "Start Dat"
type textarea "Start Date"
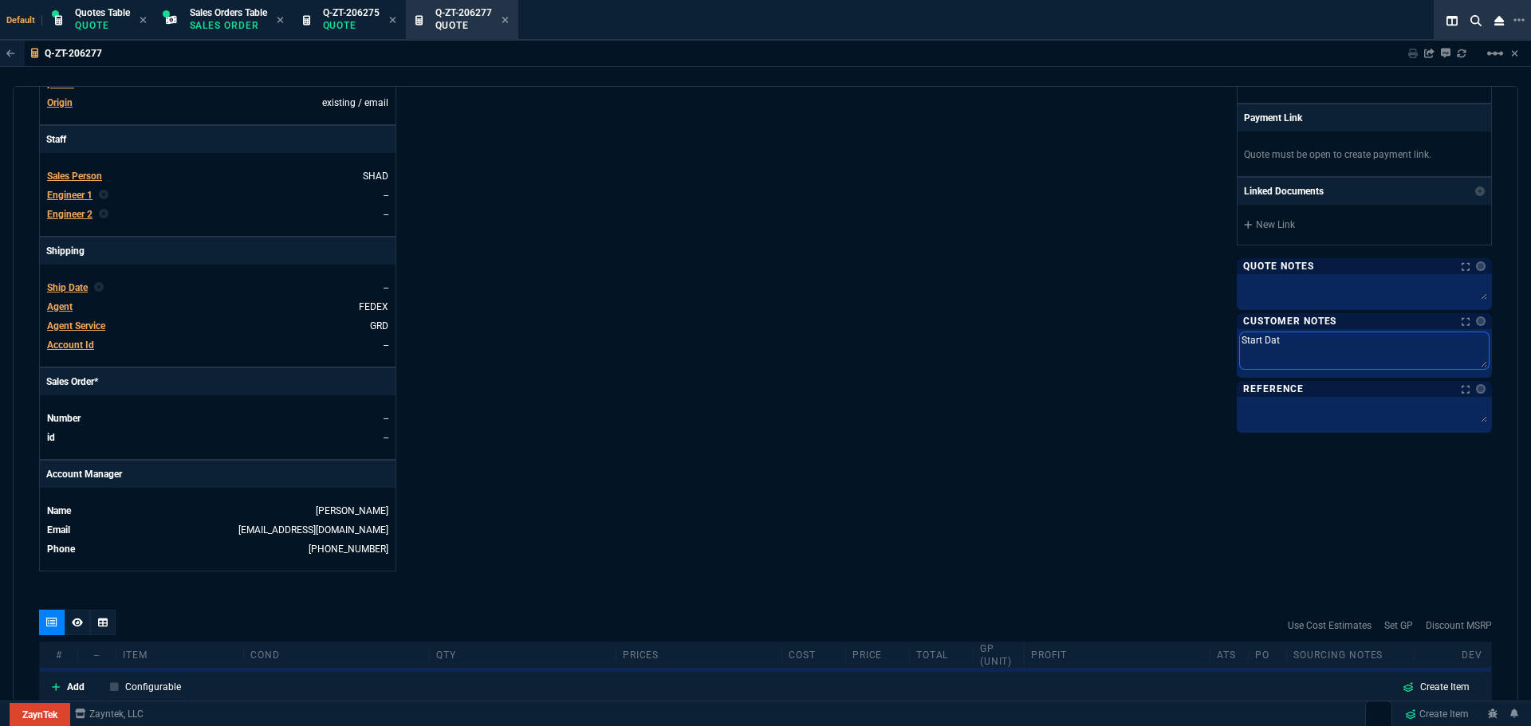
type textarea "Start Date"
type textarea "Start Date:"
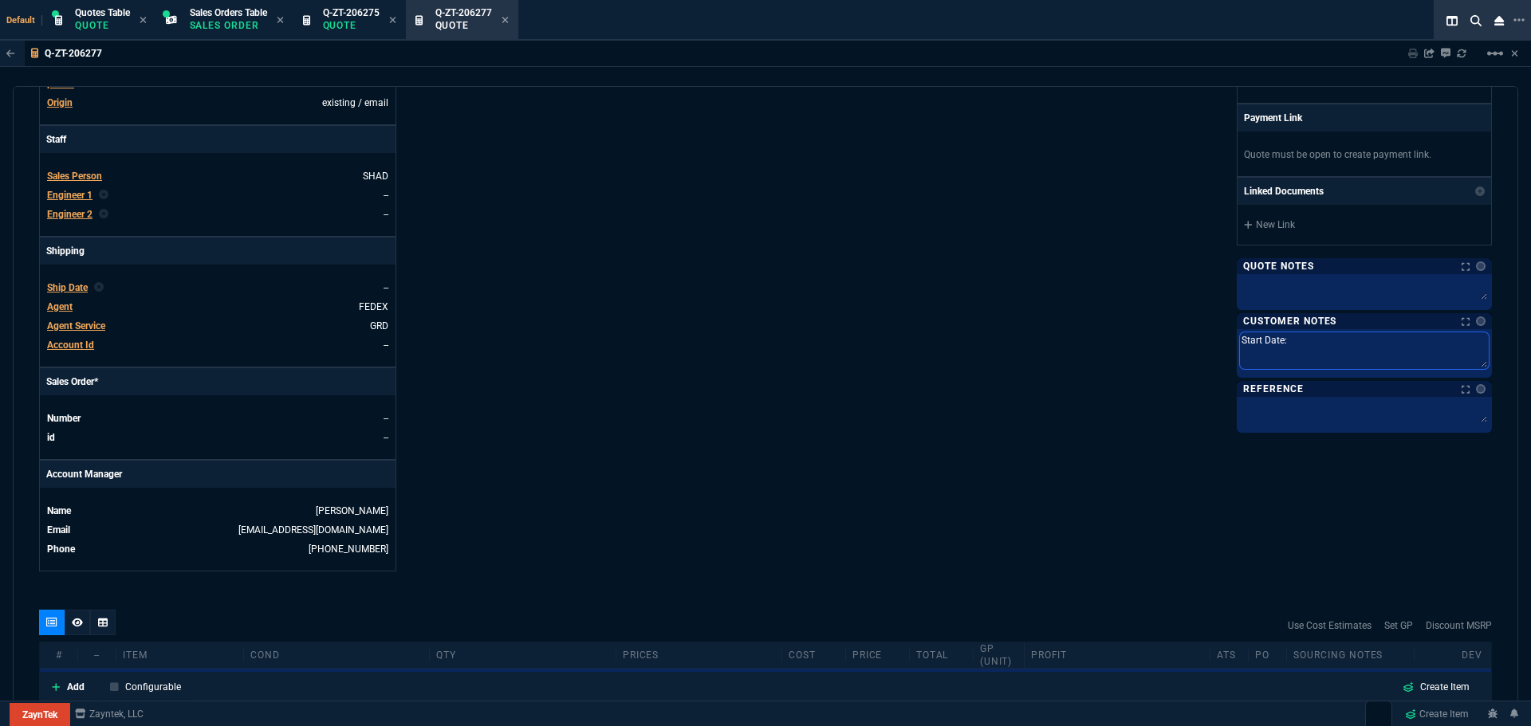
type textarea "Start Date: 1"
type textarea "Start Date: 10"
type textarea "Start Date: 10/"
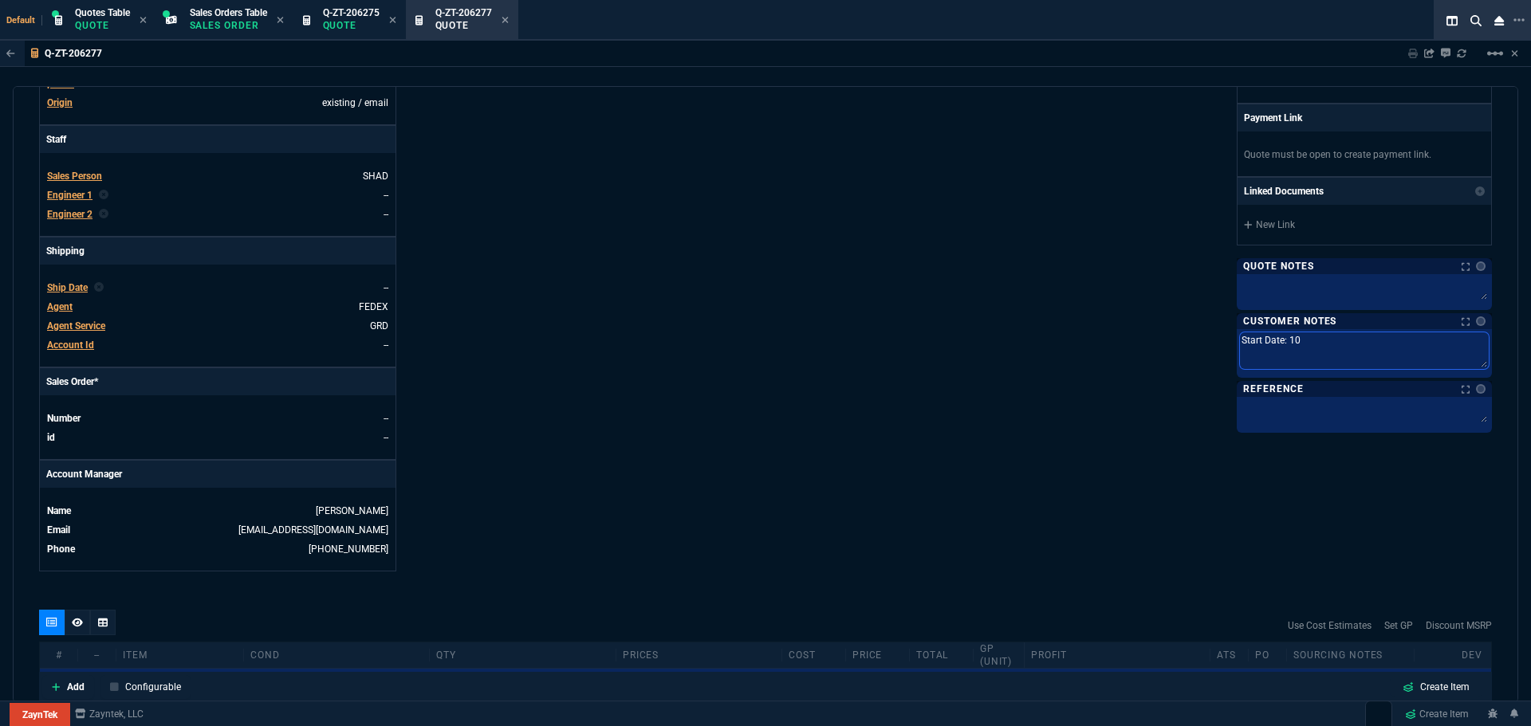
type textarea "Start Date: 10/"
type textarea "Start Date: 10/1"
type textarea "Start Date: 10/15"
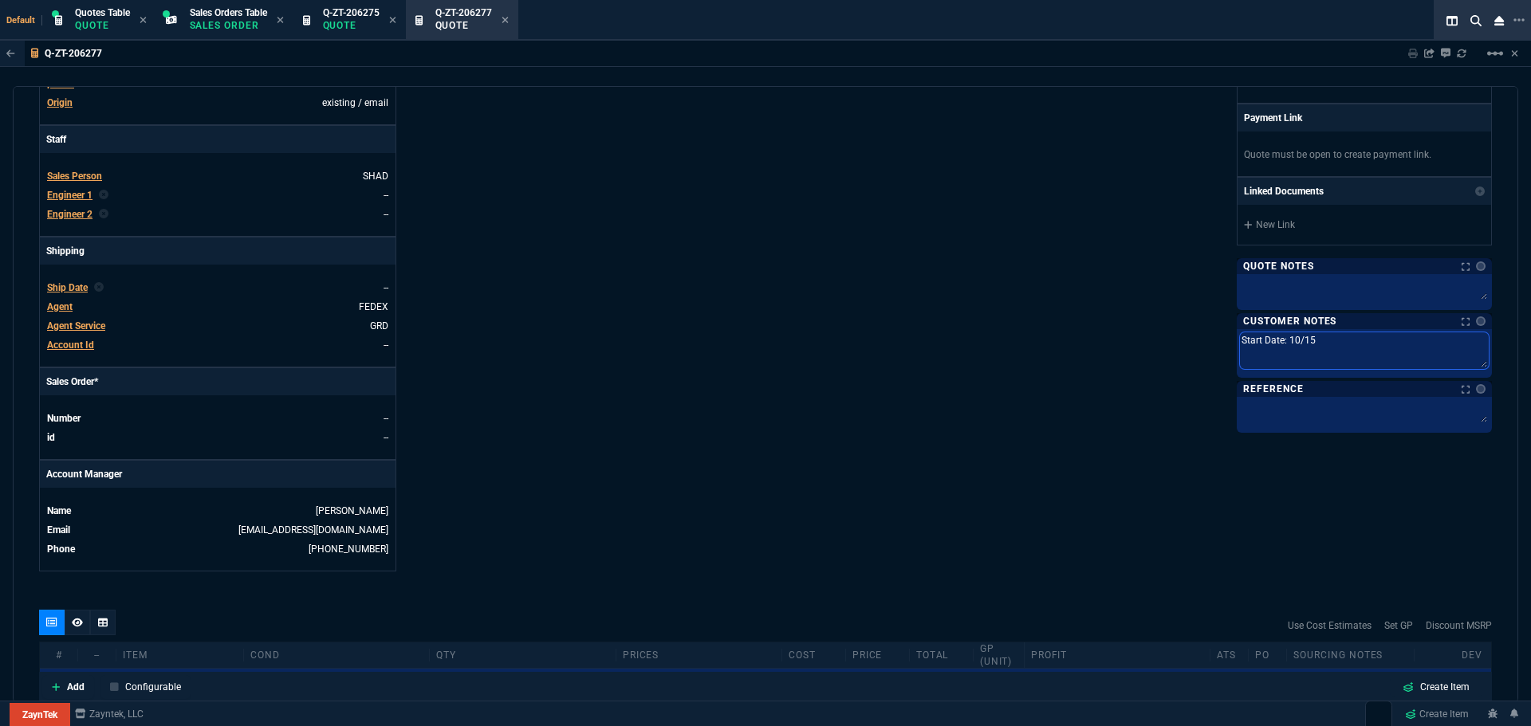
type textarea "Start Date: 10/15/"
type textarea "Start Date: 10/15/2"
type textarea "Start Date: 10/15/25"
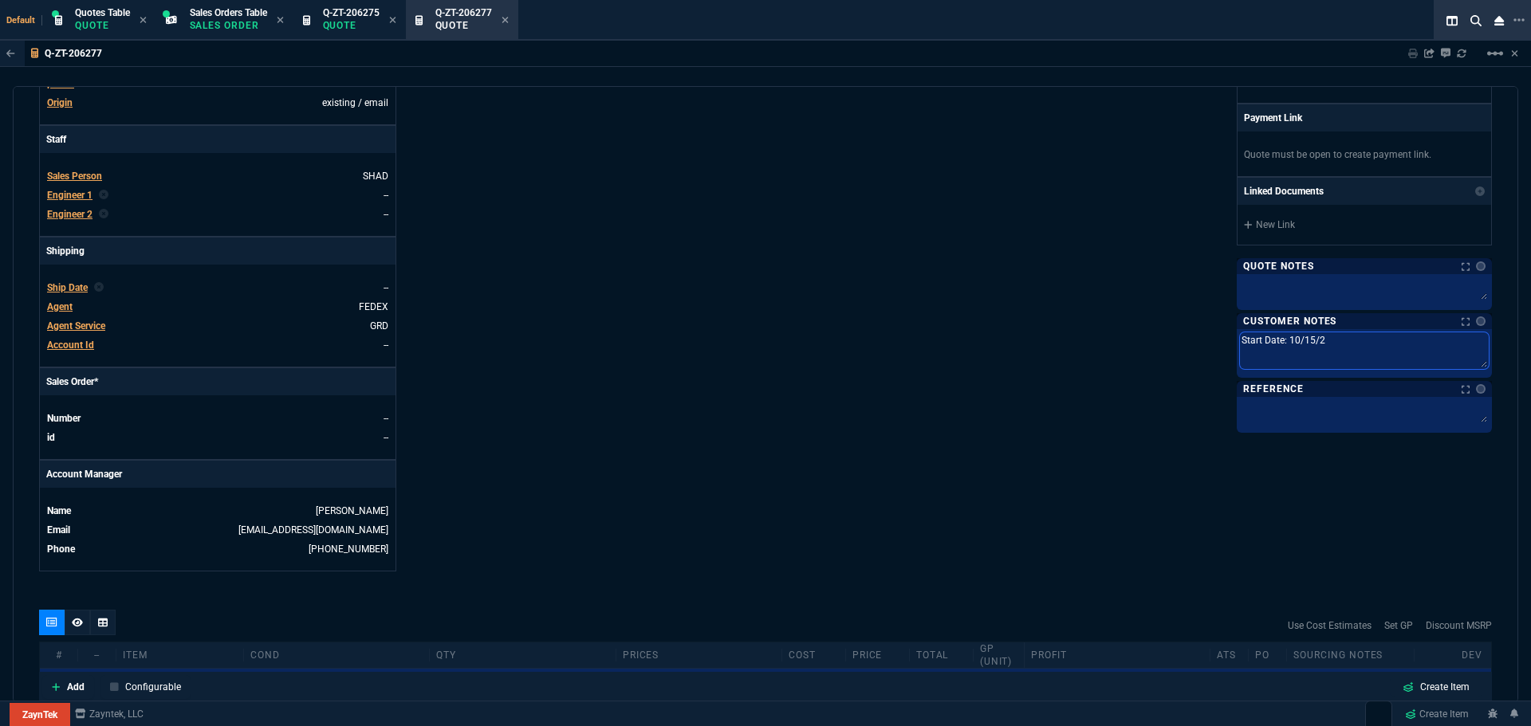
type textarea "Start Date: 10/15/25"
type textarea "Start Date: 10/15/25 e"
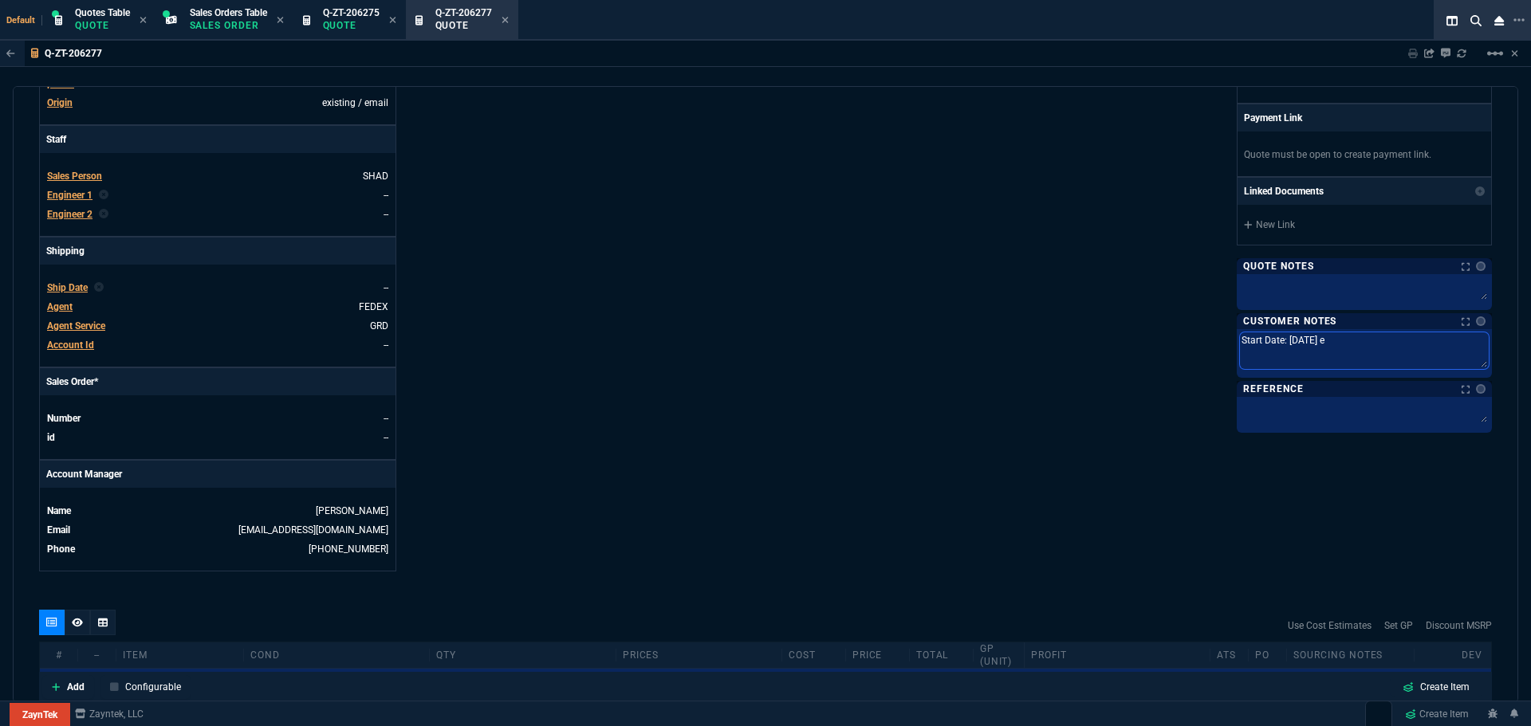
type textarea "Start Date: 10/15/25 en"
type textarea "Start Date: 10/15/25 end"
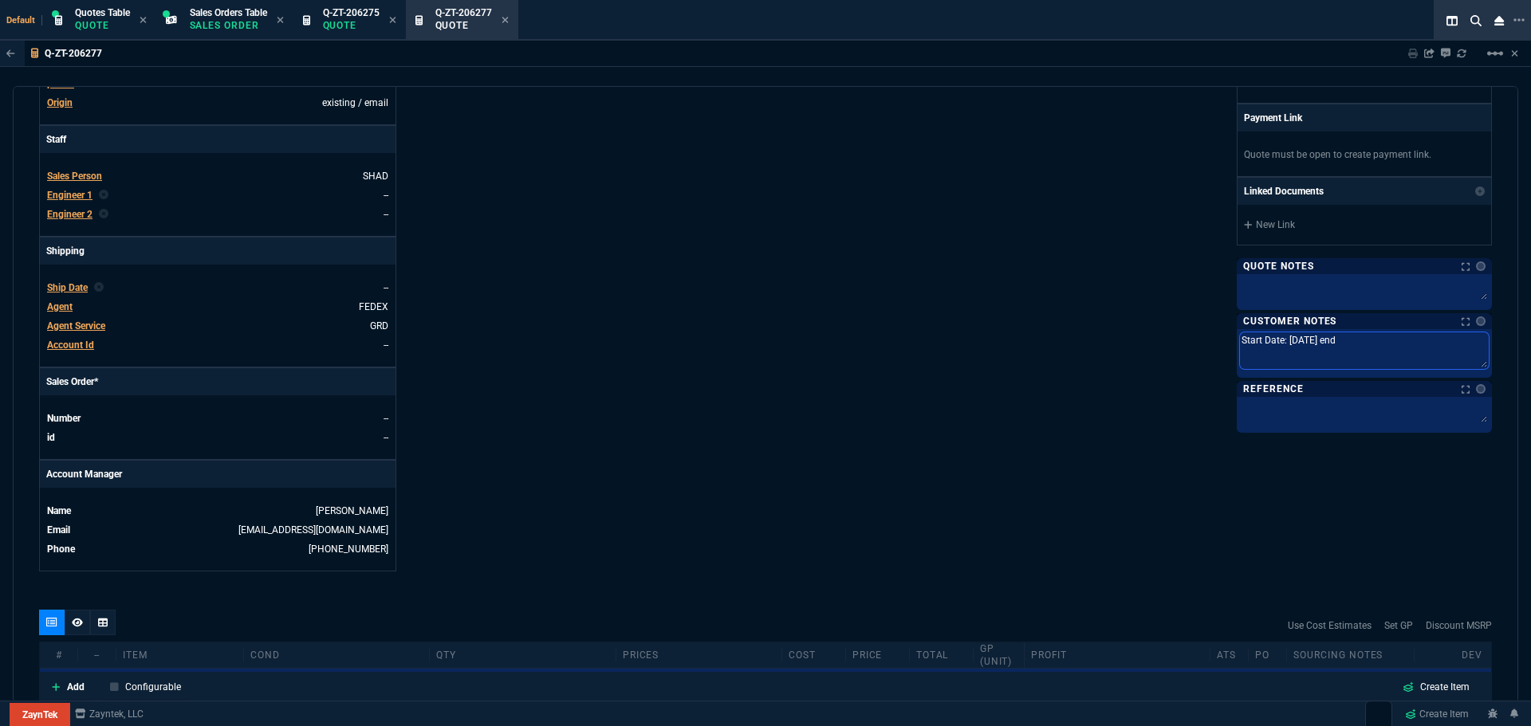
type textarea "Start Date: 10/15/25 end"
type textarea "Start Date: 10/15/25 end d"
type textarea "Start Date: 10/15/25 end da"
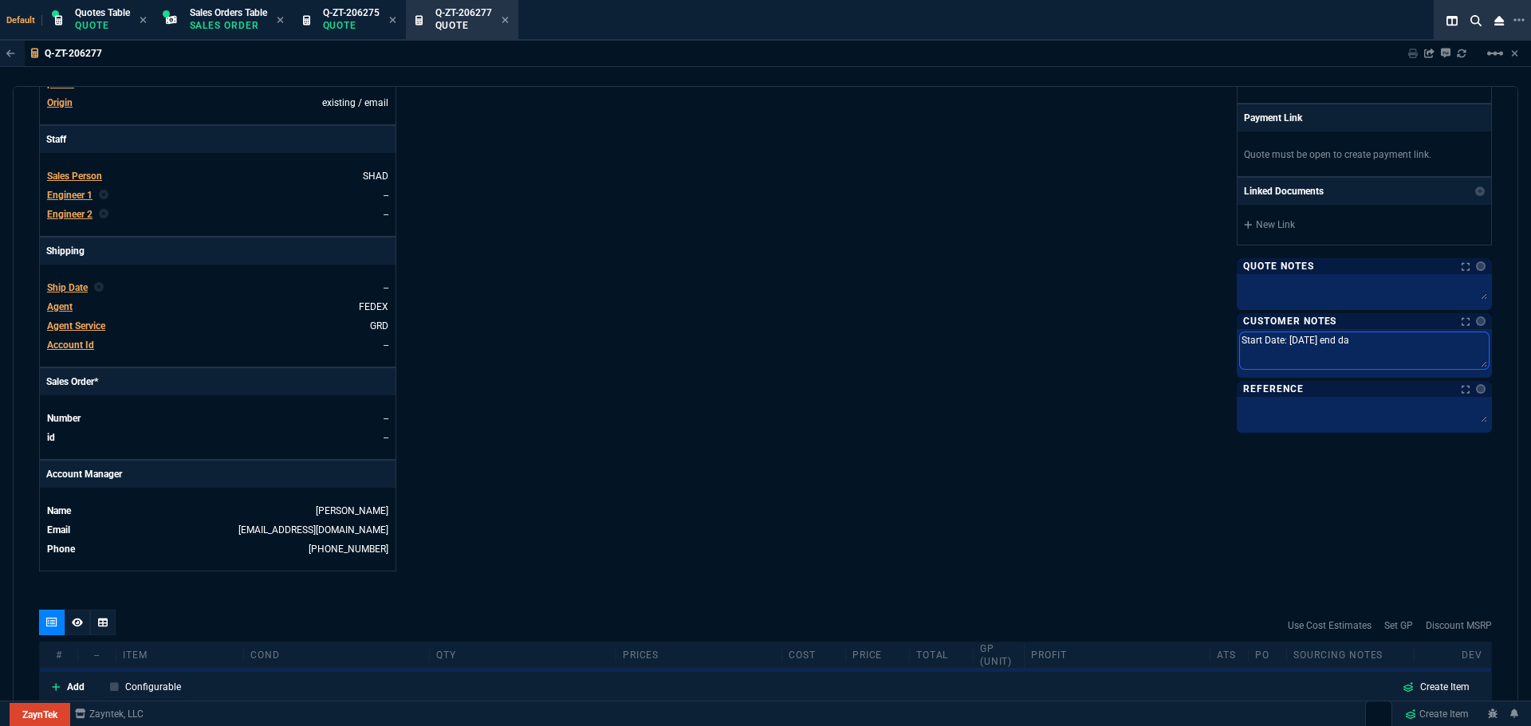
type textarea "Start Date: 10/15/25 end dat"
type textarea "Start Date: 10/15/25 end date"
type textarea "Start Date: 10/15/25 end date:"
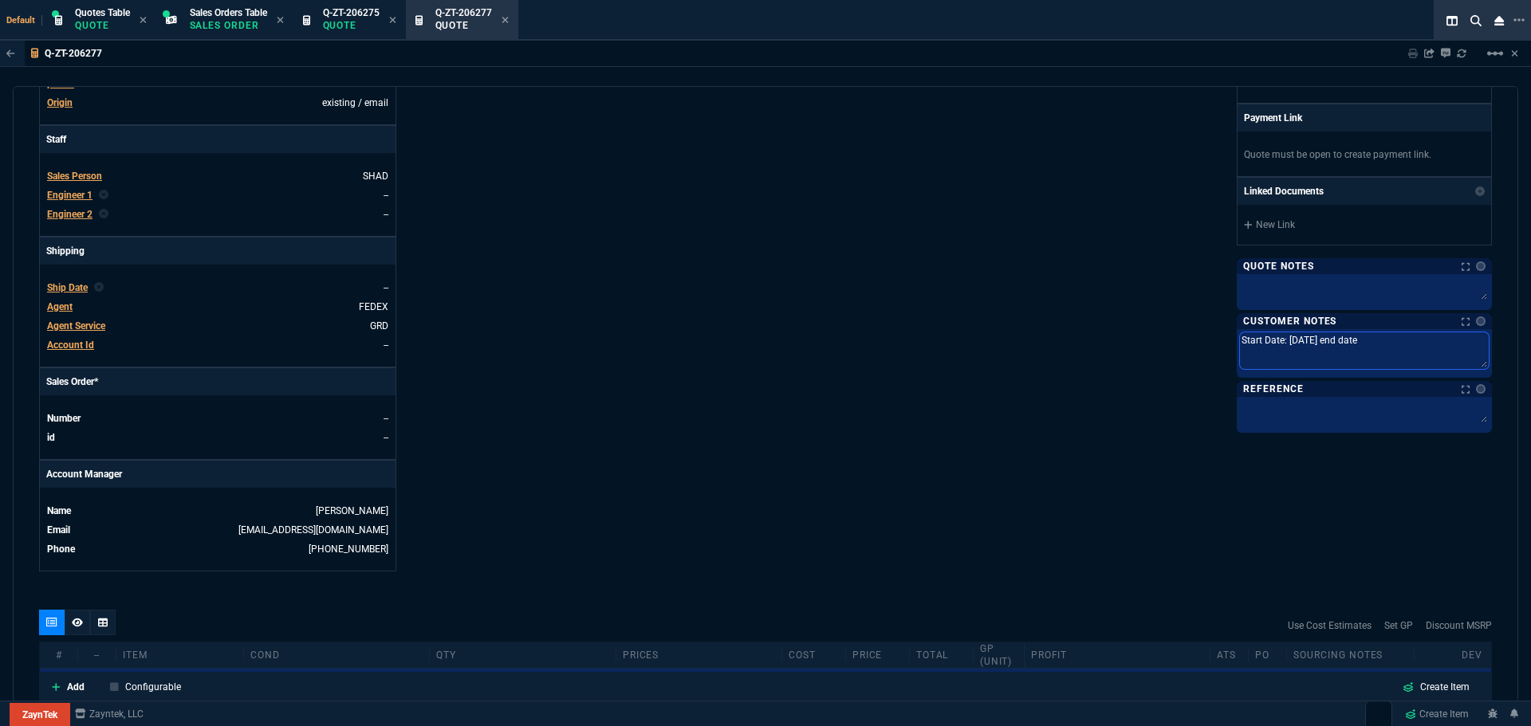
type textarea "Start Date: 10/15/25 end date:"
type textarea "Start Date: 10/15/25 end date: 1"
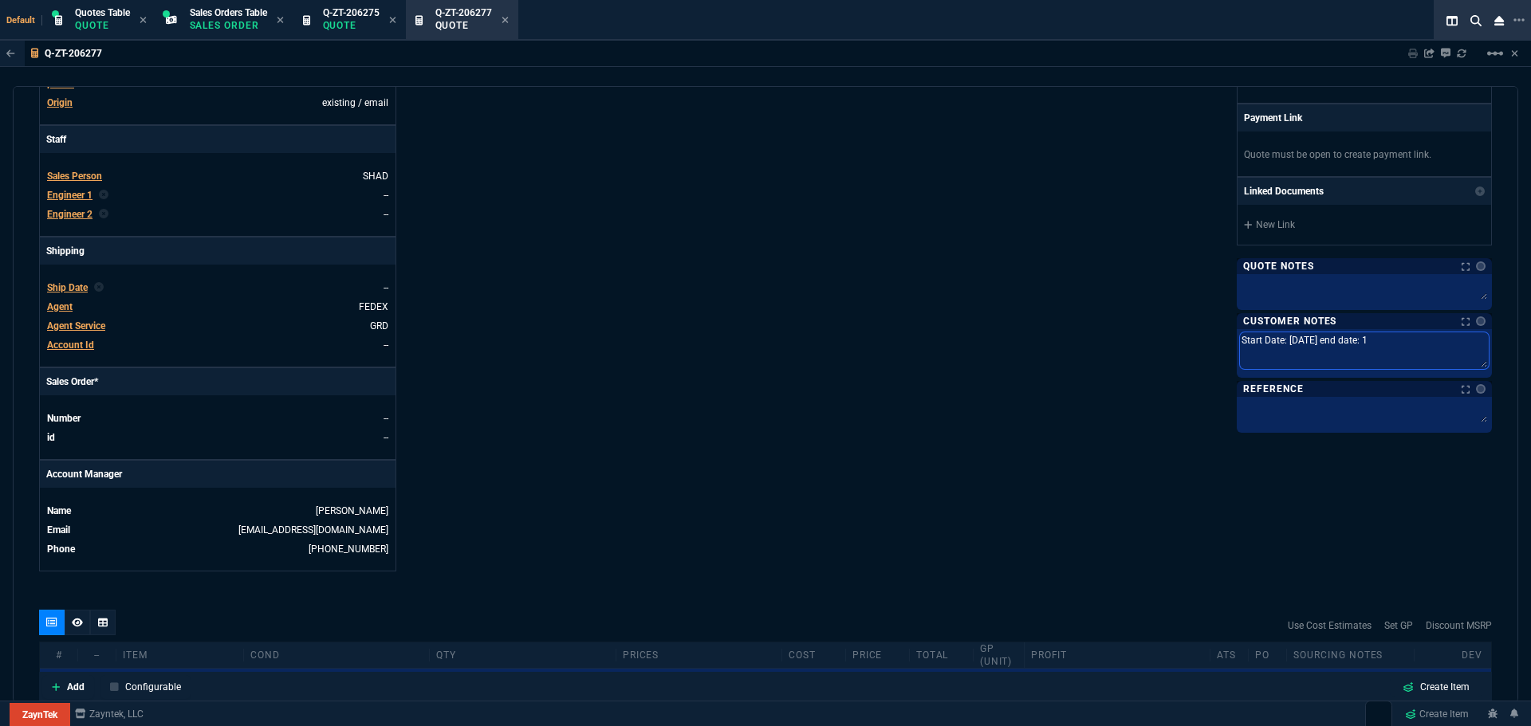
type textarea "Start Date: 10/15/25 end date: 10"
type textarea "Start Date: 10/15/25 end date: 10/"
type textarea "Start Date: 10/15/25 end date: 10/1"
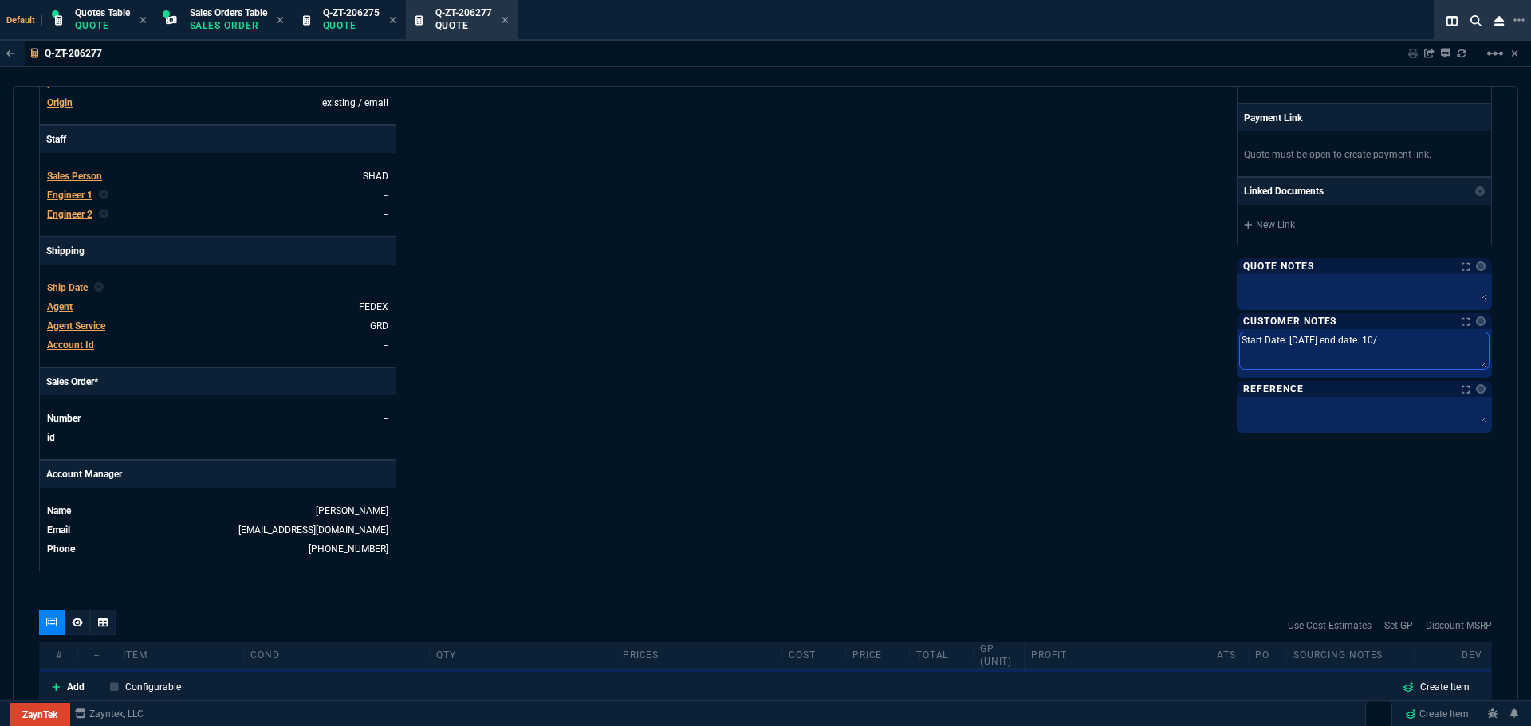
type textarea "Start Date: 10/15/25 end date: 10/1"
type textarea "Start Date: 10/15/25 end date: 10/14"
type textarea "Start Date: 10/15/25 end date: 10/14/"
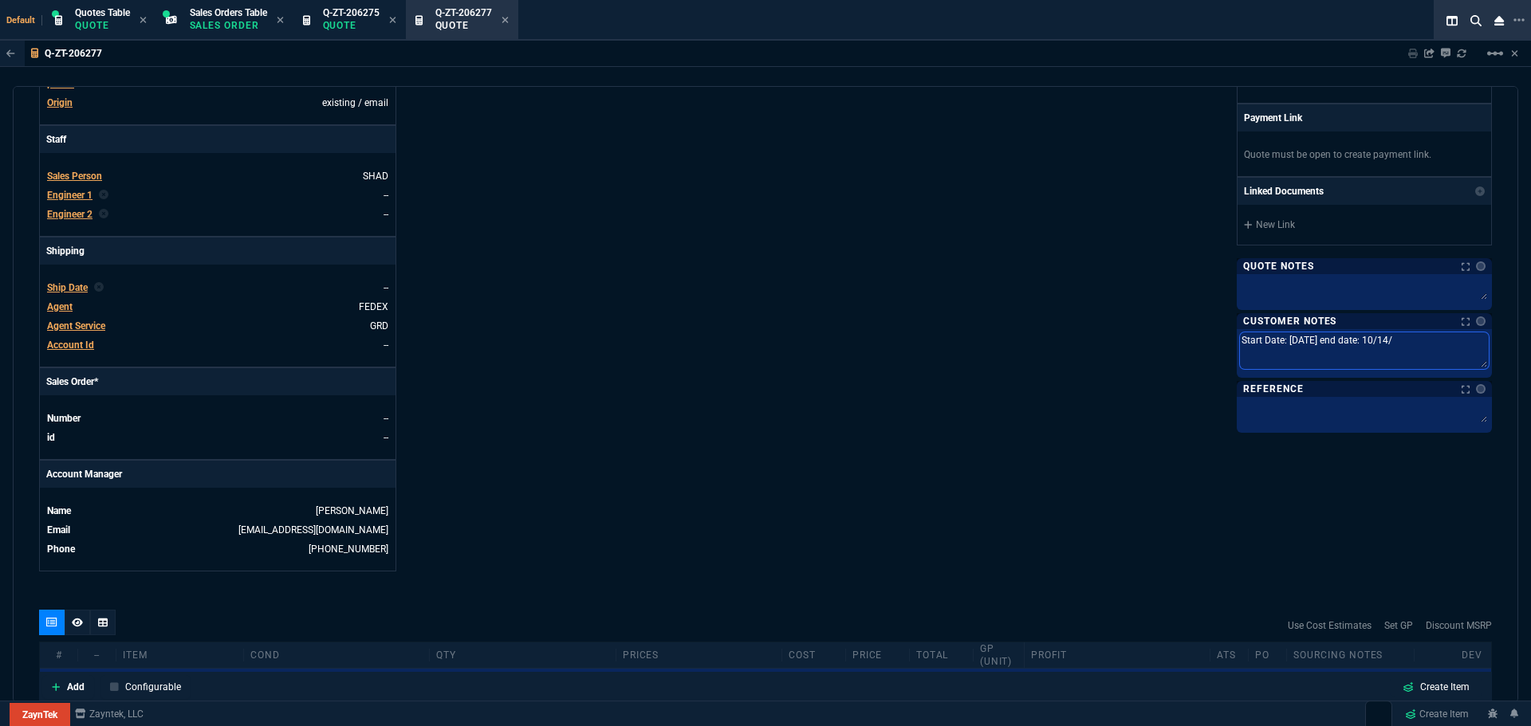
type textarea "Start Date: 10/15/25 end date: 10/14/2"
type textarea "Start Date: 10/15/25 end date: 10/14/26"
click at [878, 448] on div "ZaynTek, LLC 2609 Technology Dr Suite 200 Plano, TX 75074 Share Link Show More …" at bounding box center [1129, 160] width 726 height 823
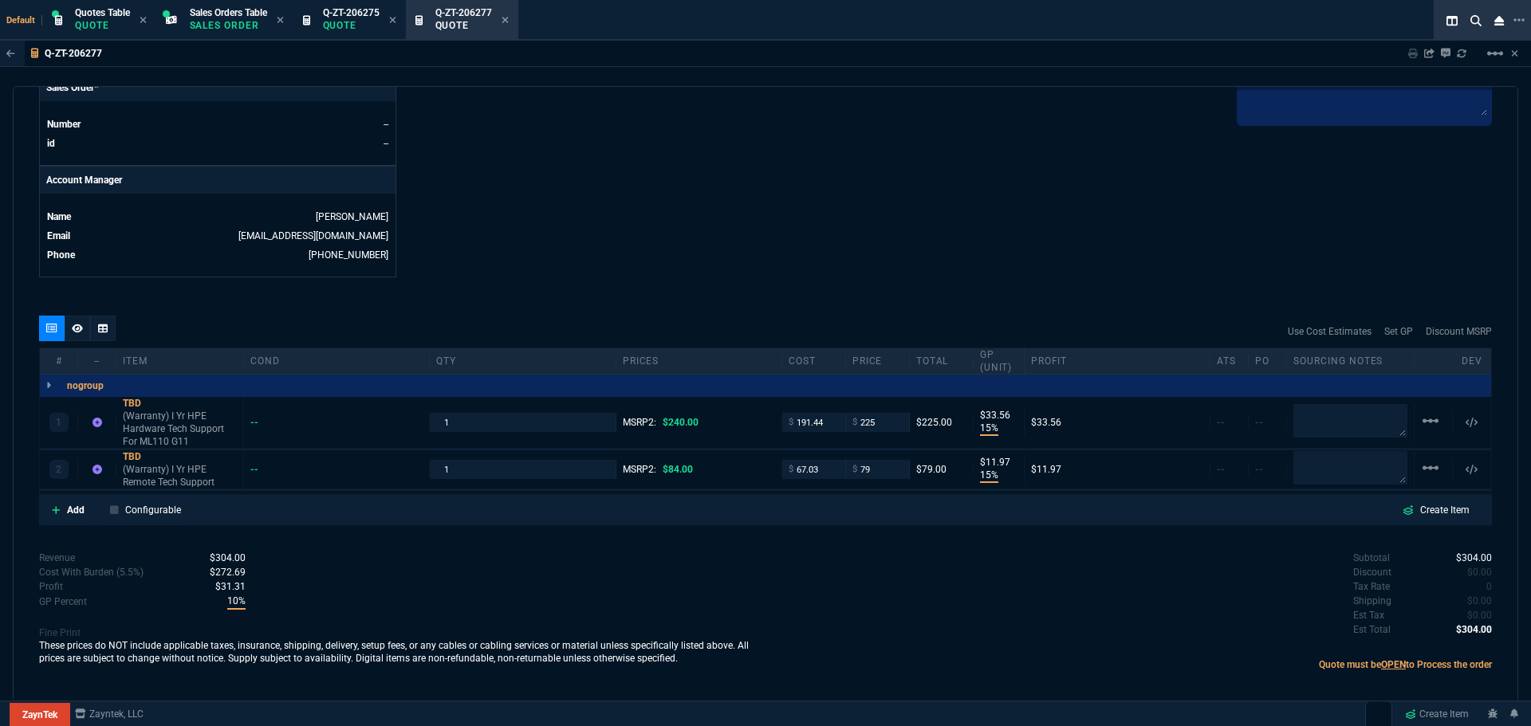
scroll to position [704, 0]
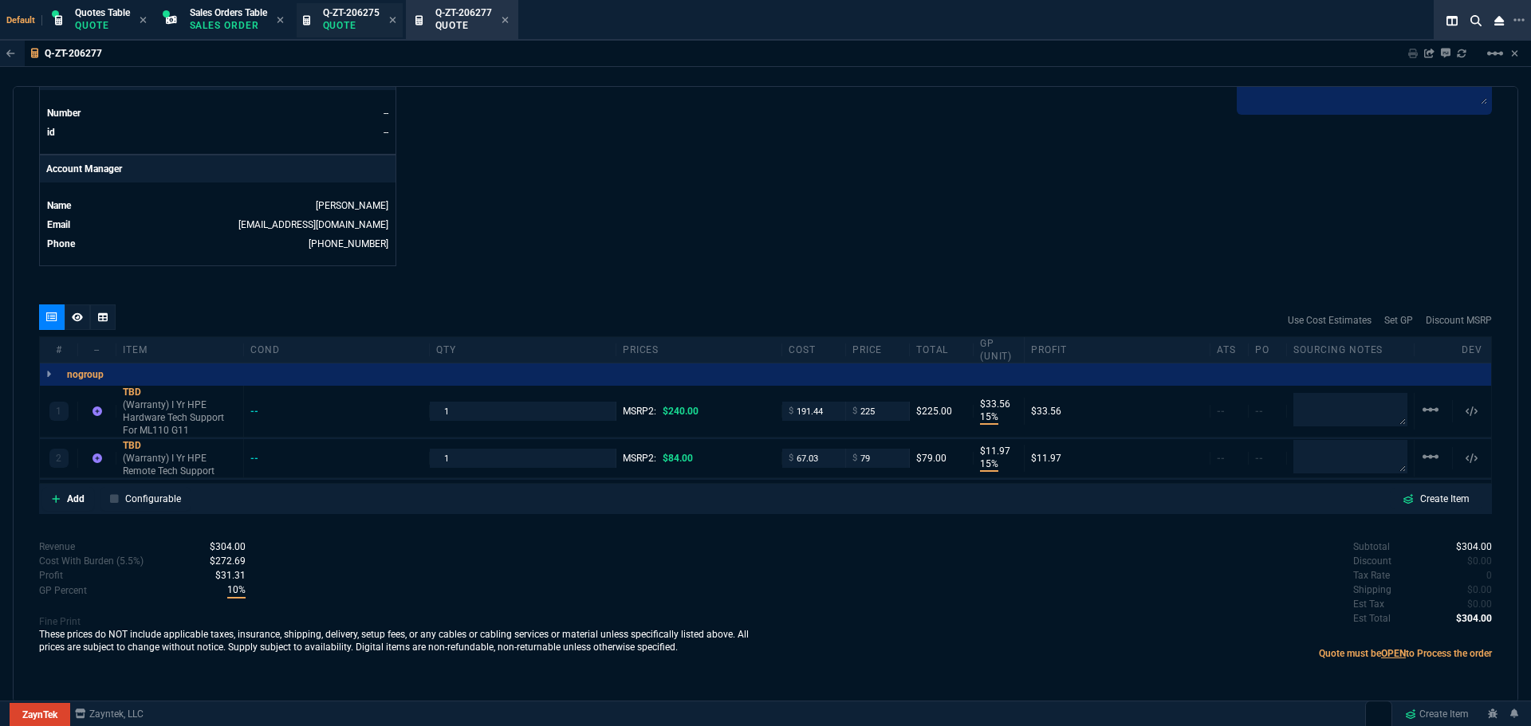
click at [333, 29] on p "Quote" at bounding box center [351, 25] width 57 height 13
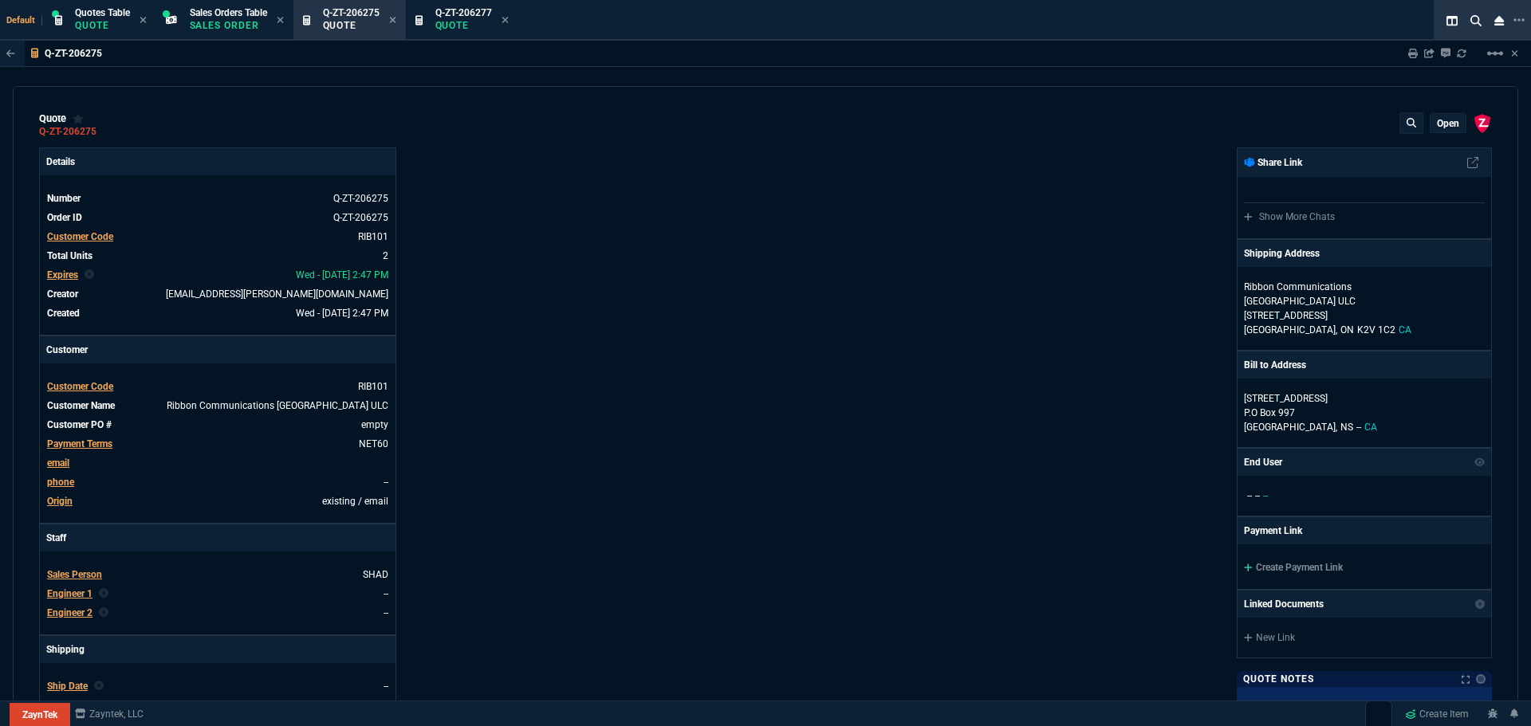
type input "68"
type input "75"
type input "202"
type input "46"
click at [1441, 280] on div "Ribbon Communications Canada ULC 500 Palladium Drive Suite 2100 Ottawa, ON K2V …" at bounding box center [1365, 308] width 254 height 83
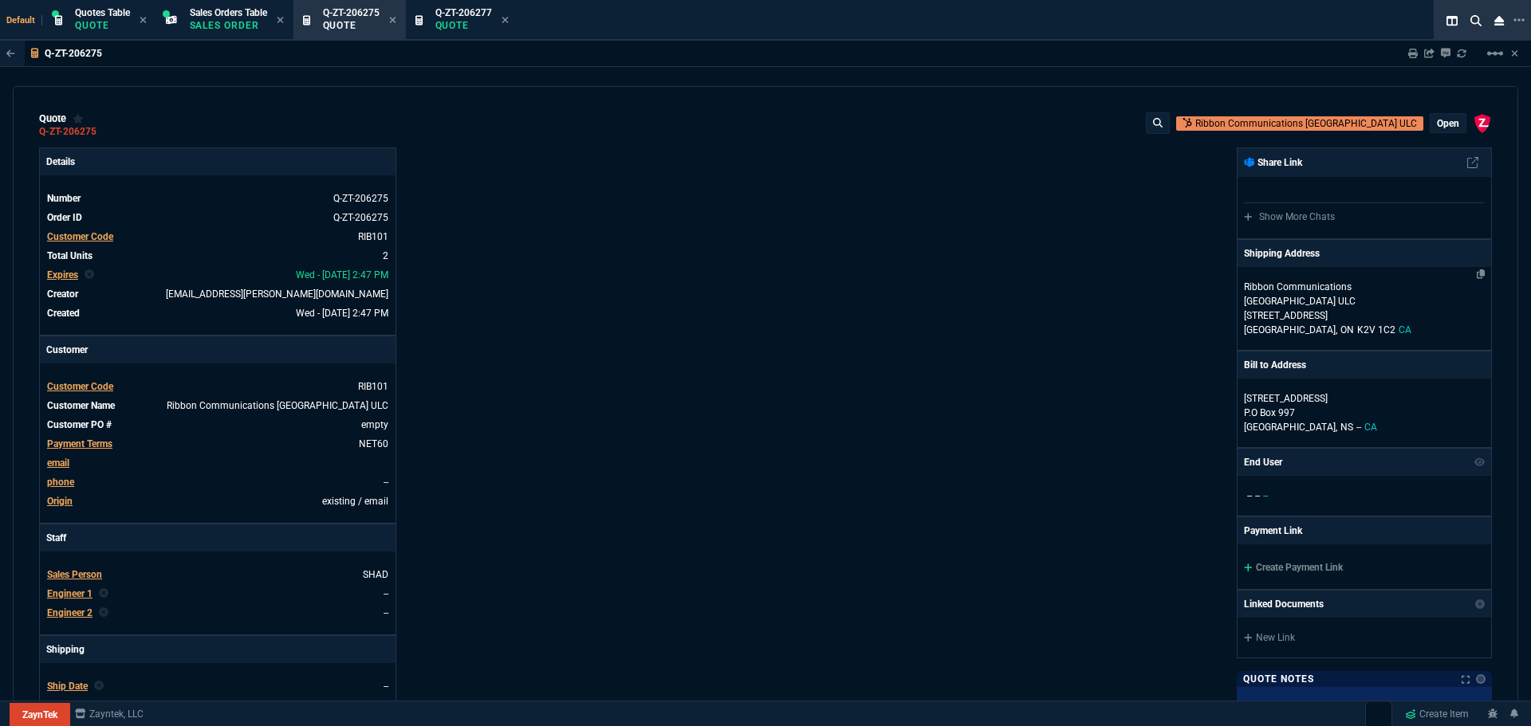
select select "CA"
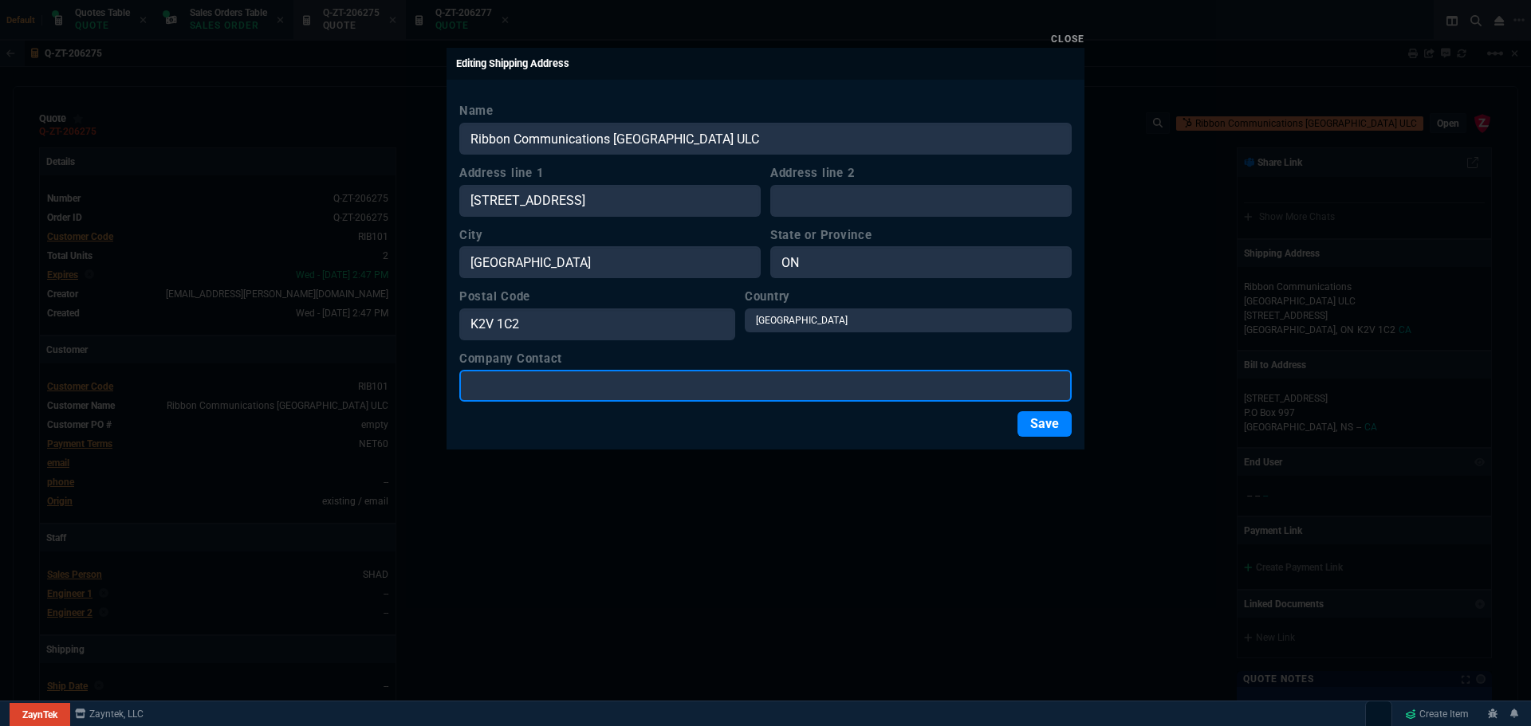
click at [617, 392] on input "Company Contact" at bounding box center [765, 386] width 612 height 32
paste input "attention Ranjiv Singh"
type input "attention Ranjiv Singh"
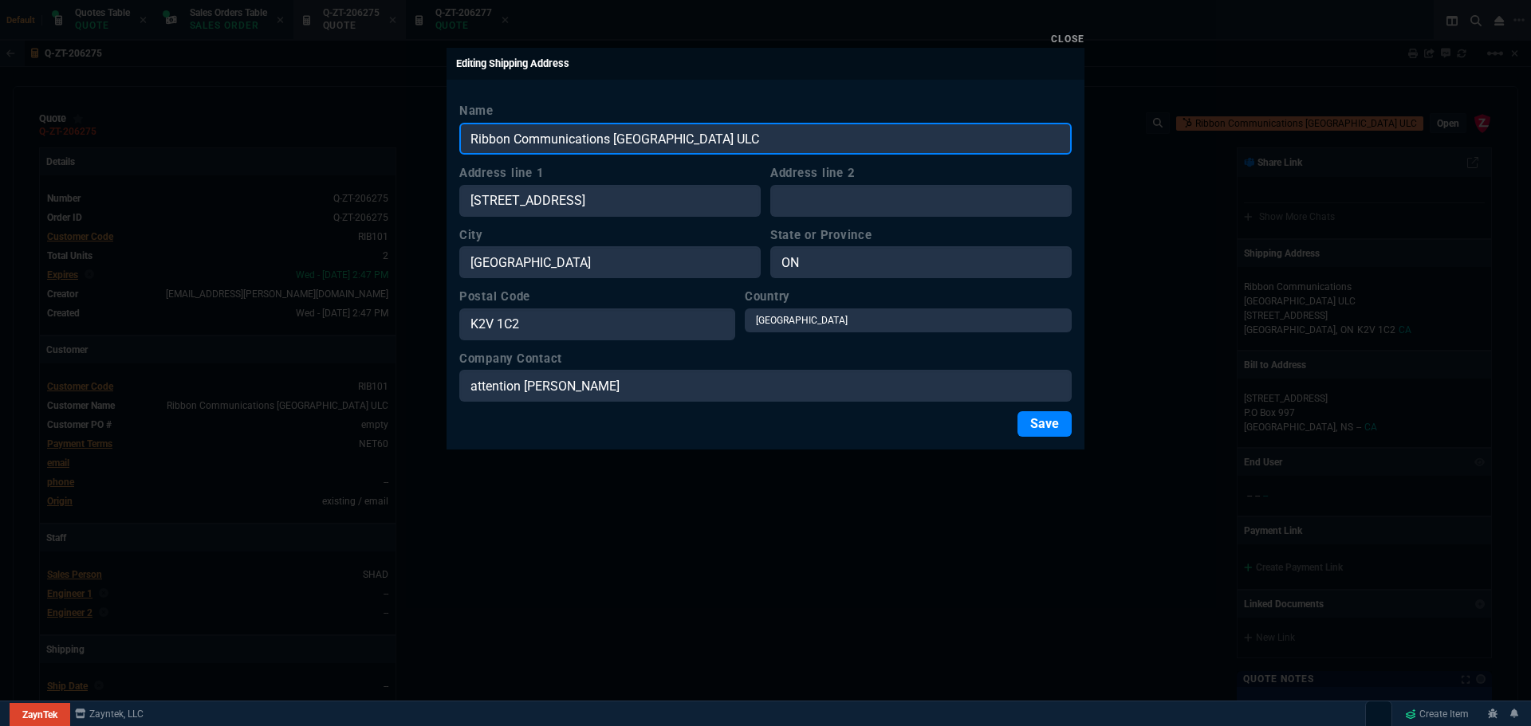
click at [758, 137] on input "Ribbon Communications Canada ULC" at bounding box center [765, 139] width 612 height 32
paste input "attention Ranjiv Singh"
type input "Ribbon Communications Canada ULC attention Ranjiv Singh"
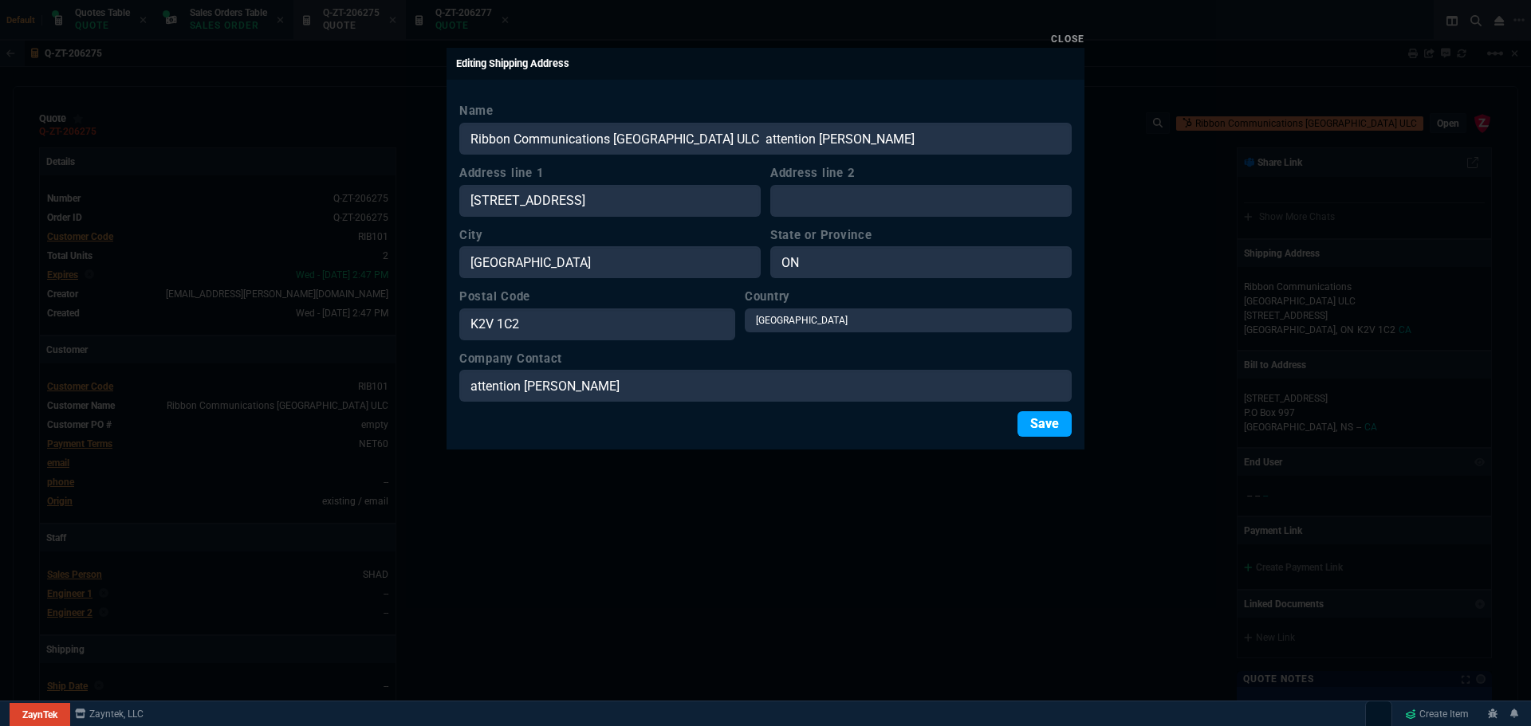
click at [1035, 429] on button "Save" at bounding box center [1045, 424] width 54 height 26
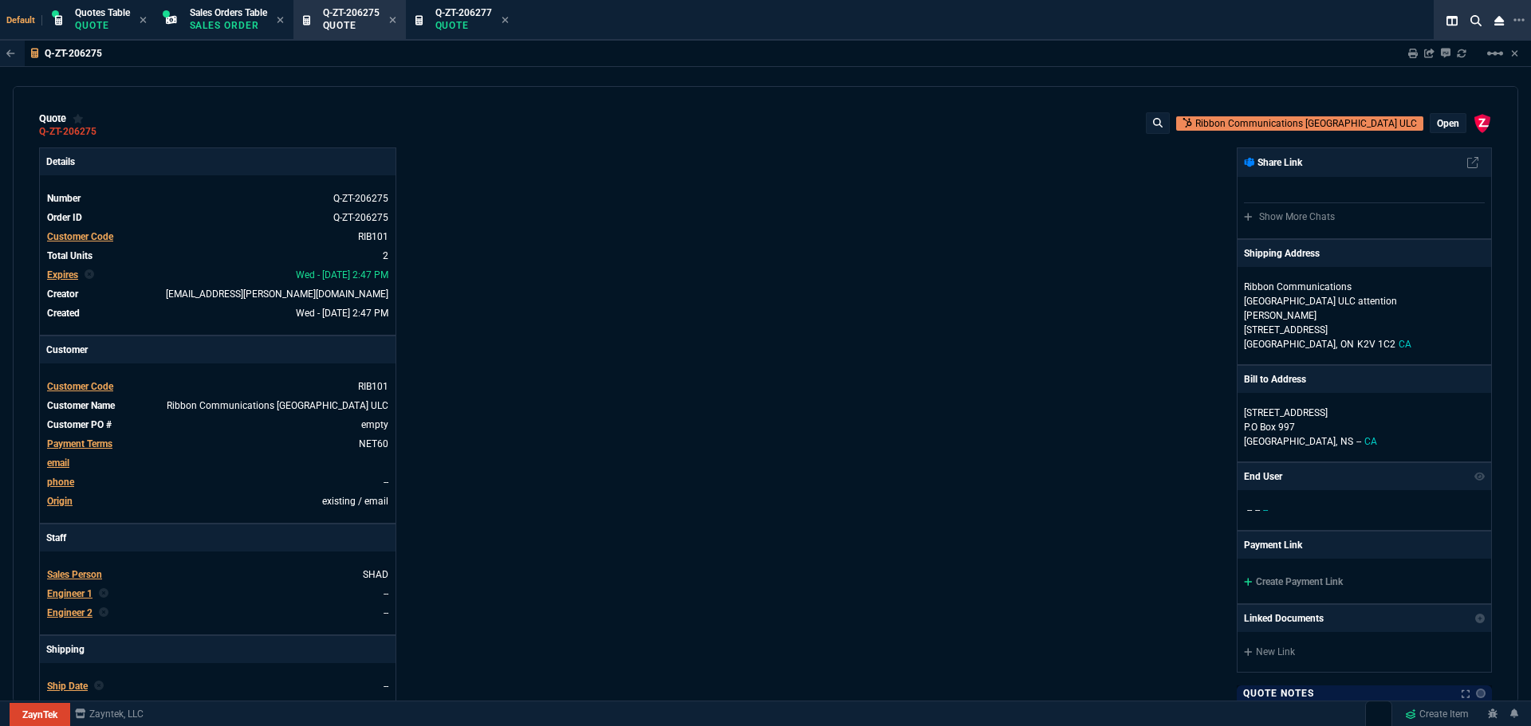
click at [1437, 126] on p "open" at bounding box center [1448, 123] width 22 height 13
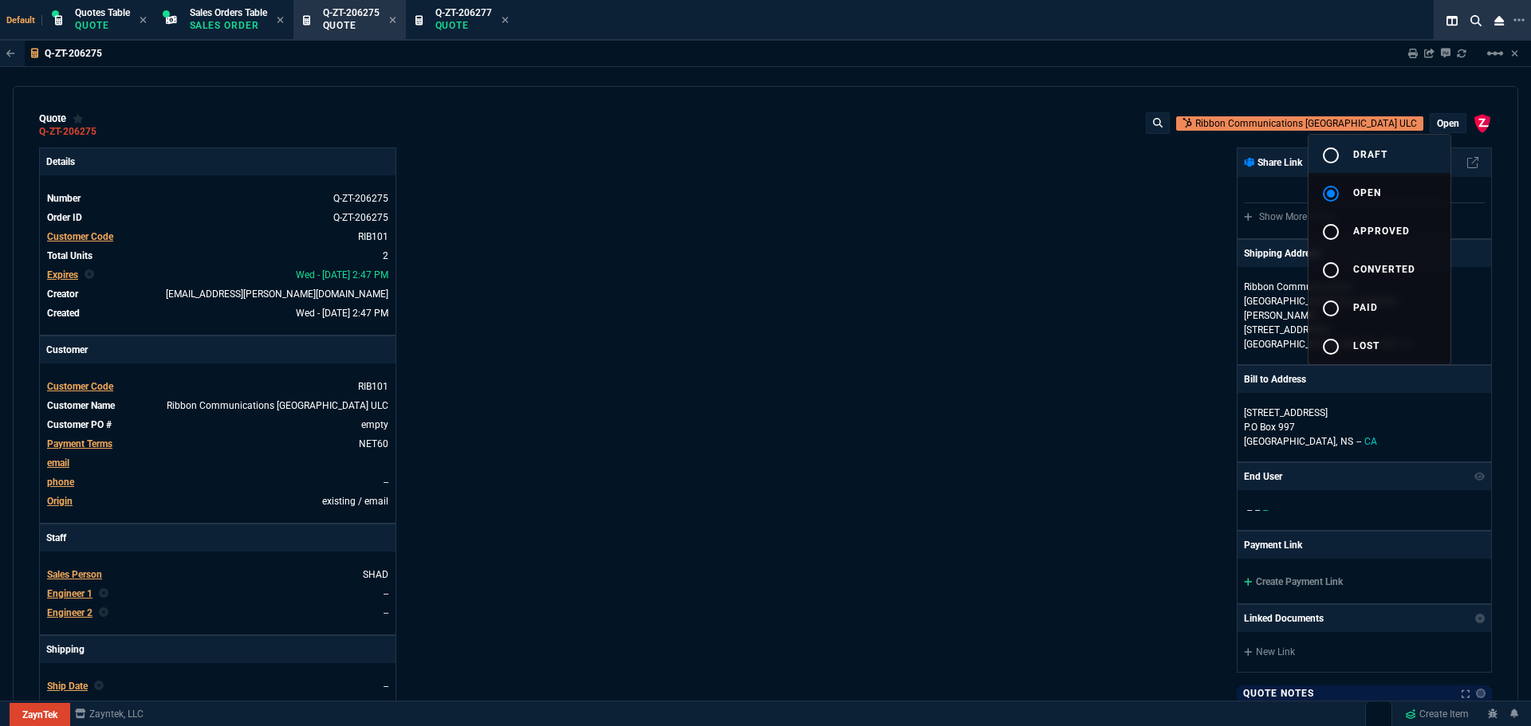
click at [1331, 156] on mat-icon "radio_button_unchecked" at bounding box center [1330, 155] width 19 height 19
type input "68"
type input "75"
type input "46"
click at [1053, 233] on div at bounding box center [765, 363] width 1531 height 726
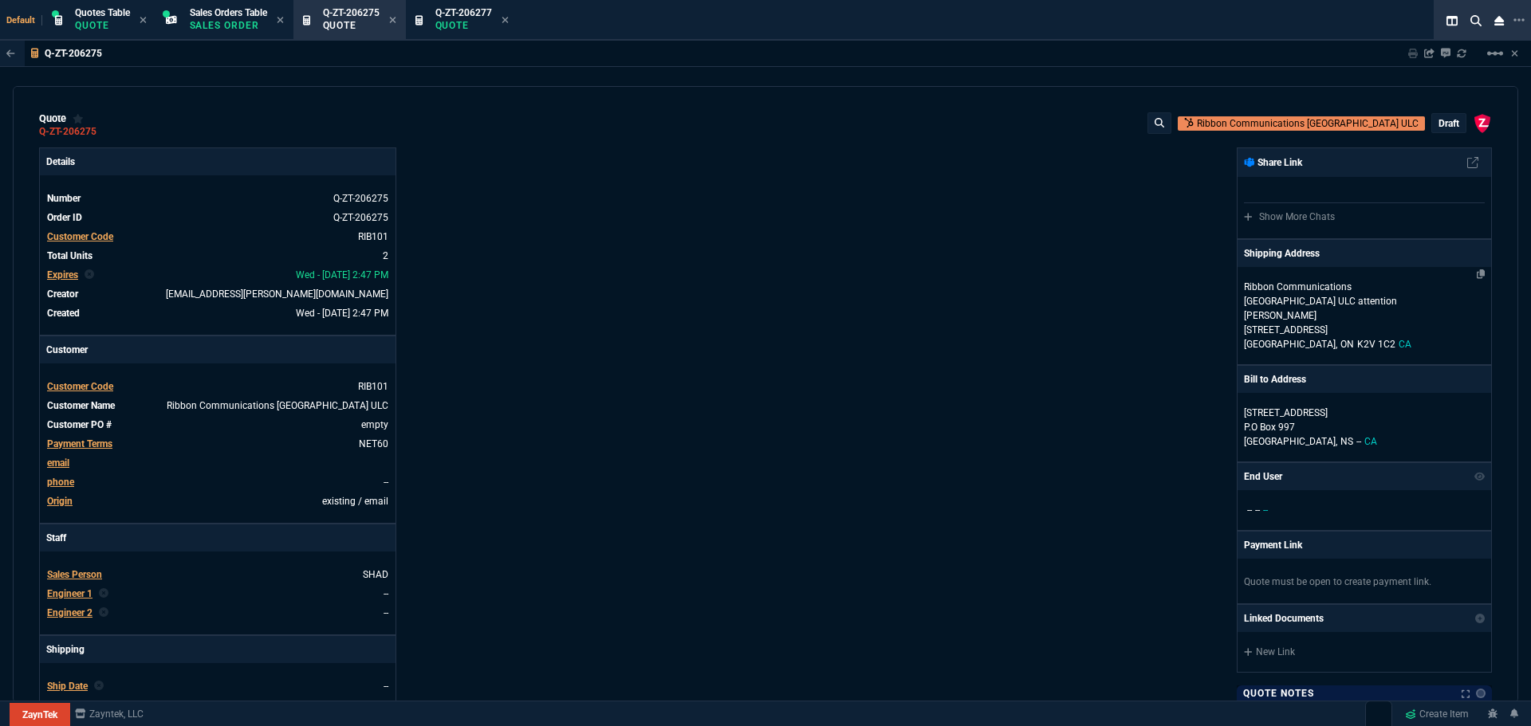
click at [1409, 285] on div "Ribbon Communications Canada ULC attention Ranjiv Singh 500 Palladium Drive Sui…" at bounding box center [1365, 315] width 254 height 97
select select "CA"
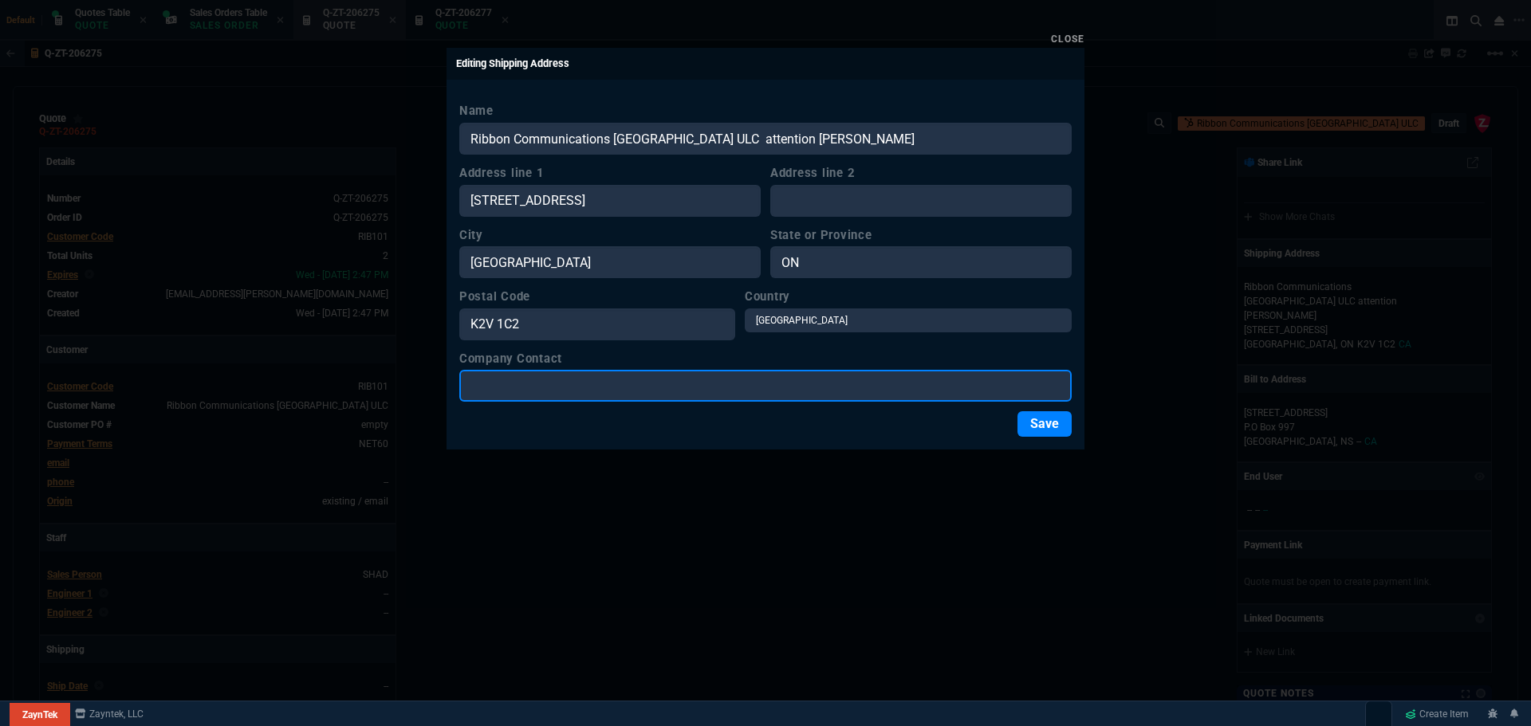
click at [616, 381] on input "Company Contact" at bounding box center [765, 386] width 612 height 32
paste input "attention Ranjiv Singh"
type input "attention Ranjiv Singh"
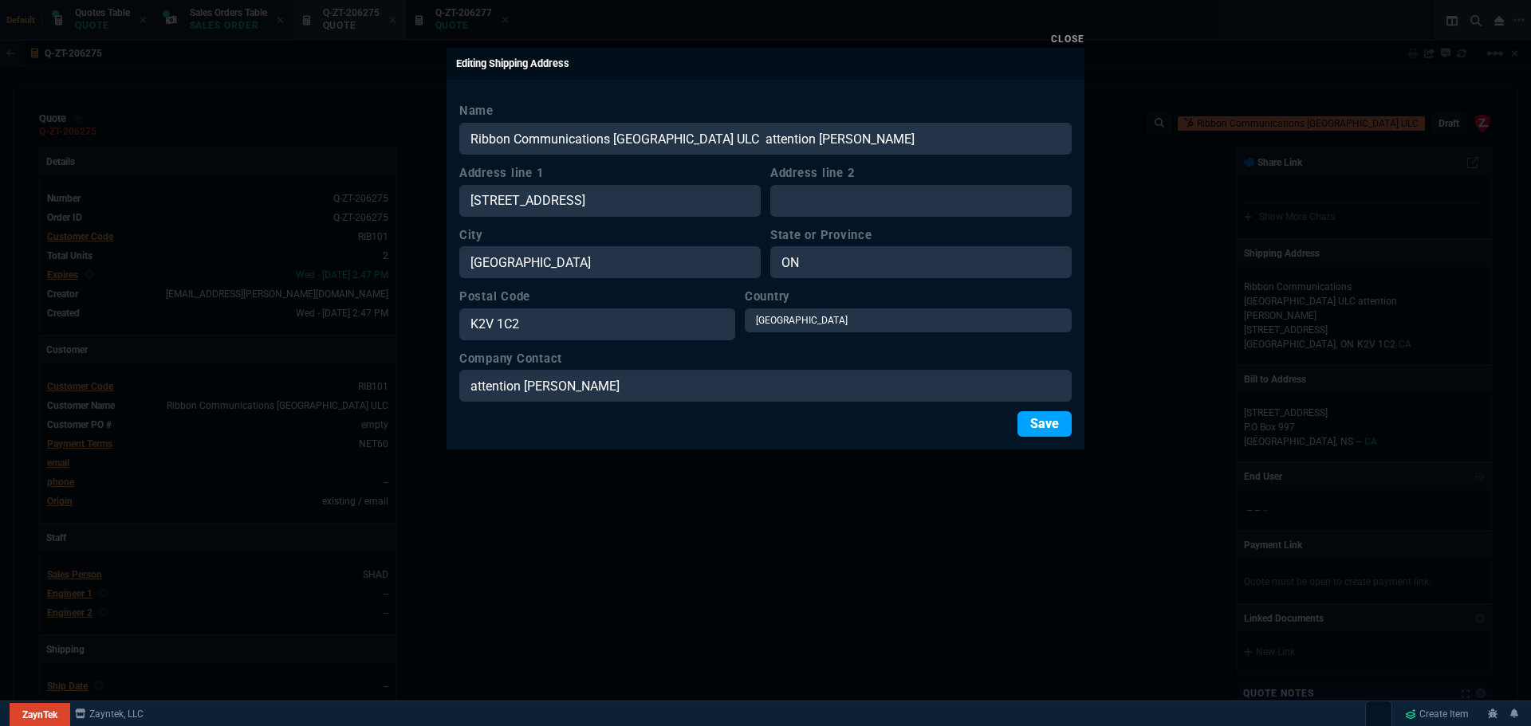
click at [1046, 424] on button "Save" at bounding box center [1045, 424] width 54 height 26
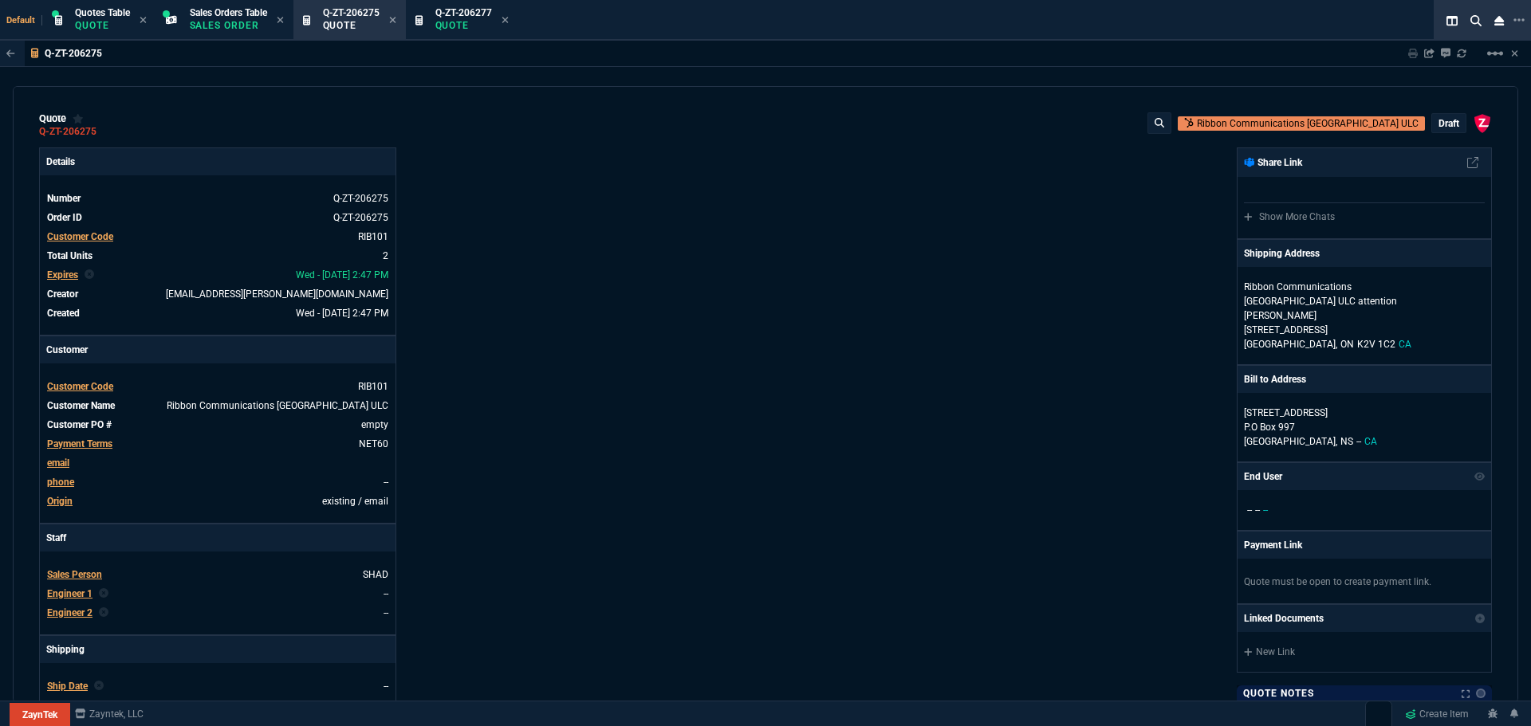
click at [1439, 126] on p "draft" at bounding box center [1449, 123] width 21 height 13
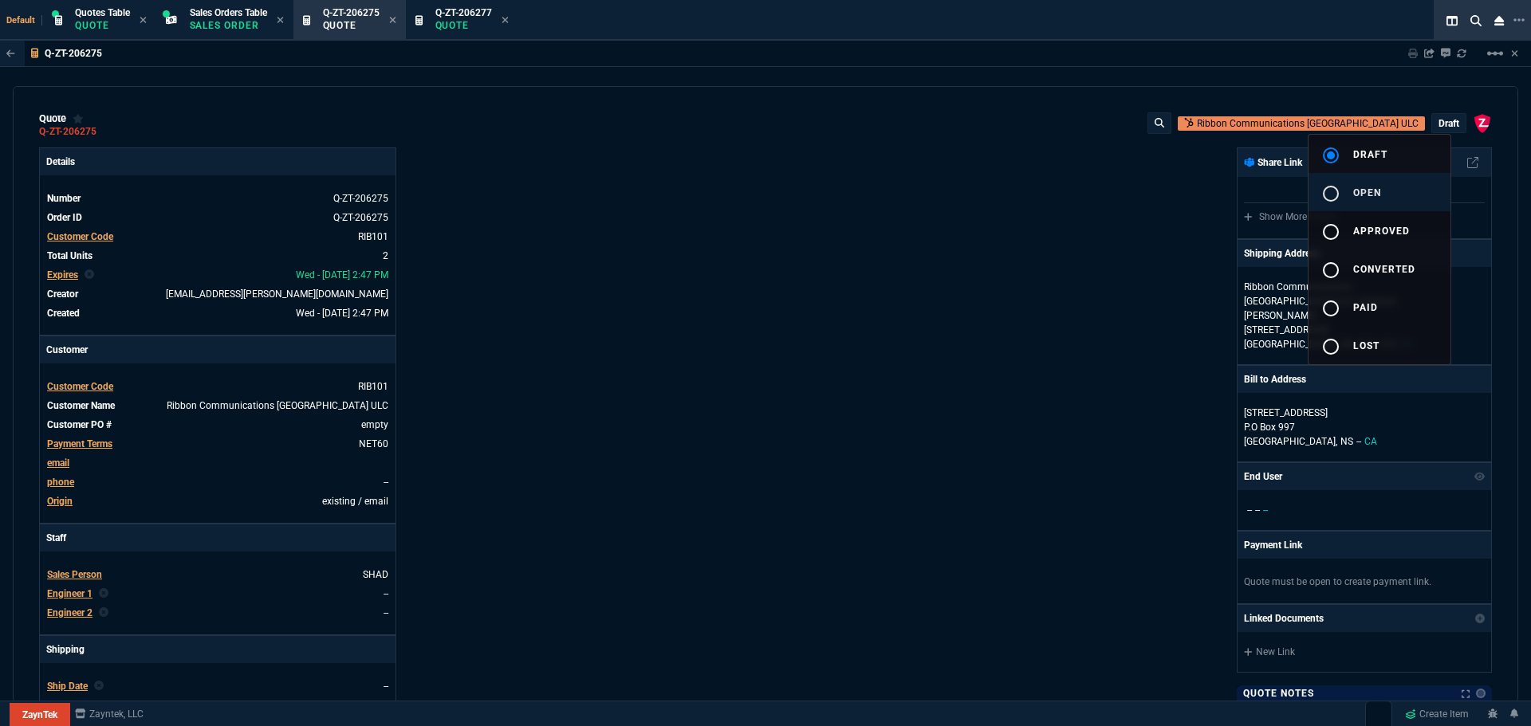
click at [1335, 192] on mat-icon "radio_button_unchecked" at bounding box center [1330, 193] width 19 height 19
type input "68"
type input "75"
type input "46"
click at [1040, 253] on div at bounding box center [765, 363] width 1531 height 726
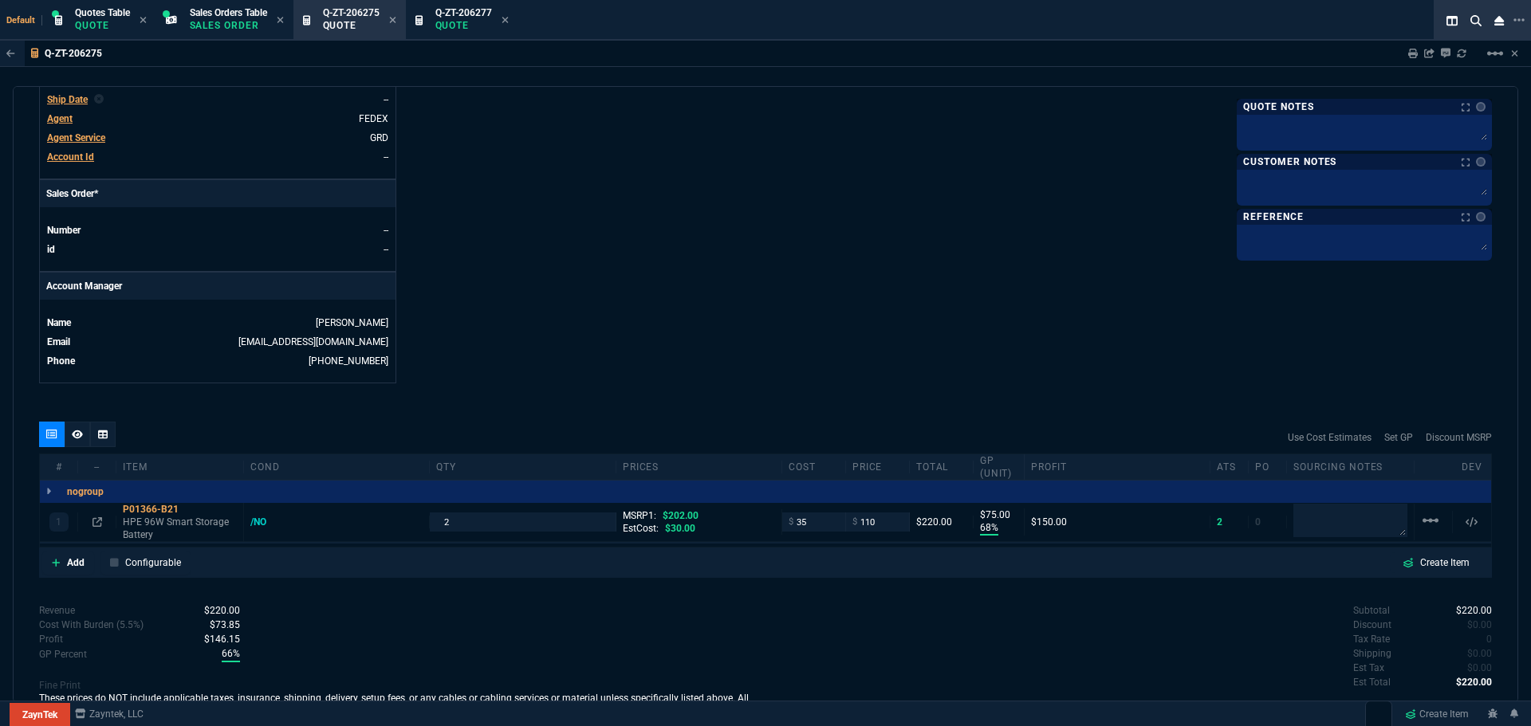
scroll to position [634, 0]
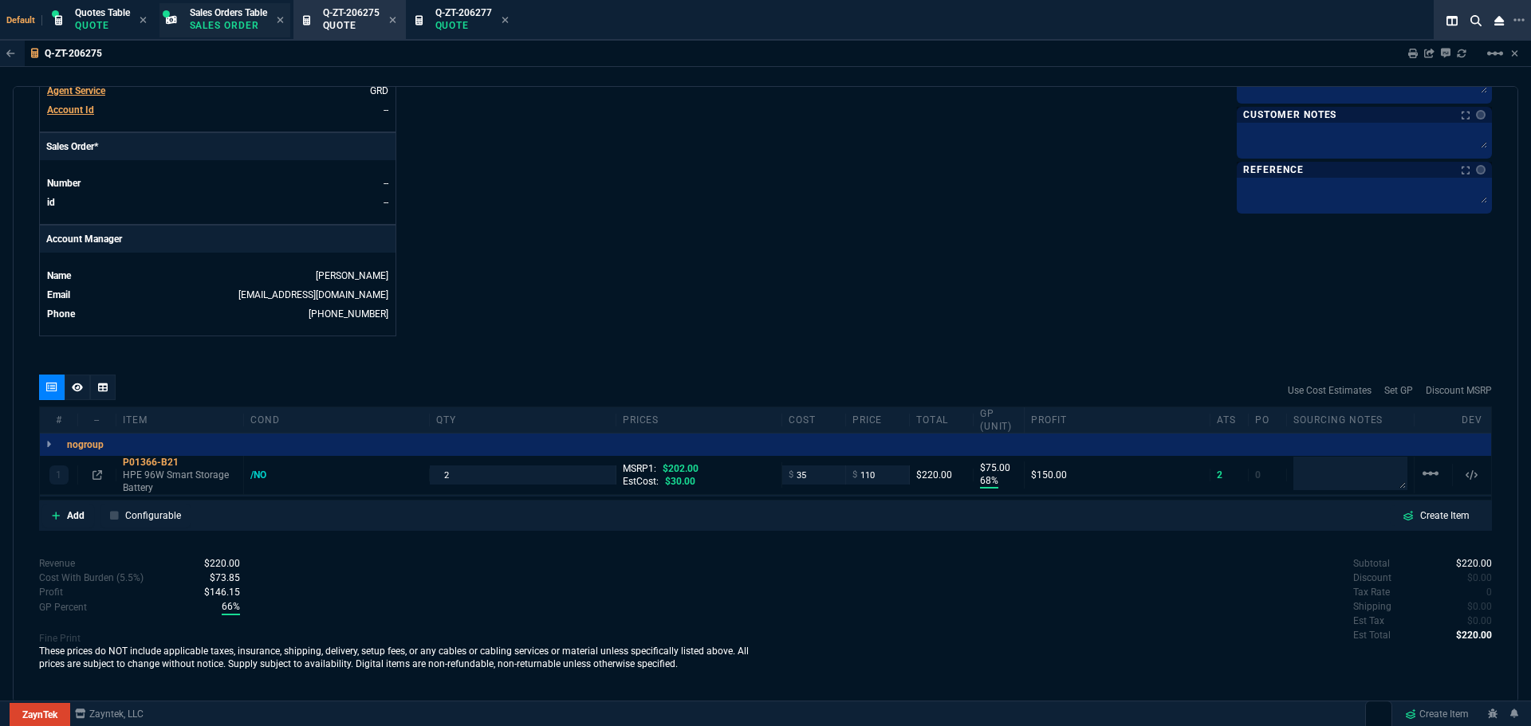
click at [225, 11] on span "Sales Orders Table" at bounding box center [228, 12] width 77 height 11
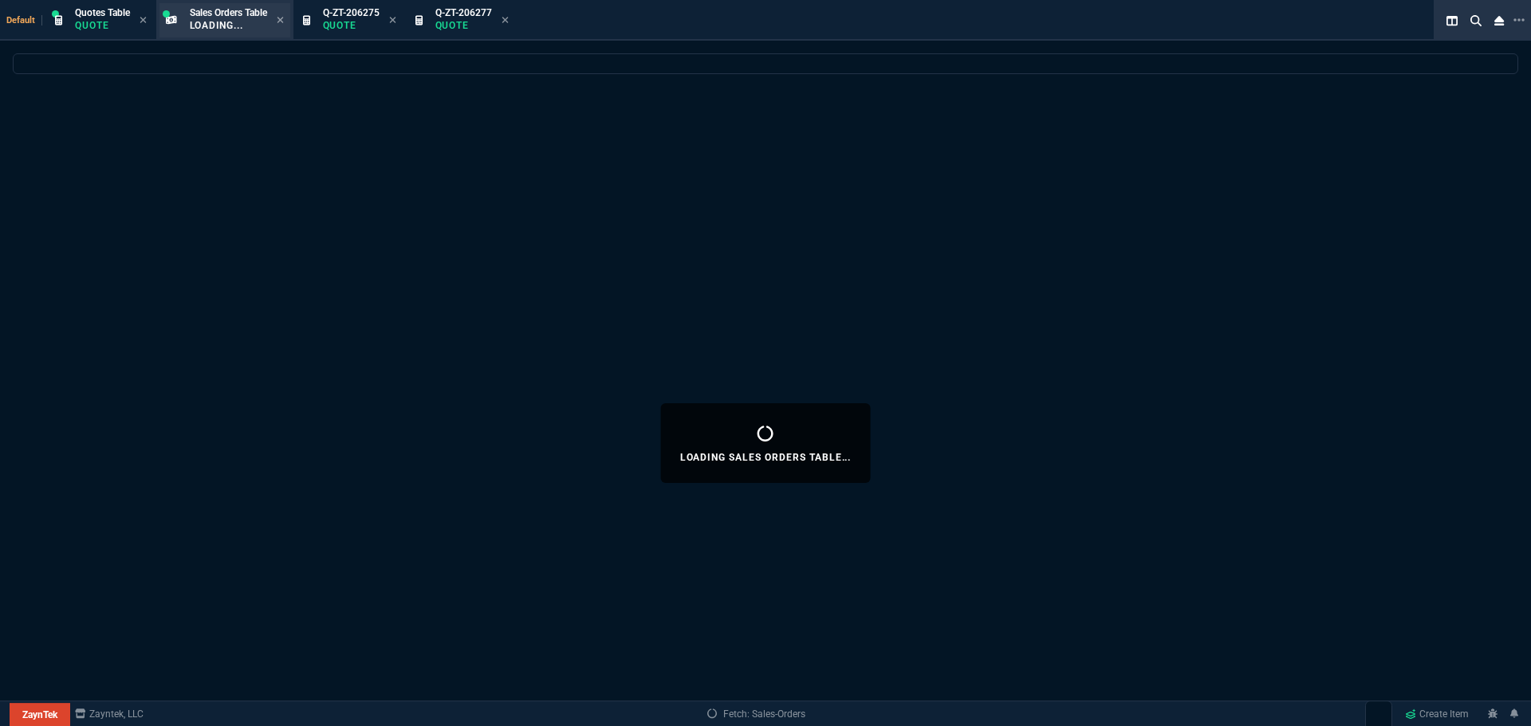
select select
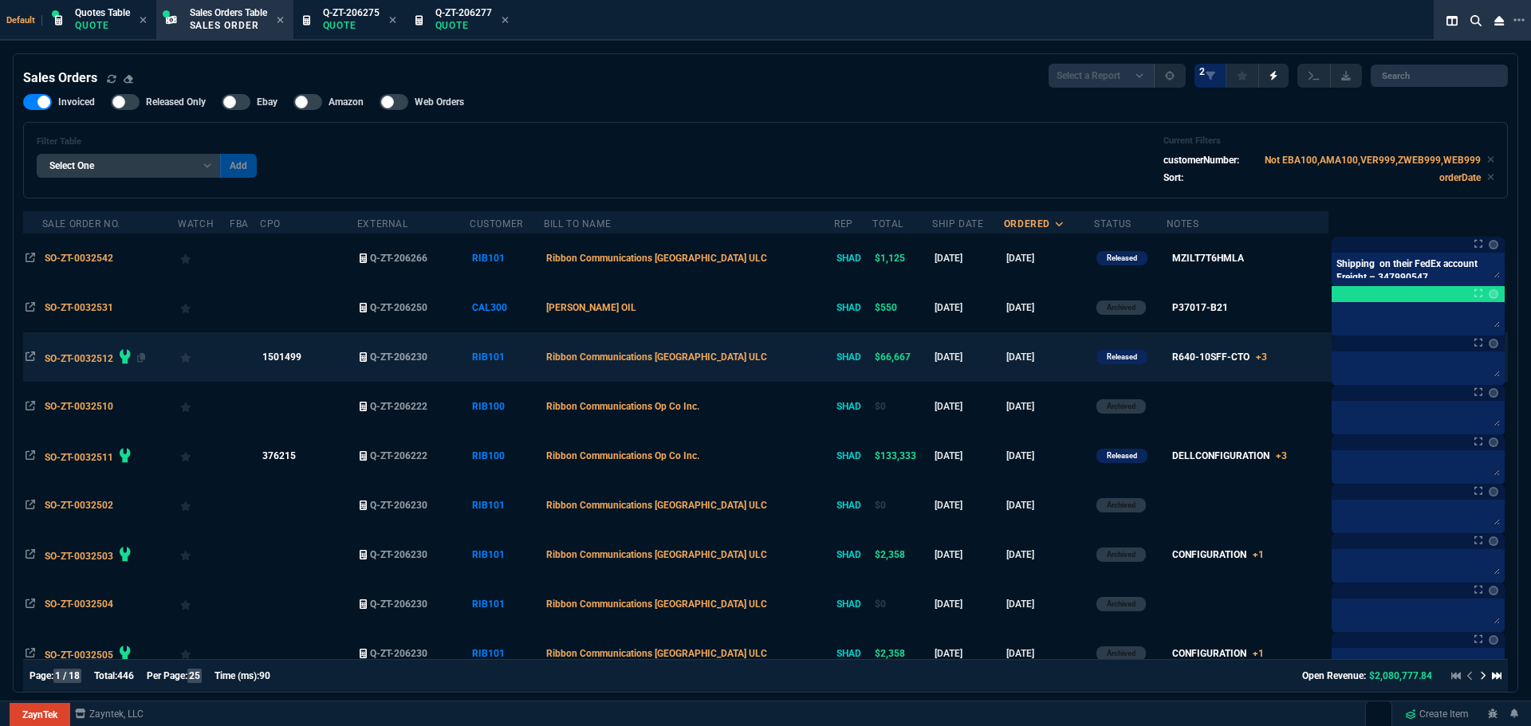
click at [60, 360] on span "SO-ZT-0032512" at bounding box center [79, 358] width 69 height 11
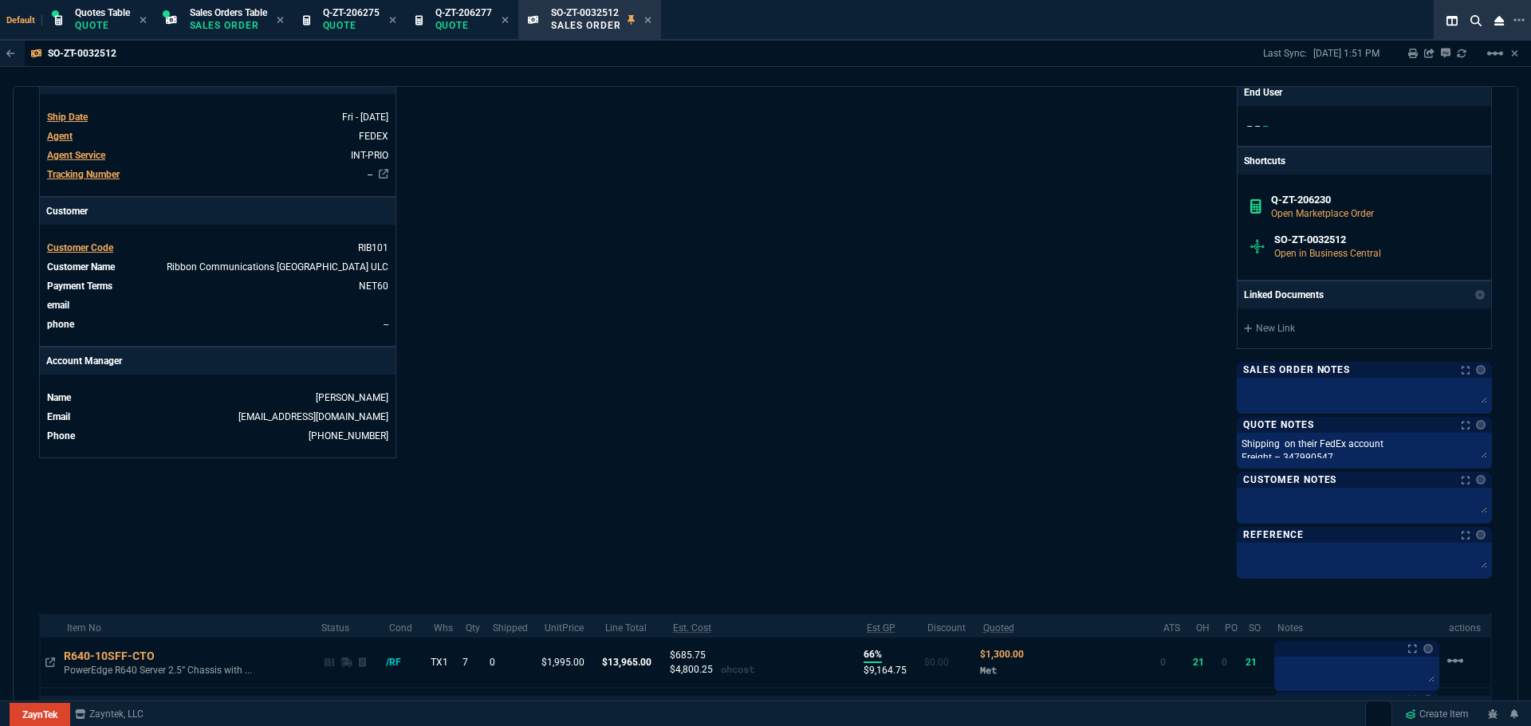
scroll to position [558, 0]
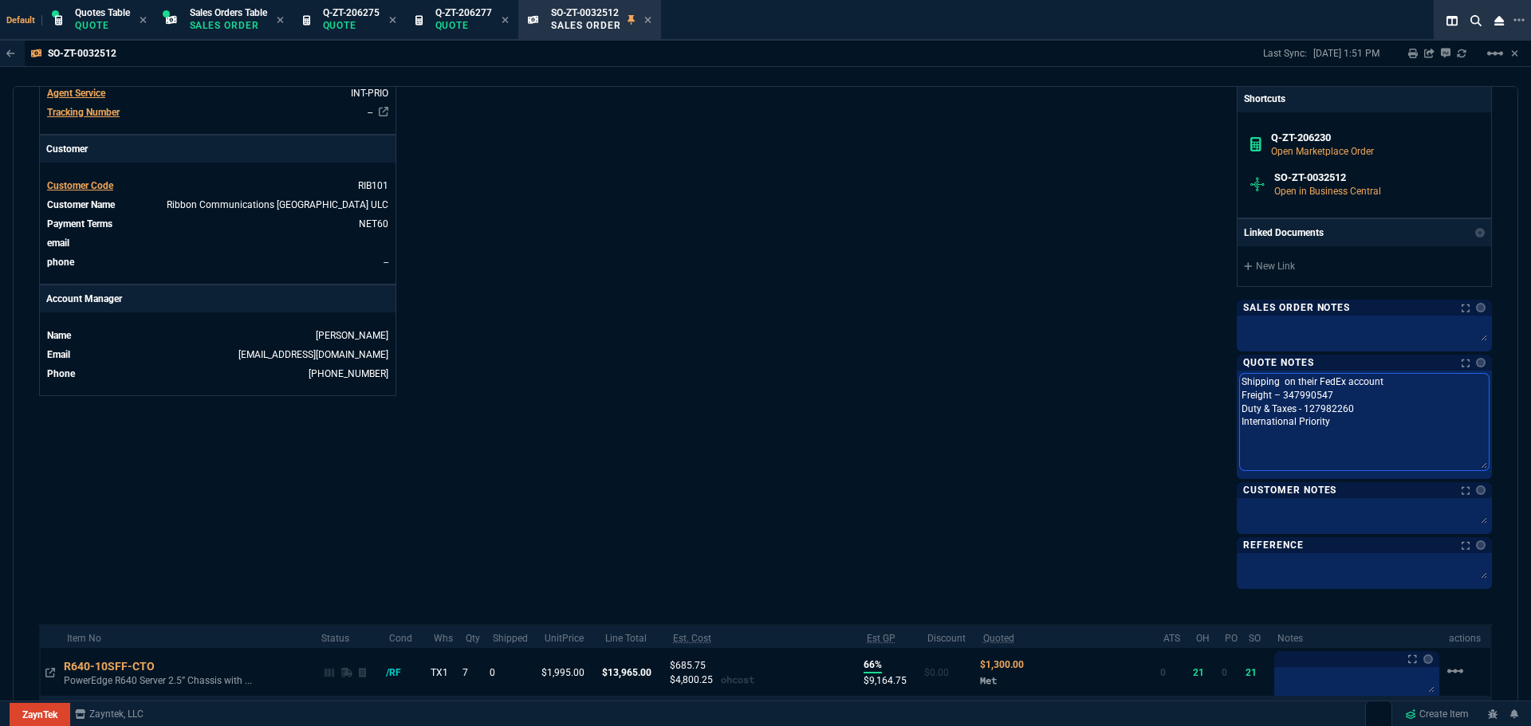
click at [1431, 393] on textarea "Shipping on their FedEx account Freight – 347990547 Duty & Taxes - 127982260 In…" at bounding box center [1364, 422] width 249 height 96
drag, startPoint x: 1234, startPoint y: 383, endPoint x: 1340, endPoint y: 435, distance: 119.1
click at [1340, 435] on textarea "Shipping on their FedEx account Freight – 347990547 Duty & Taxes - 127982260 In…" at bounding box center [1364, 422] width 249 height 96
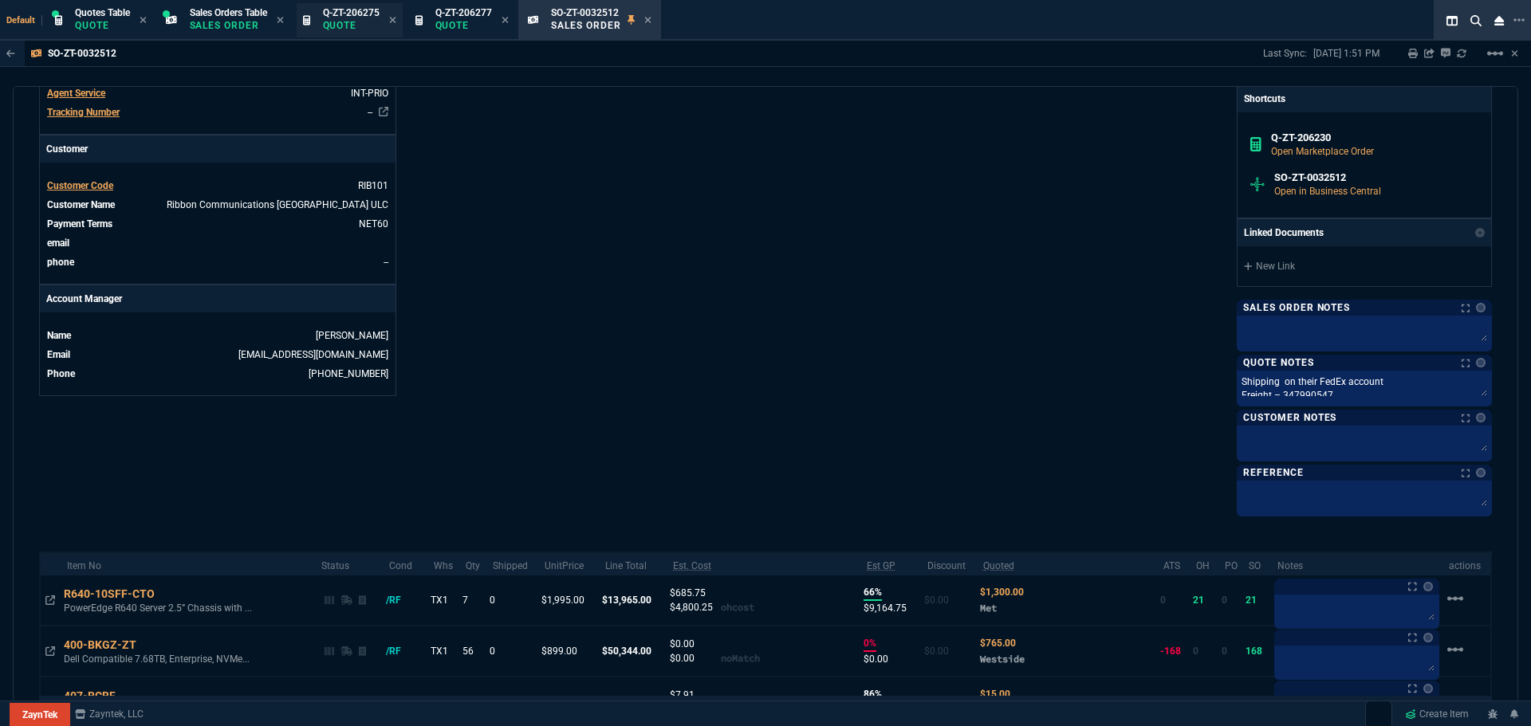
click at [348, 22] on p "Quote" at bounding box center [351, 25] width 57 height 13
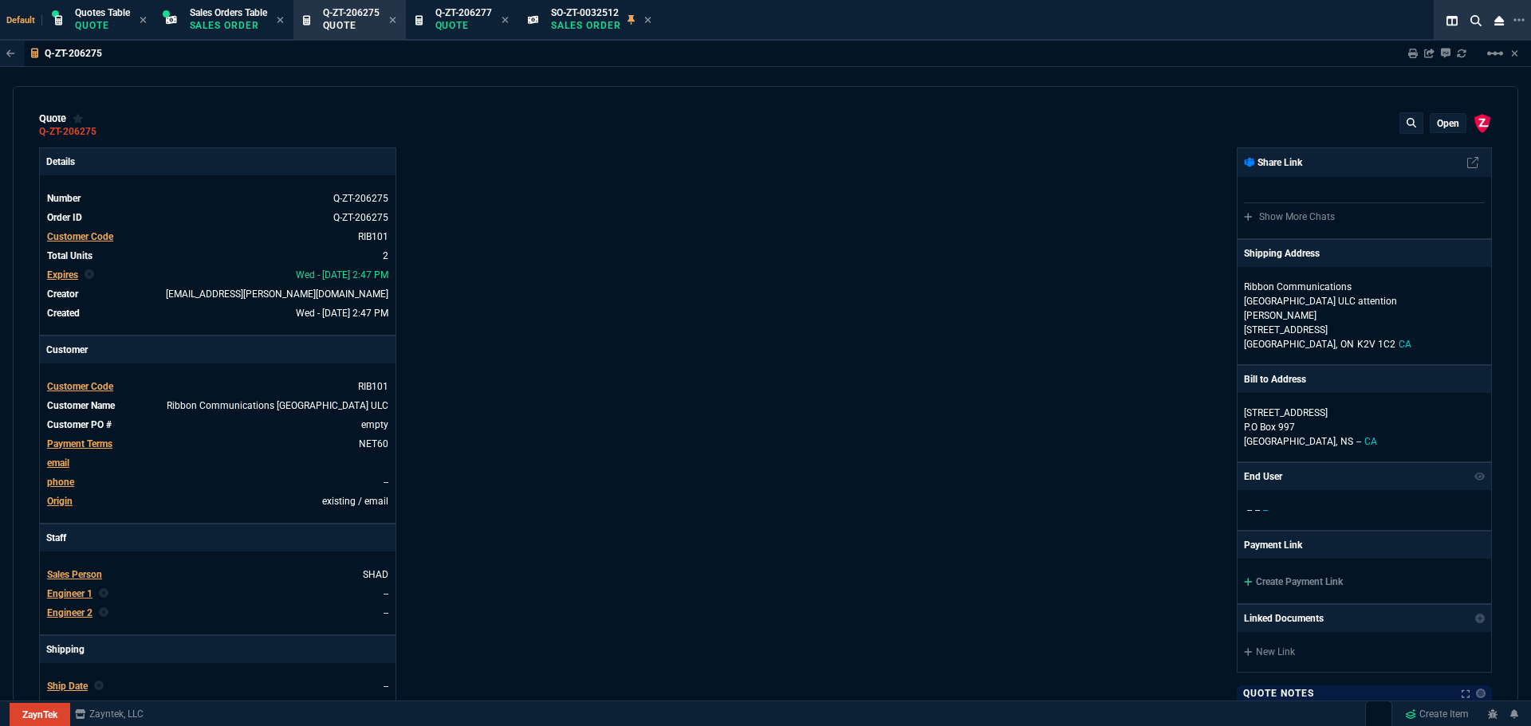
type input "68"
type input "75"
type input "202"
type input "46"
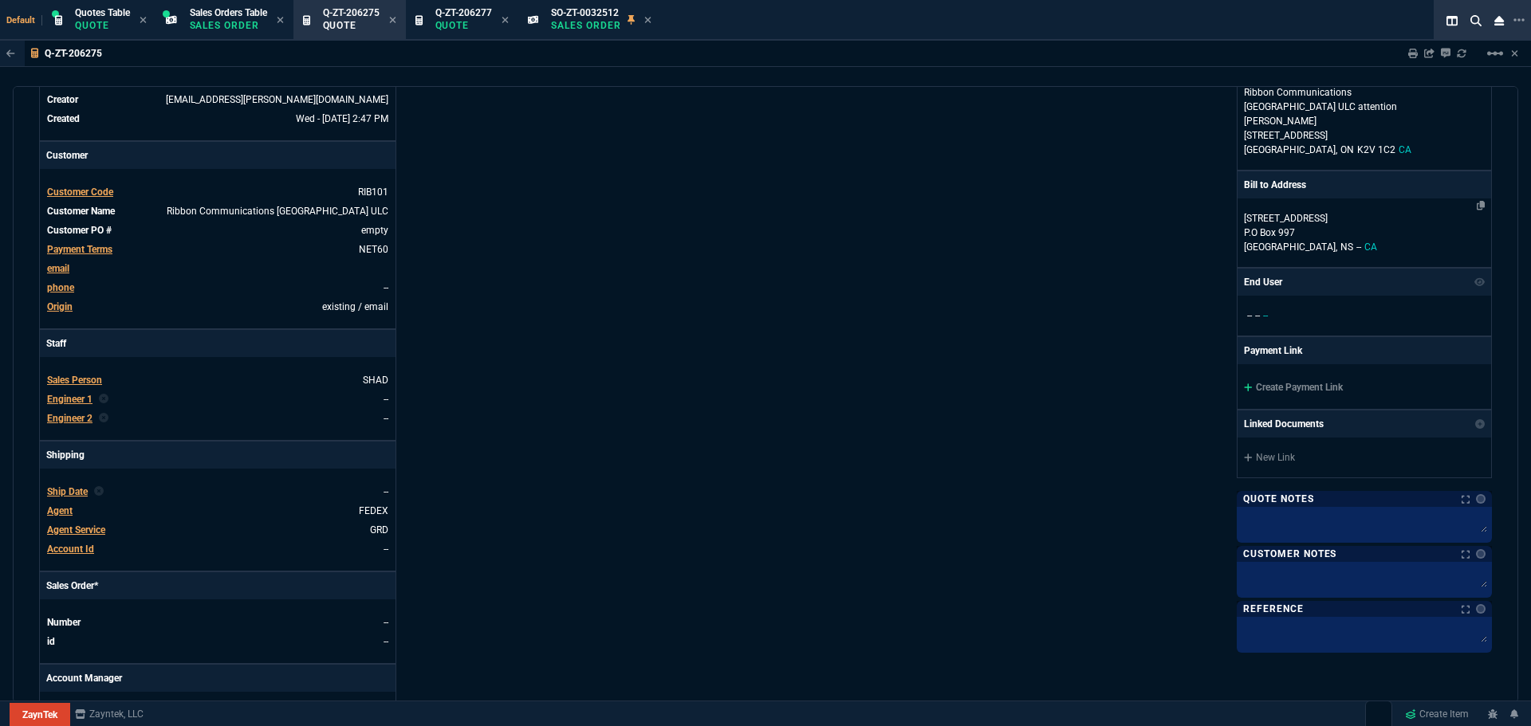
scroll to position [155, 0]
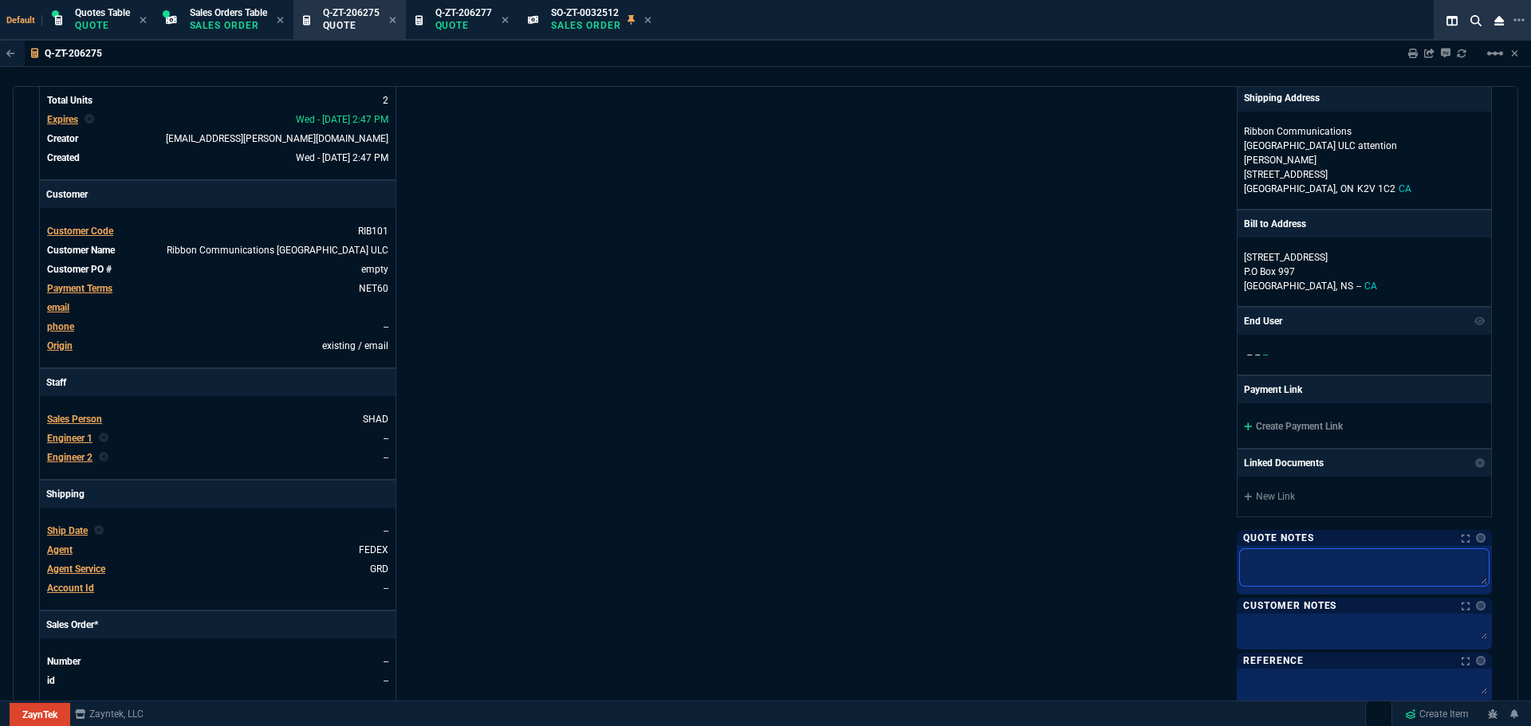
click at [1253, 549] on textarea at bounding box center [1364, 567] width 249 height 37
paste textarea "Shipping on their FedEx account Freight – 347990547 Duty & Taxes - 127982260 In…"
type textarea "Shipping on their FedEx account Freight – 347990547 Duty & Taxes - 127982260 In…"
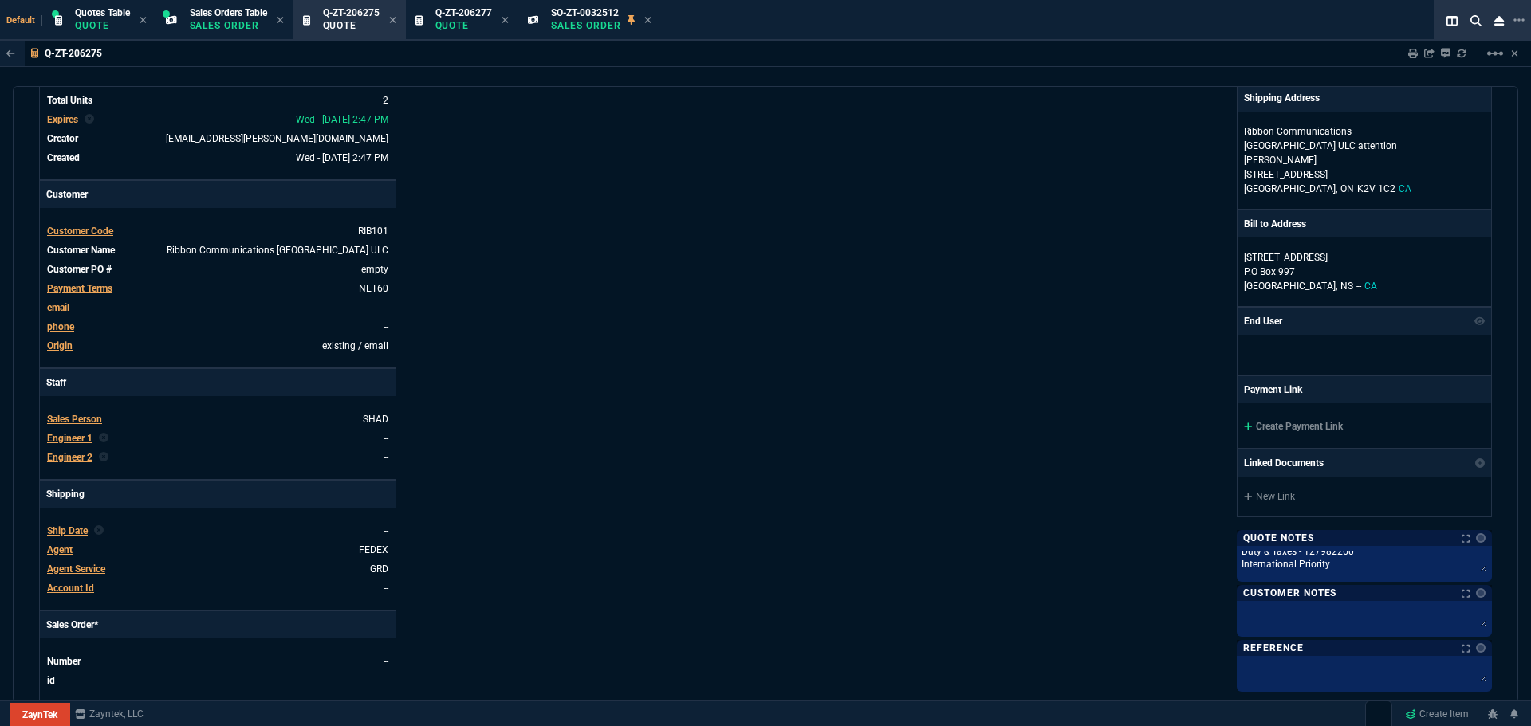
click at [1034, 453] on div "ZaynTek, LLC 2609 Technology Dr Suite 200 Plano, TX 75074 Share Link Show More …" at bounding box center [1129, 403] width 726 height 823
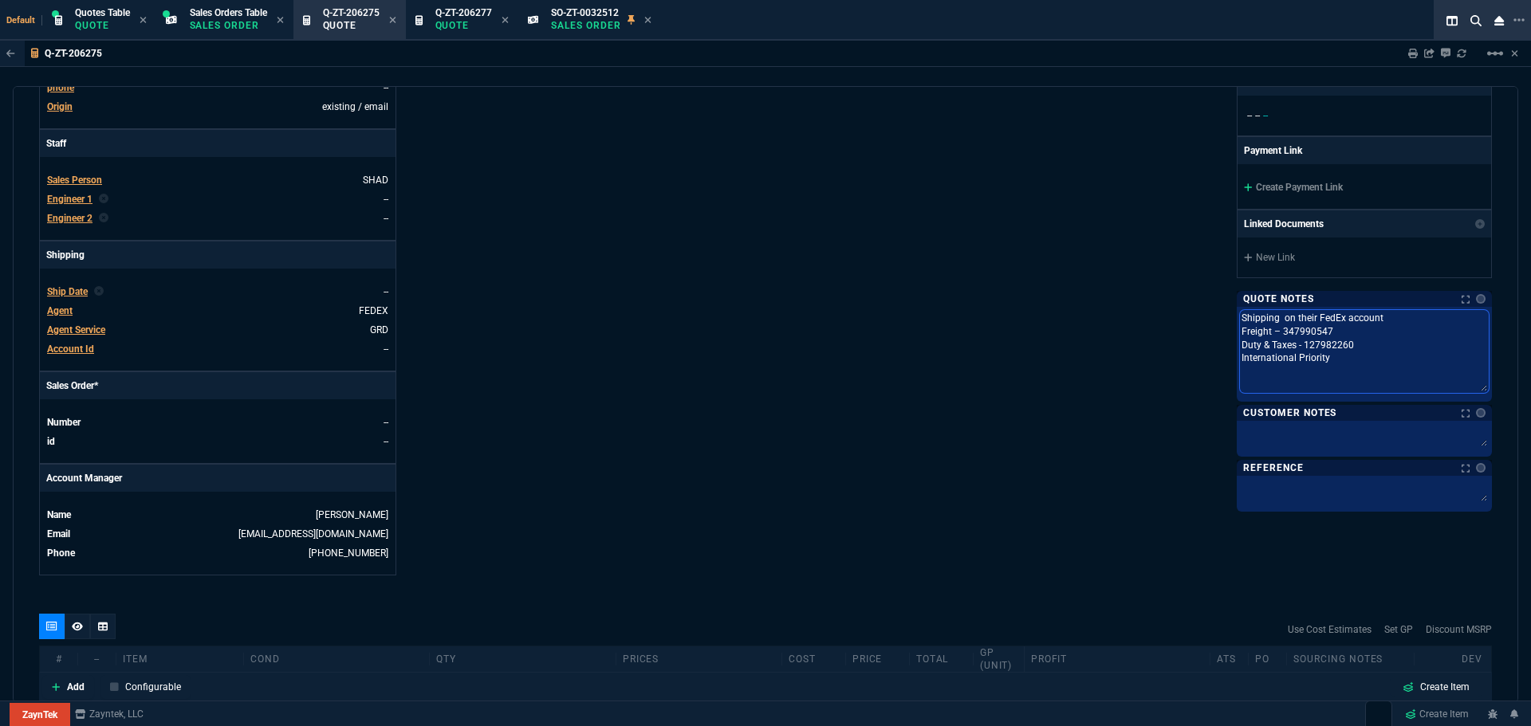
scroll to position [0, 0]
click at [1333, 319] on textarea "Shipping on their FedEx account Freight – 347990547 Duty & Taxes - 127982260 In…" at bounding box center [1364, 351] width 249 height 83
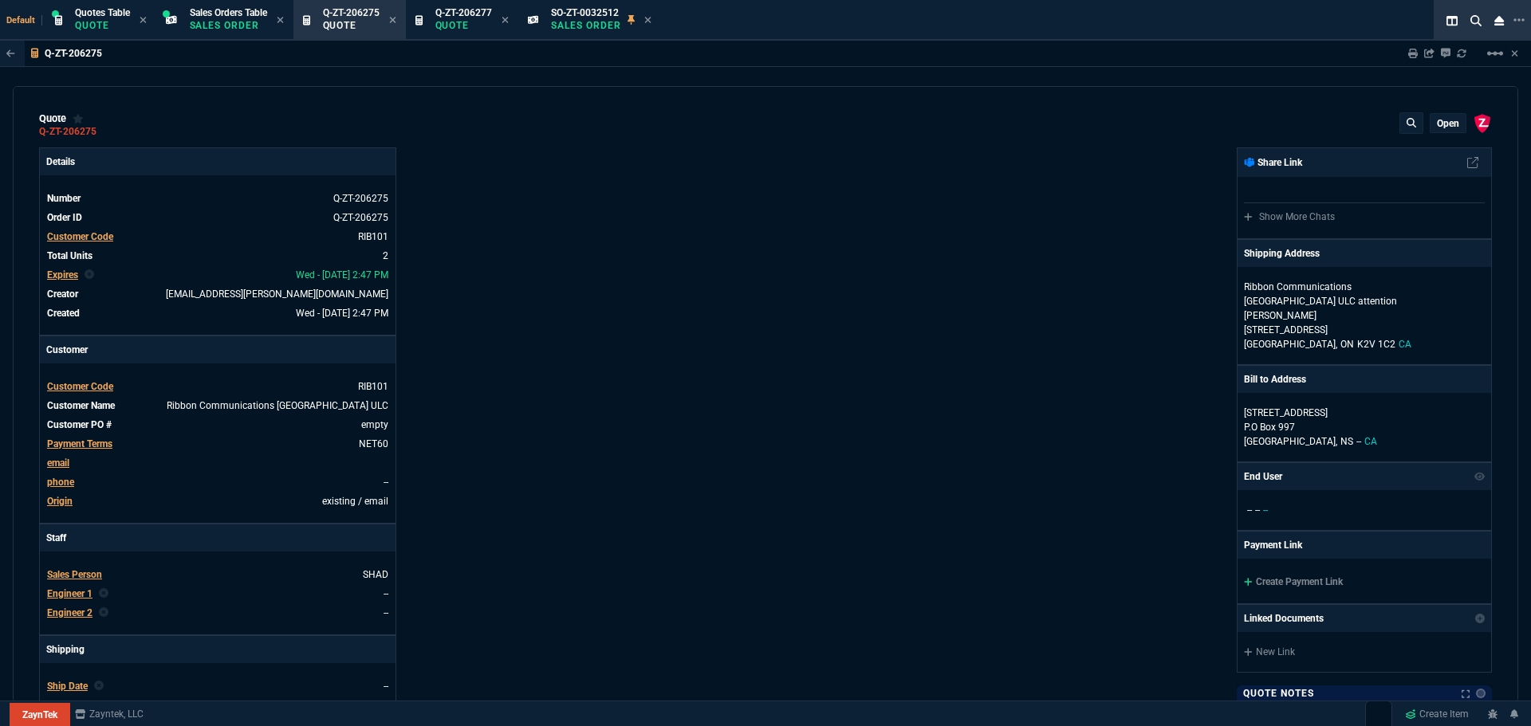
click at [1439, 120] on p "open" at bounding box center [1448, 123] width 22 height 13
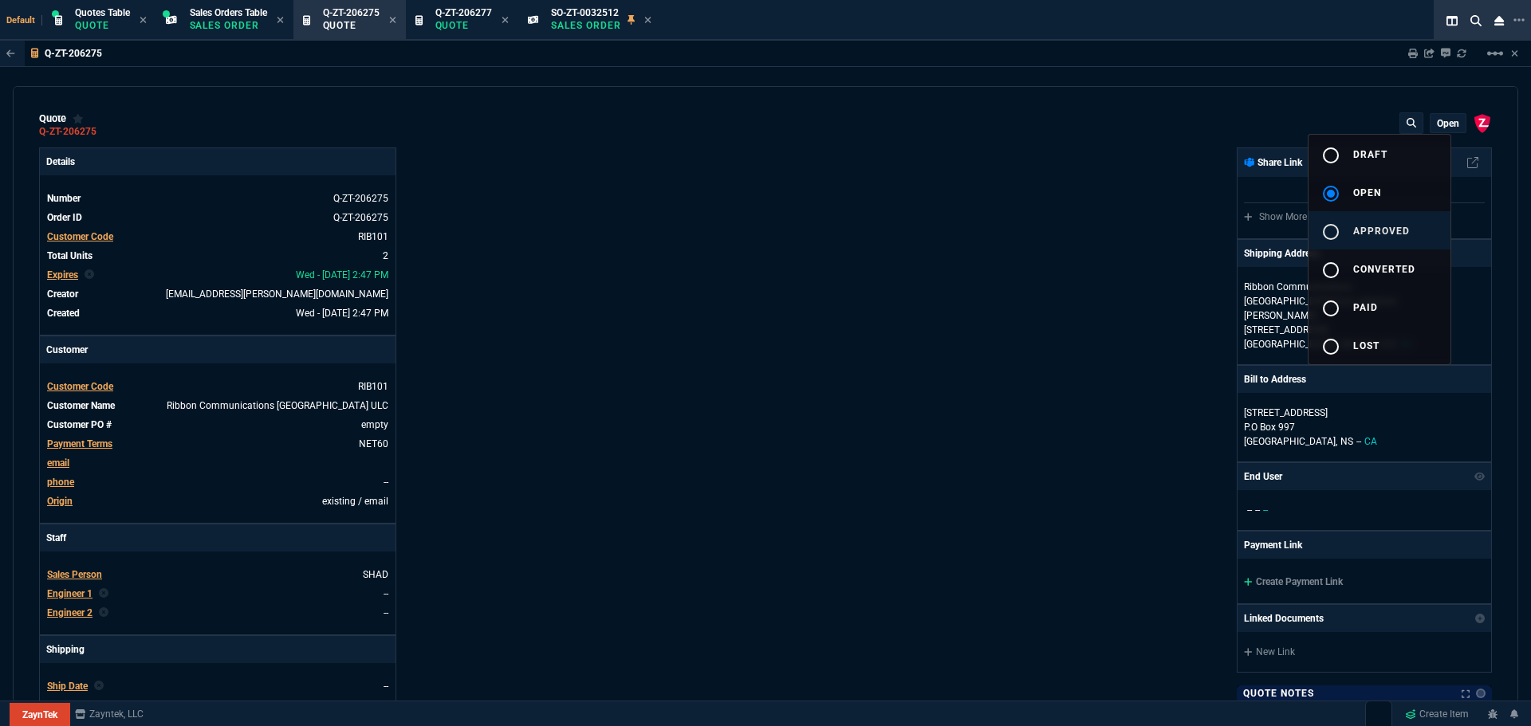
click at [1329, 233] on mat-icon "radio_button_unchecked" at bounding box center [1330, 231] width 19 height 19
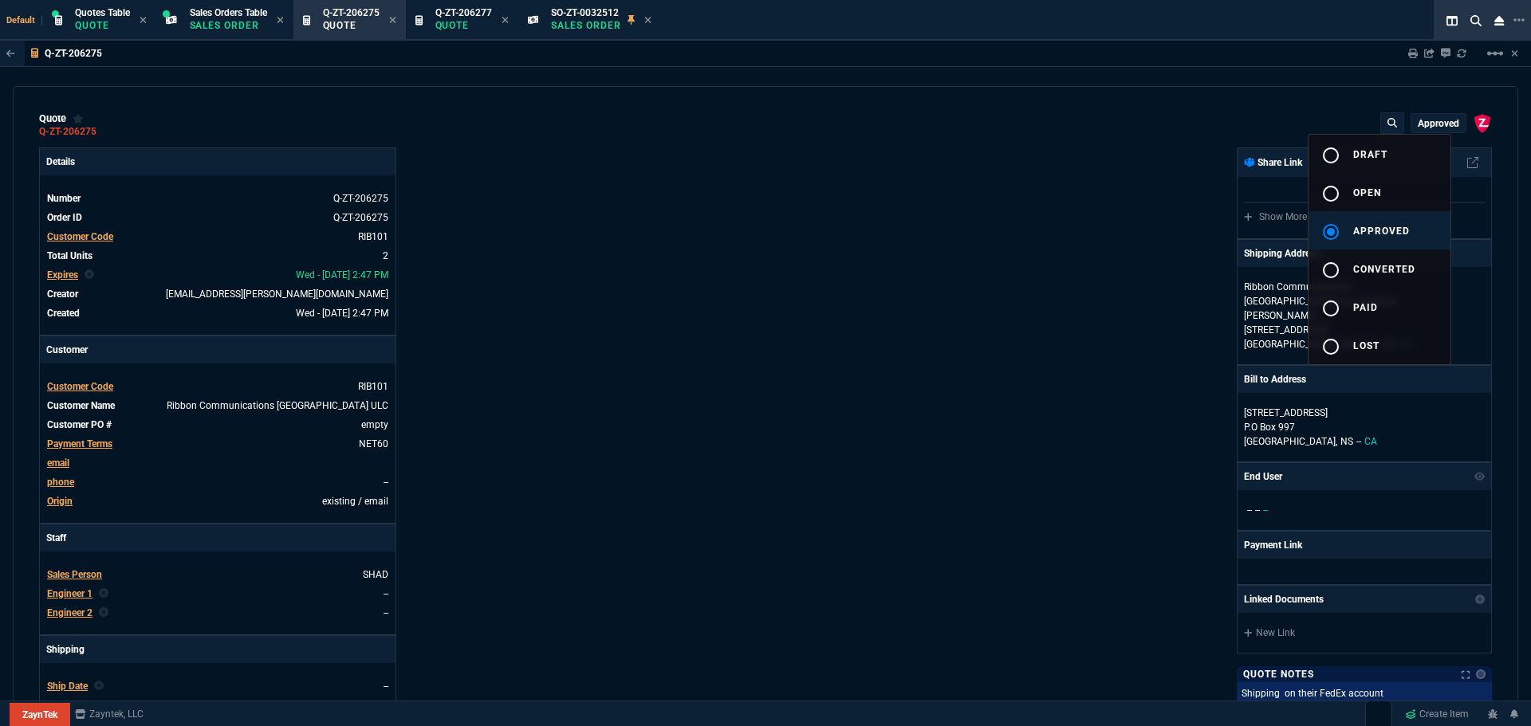
type input "202"
type input "68"
type input "75"
type input "46"
click at [1081, 325] on div at bounding box center [765, 363] width 1531 height 726
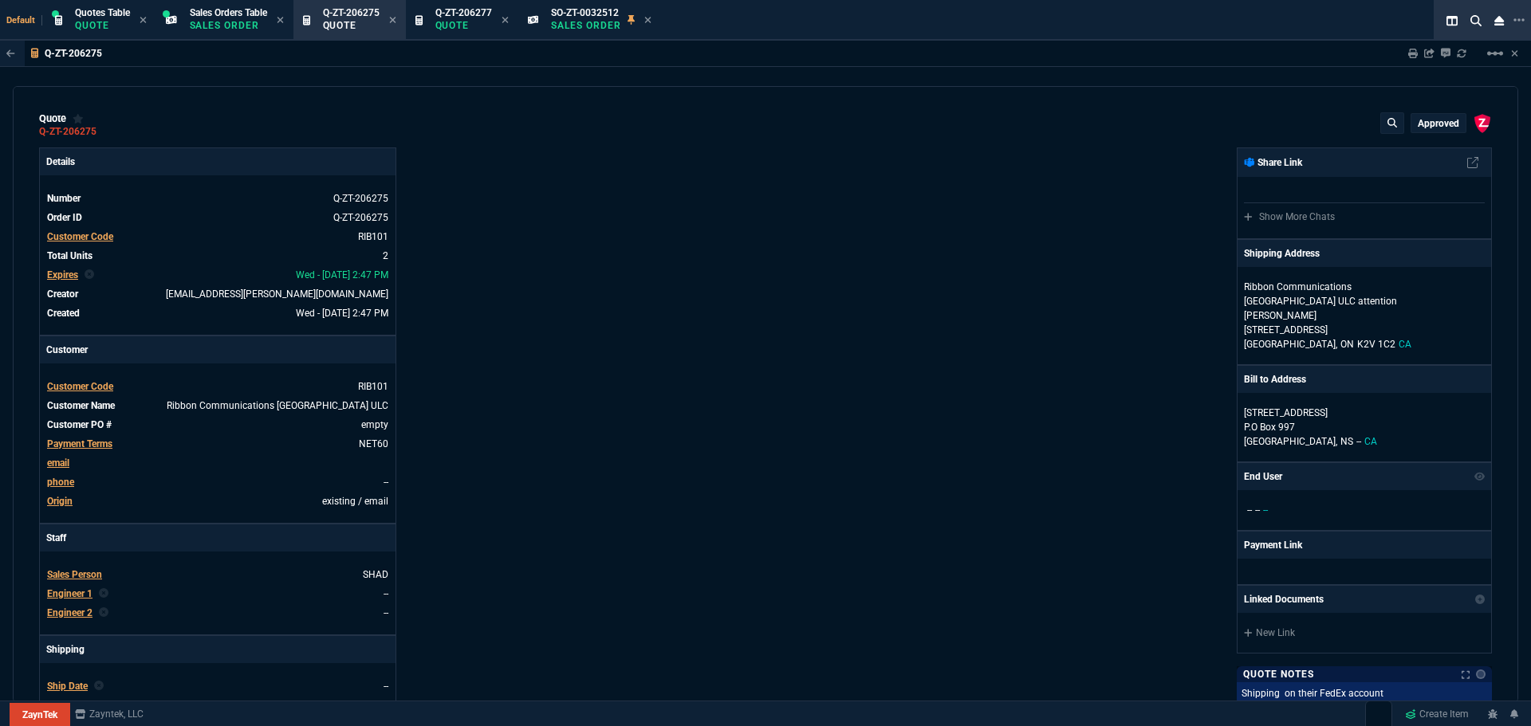
click at [603, 429] on div "Details Number Q-ZT-206275 Order ID Q-ZT-206275 Customer Code RIB101 Total Unit…" at bounding box center [402, 559] width 726 height 823
drag, startPoint x: 106, startPoint y: 18, endPoint x: 112, endPoint y: 24, distance: 9.0
click at [106, 18] on span "Quotes Table" at bounding box center [102, 12] width 55 height 11
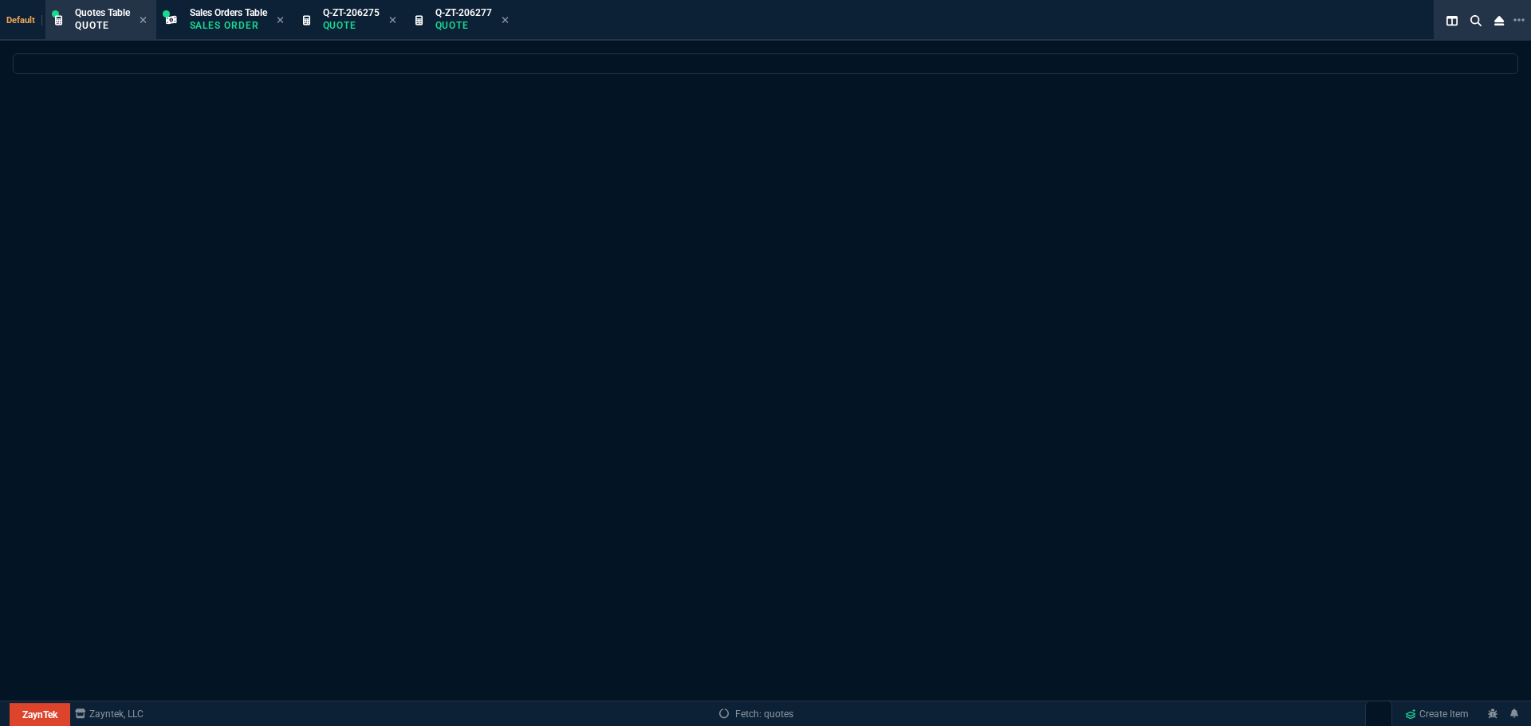
select select
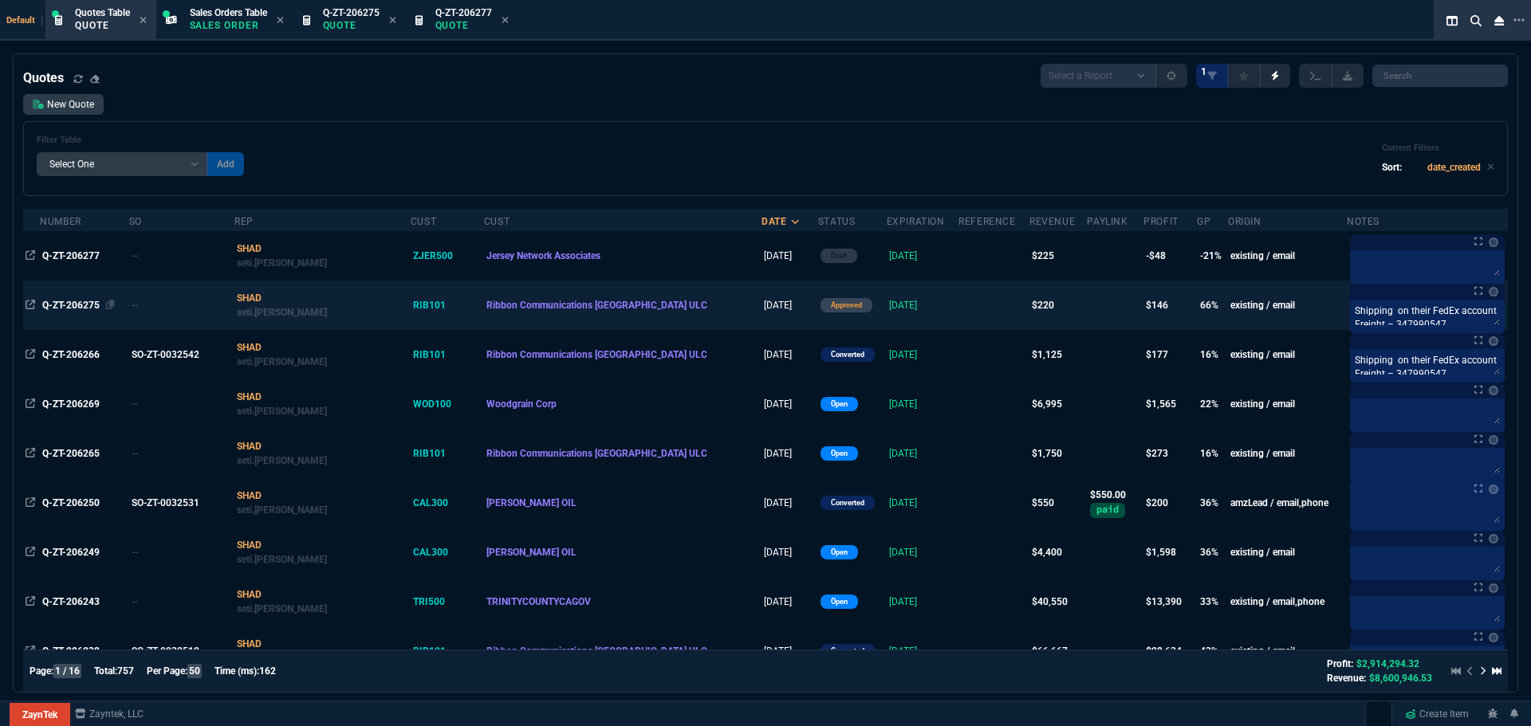
click at [74, 305] on span "Q-ZT-206275" at bounding box center [70, 305] width 57 height 11
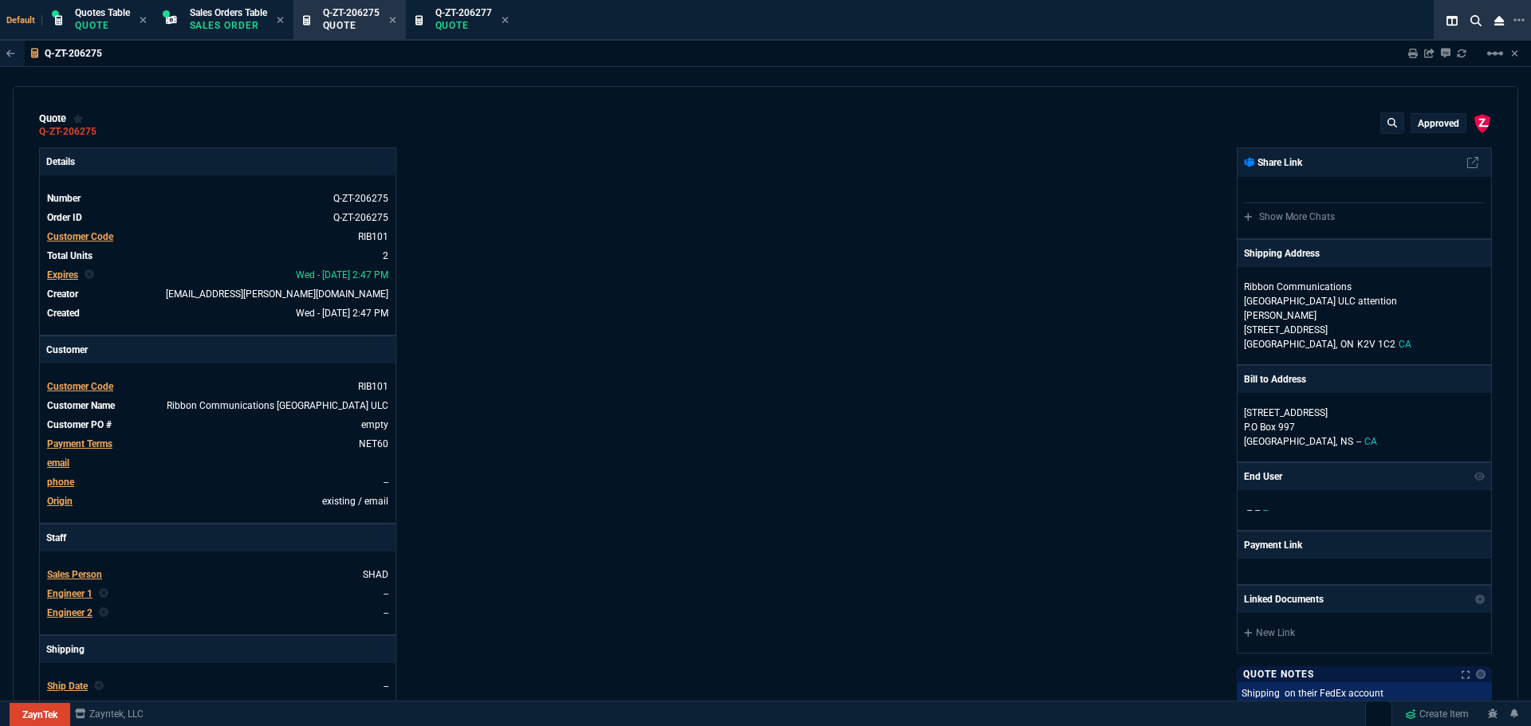
type input "68"
type input "75"
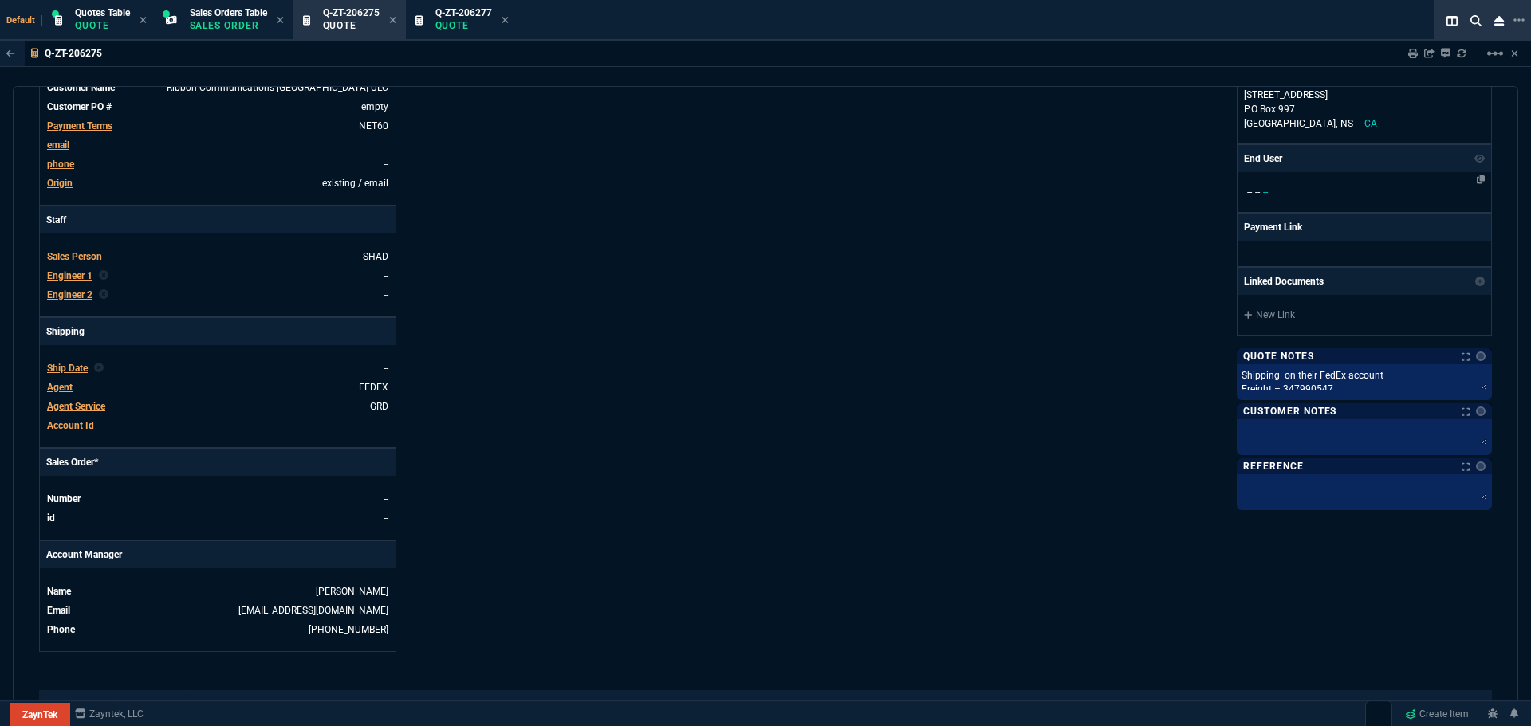
scroll to position [319, 0]
type input "202"
type input "46"
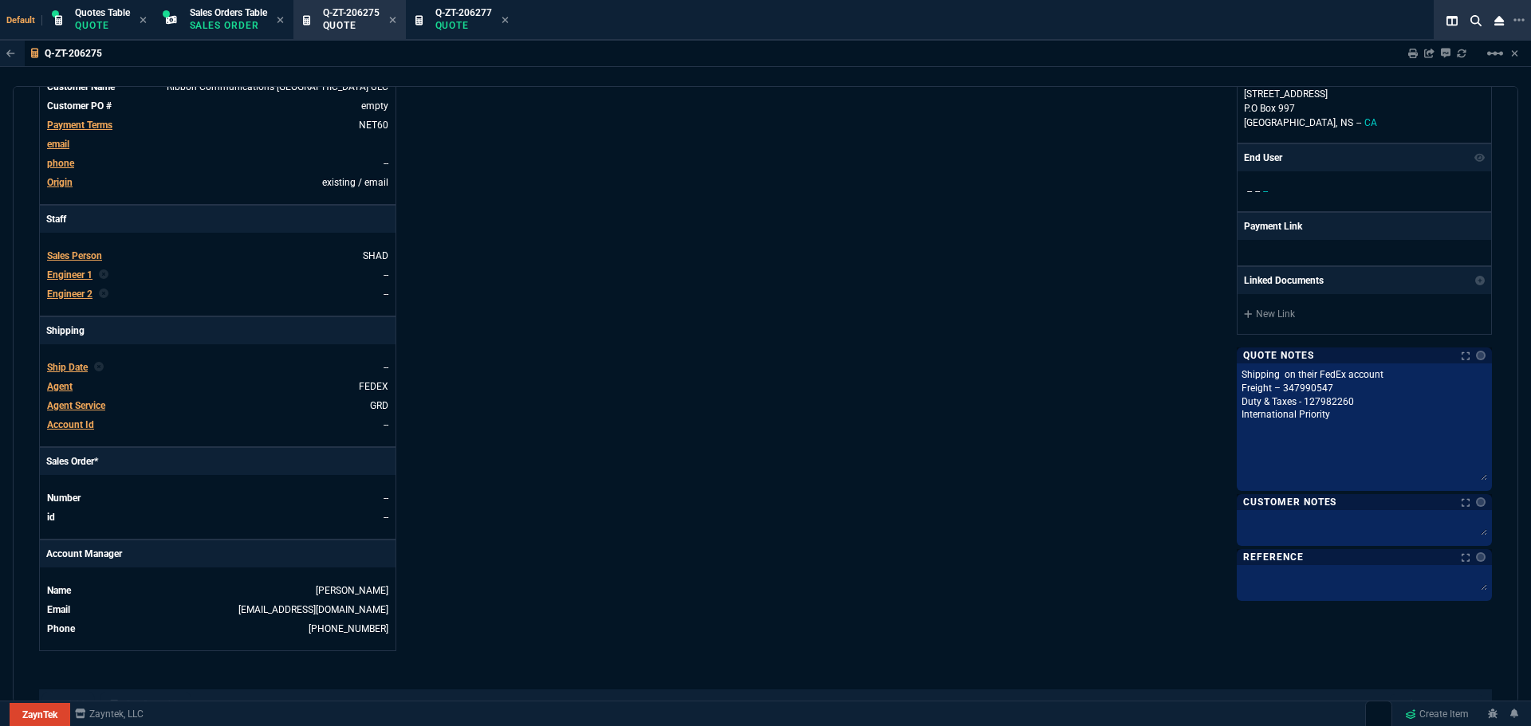
drag, startPoint x: 1476, startPoint y: 369, endPoint x: 1483, endPoint y: 464, distance: 95.2
click at [1483, 464] on div "Shipping on their FedEx account Freight – 347990547 Duty & Taxes - 127982260 In…" at bounding box center [1364, 428] width 255 height 128
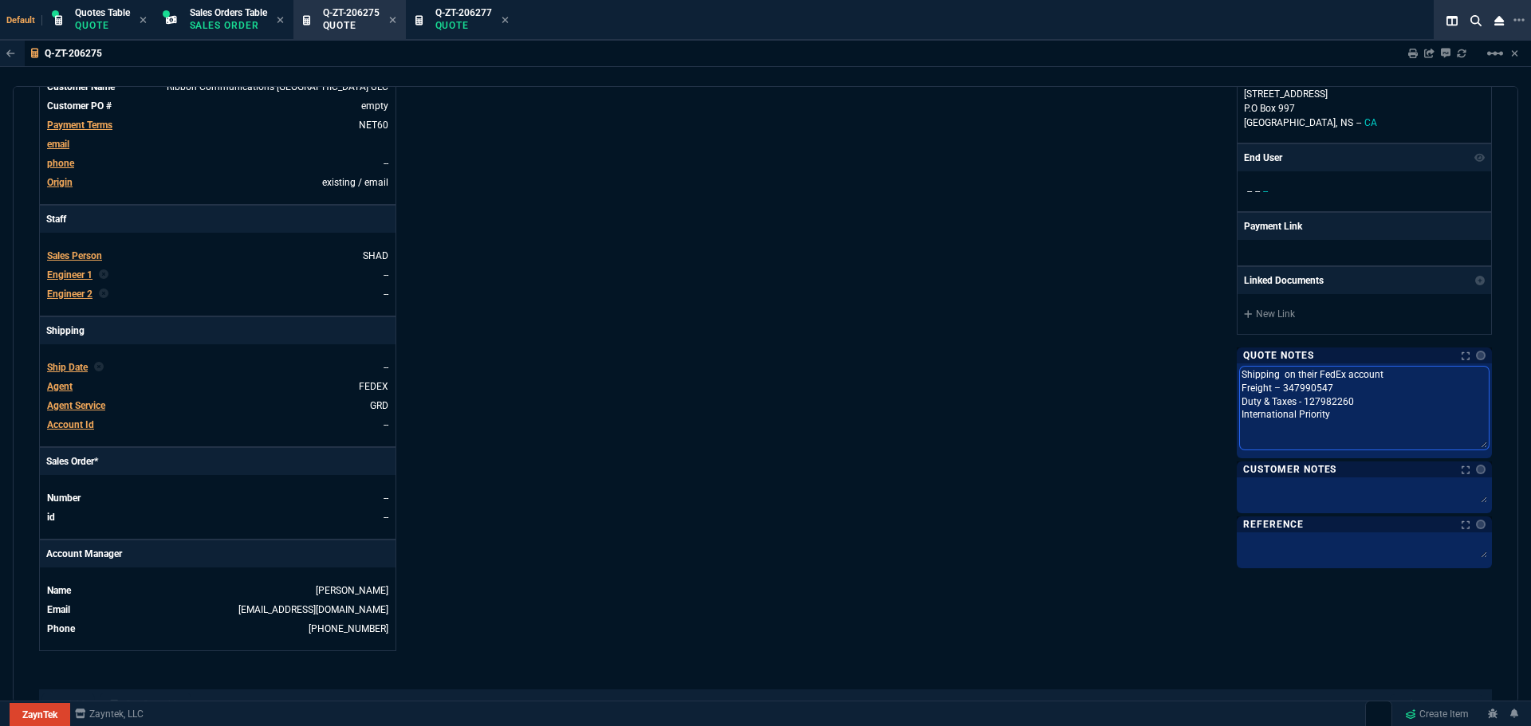
click at [1342, 410] on textarea "Shipping on their FedEx account Freight – 347990547 Duty & Taxes - 127982260 In…" at bounding box center [1364, 408] width 249 height 83
type textarea "Shipping on their FedEx account Freight – 347990547 Duty & Taxes - 127982260 In…"
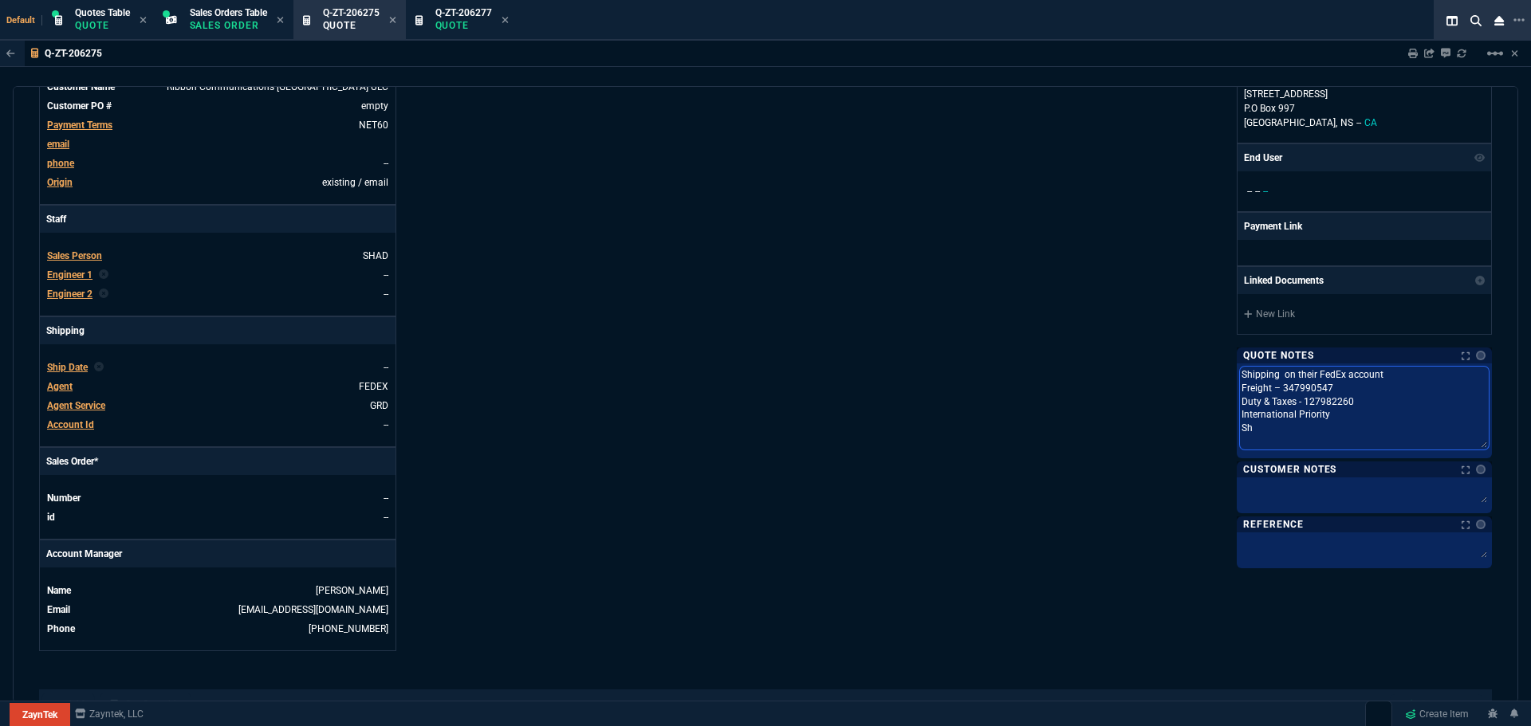
type textarea "Shipping on their FedEx account Freight – 347990547 Duty & Taxes - 127982260 In…"
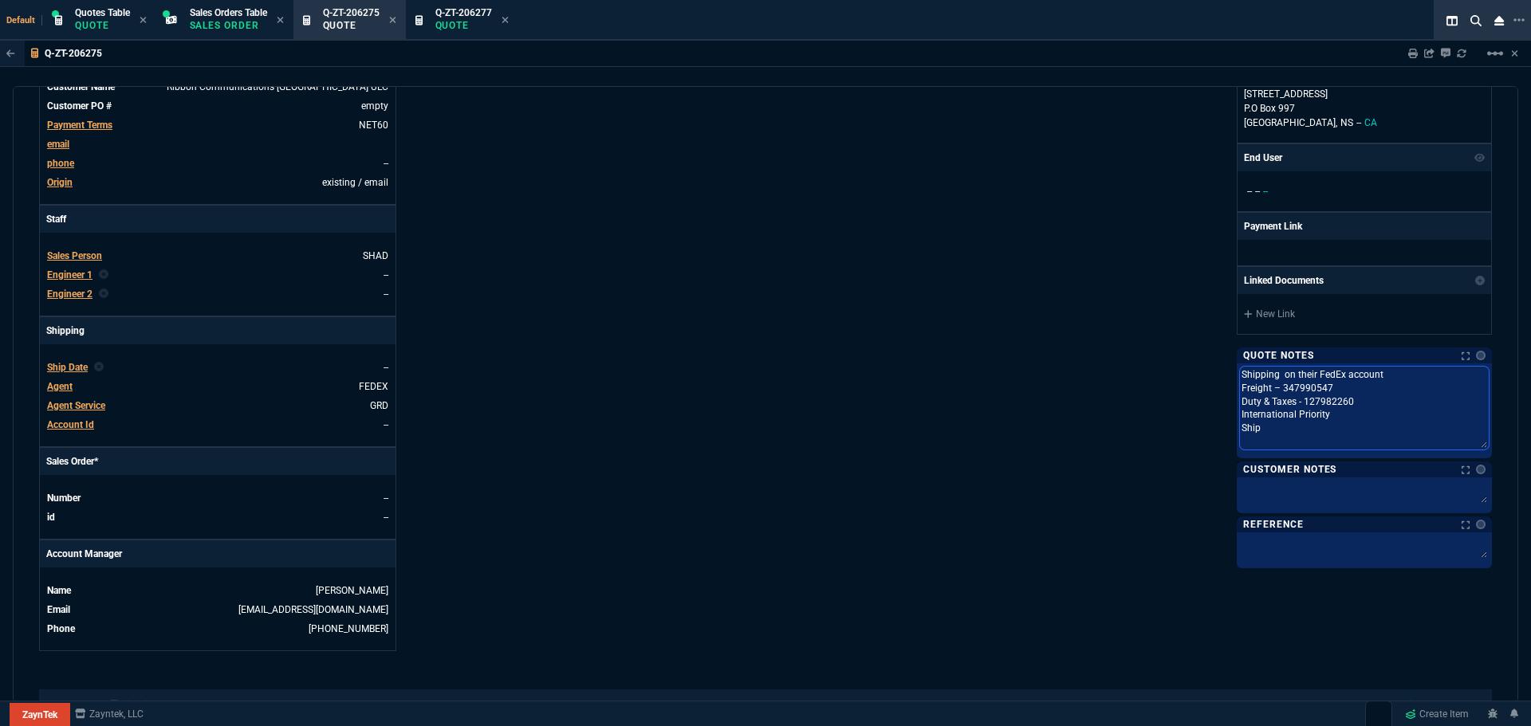
type textarea "Shipping on their FedEx account Freight – 347990547 Duty & Taxes - 127982260 In…"
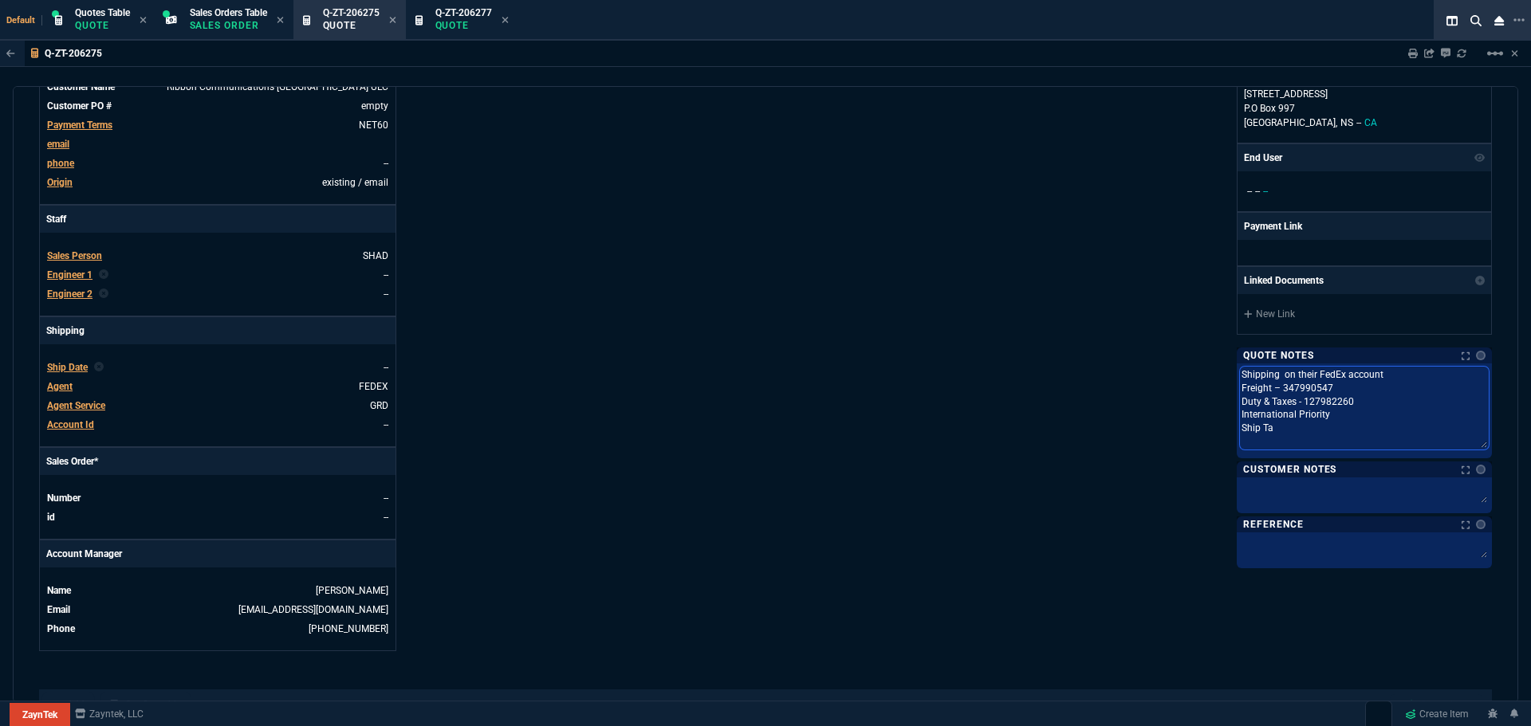
type textarea "Shipping on their FedEx account Freight – 347990547 Duty & Taxes - 127982260 In…"
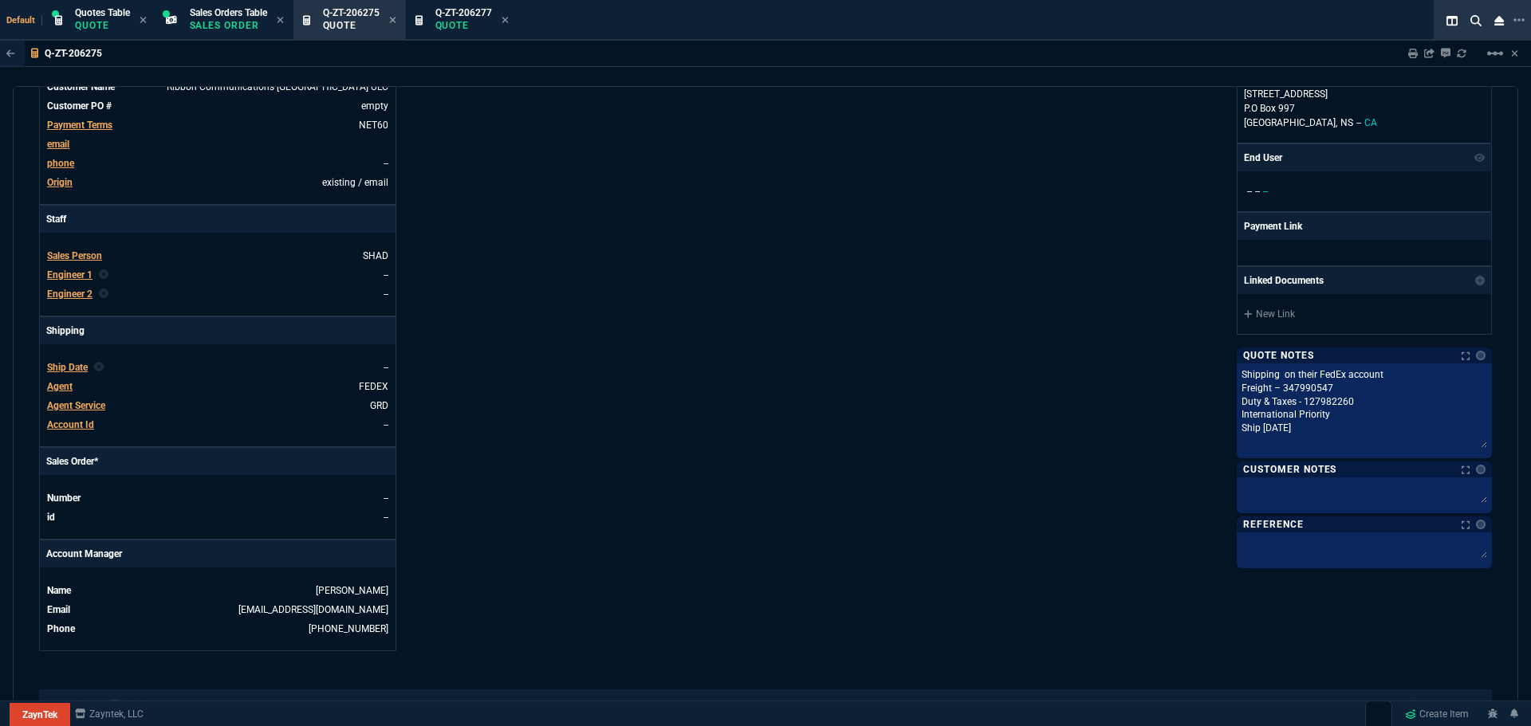
click at [1112, 467] on div "ZaynTek, LLC 2609 Technology Dr Suite 200 Plano, TX 75074 Share Link Show More …" at bounding box center [1129, 240] width 726 height 823
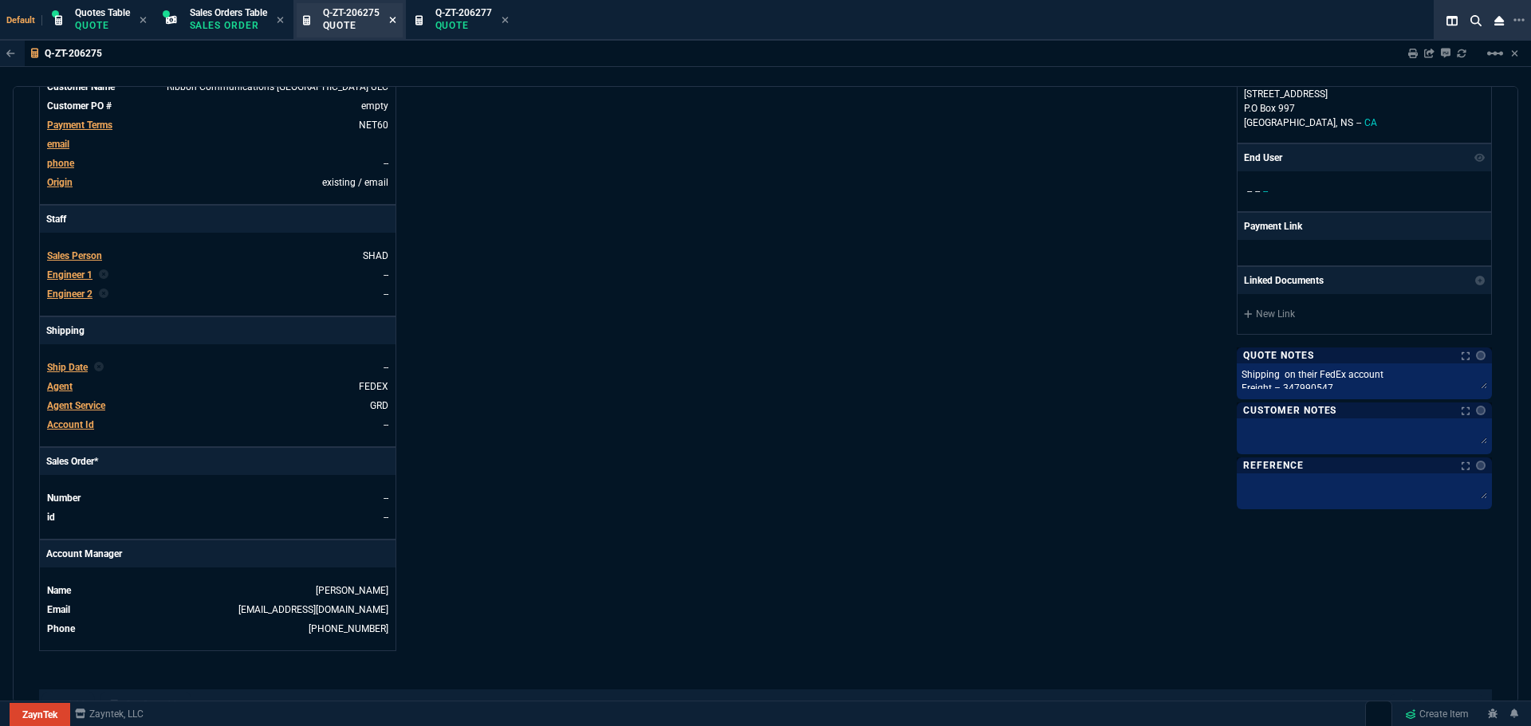
click at [395, 20] on icon at bounding box center [392, 20] width 7 height 10
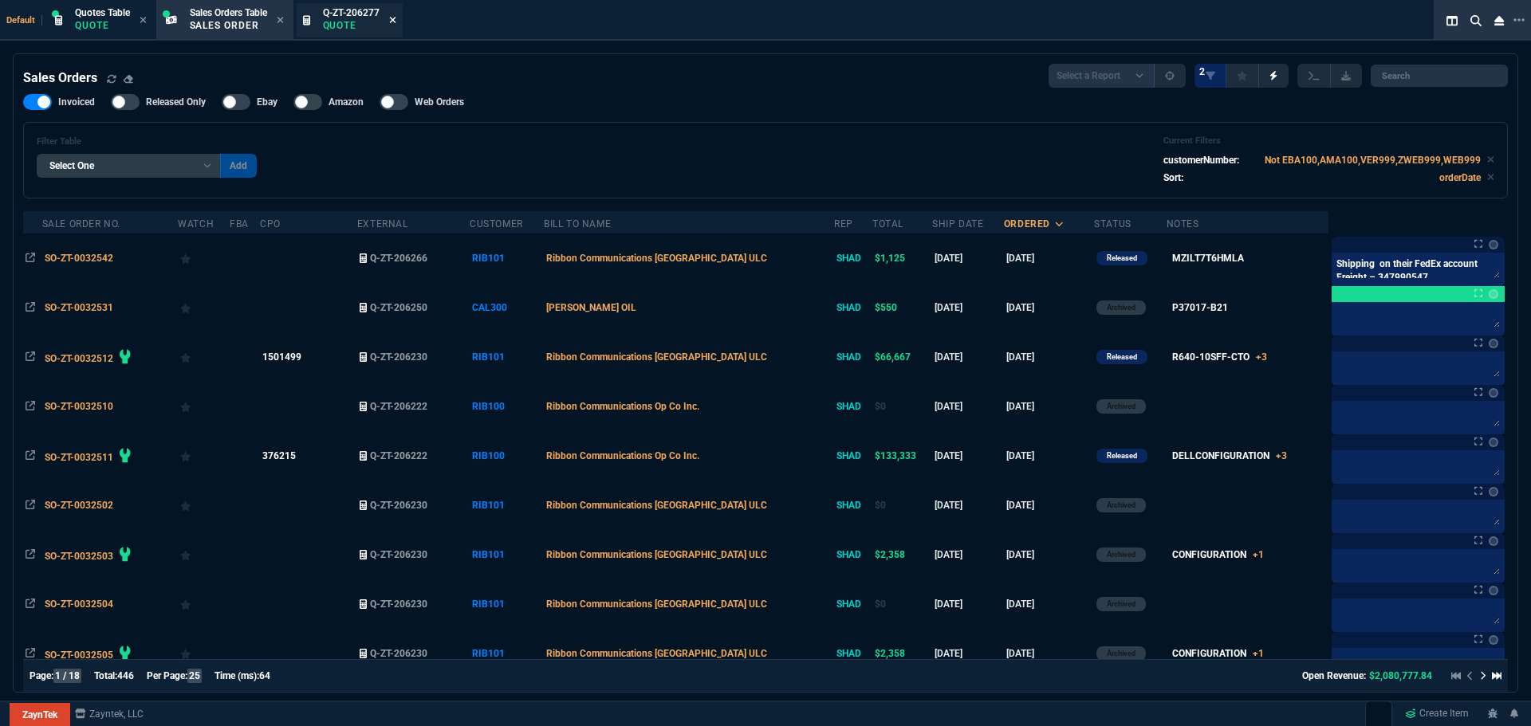
click at [396, 22] on icon at bounding box center [392, 20] width 7 height 10
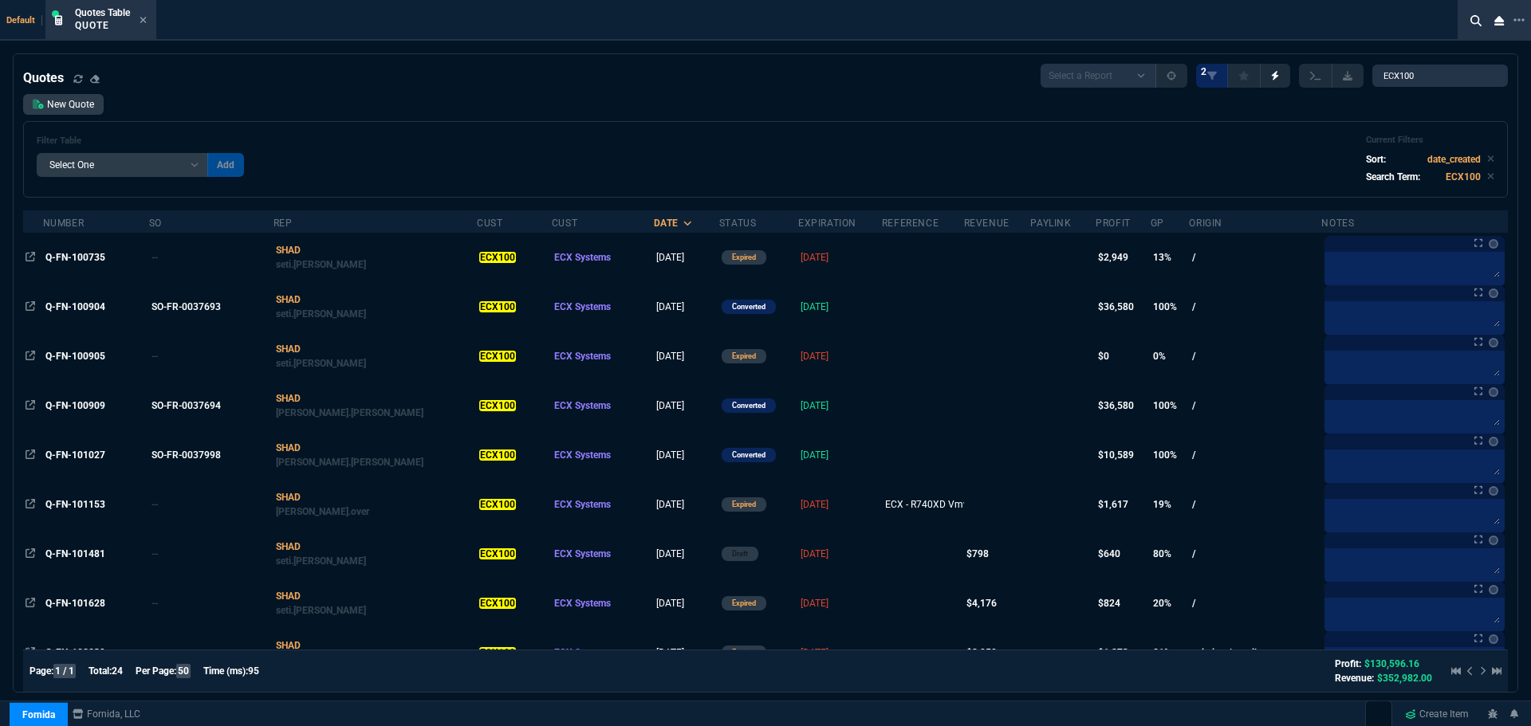
select select "4: SHAD"
select select
select select "4: SHAD"
select select
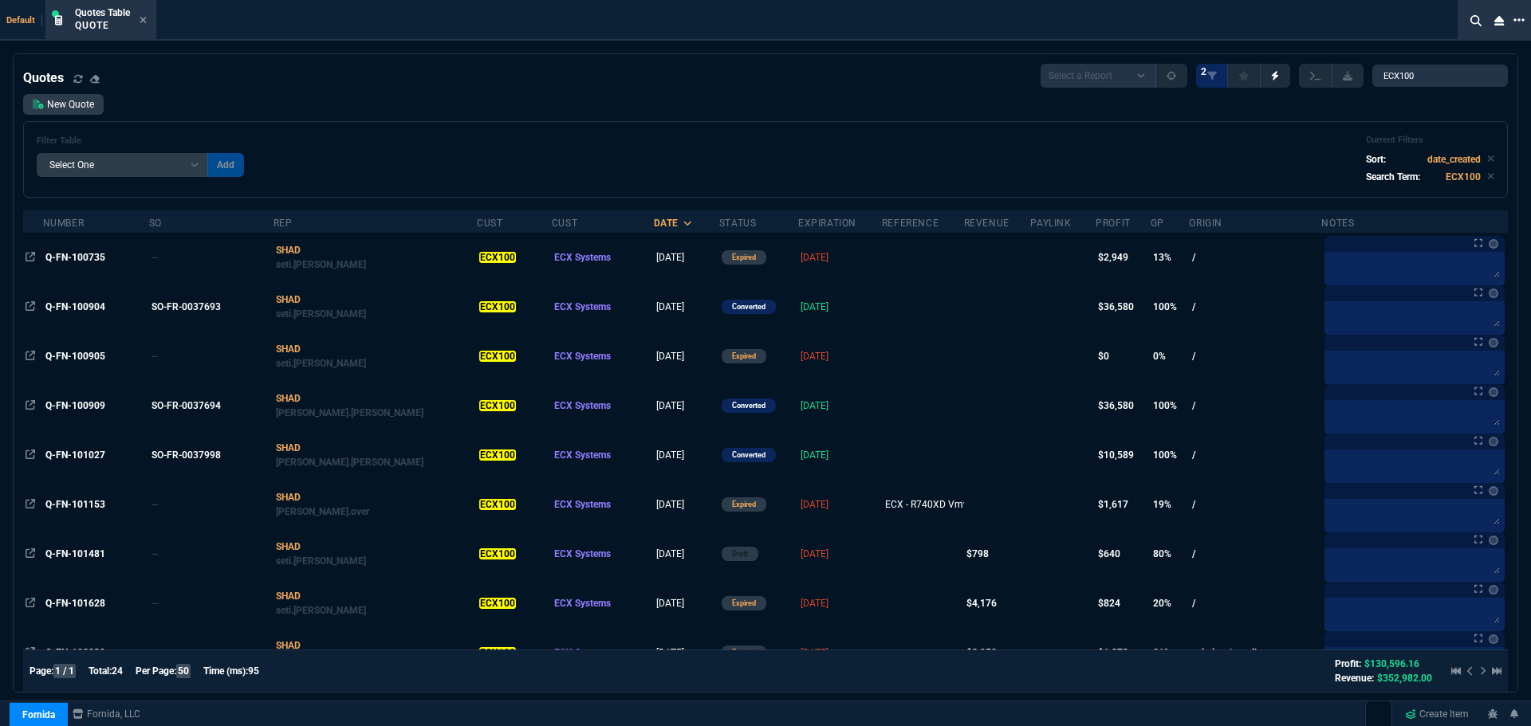
click at [1523, 16] on icon at bounding box center [1519, 20] width 11 height 13
click at [1407, 24] on li "Open New Tab" at bounding box center [1440, 29] width 158 height 19
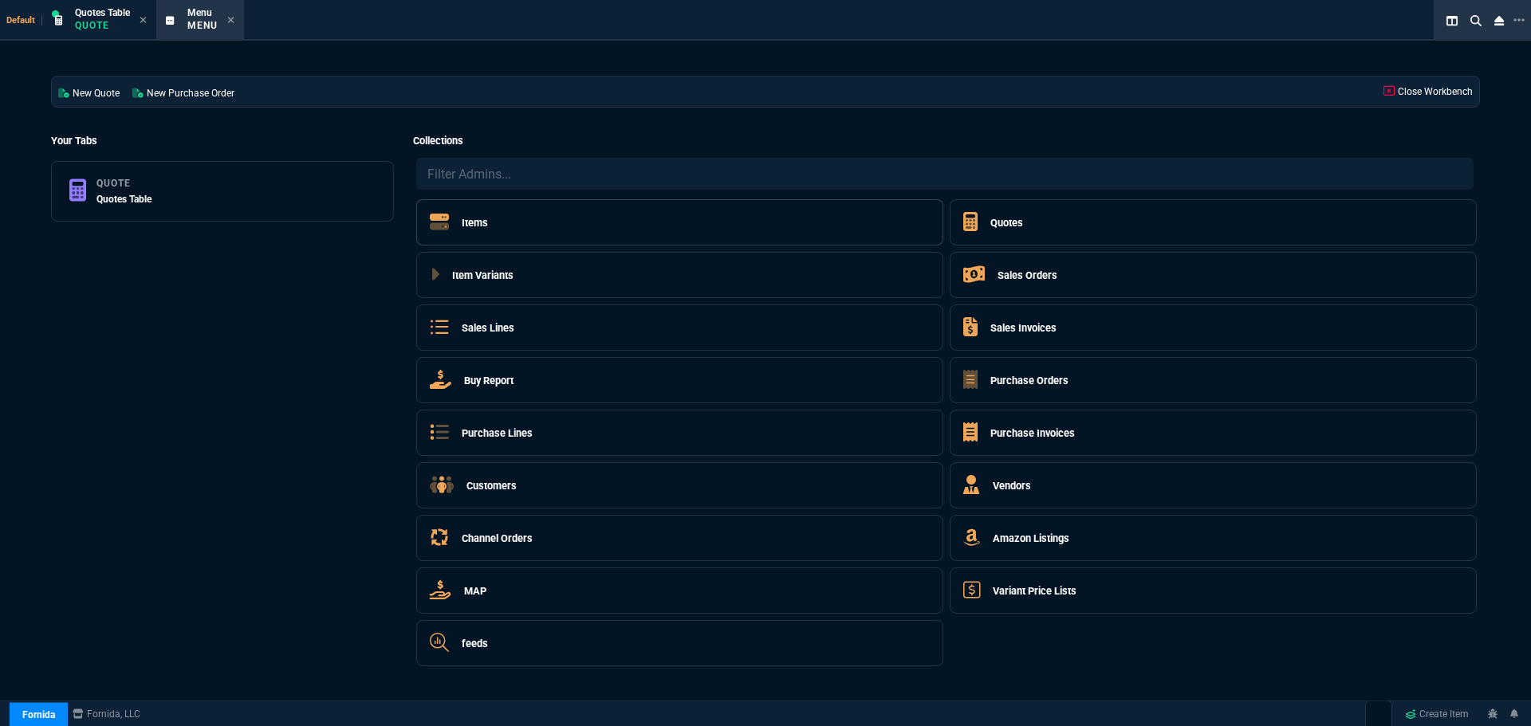
click at [470, 219] on h5 "Items" at bounding box center [475, 222] width 26 height 15
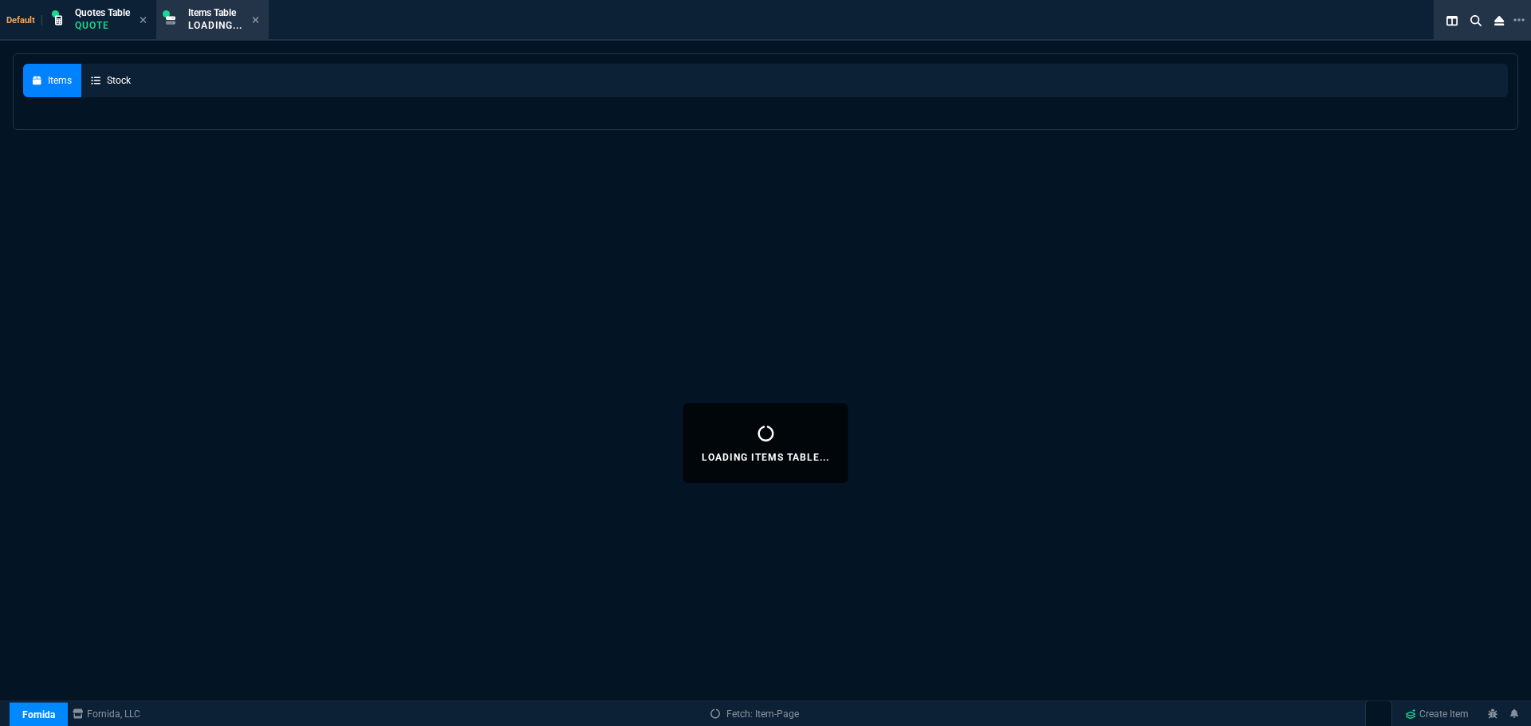
select select
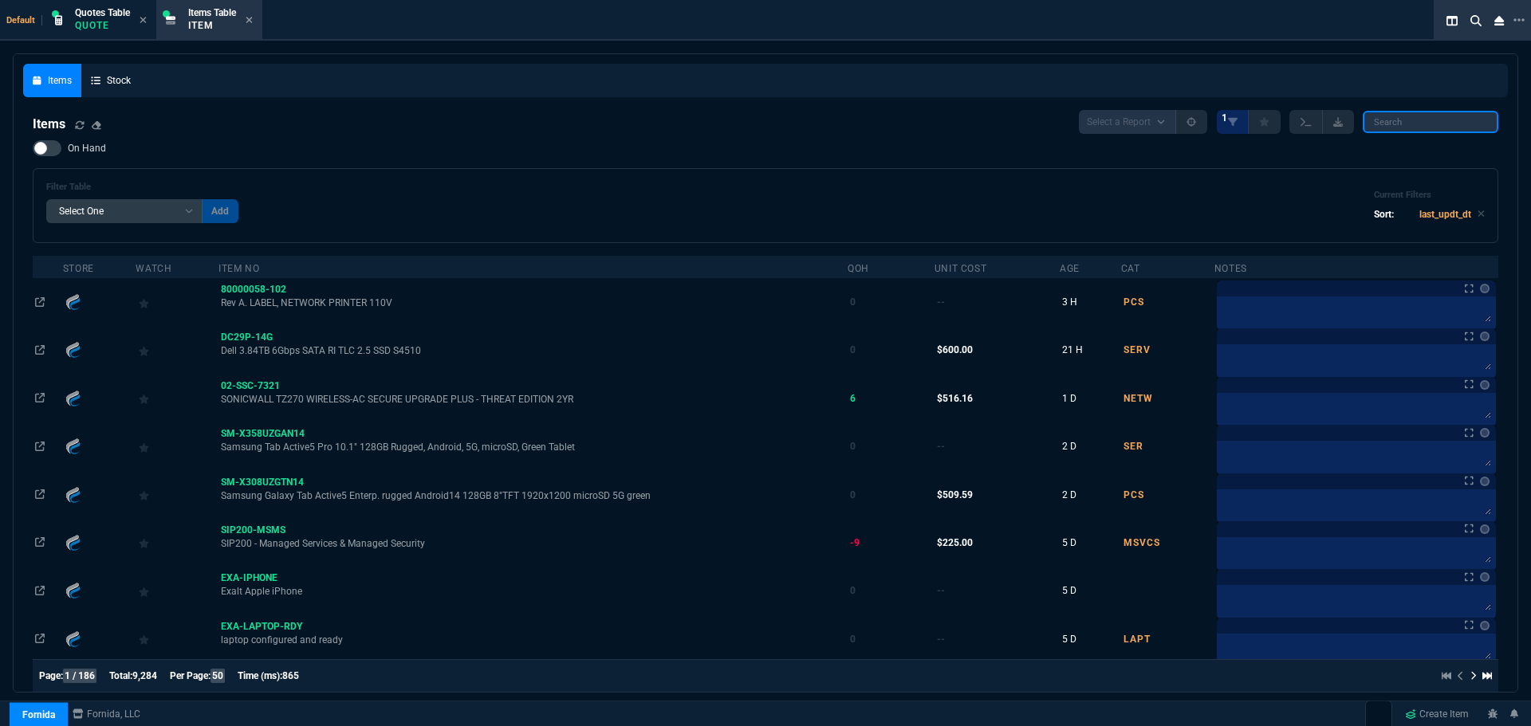
click at [1384, 121] on input "search" at bounding box center [1431, 122] width 136 height 22
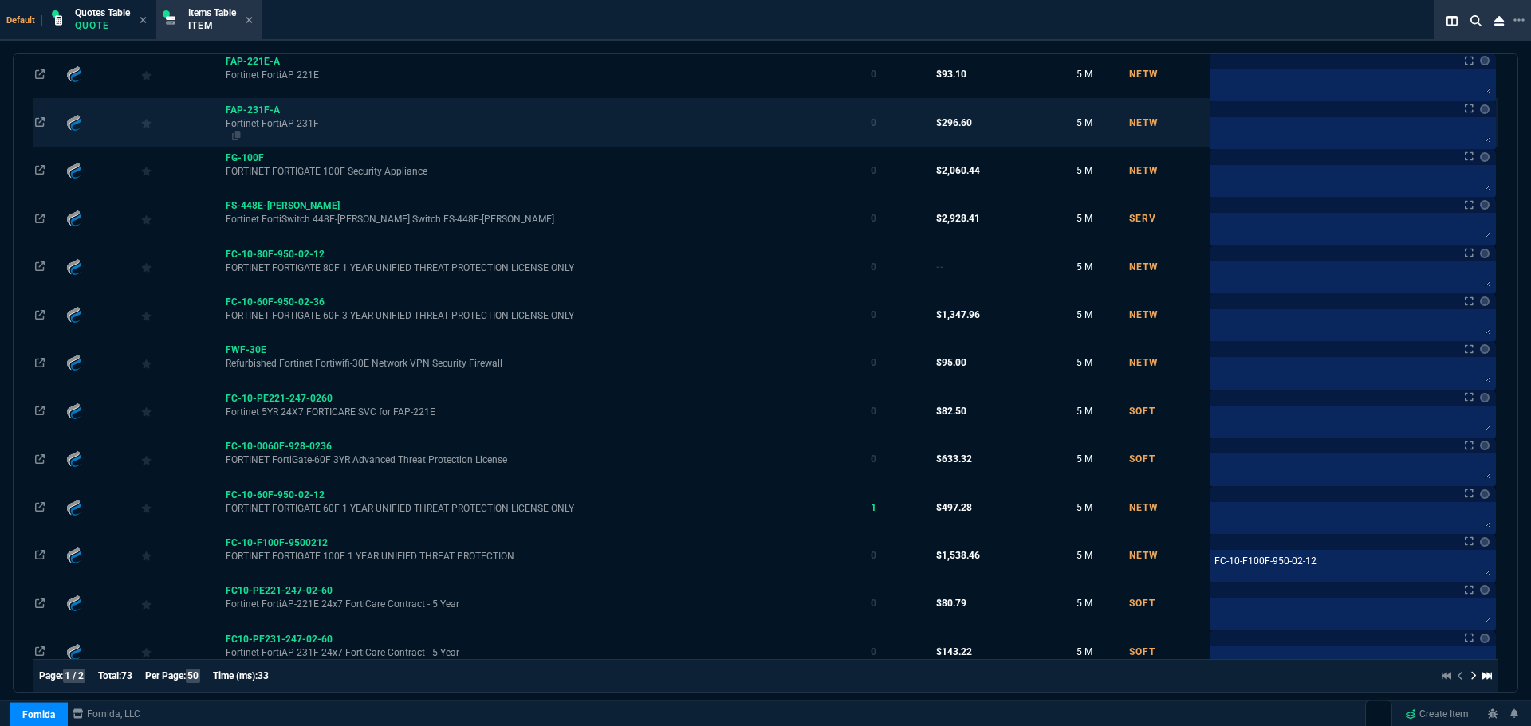
scroll to position [399, 0]
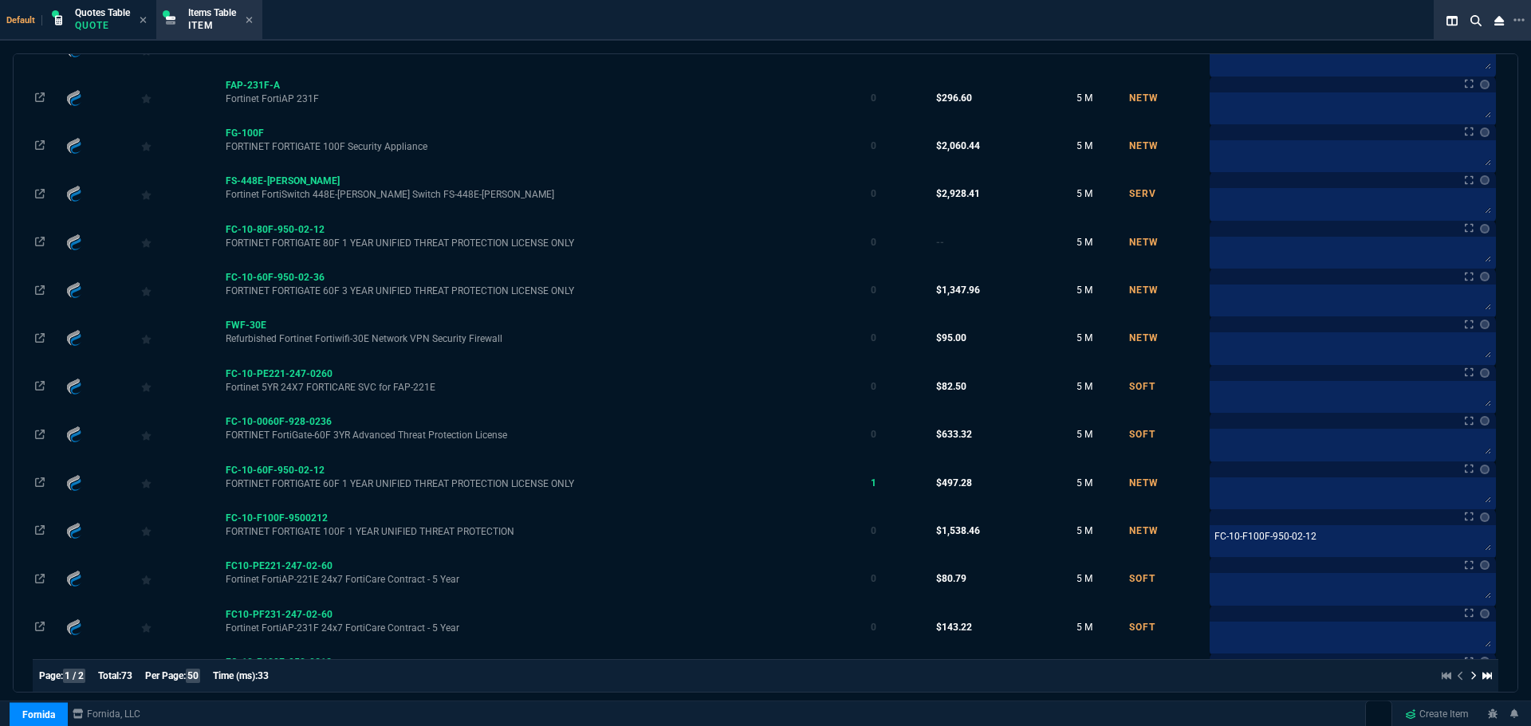
type input "FORTINET 60E"
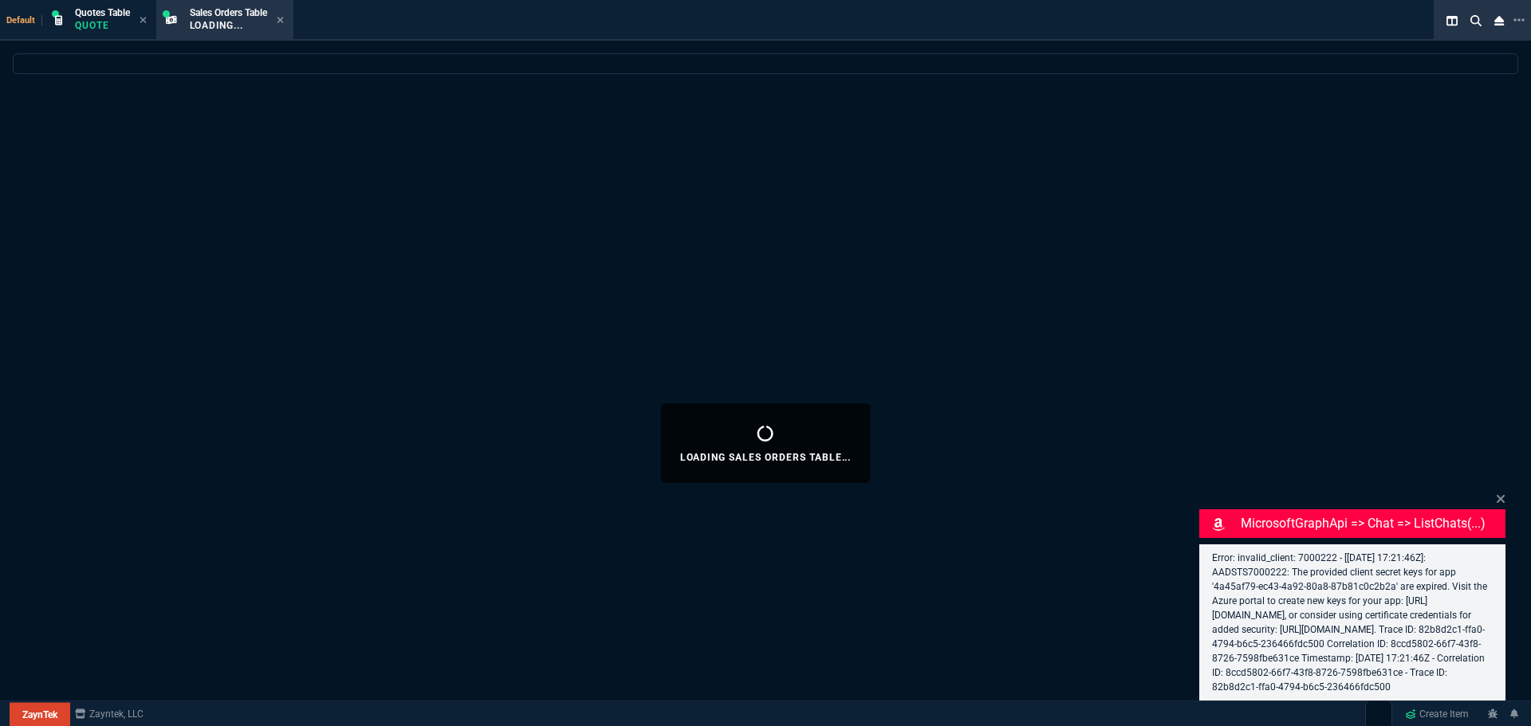
select select "4: SHAD"
select select
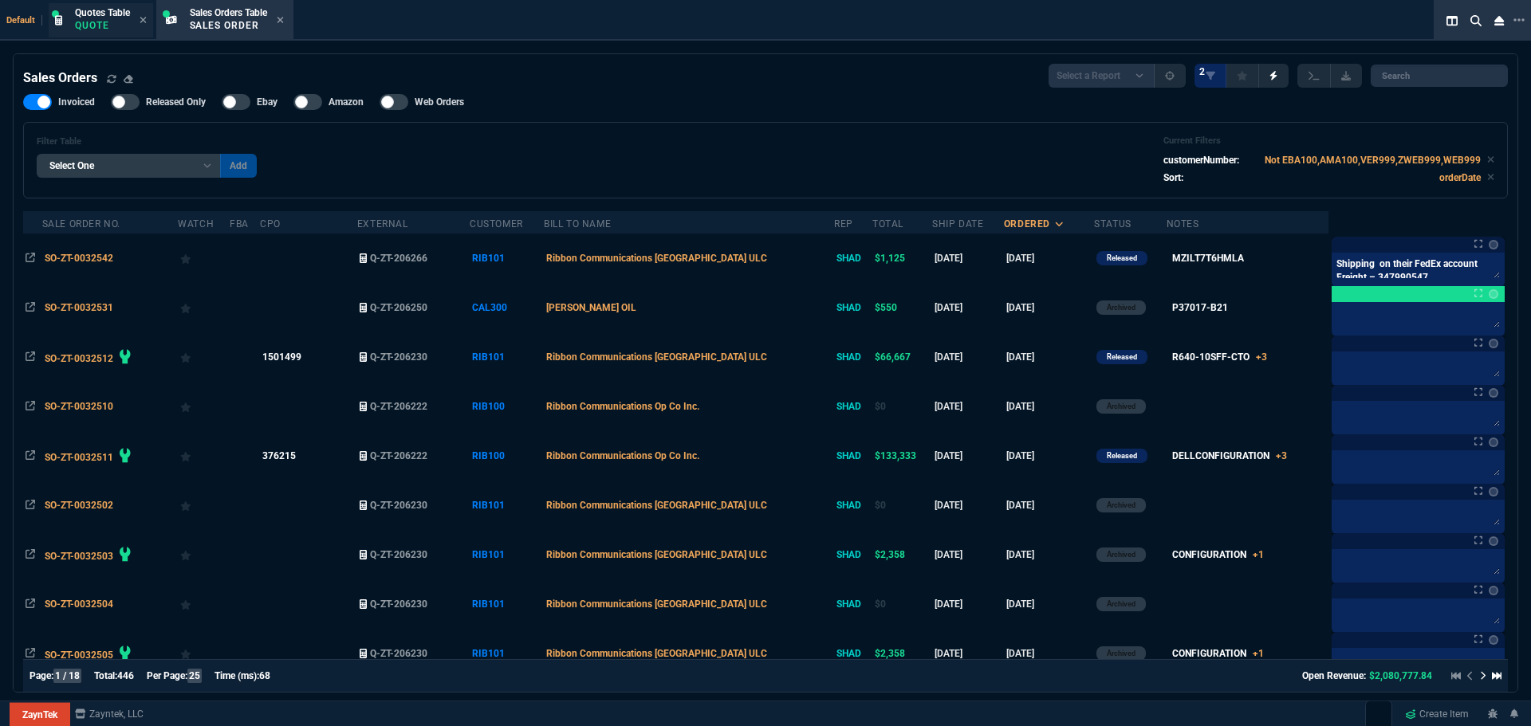
click at [102, 33] on div "Quotes Table Quote" at bounding box center [102, 20] width 55 height 28
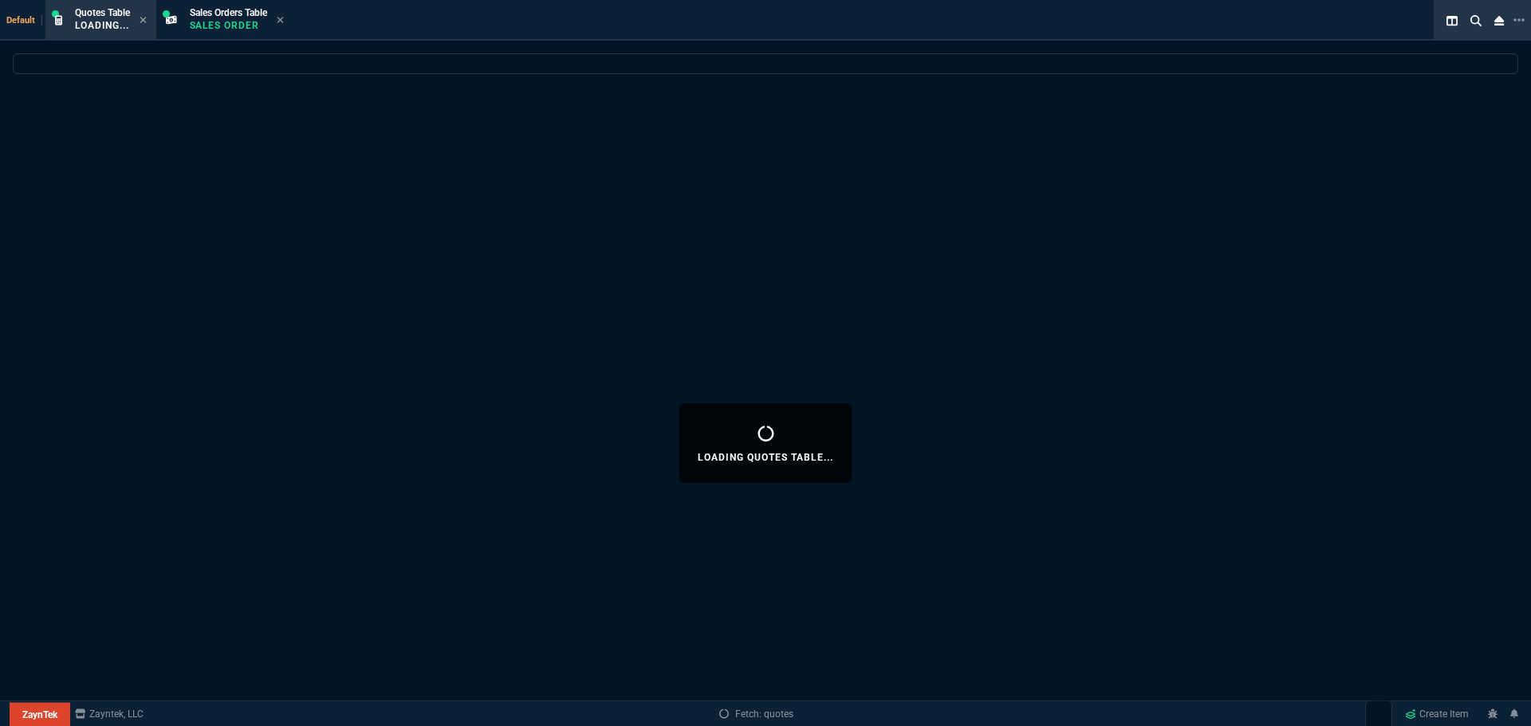
select select
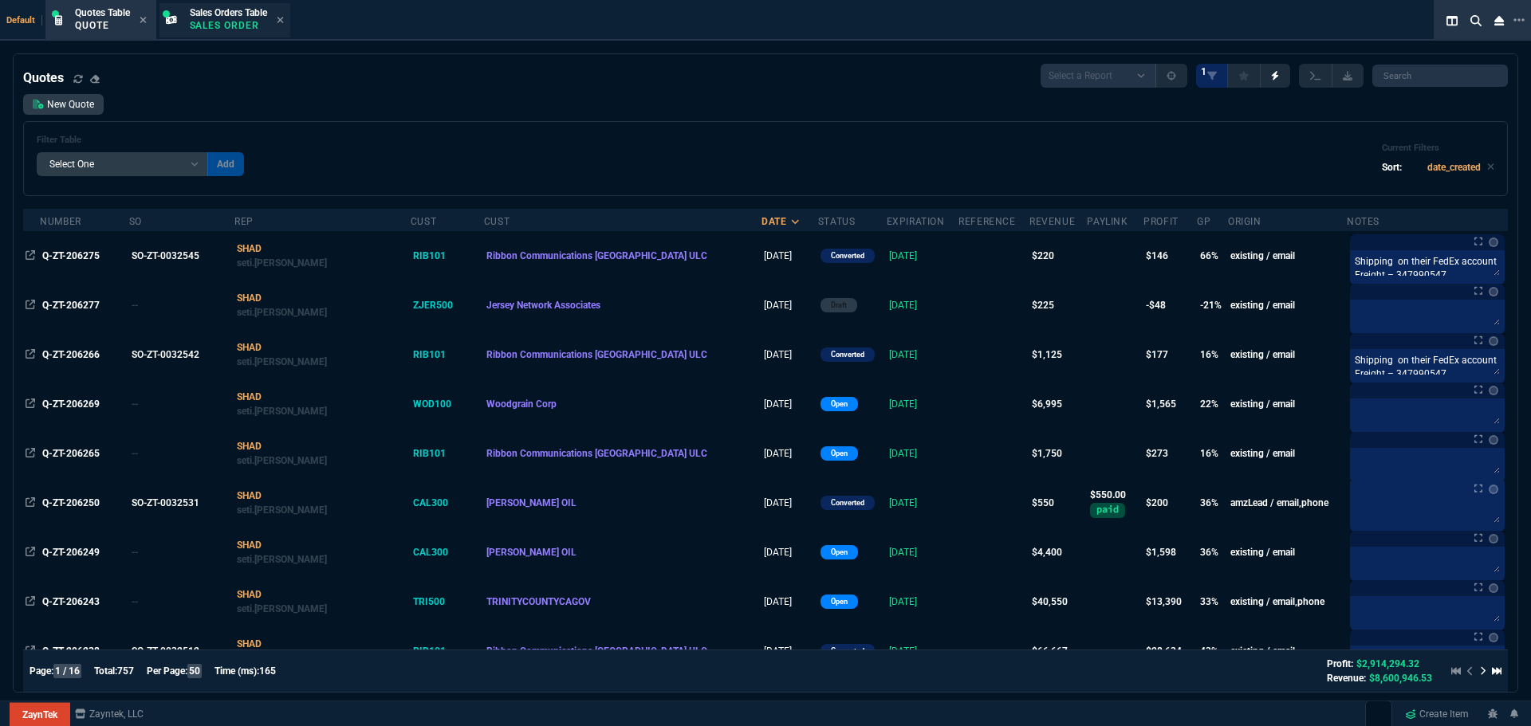
click at [209, 14] on span "Sales Orders Table" at bounding box center [228, 12] width 77 height 11
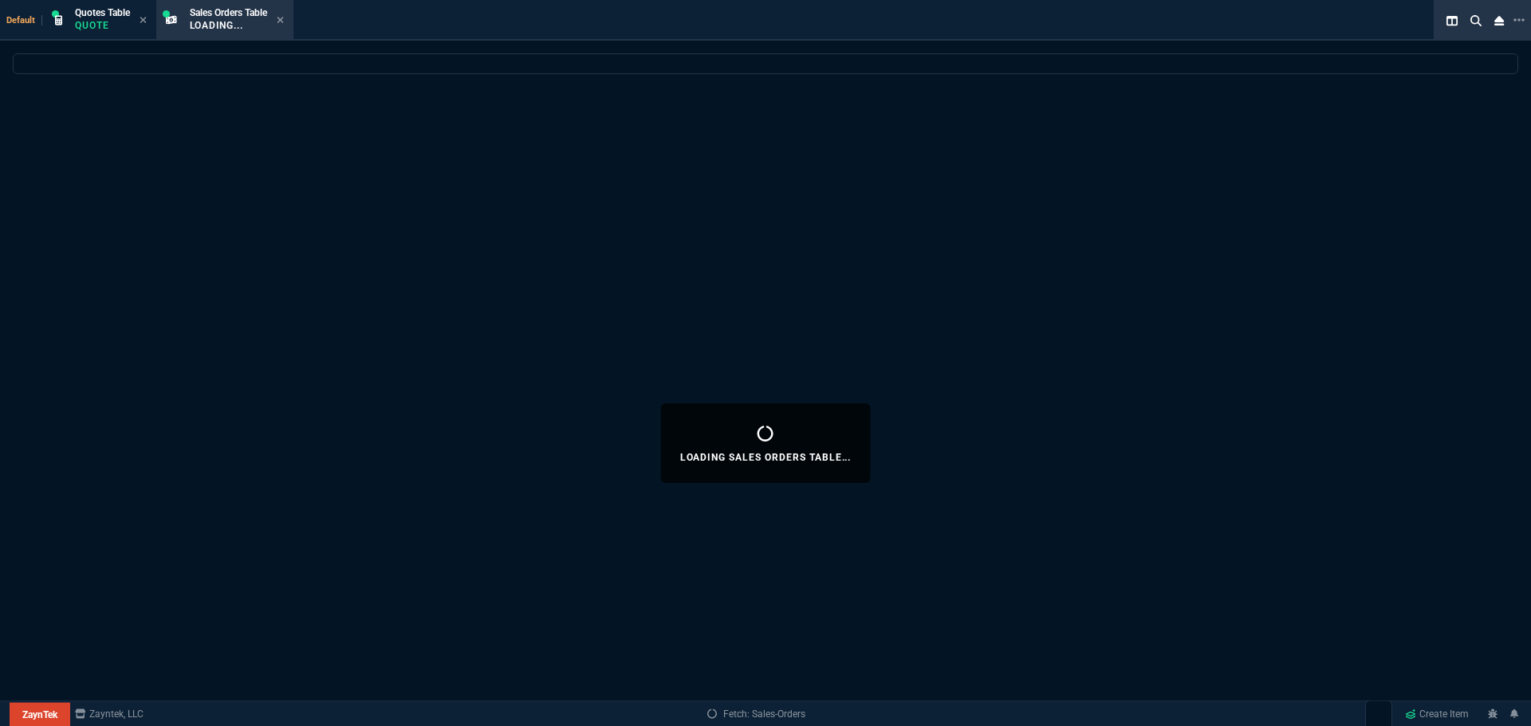
select select
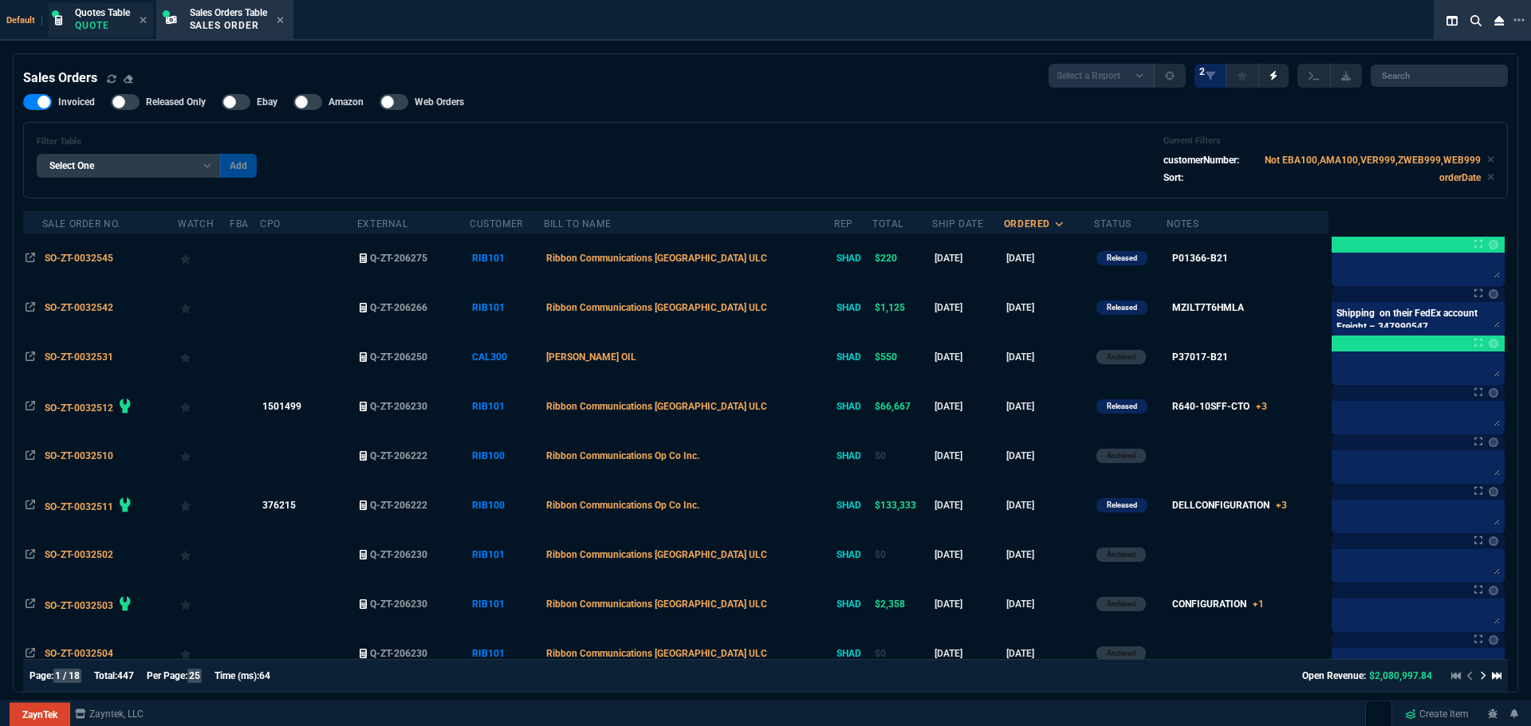
click at [94, 19] on p "Quote" at bounding box center [102, 25] width 55 height 13
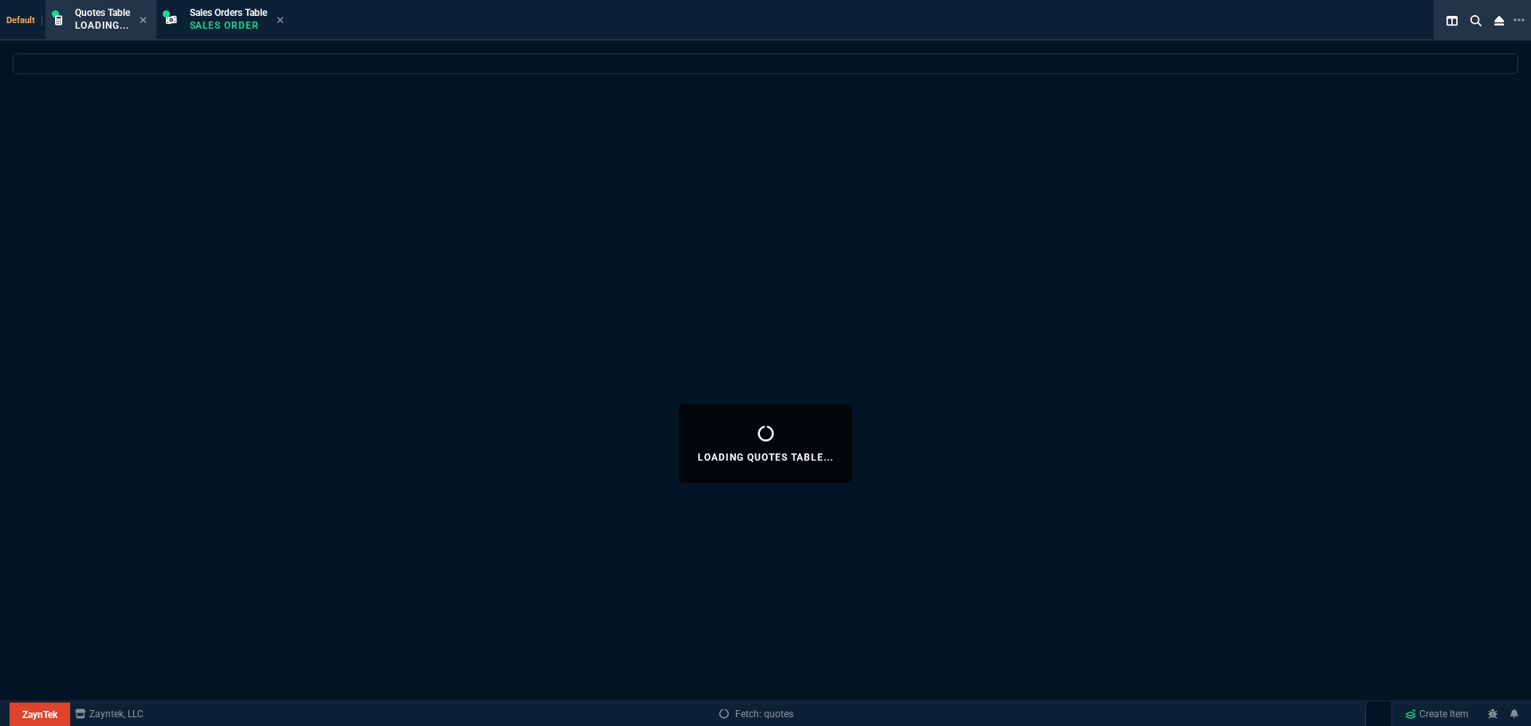
select select
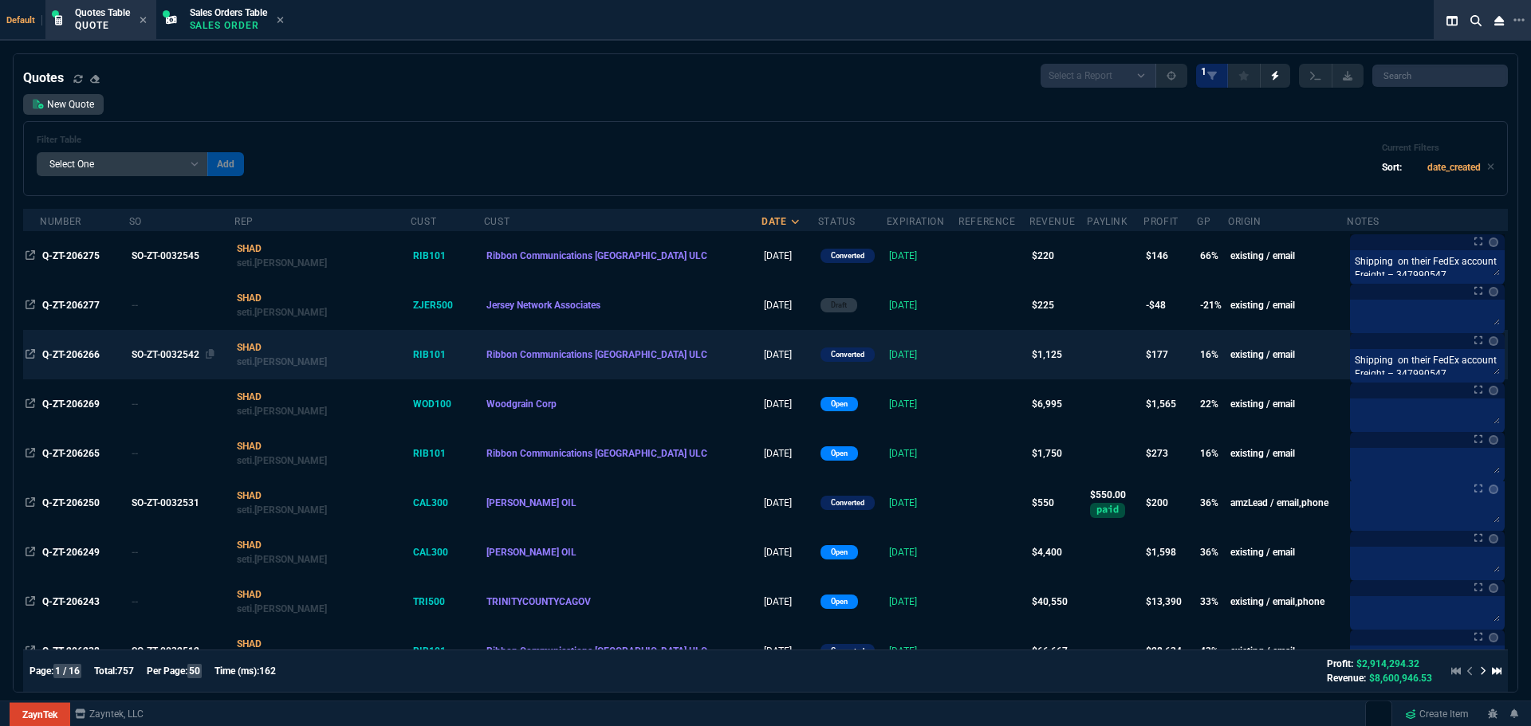
click at [162, 356] on div "SO-ZT-0032542" at bounding box center [180, 355] width 96 height 14
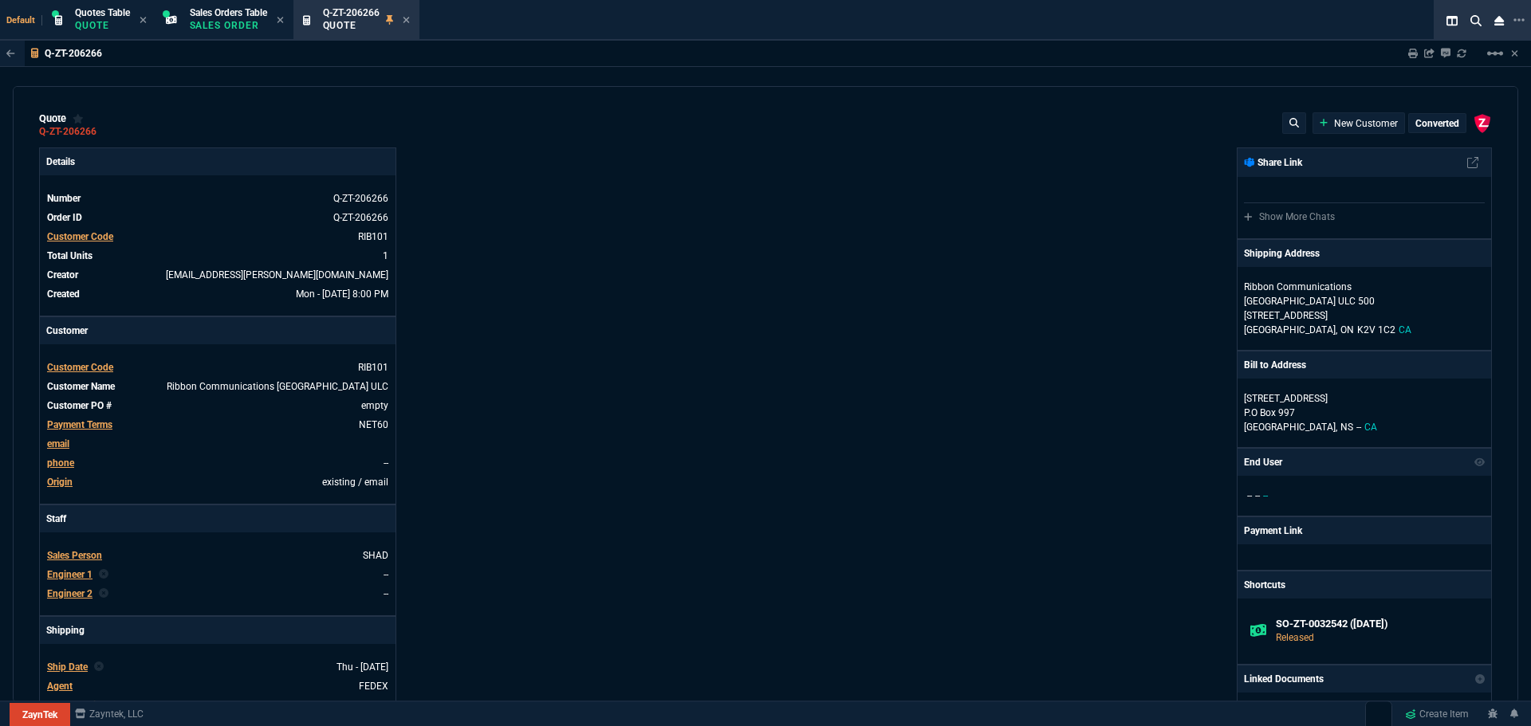
type input "24"
type input "275"
click at [108, 131] on icon at bounding box center [107, 132] width 9 height 10
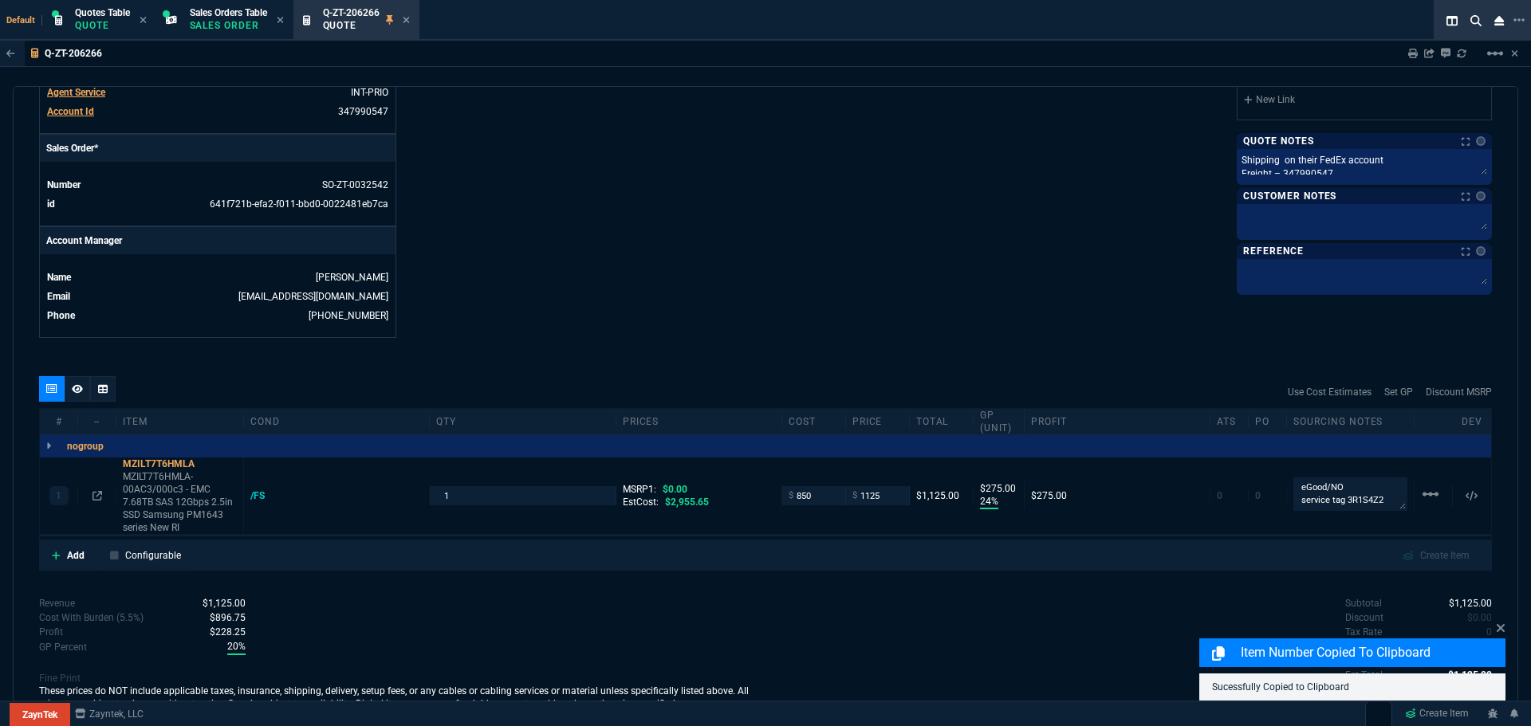
scroll to position [670, 0]
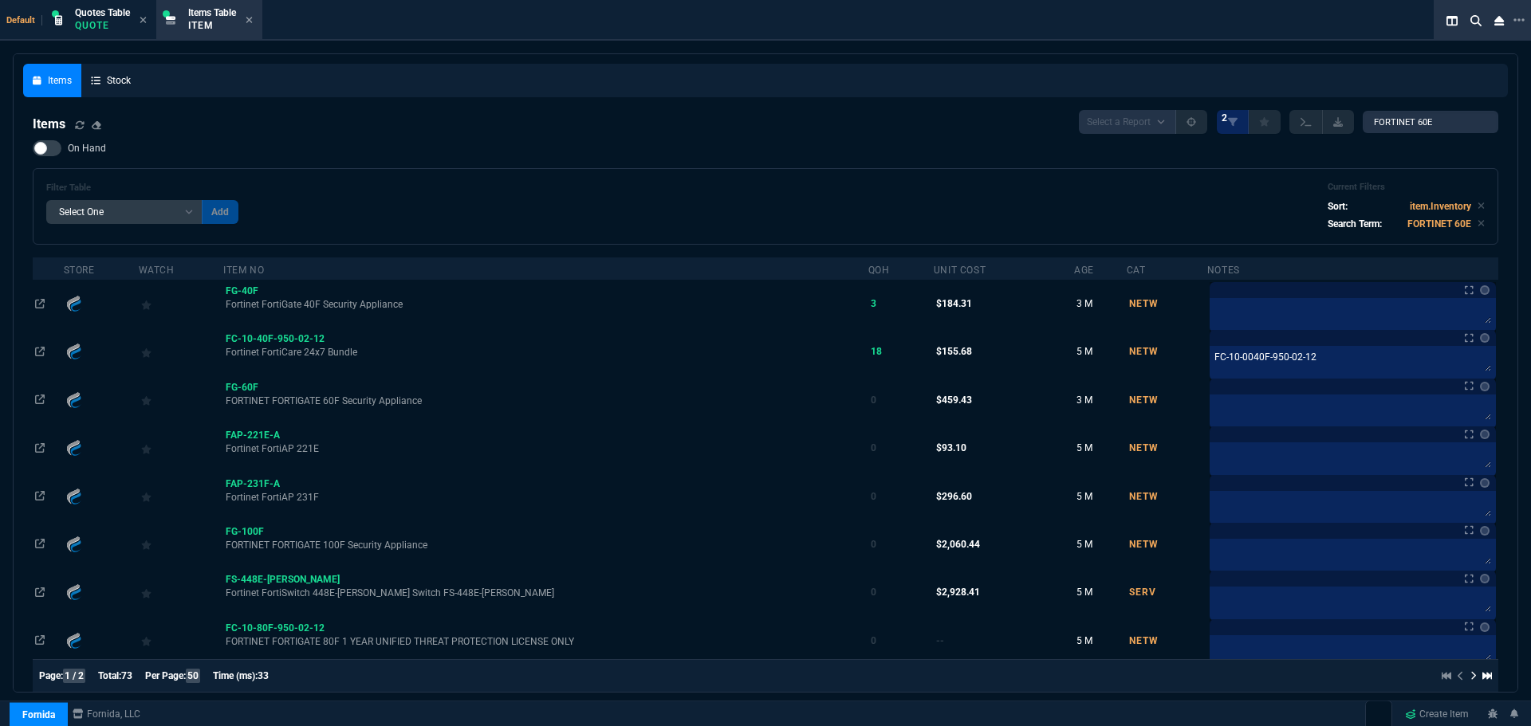
select select "4: SHAD"
select select
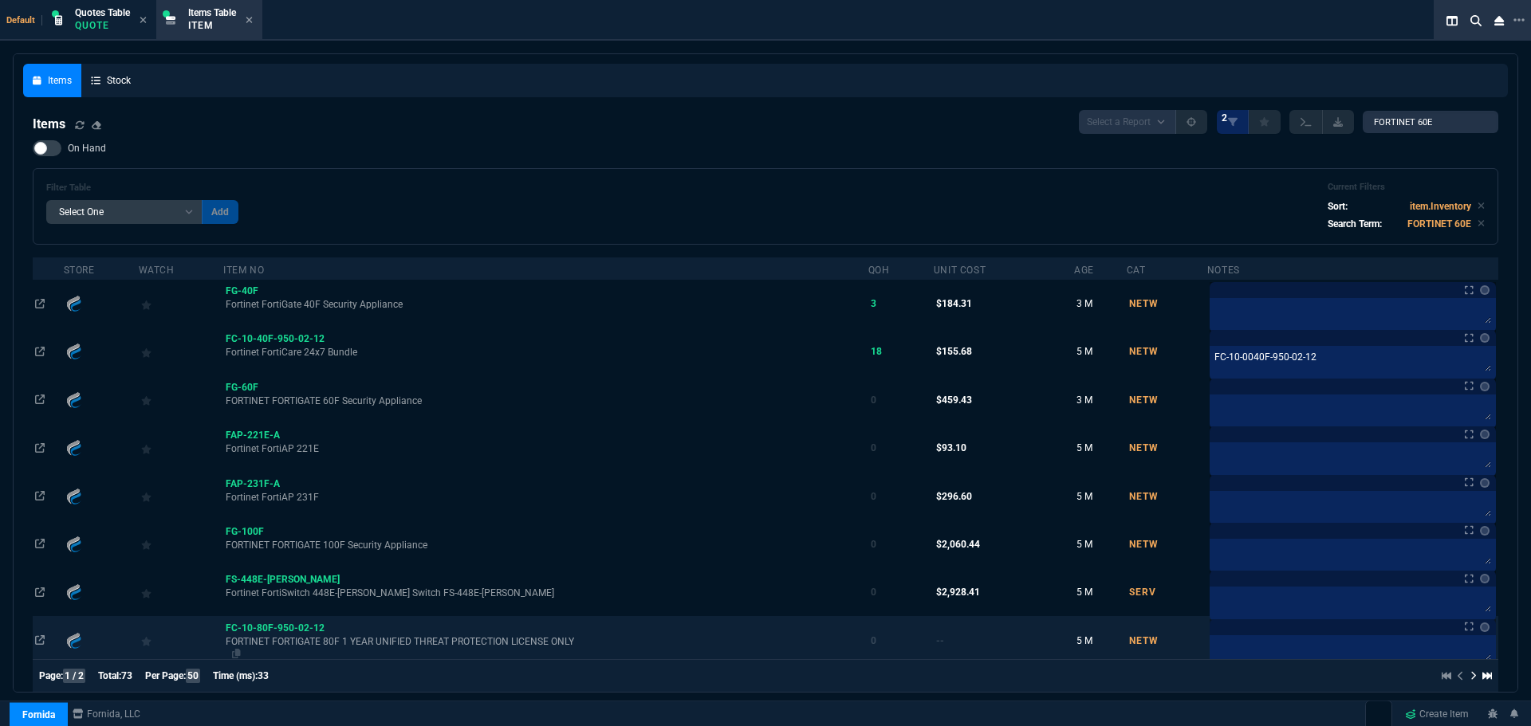
scroll to position [399, 0]
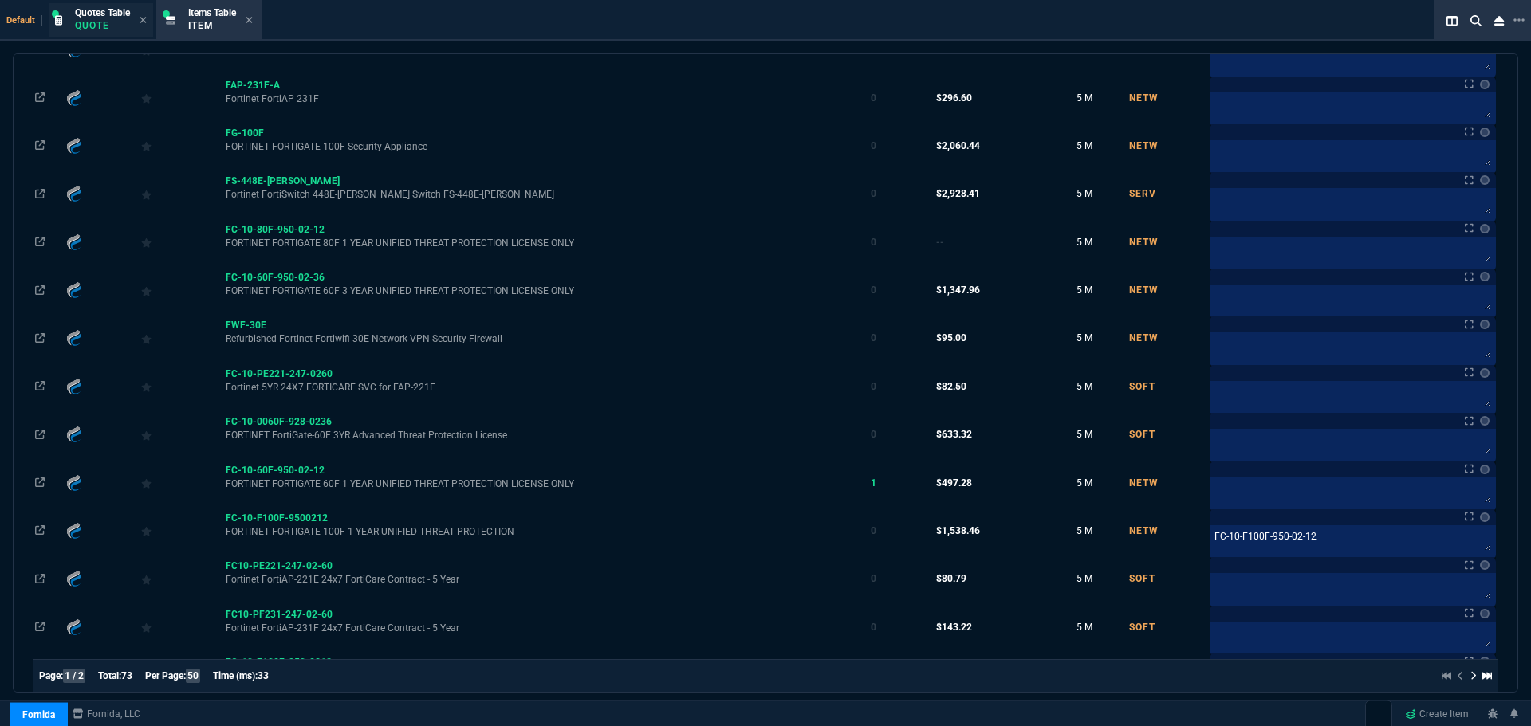
click at [112, 22] on p "Quote" at bounding box center [102, 25] width 55 height 13
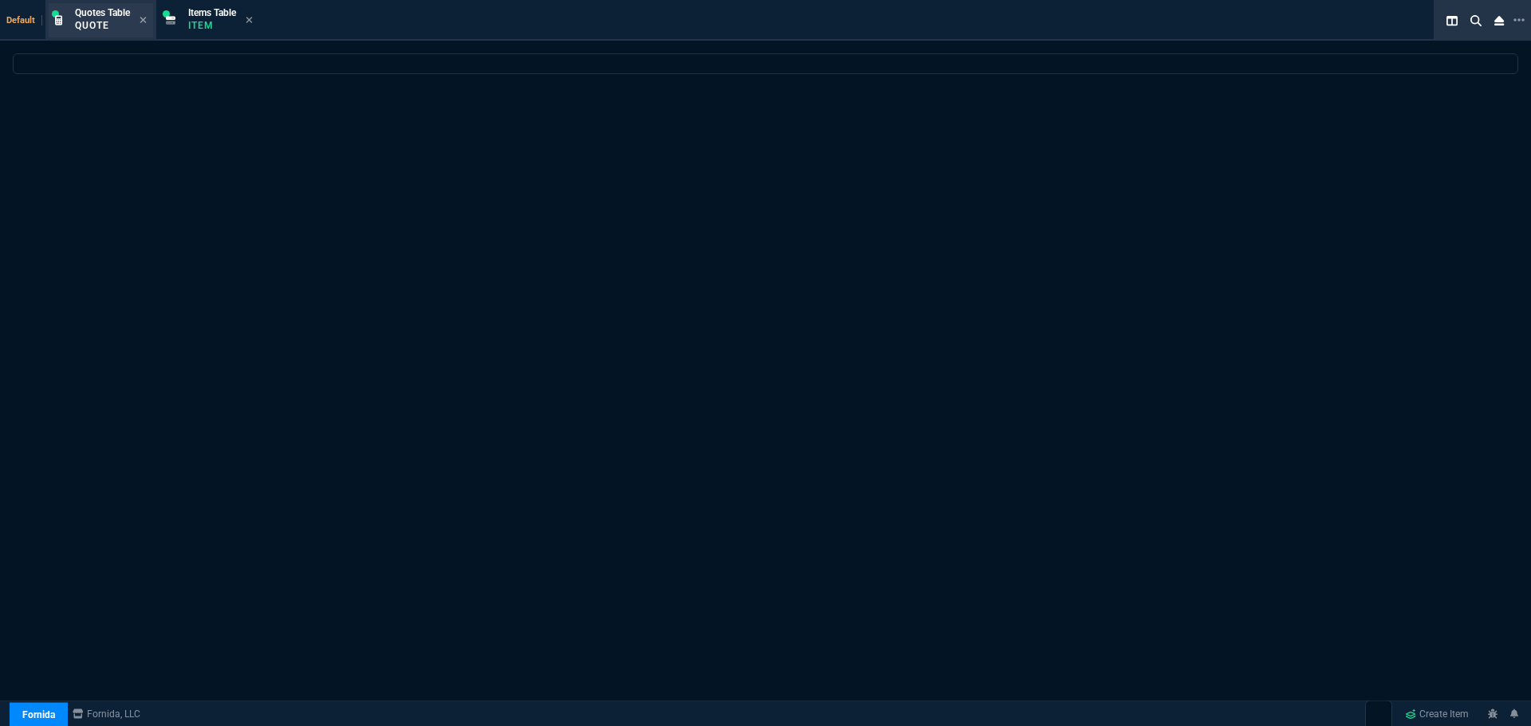
scroll to position [0, 0]
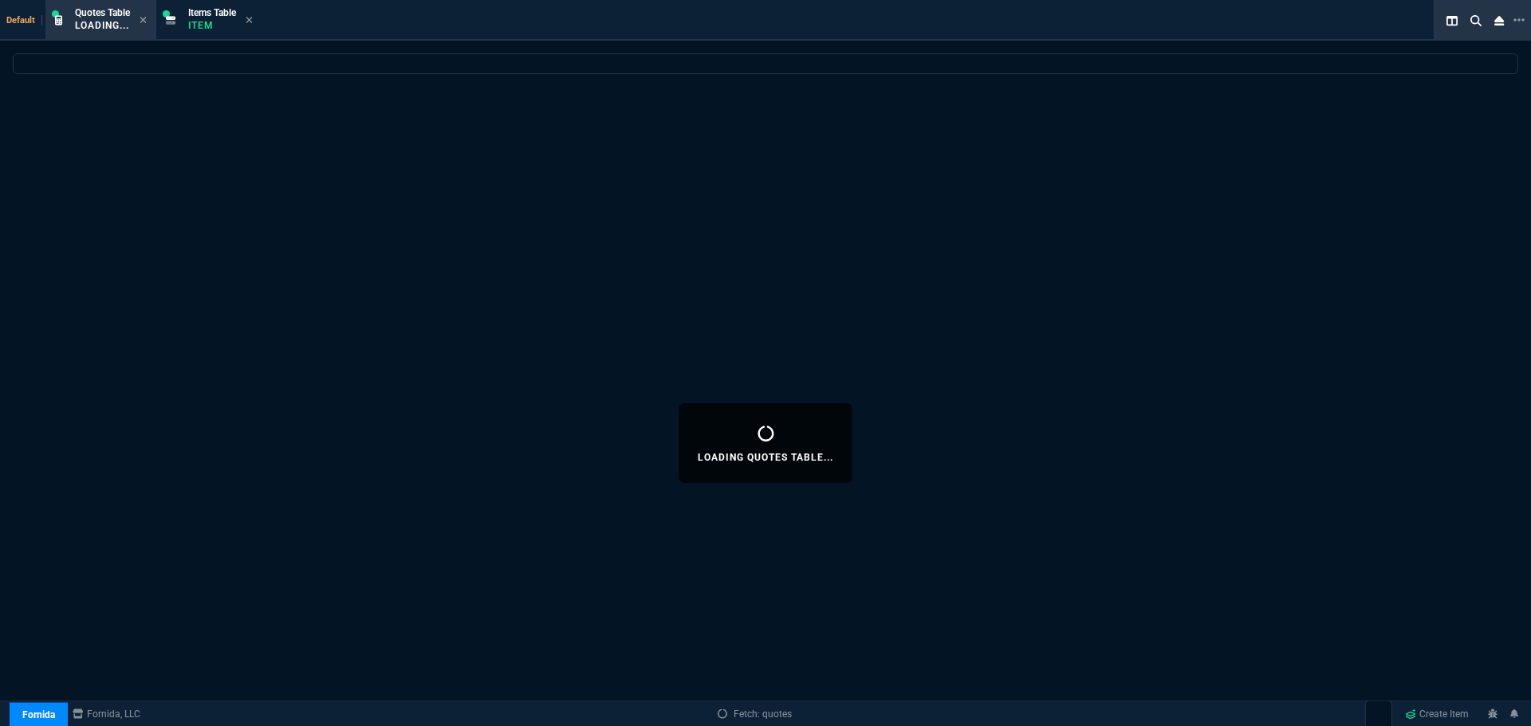
select select
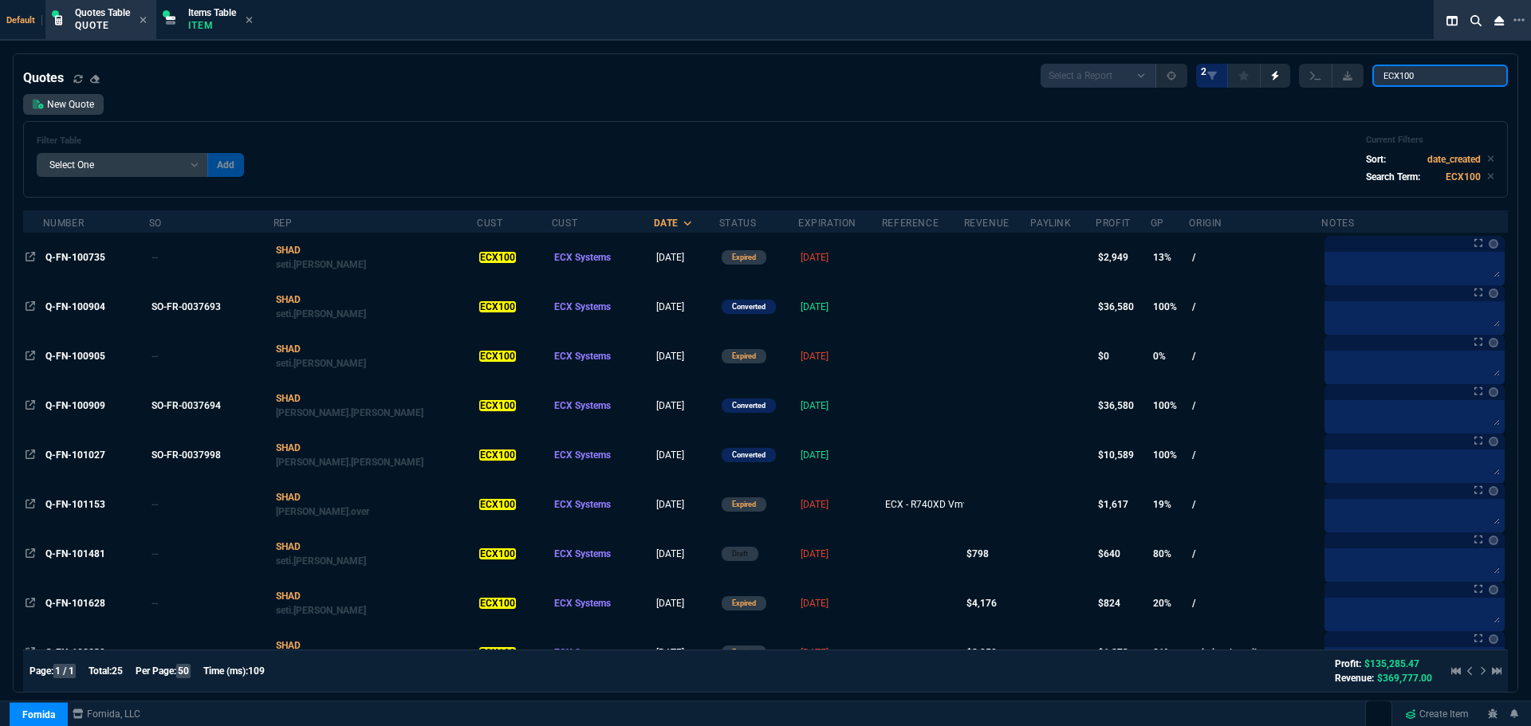
click at [1426, 81] on input "ECX100" at bounding box center [1440, 76] width 136 height 22
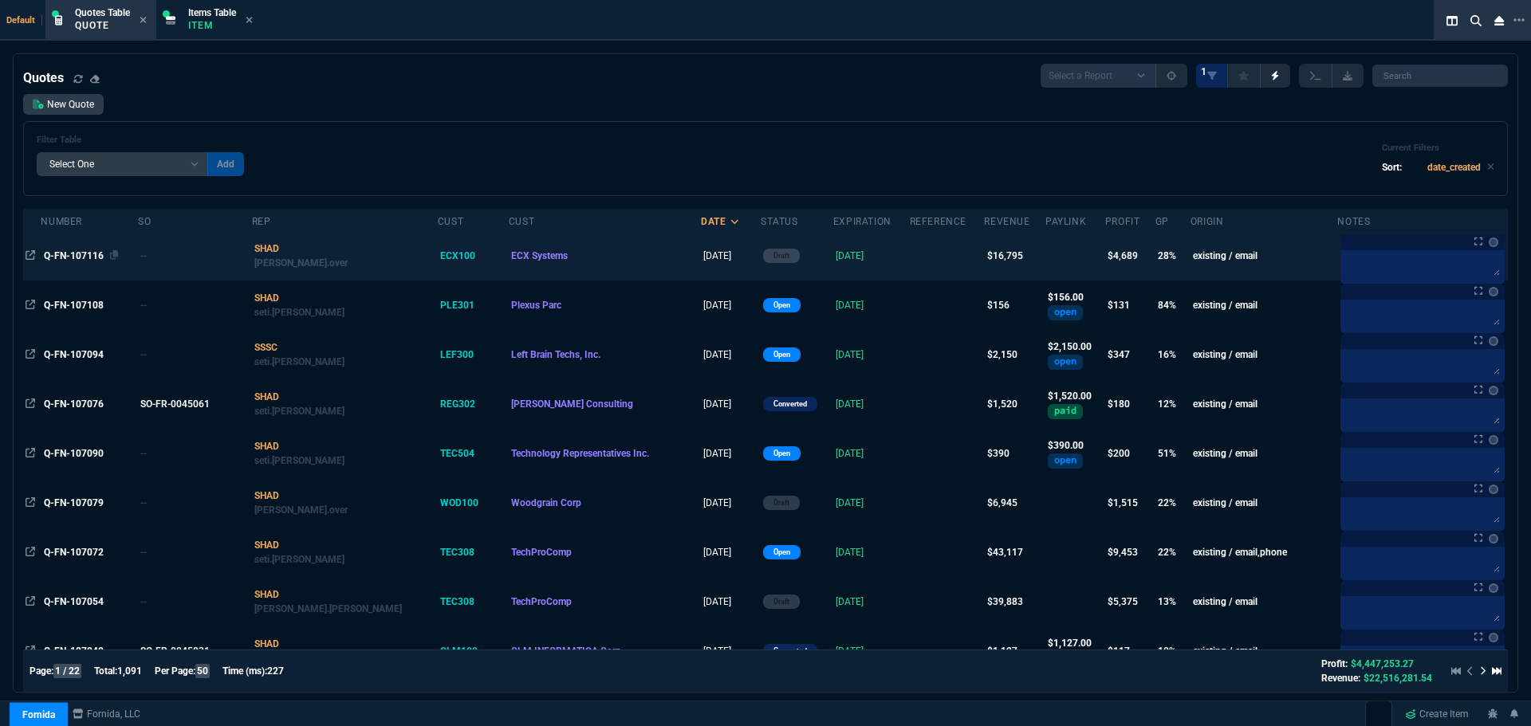
click at [89, 253] on span "Q-FN-107116" at bounding box center [74, 255] width 60 height 11
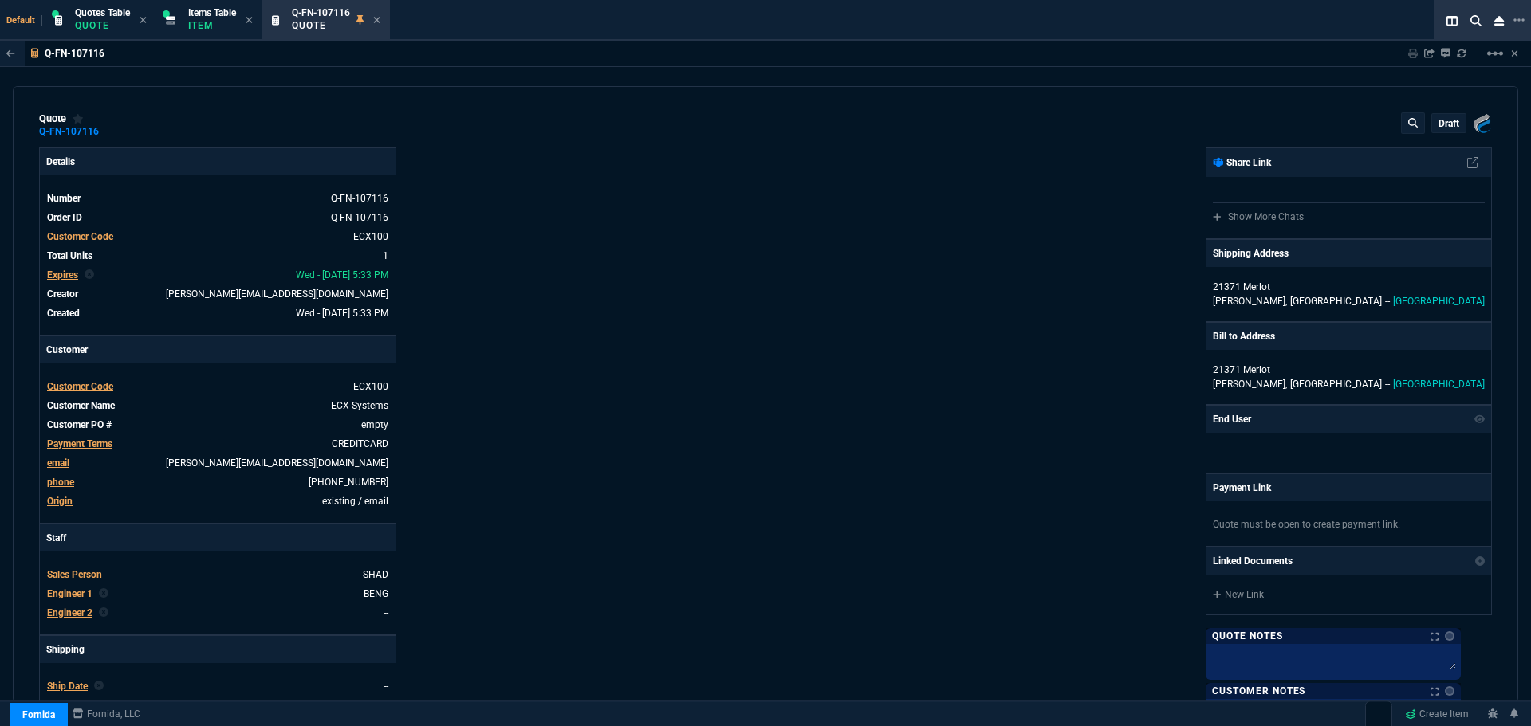
type input "32"
type input "5320"
type input "72"
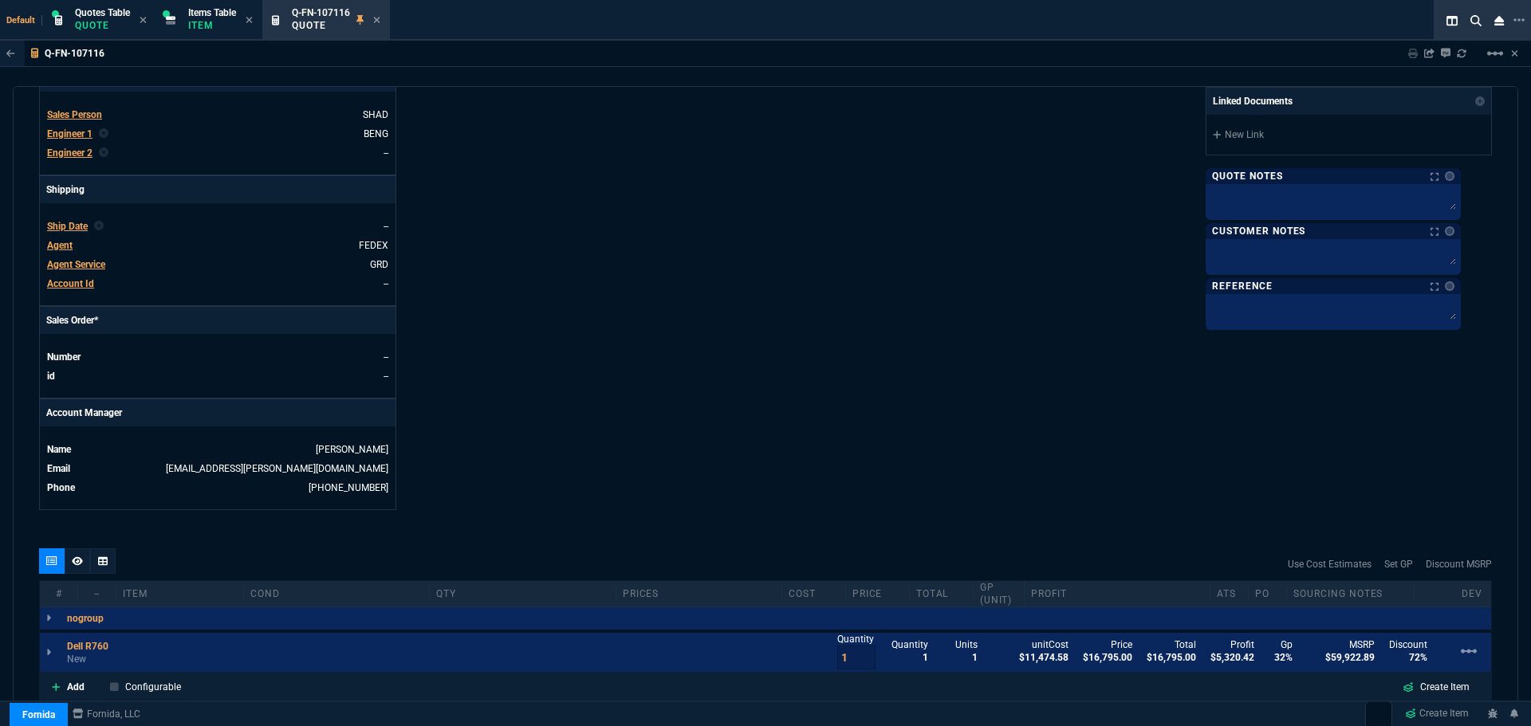
scroll to position [718, 0]
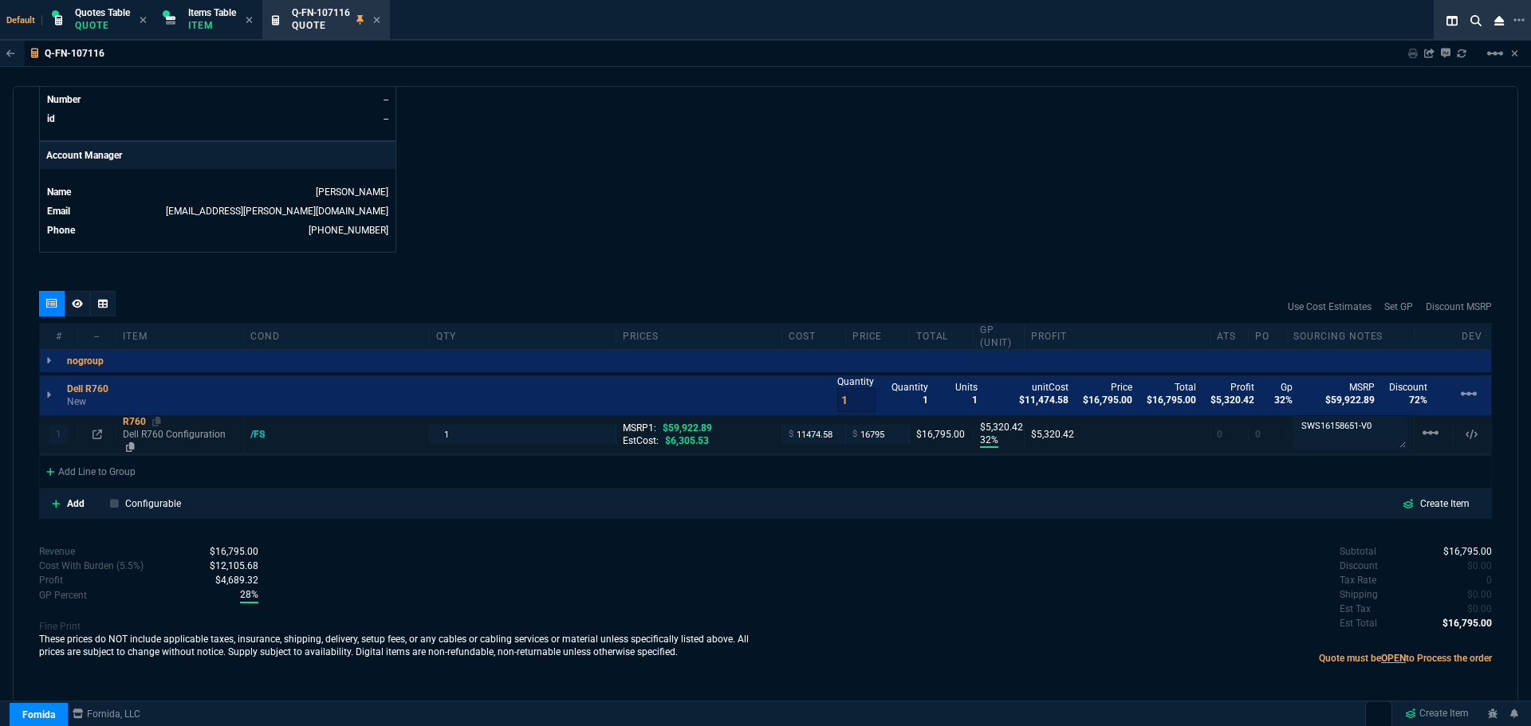
click at [131, 425] on div "R760" at bounding box center [180, 421] width 114 height 13
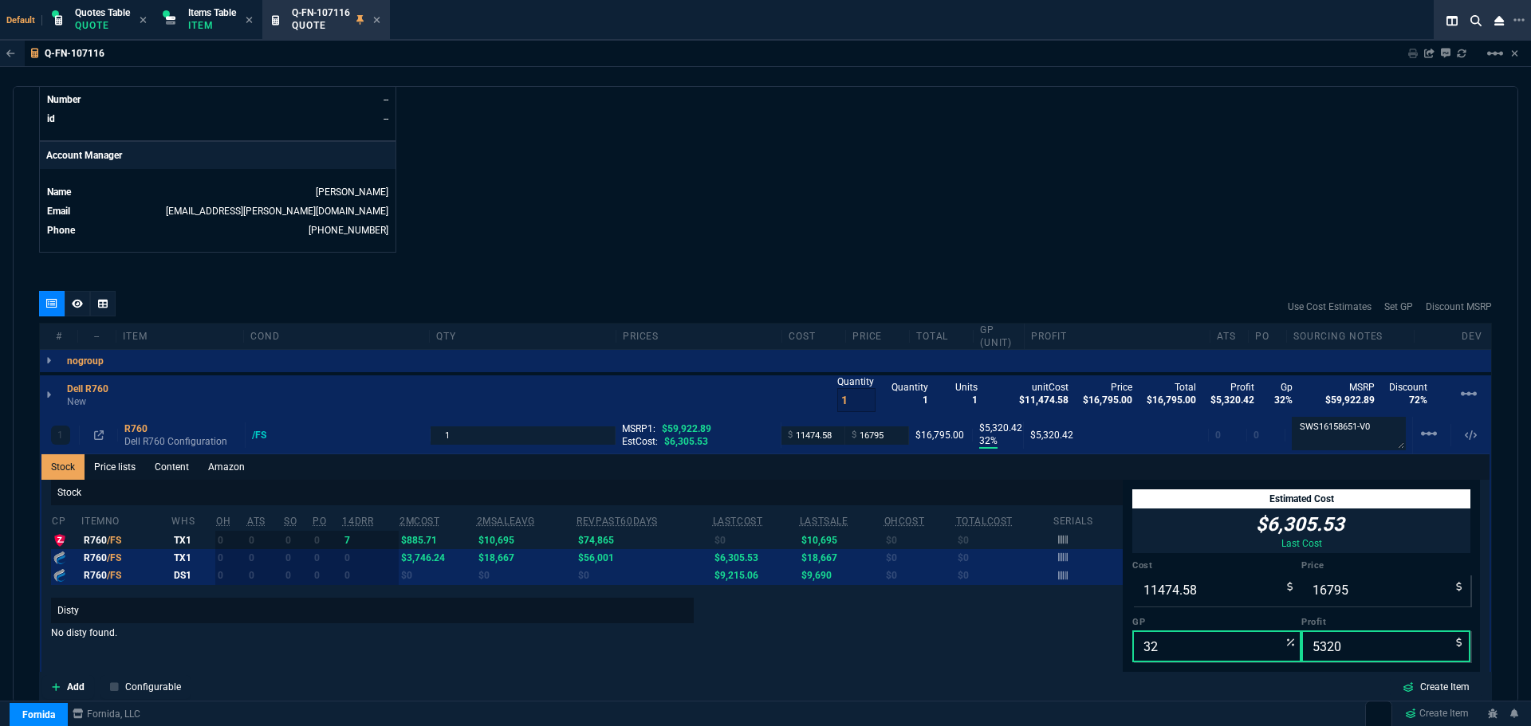
click at [79, 303] on icon at bounding box center [77, 304] width 11 height 10
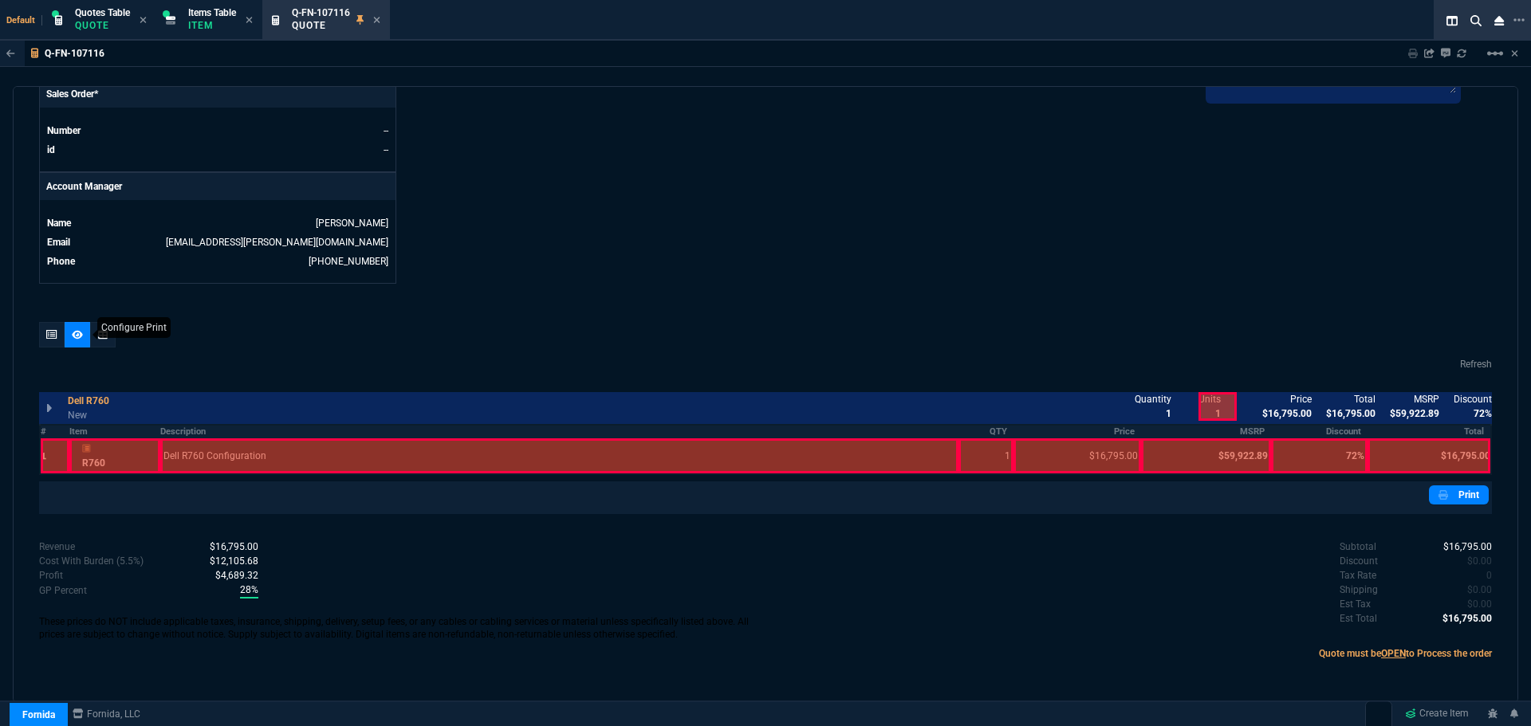
scroll to position [687, 0]
click at [176, 458] on div at bounding box center [559, 456] width 798 height 35
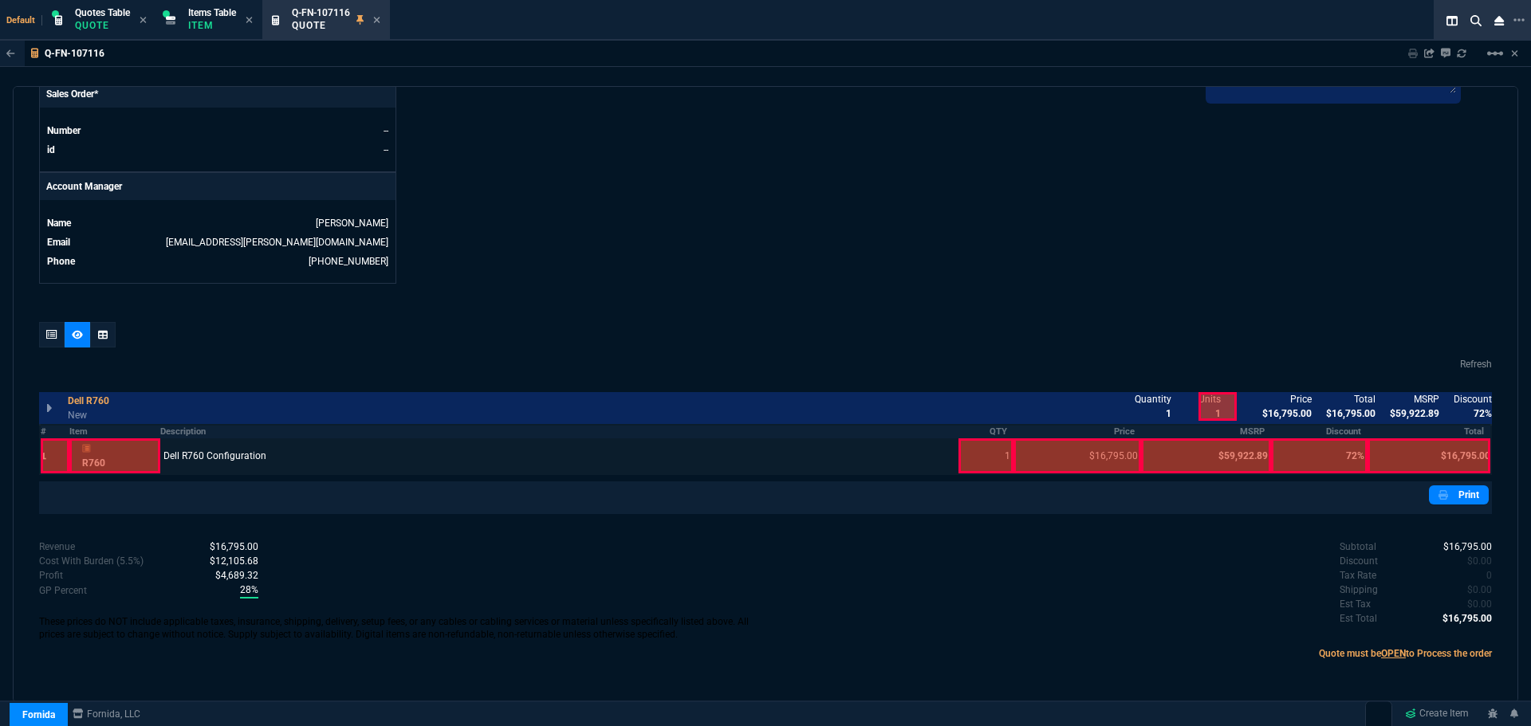
click at [959, 468] on div at bounding box center [987, 456] width 56 height 35
click at [1074, 448] on div at bounding box center [1078, 456] width 128 height 35
click at [1419, 451] on div at bounding box center [1430, 456] width 124 height 35
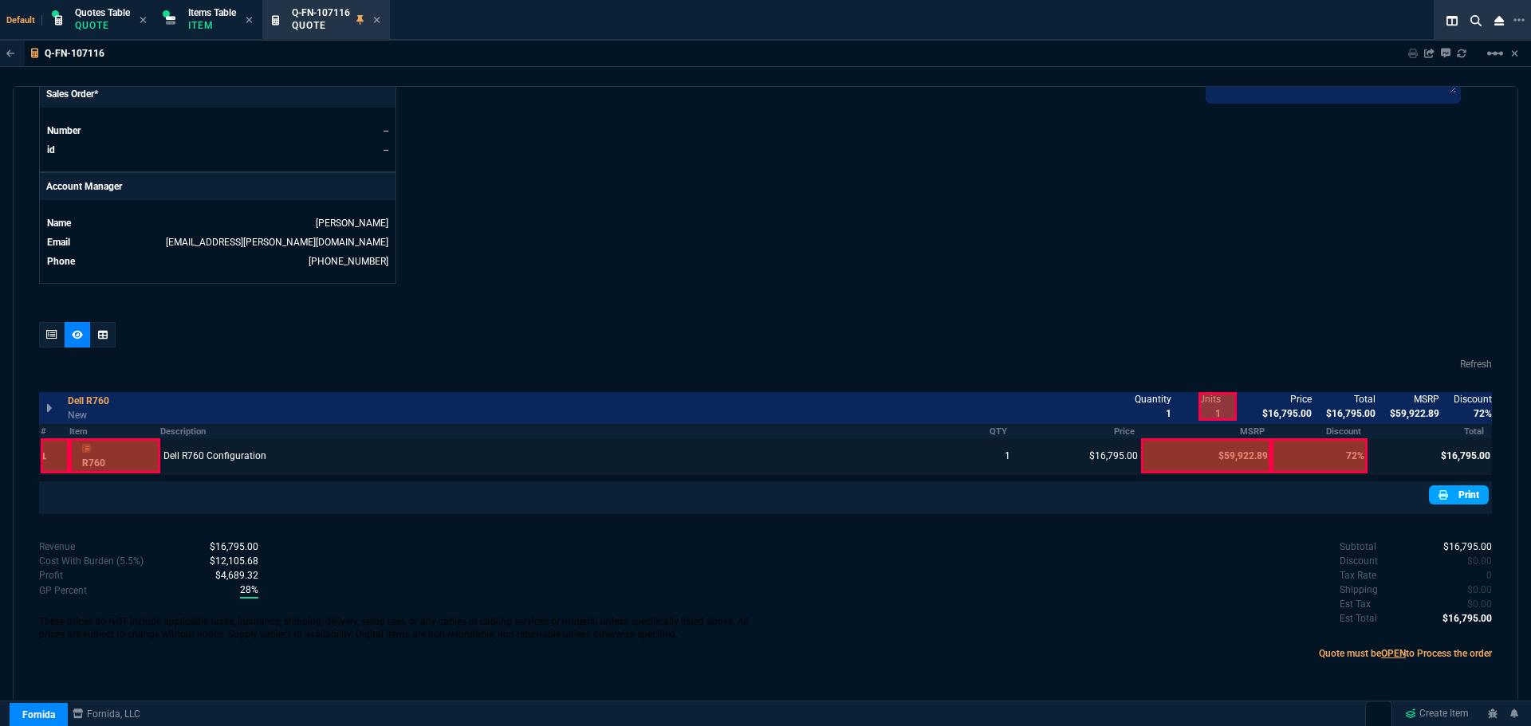
click at [1451, 493] on link "Print" at bounding box center [1459, 495] width 60 height 19
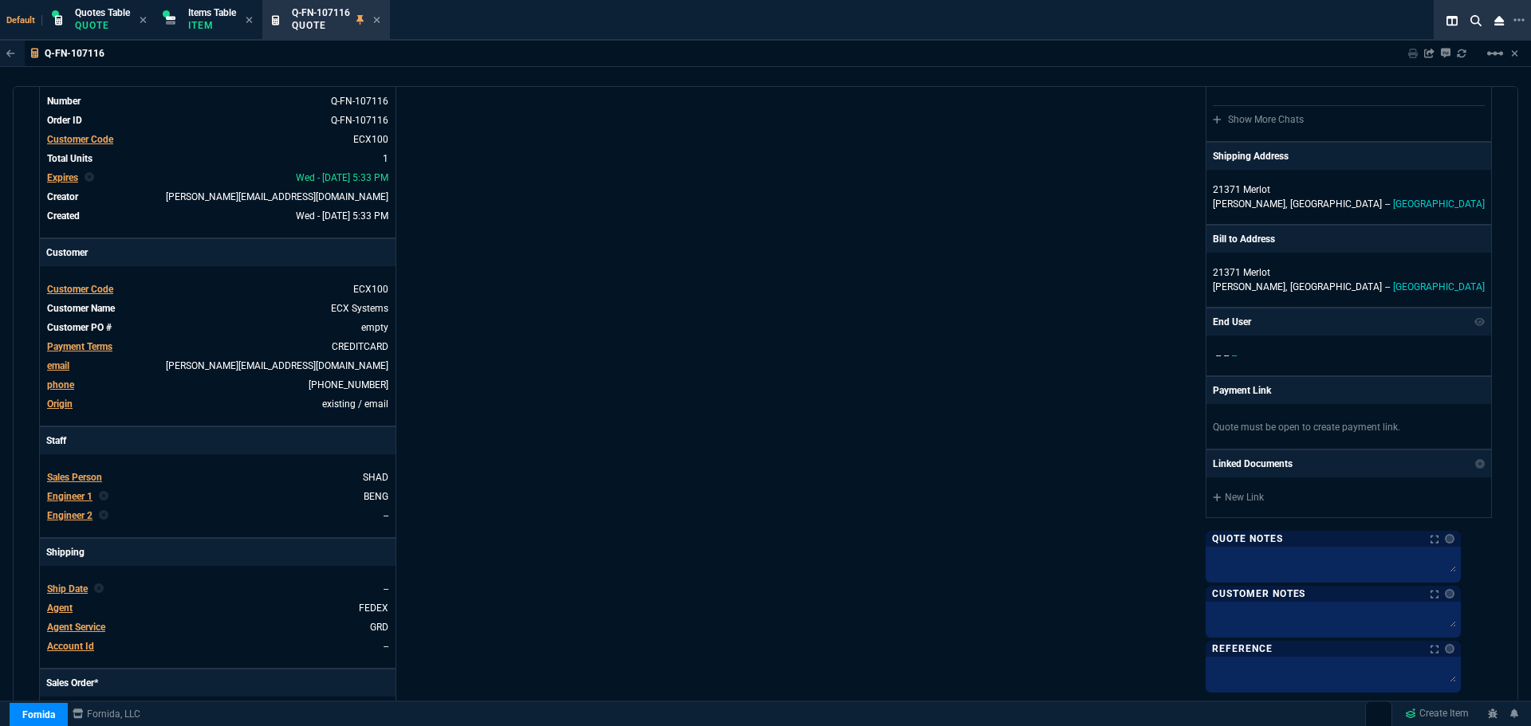
scroll to position [0, 0]
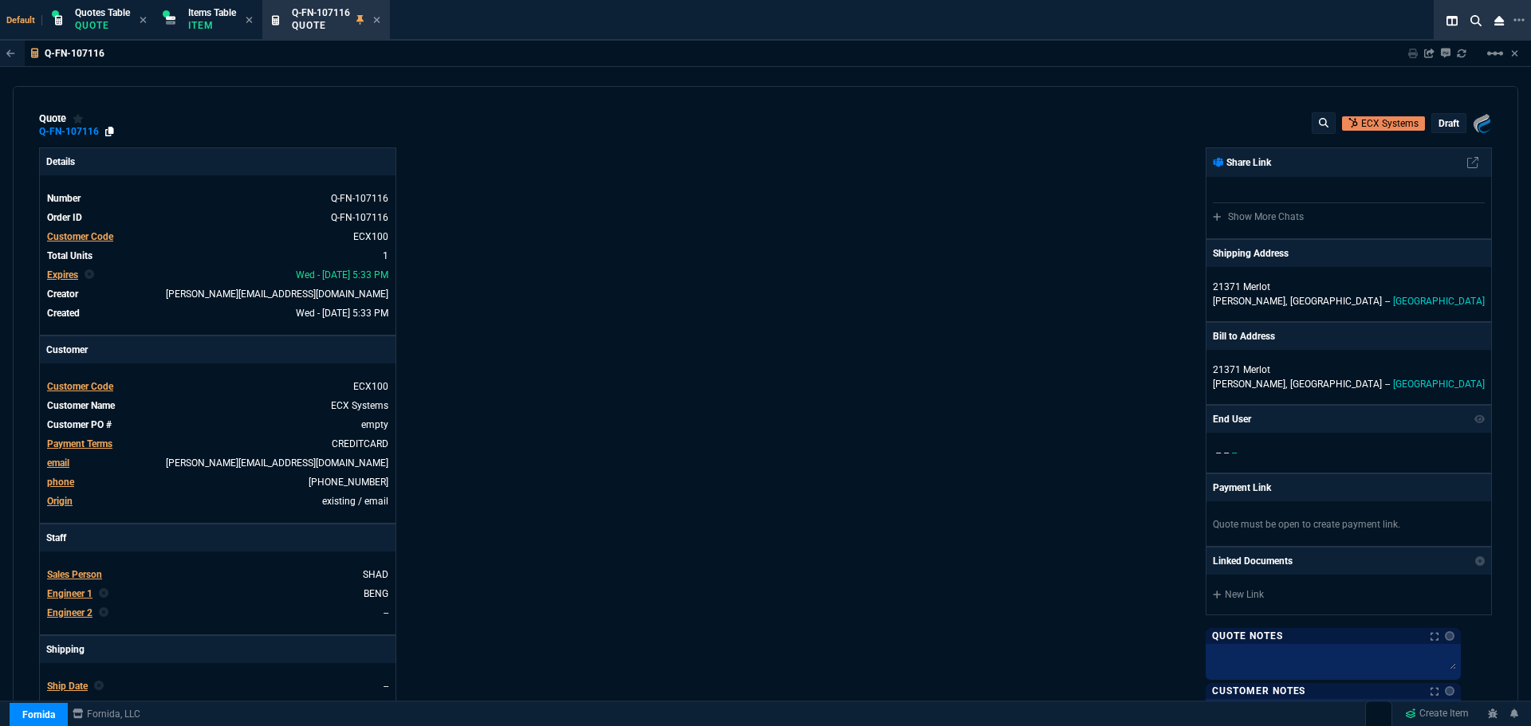
click at [108, 130] on icon at bounding box center [109, 132] width 9 height 10
click at [1439, 123] on p "draft" at bounding box center [1449, 123] width 21 height 13
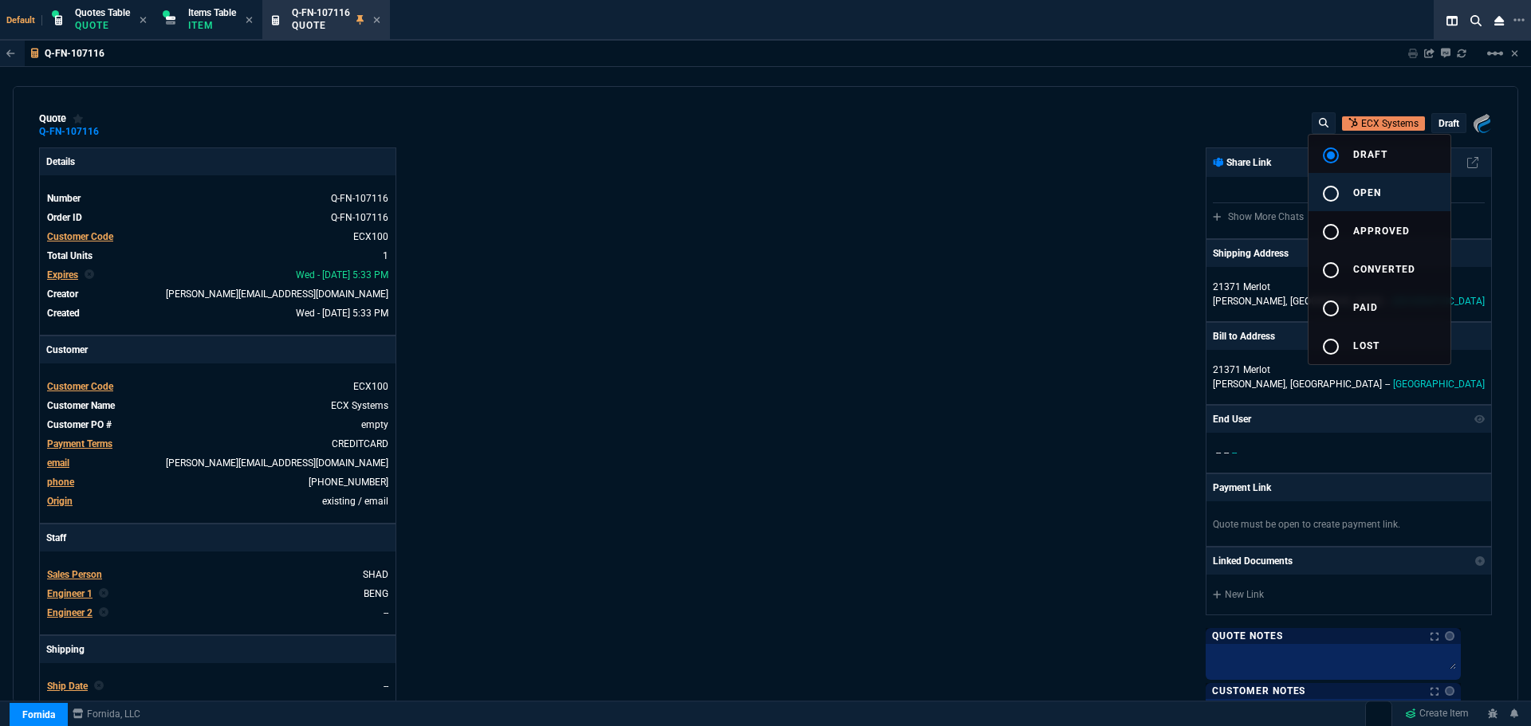
click at [1336, 194] on mat-icon "radio_button_unchecked" at bounding box center [1330, 193] width 19 height 19
click at [975, 266] on div at bounding box center [765, 363] width 1531 height 726
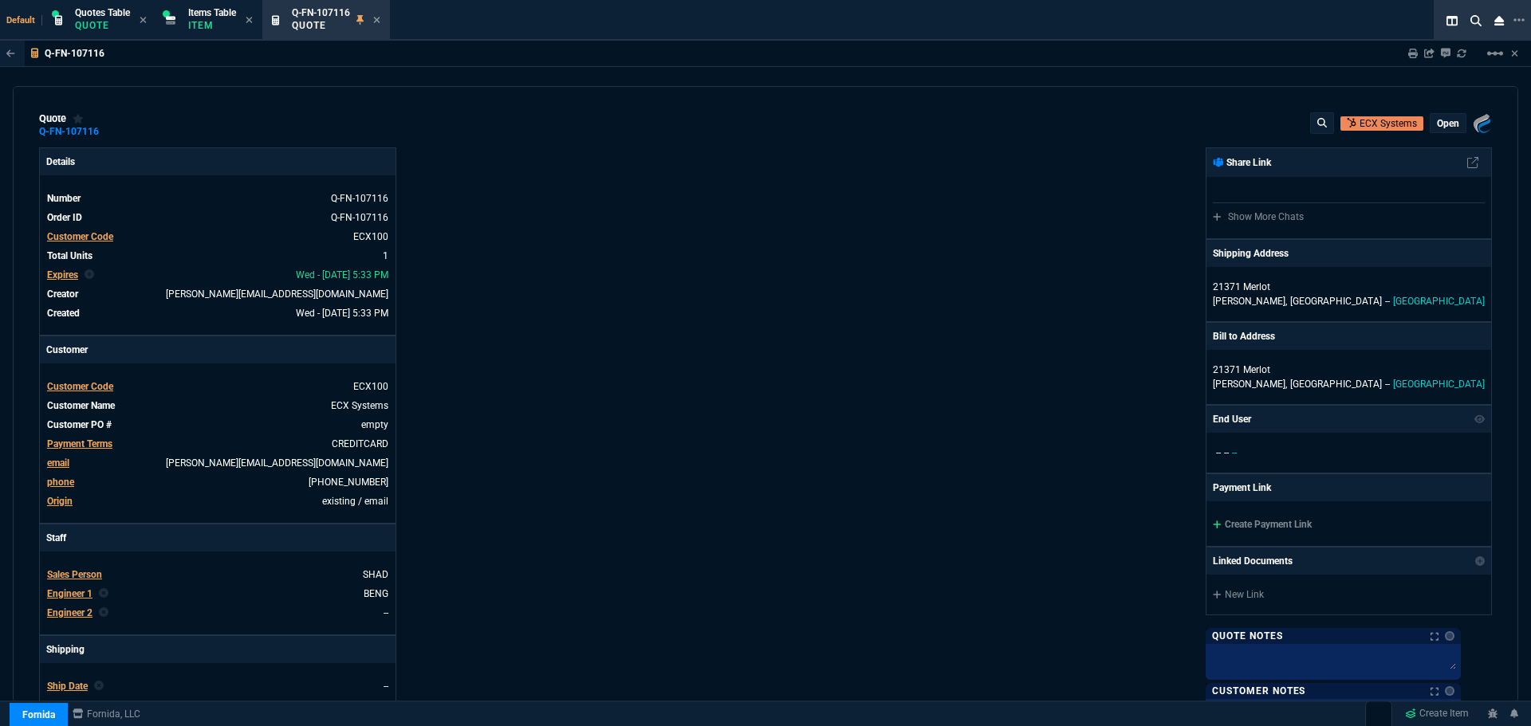
type input "32"
type input "5320"
type input "72"
click at [324, 28] on p "Quote" at bounding box center [321, 25] width 58 height 13
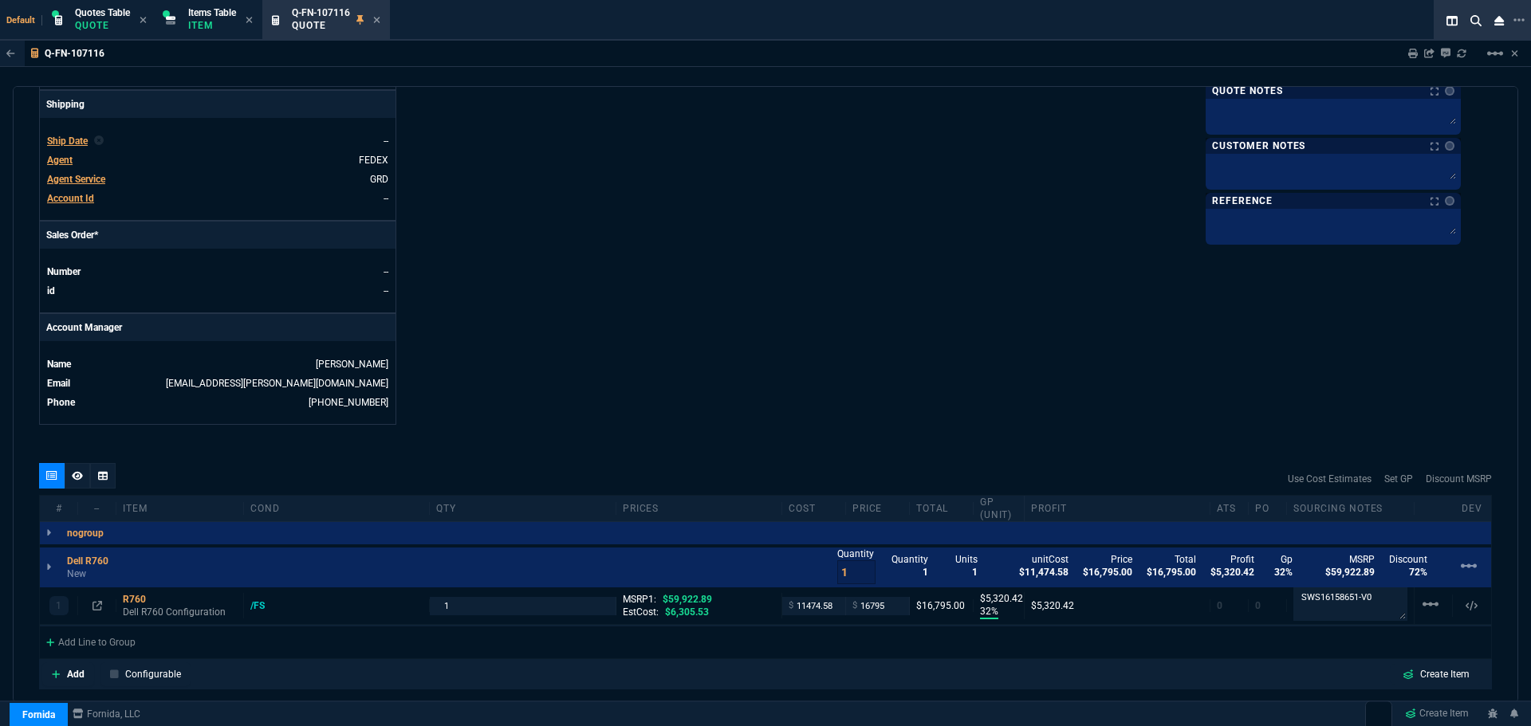
scroll to position [638, 0]
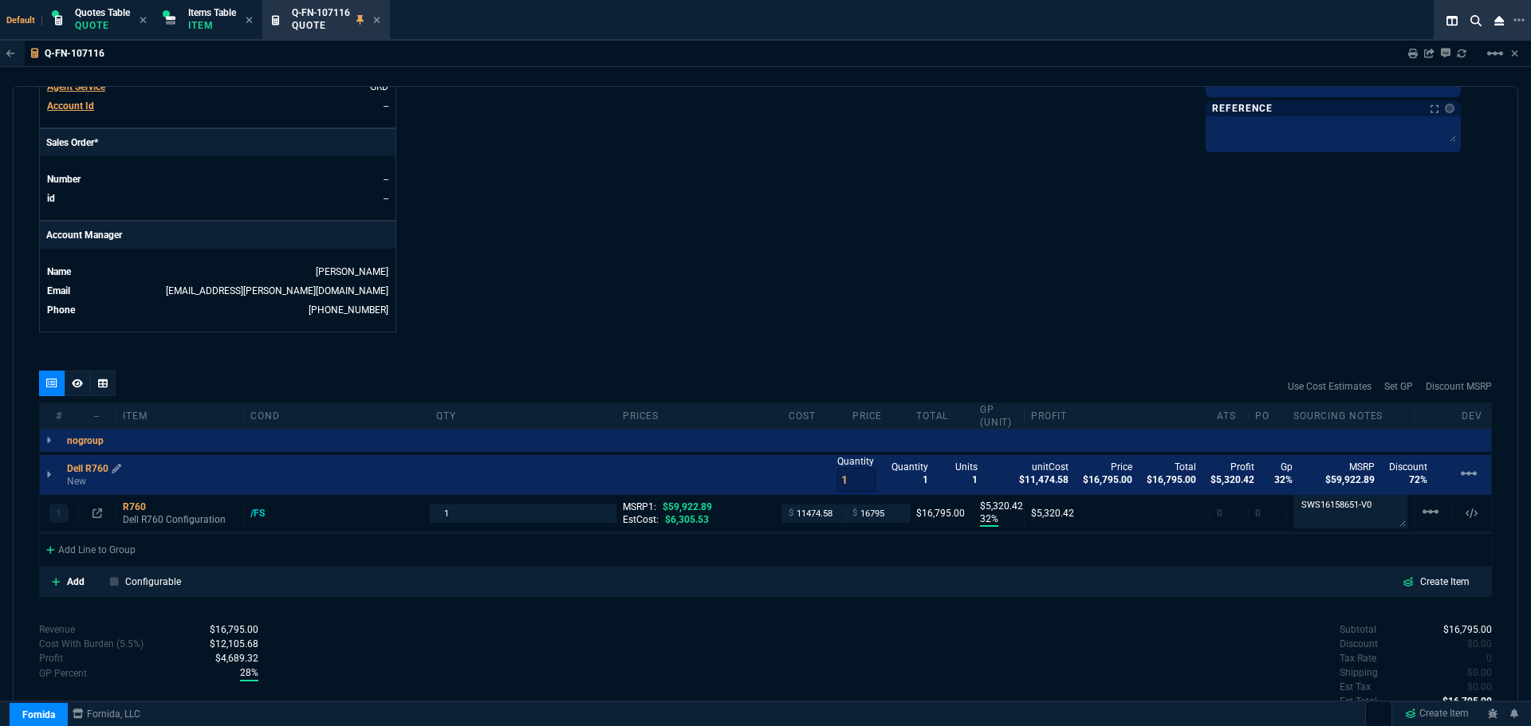
click at [100, 468] on p "Dell R760" at bounding box center [94, 469] width 54 height 13
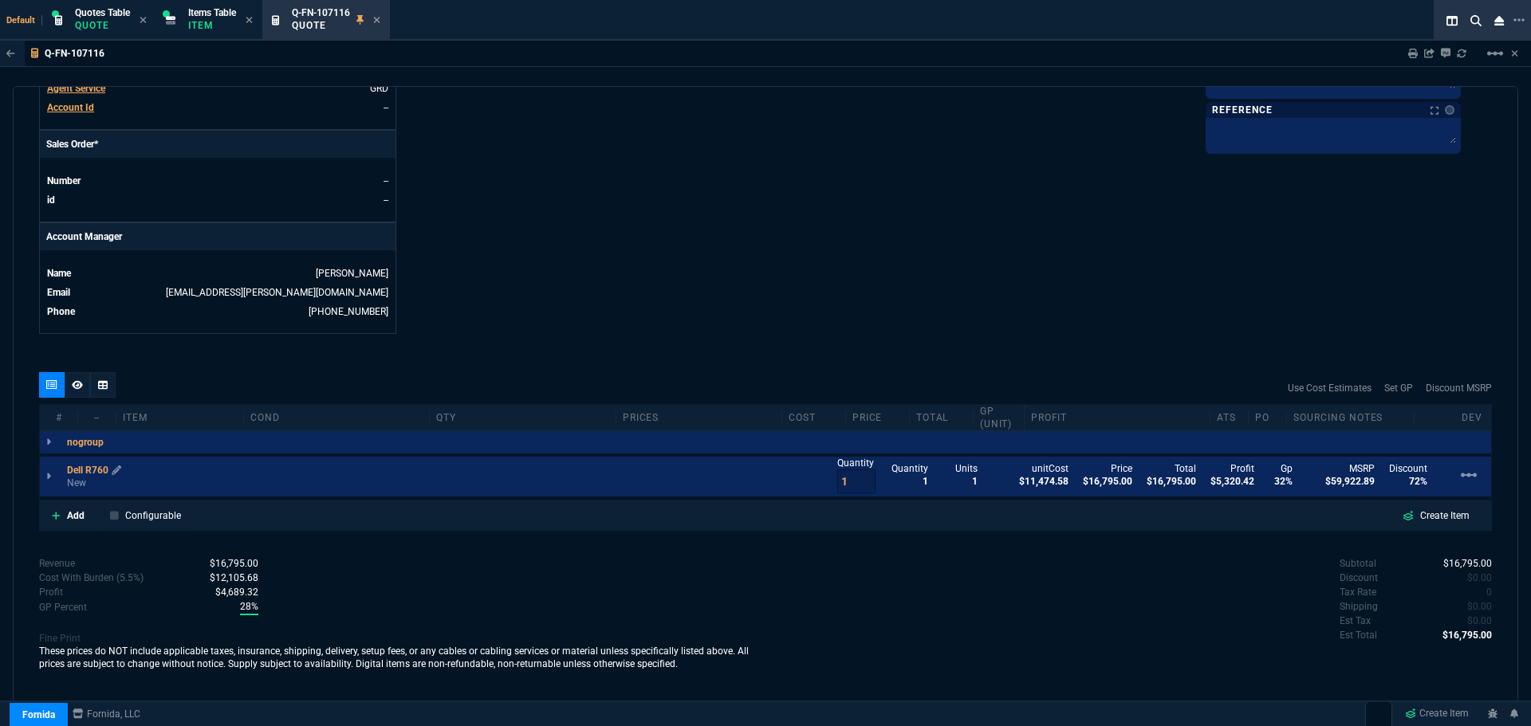
click at [100, 468] on p "Dell R760" at bounding box center [94, 470] width 54 height 13
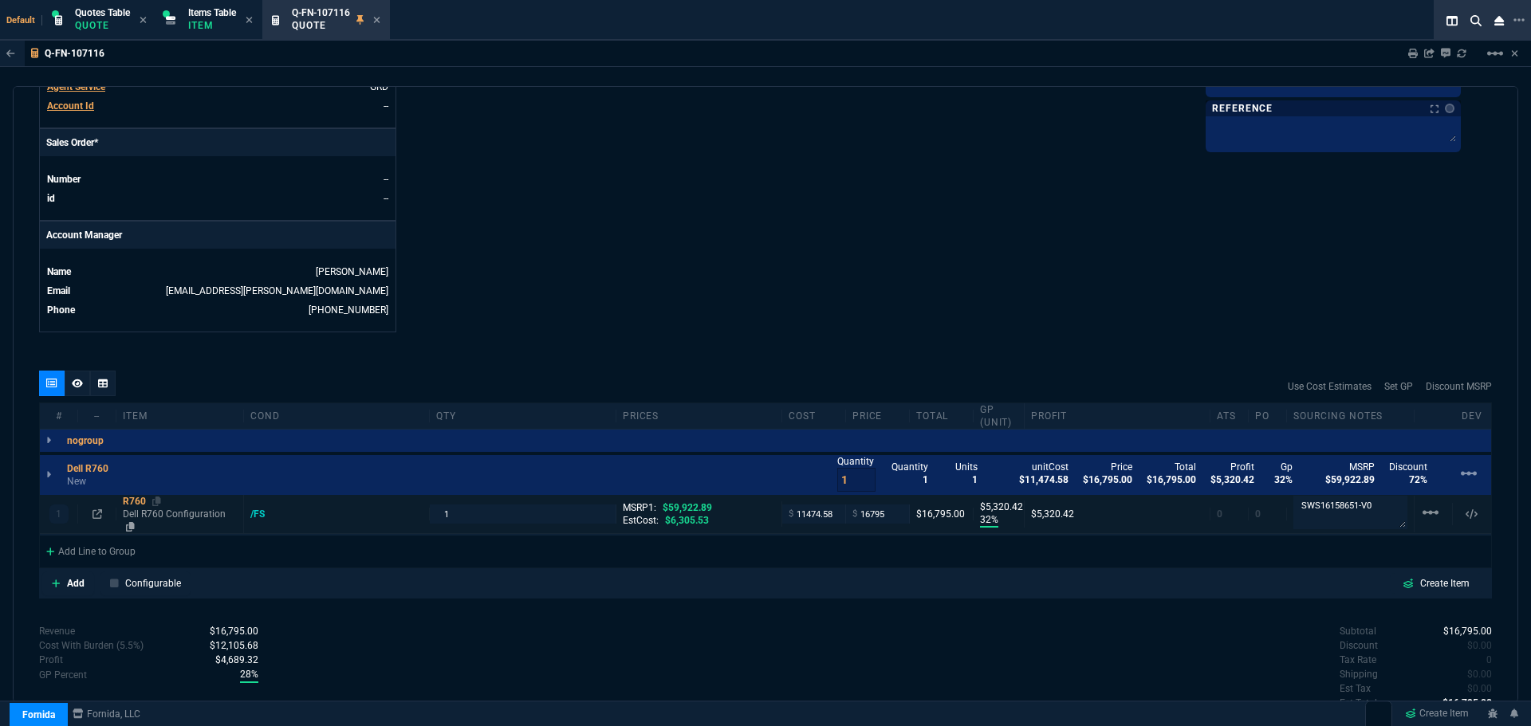
click at [127, 506] on div "R760" at bounding box center [180, 501] width 114 height 13
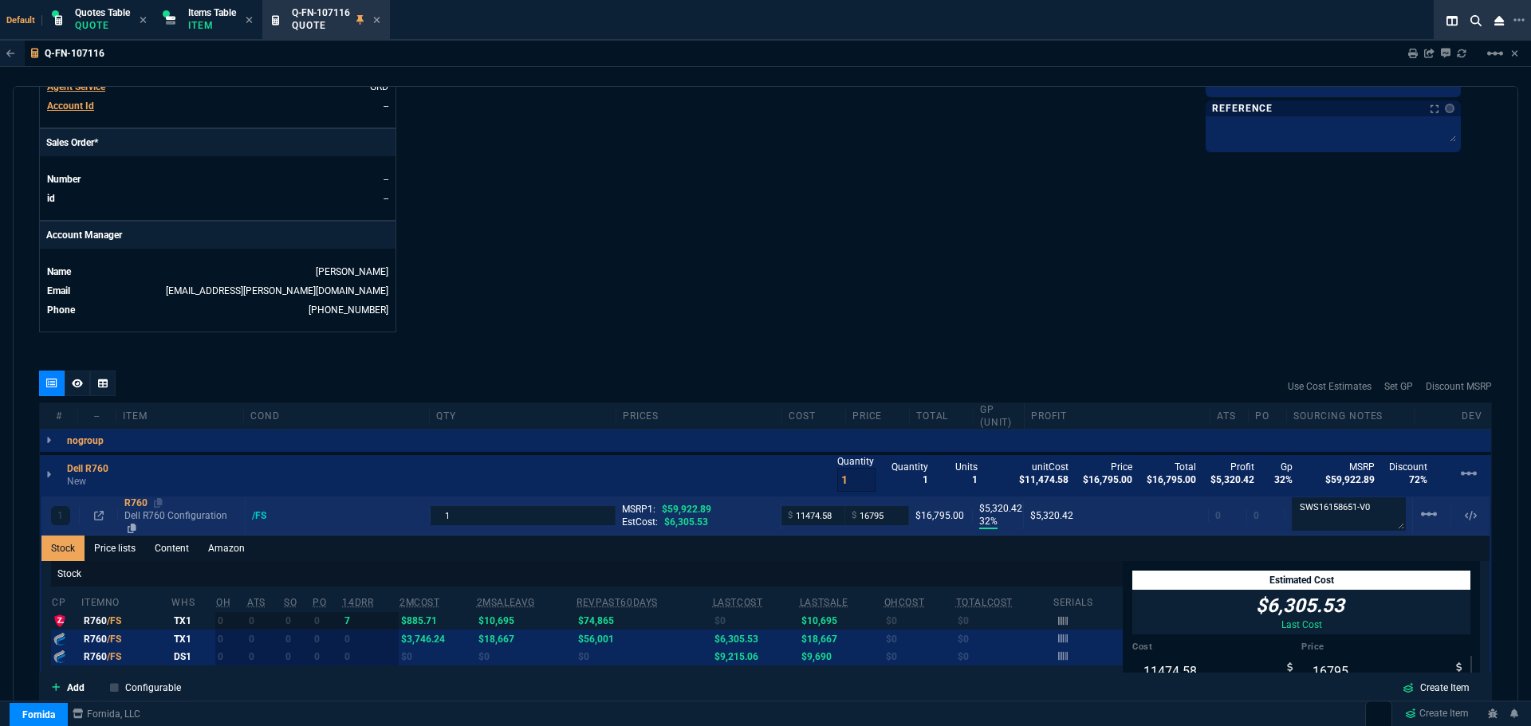
click at [125, 504] on div "R760" at bounding box center [181, 503] width 114 height 13
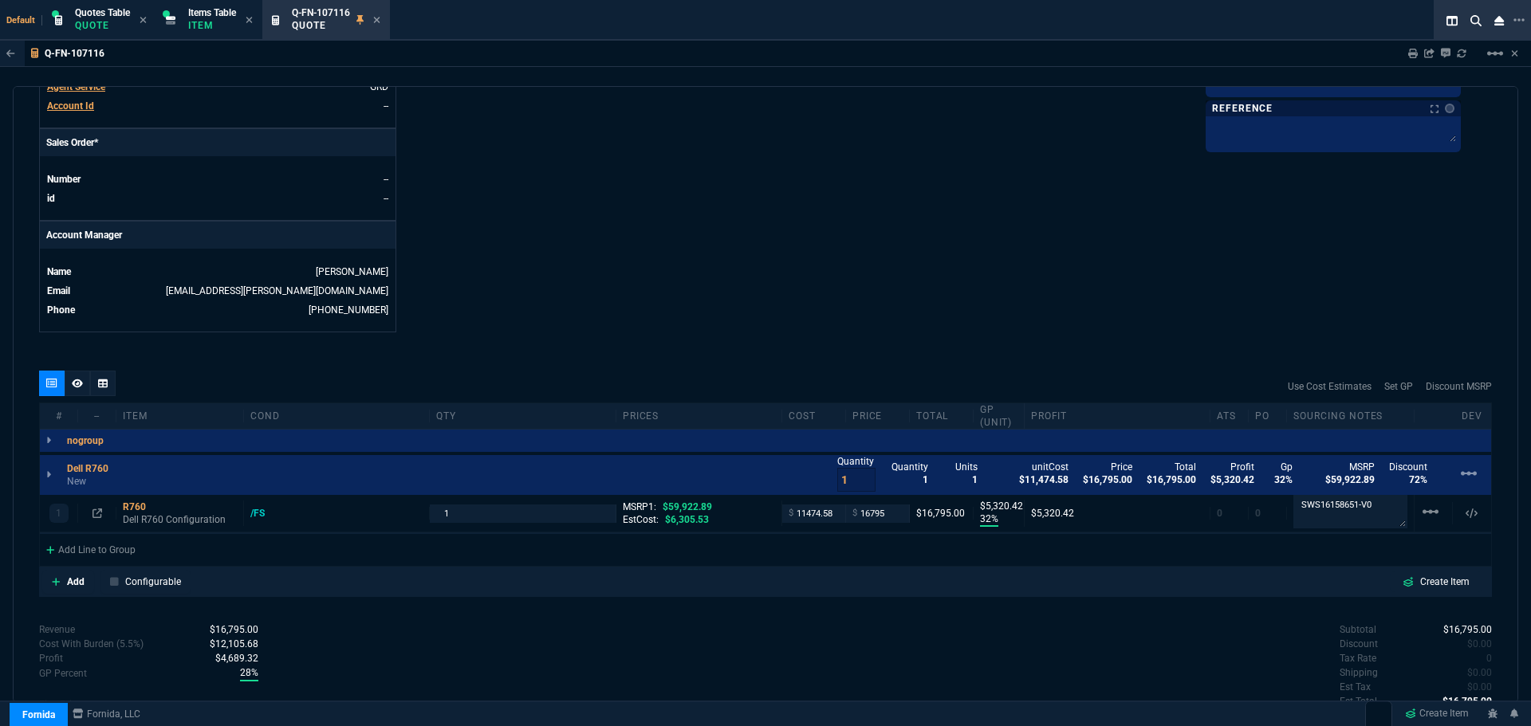
scroll to position [704, 0]
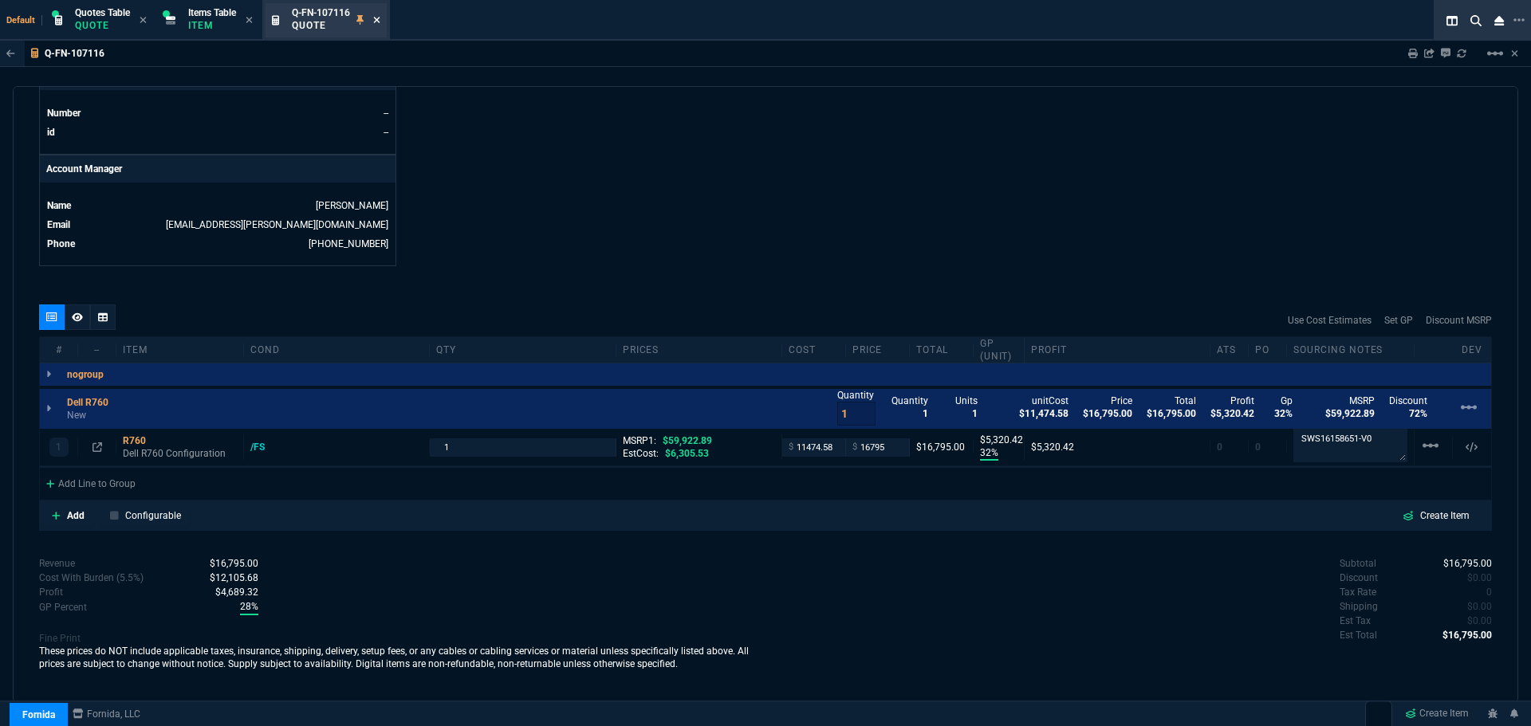
click at [380, 23] on icon at bounding box center [376, 20] width 7 height 10
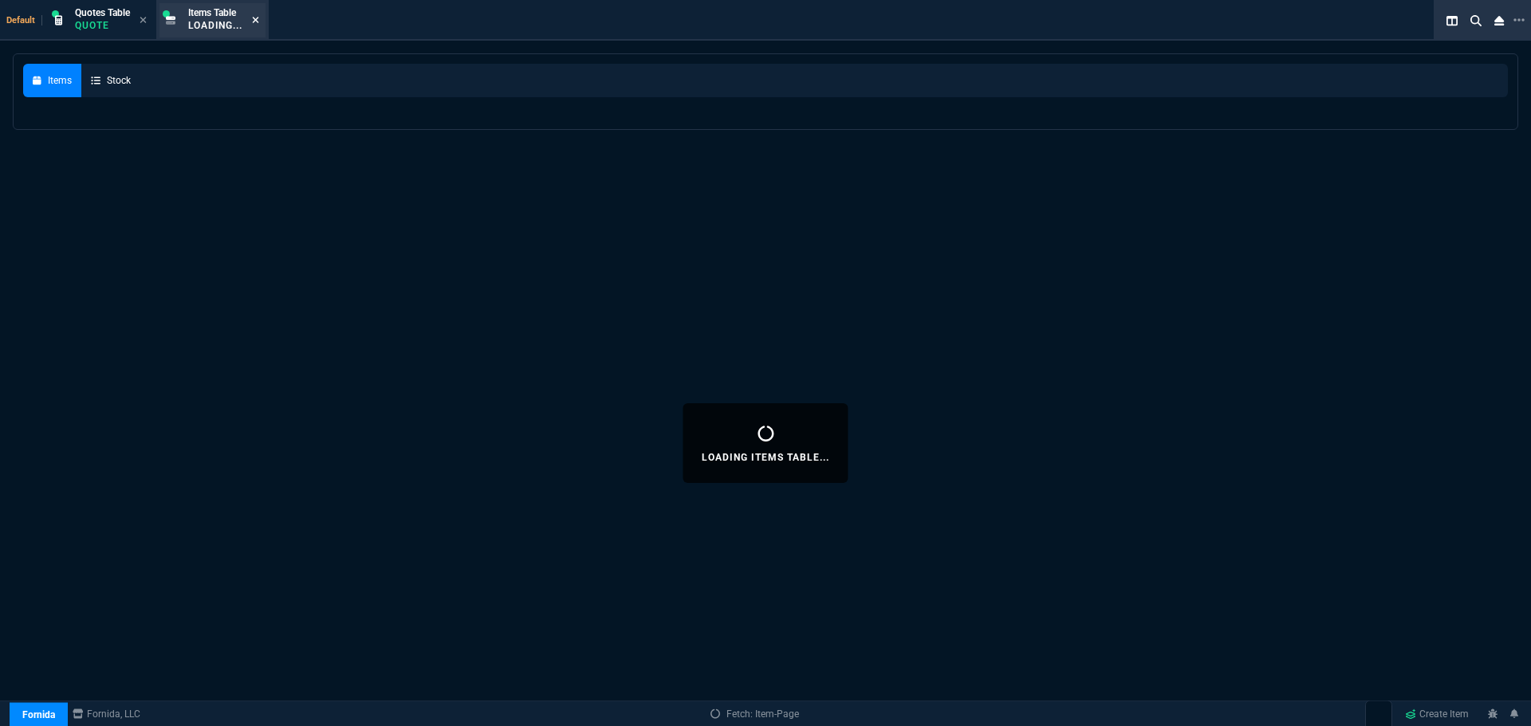
click at [258, 19] on div "Items Table Loading..." at bounding box center [212, 20] width 106 height 34
select select
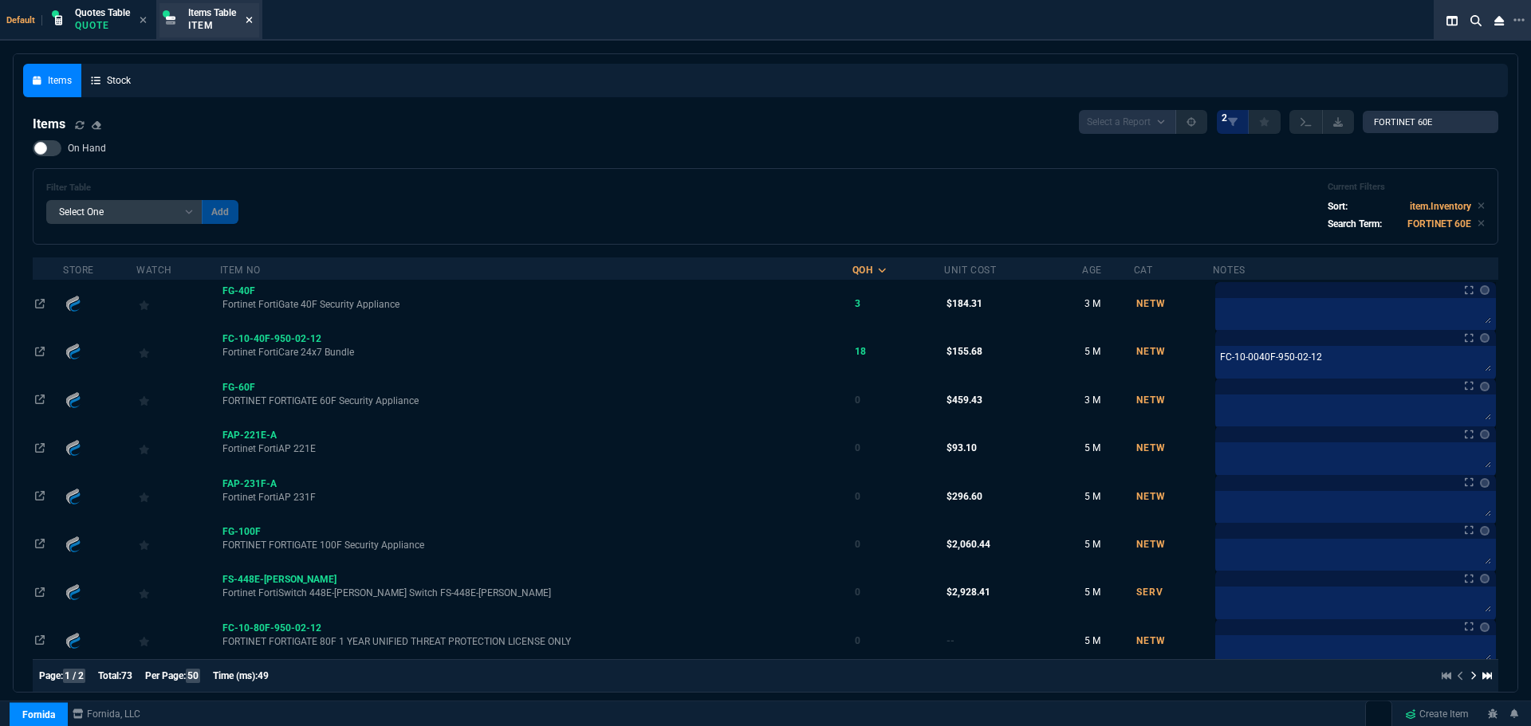
click at [252, 19] on icon at bounding box center [249, 20] width 6 height 6
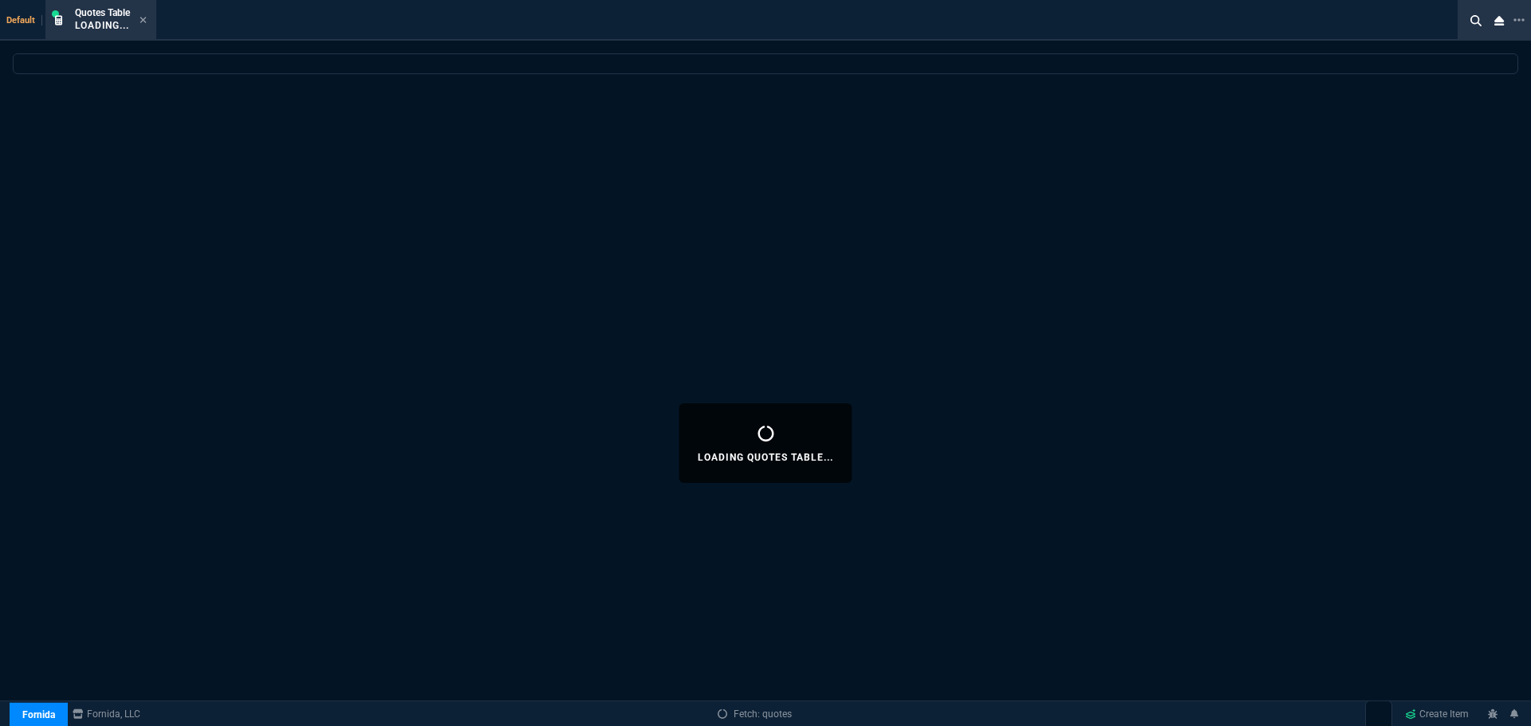
select select
